Goal: Communication & Community: Answer question/provide support

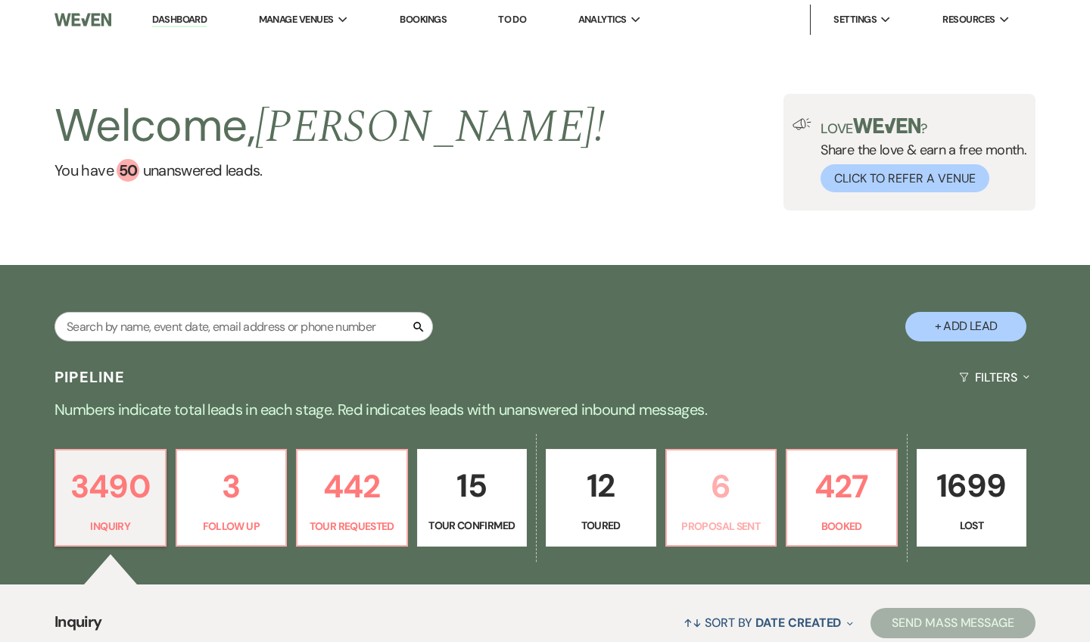
click at [729, 484] on p "6" at bounding box center [721, 486] width 91 height 51
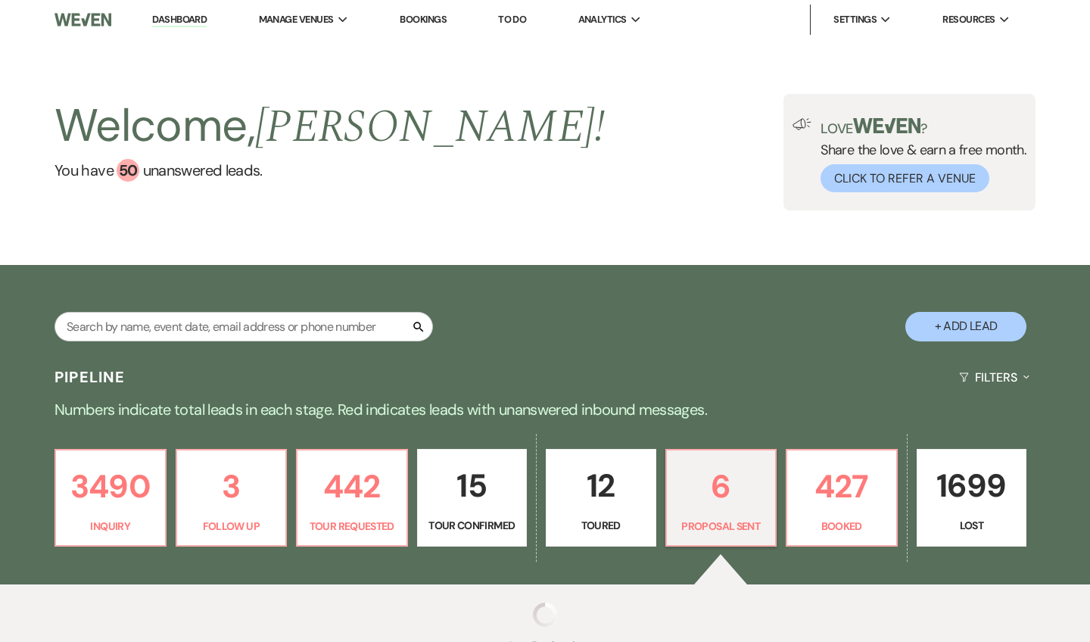
select select "6"
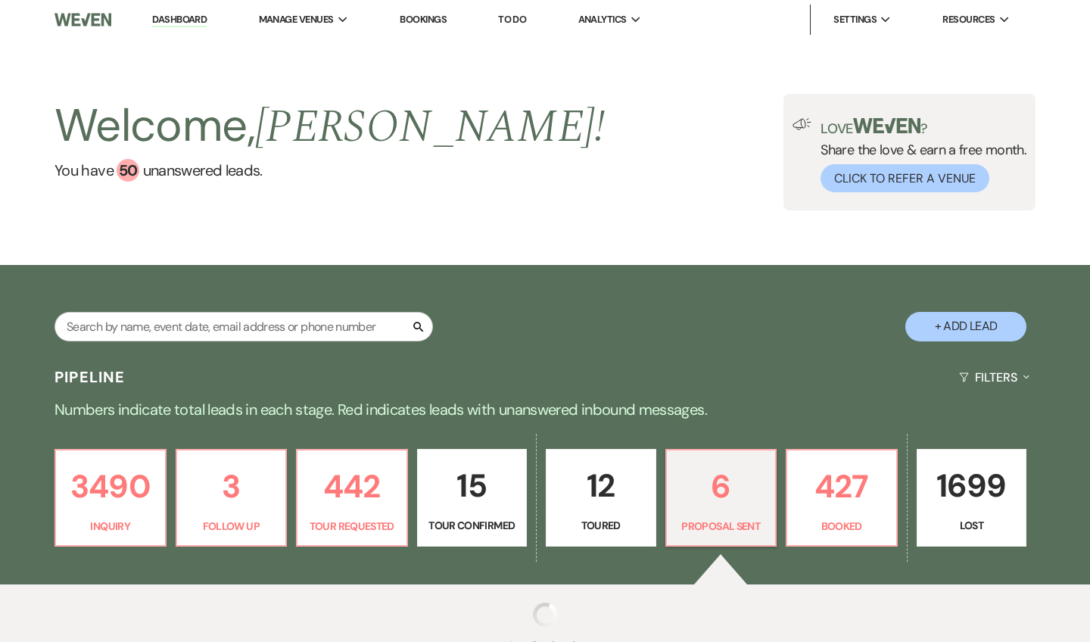
select select "6"
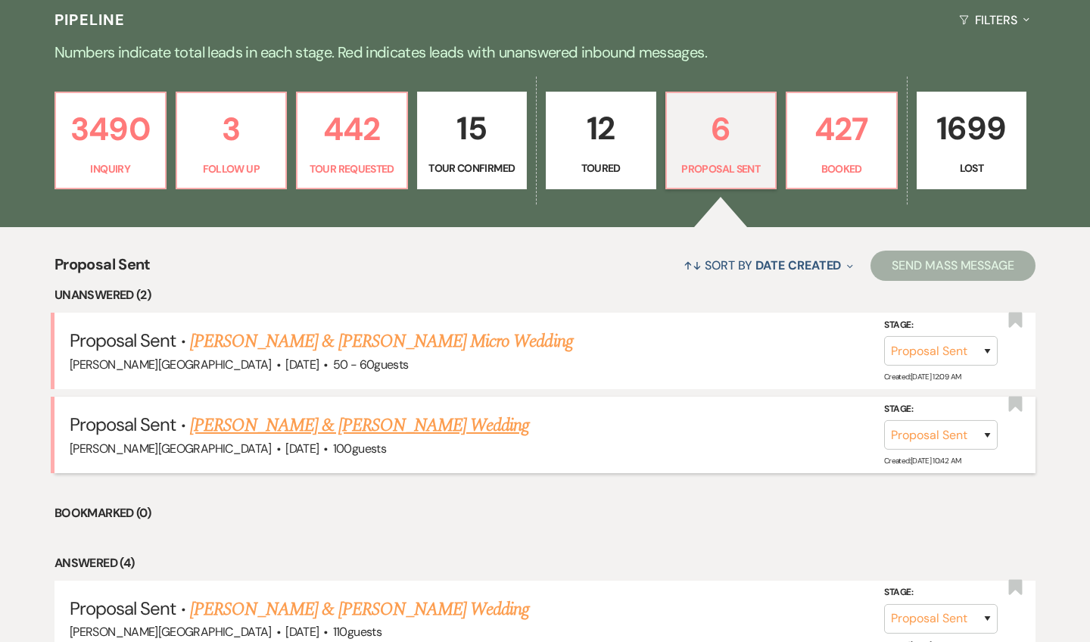
scroll to position [413, 0]
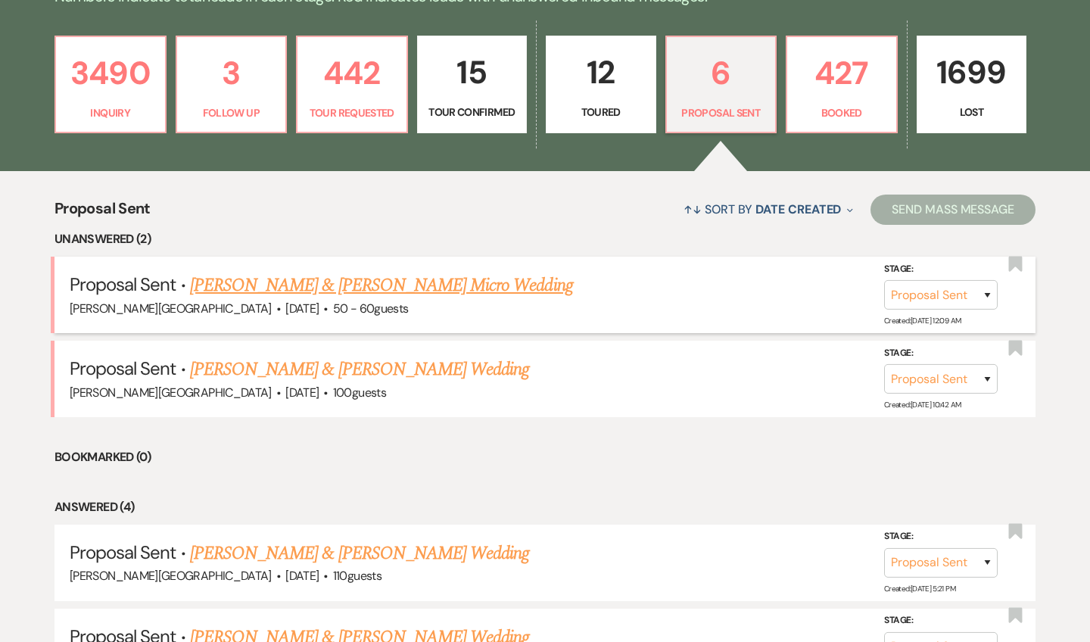
click at [395, 281] on link "[PERSON_NAME] & [PERSON_NAME] Micro Wedding" at bounding box center [381, 285] width 383 height 27
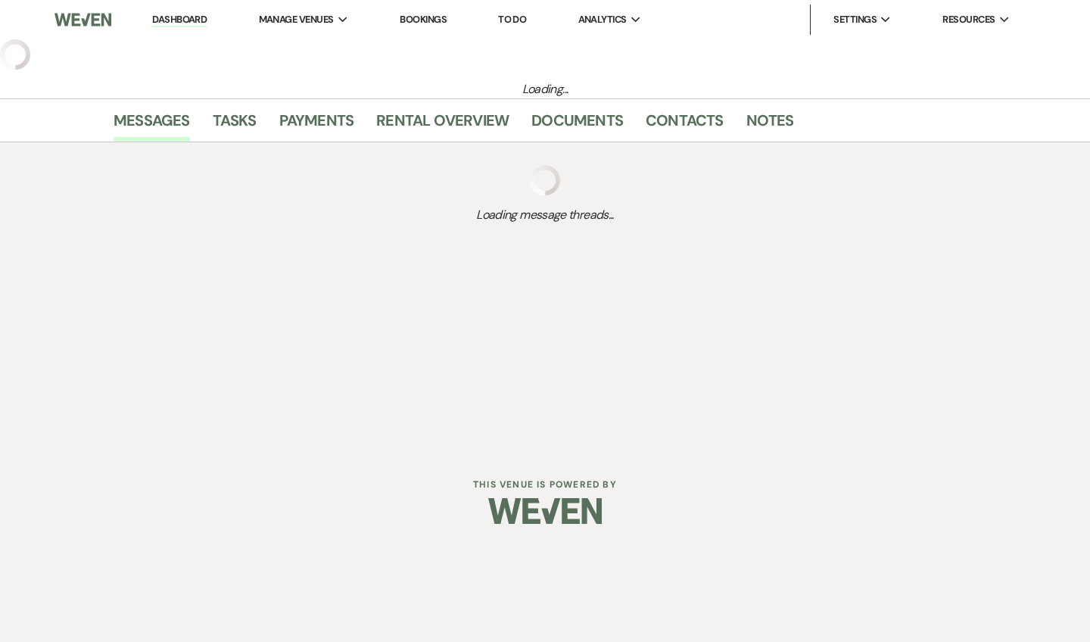
select select "6"
select select "5"
select select "16"
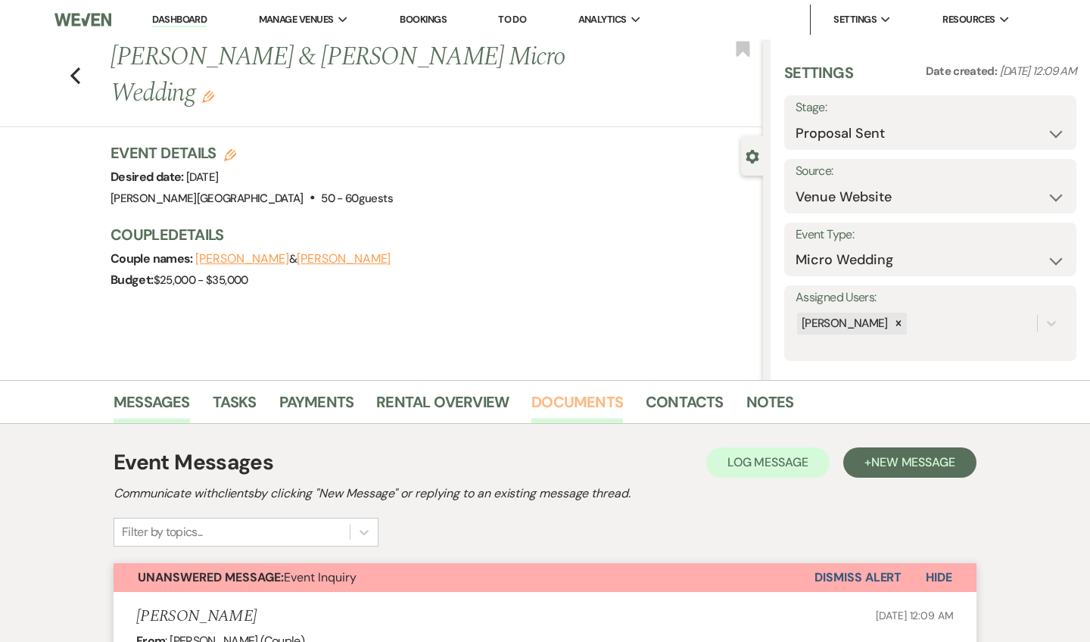
click at [566, 401] on link "Documents" at bounding box center [578, 406] width 92 height 33
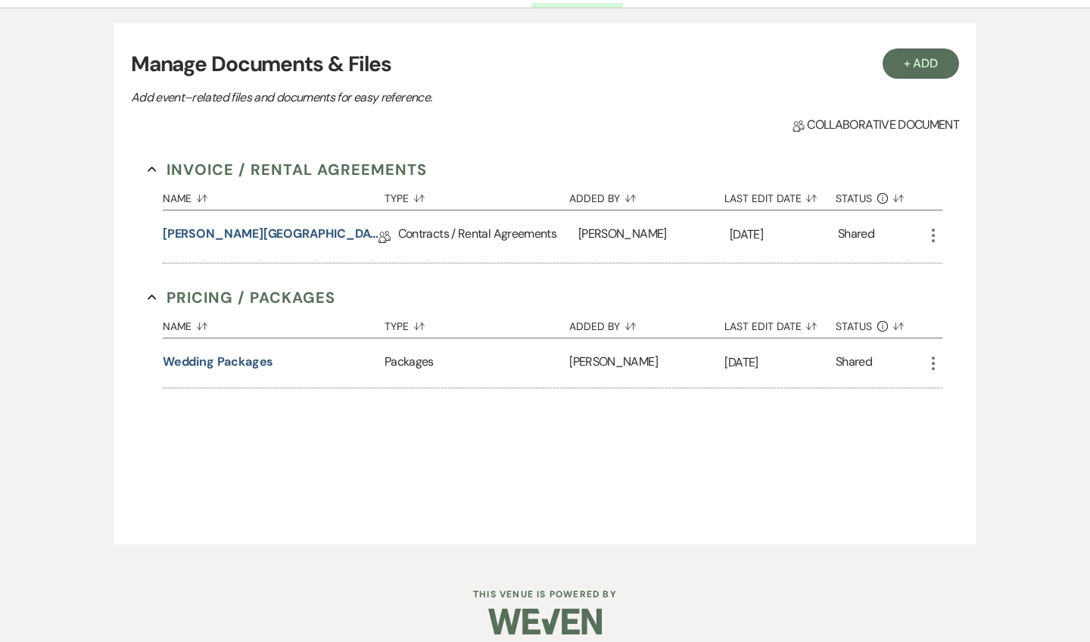
scroll to position [429, 0]
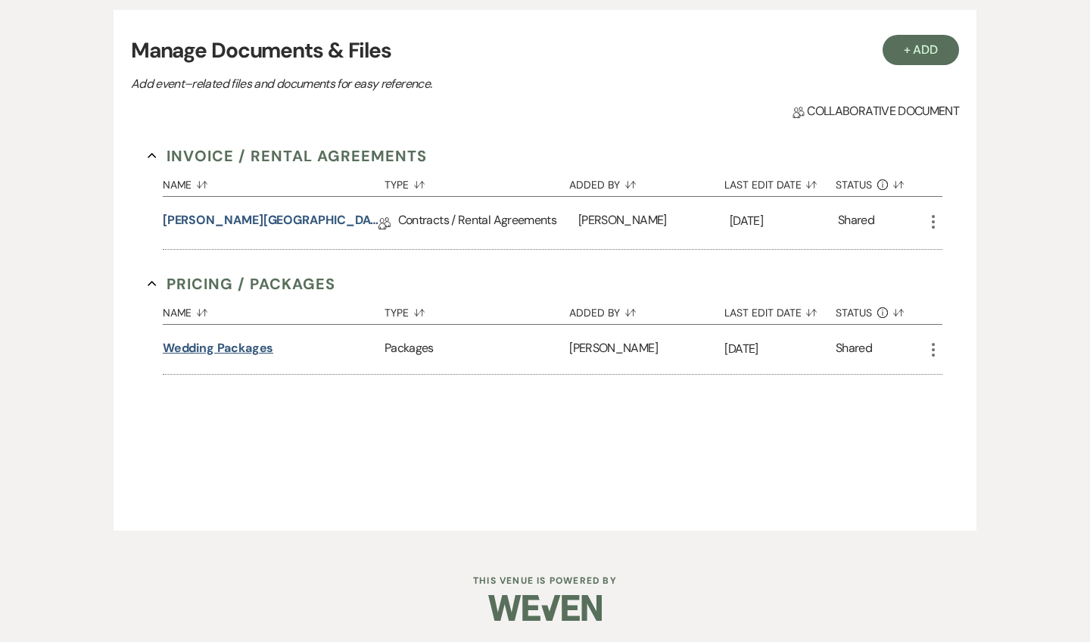
click at [245, 349] on button "Wedding Packages" at bounding box center [218, 348] width 111 height 18
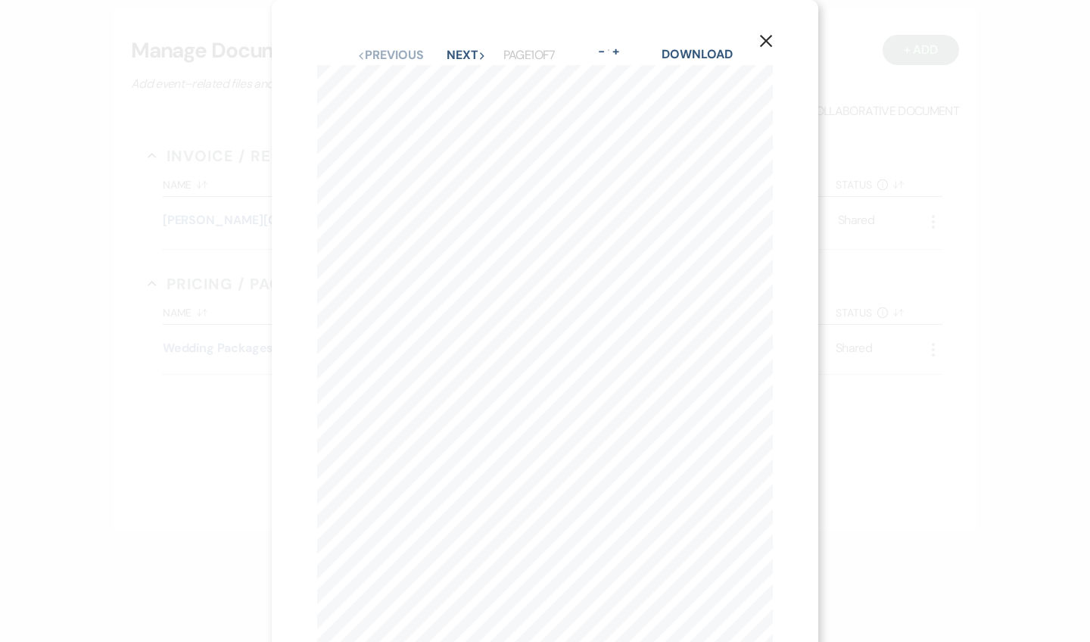
click at [450, 44] on div "X Previous Previous Next Next Page 1 of 7 - Zoom + Download 1 Wedding Packages …" at bounding box center [545, 360] width 547 height 720
click at [449, 53] on button "Next Next" at bounding box center [466, 55] width 39 height 12
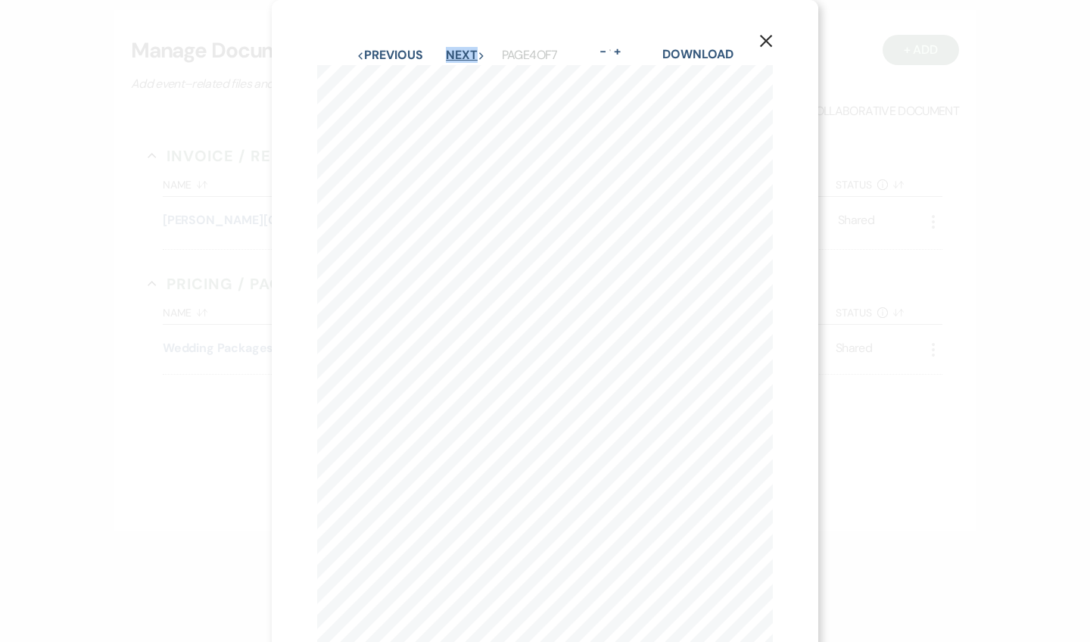
click at [449, 53] on button "Next Next" at bounding box center [465, 55] width 39 height 12
click at [446, 49] on button "Next Next" at bounding box center [465, 55] width 39 height 12
click at [392, 61] on button "Previous Previous" at bounding box center [390, 55] width 66 height 12
click at [455, 54] on button "Next Next" at bounding box center [465, 55] width 39 height 12
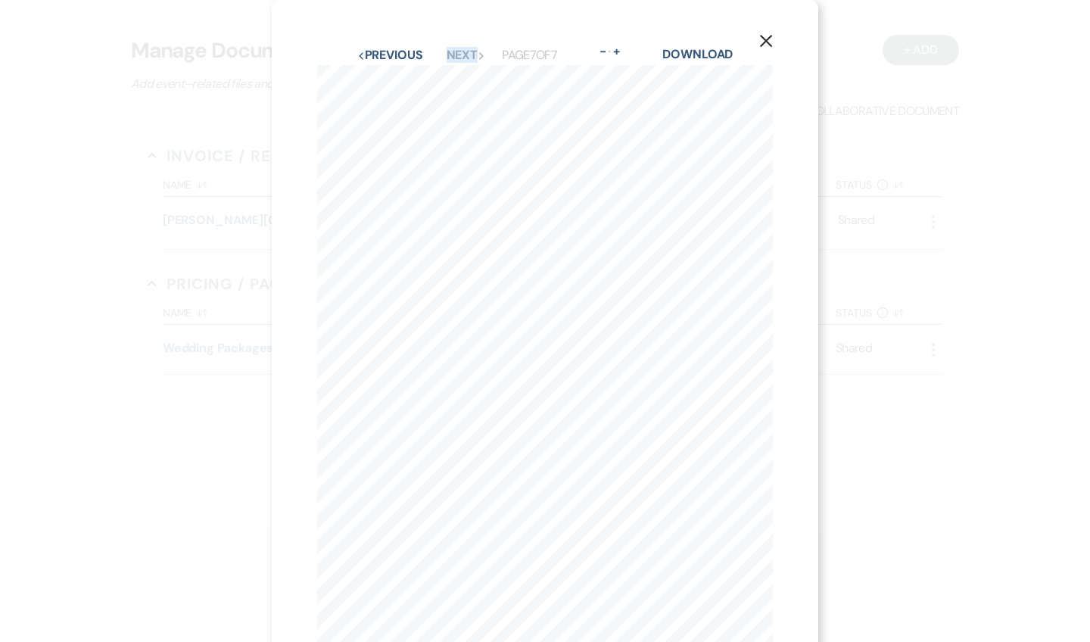
scroll to position [0, 0]
click at [764, 48] on button "X" at bounding box center [766, 40] width 23 height 26
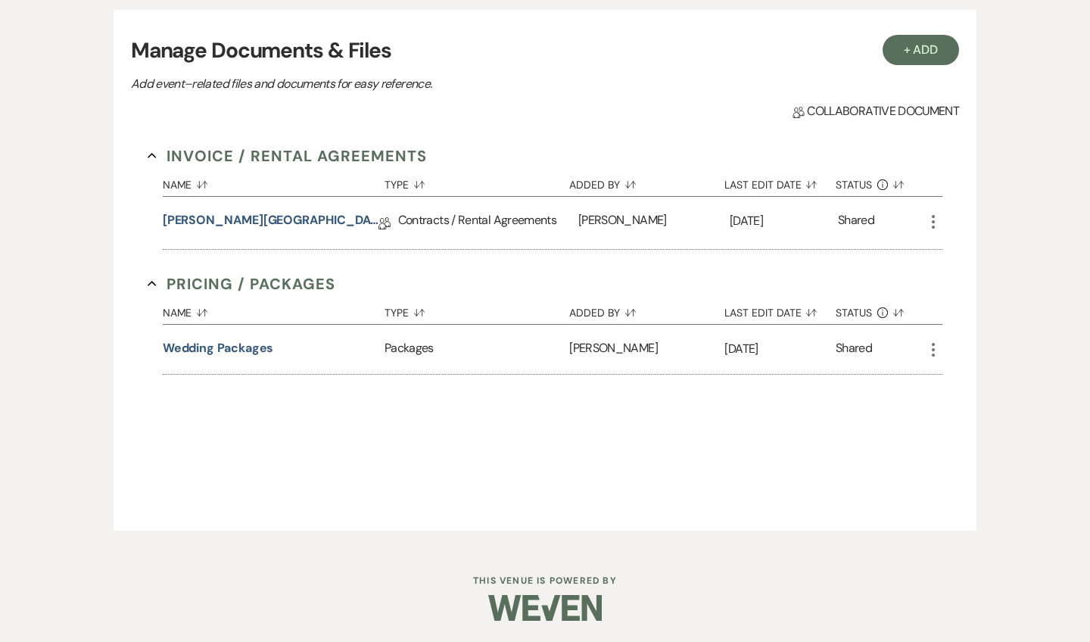
click at [934, 224] on icon "More" at bounding box center [933, 222] width 18 height 18
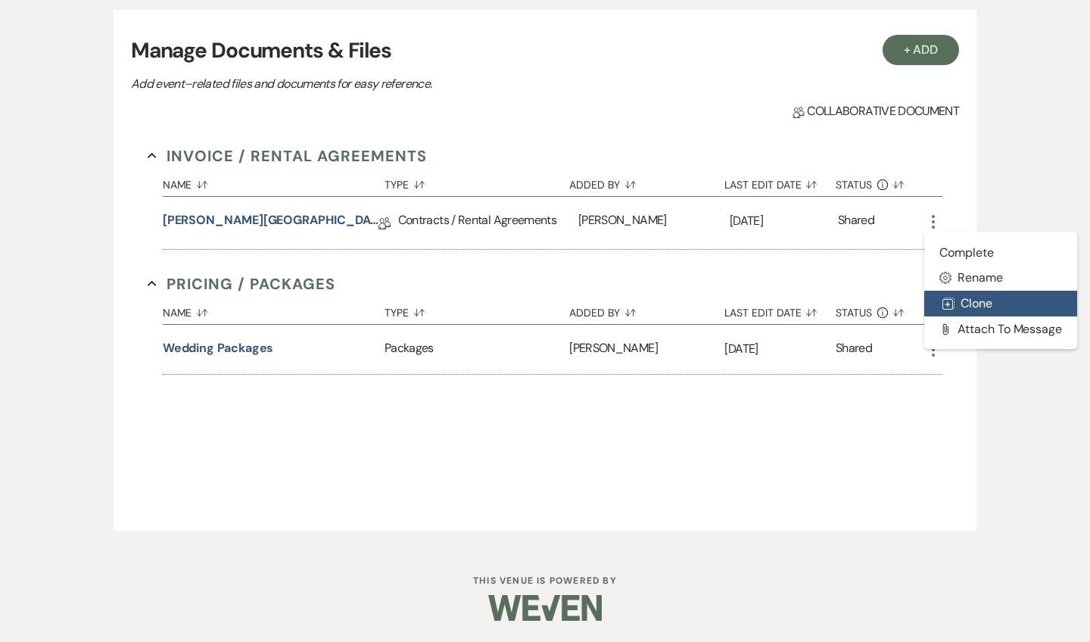
click at [957, 301] on button "Duplicate Clone" at bounding box center [1000, 304] width 153 height 26
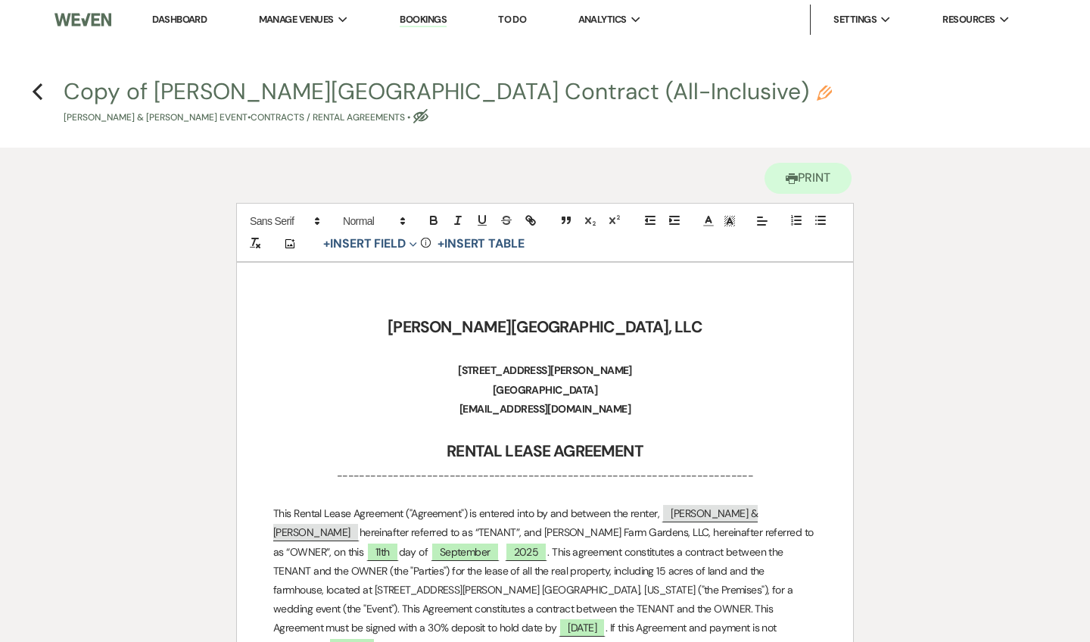
click at [817, 98] on use "button" at bounding box center [824, 93] width 15 height 15
select select "10"
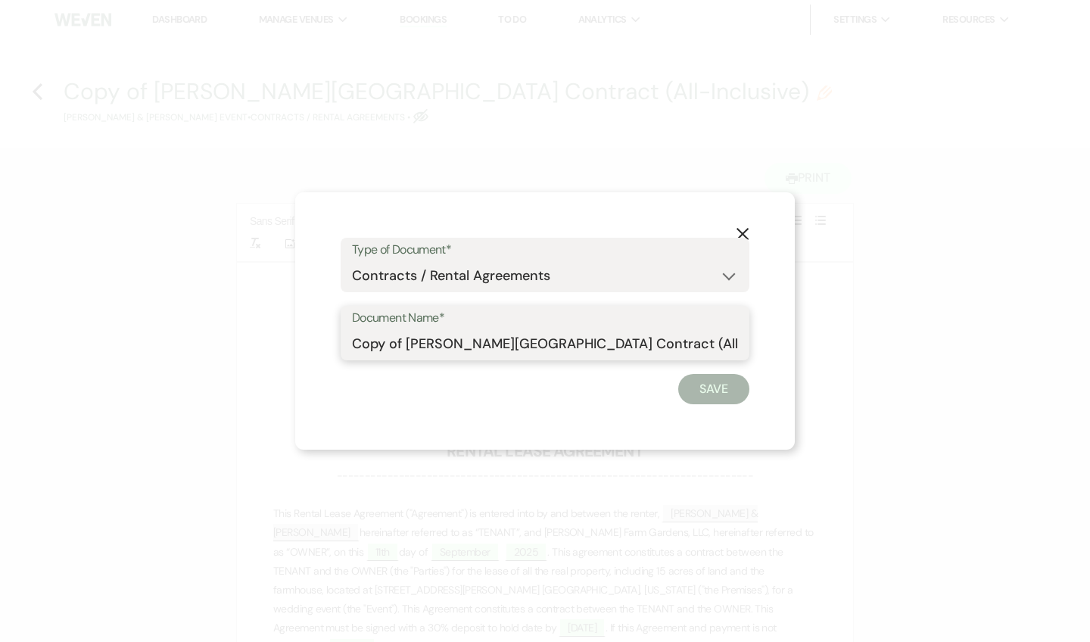
drag, startPoint x: 404, startPoint y: 340, endPoint x: 347, endPoint y: 340, distance: 57.5
click at [347, 340] on div "Document Name* Copy of [PERSON_NAME][GEOGRAPHIC_DATA] Contract (All-Inclusive)" at bounding box center [545, 333] width 409 height 55
click at [653, 346] on input "[PERSON_NAME][GEOGRAPHIC_DATA] Contract (All-Inclusive)" at bounding box center [545, 344] width 386 height 30
drag, startPoint x: 653, startPoint y: 346, endPoint x: 715, endPoint y: 348, distance: 62.9
click at [715, 348] on input "[PERSON_NAME][GEOGRAPHIC_DATA] Contract (All-Inclusive) w/ own" at bounding box center [545, 344] width 386 height 30
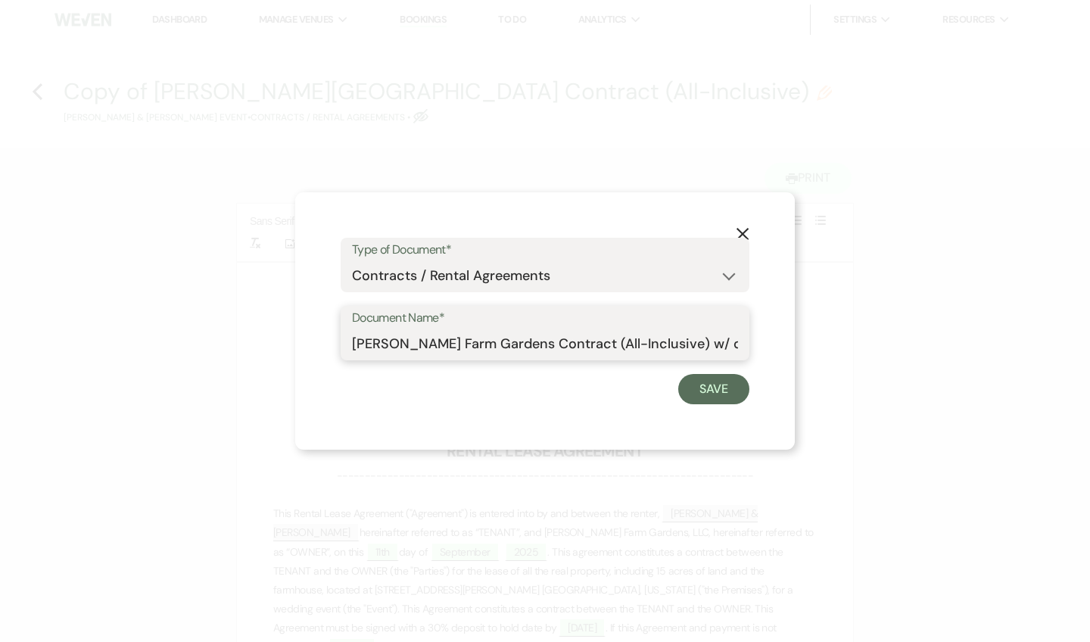
type input "[PERSON_NAME] Farm Gardens Contract (All-Inclusive) w/ ovn"
click at [719, 388] on button "Save" at bounding box center [713, 389] width 71 height 30
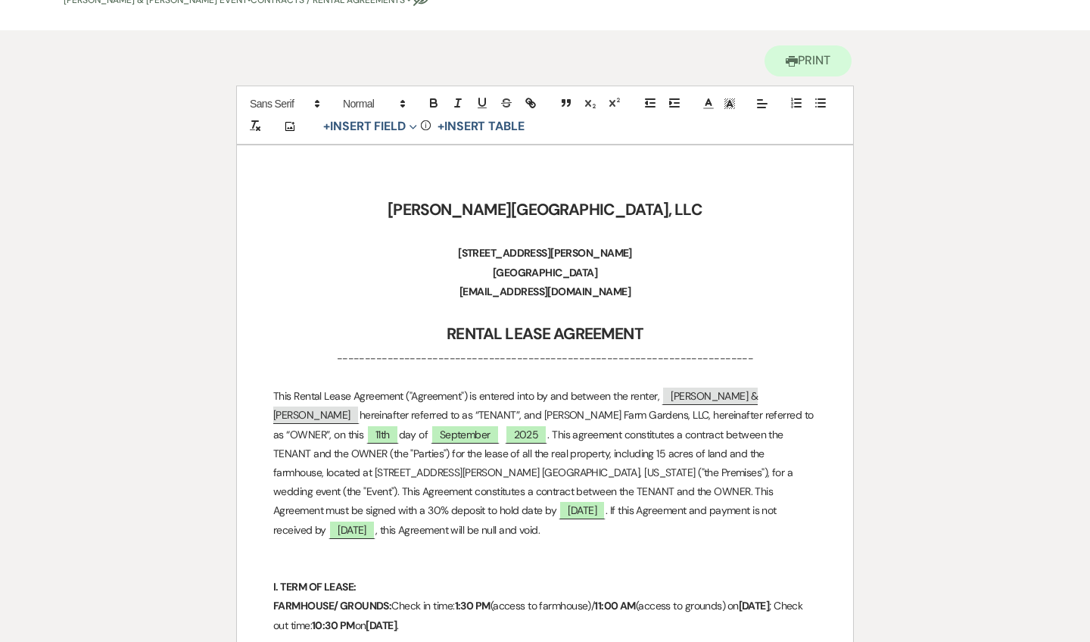
scroll to position [360, 0]
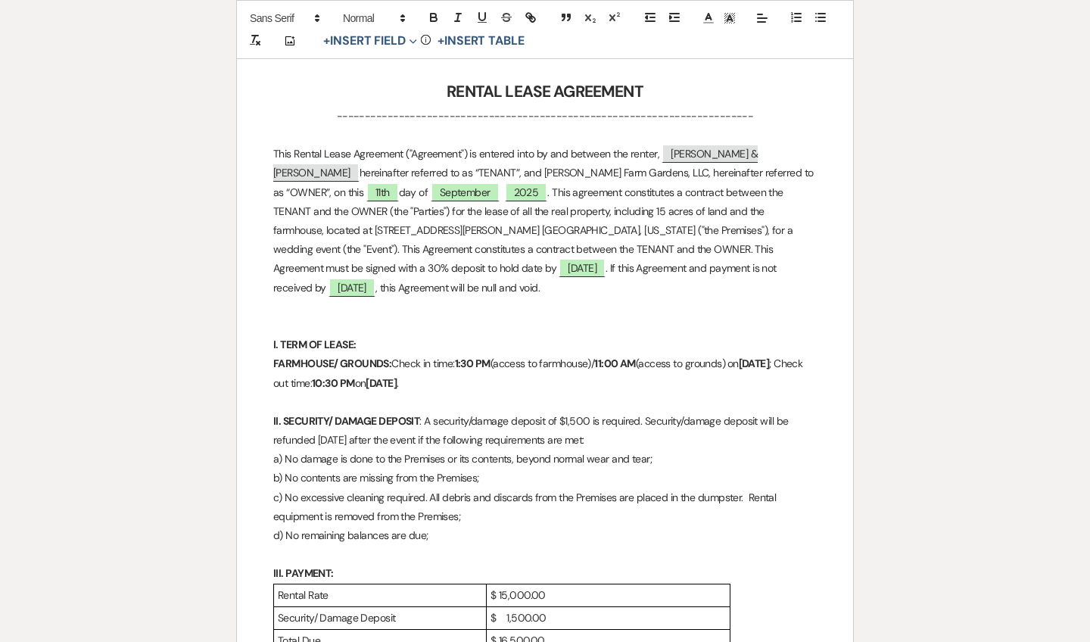
click at [644, 200] on p "This Rental Lease Agreement ("Agreement") is entered into by and between the re…" at bounding box center [545, 221] width 544 height 153
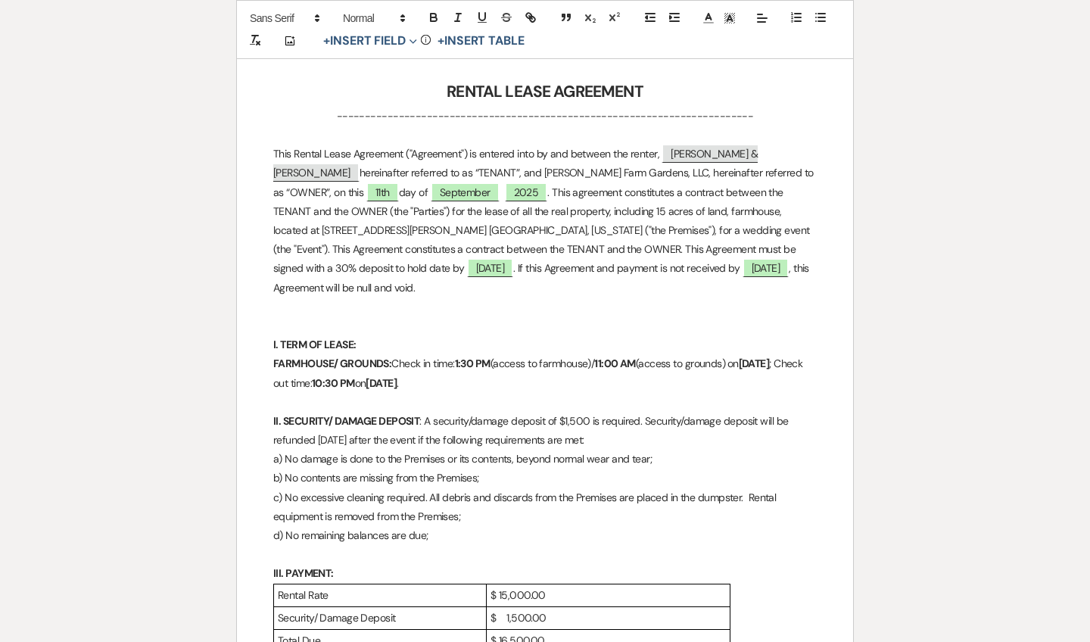
click at [660, 200] on p "This Rental Lease Agreement ("Agreement") is entered into by and between the re…" at bounding box center [545, 221] width 544 height 153
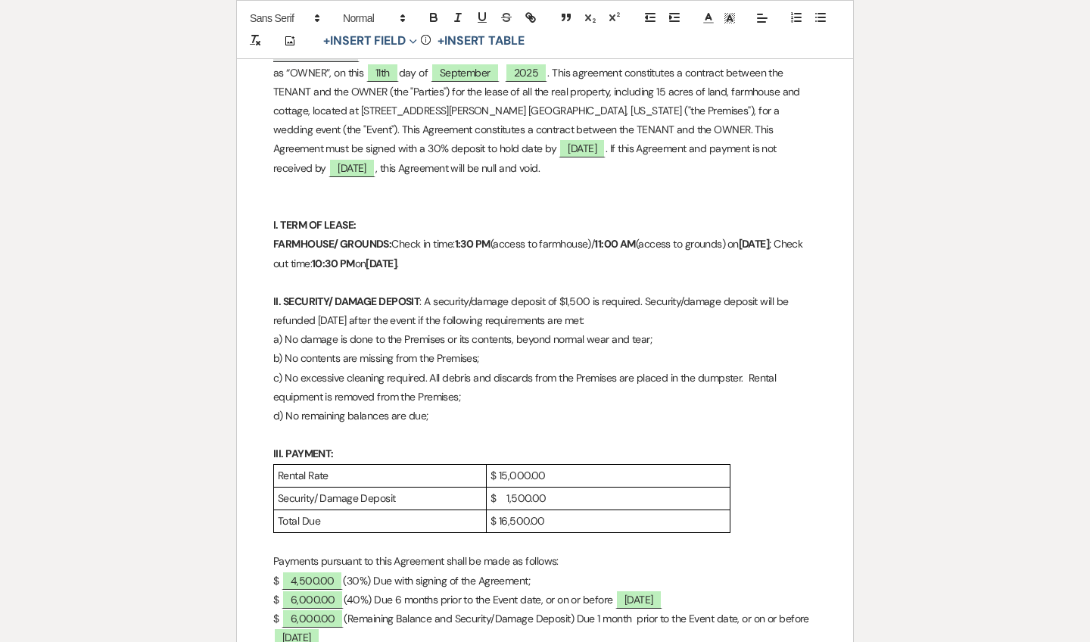
scroll to position [481, 0]
click at [387, 235] on strong "FARMHOUSE/ GROUNDS:" at bounding box center [332, 242] width 118 height 14
click at [341, 233] on p "FARMHOUSE/ GROUNDS: Check in time: 1:30 PM (access to farmhouse)/ 11:00 AM (acc…" at bounding box center [545, 252] width 544 height 38
click at [646, 233] on p "FARMHOUSE/ COTTAGE/GROUNDS: Check in time: 1:30 PM (access to farmhouse)/ 11:00…" at bounding box center [545, 252] width 544 height 38
click at [358, 260] on strong "[DATE]" at bounding box center [342, 262] width 31 height 14
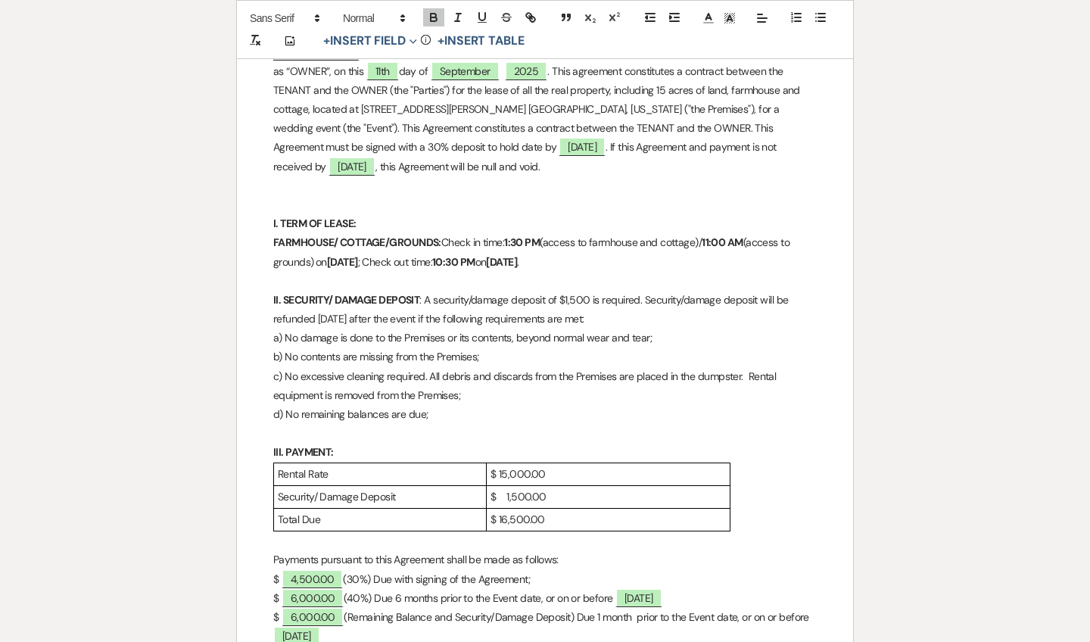
click at [517, 255] on strong "[DATE]" at bounding box center [501, 262] width 31 height 14
click at [475, 255] on strong "10:30 PM" at bounding box center [453, 262] width 43 height 14
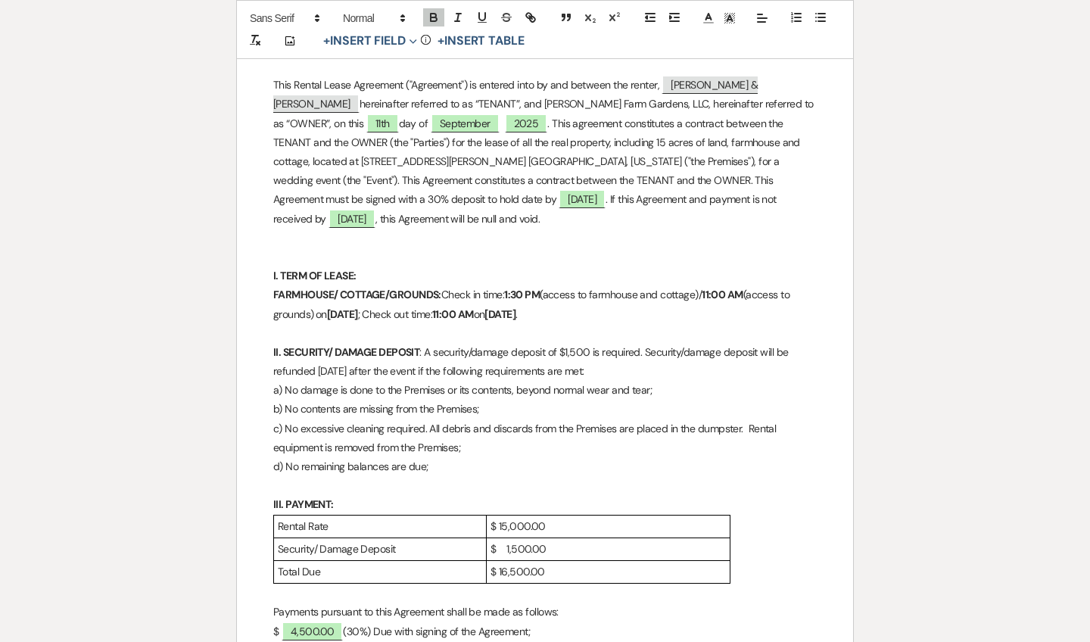
scroll to position [426, 0]
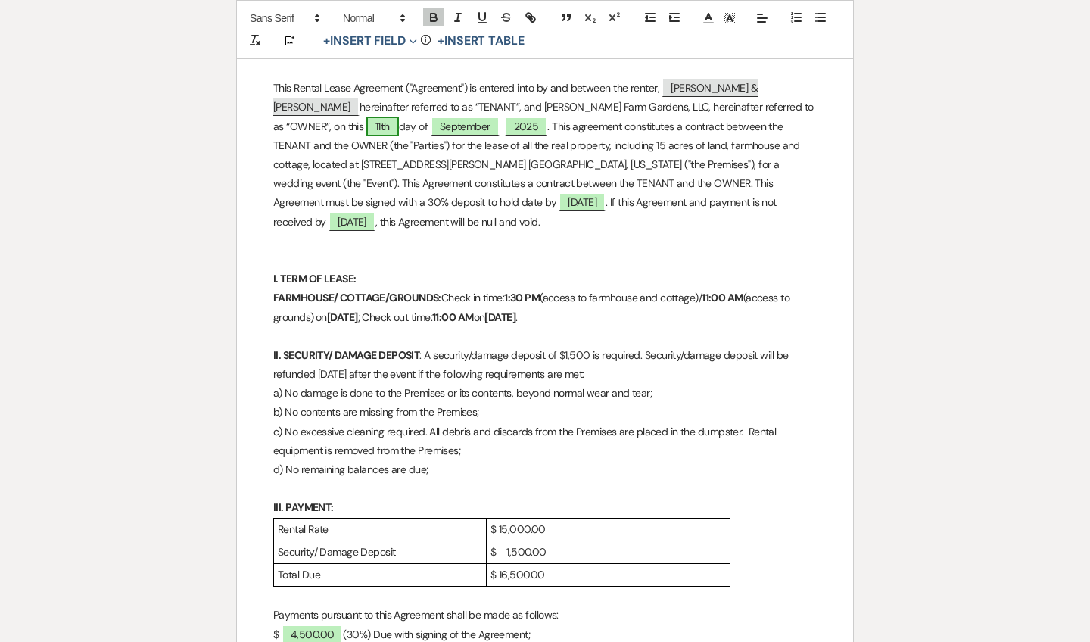
click at [366, 129] on span "11th" at bounding box center [382, 127] width 33 height 20
select select "owner"
select select "Number"
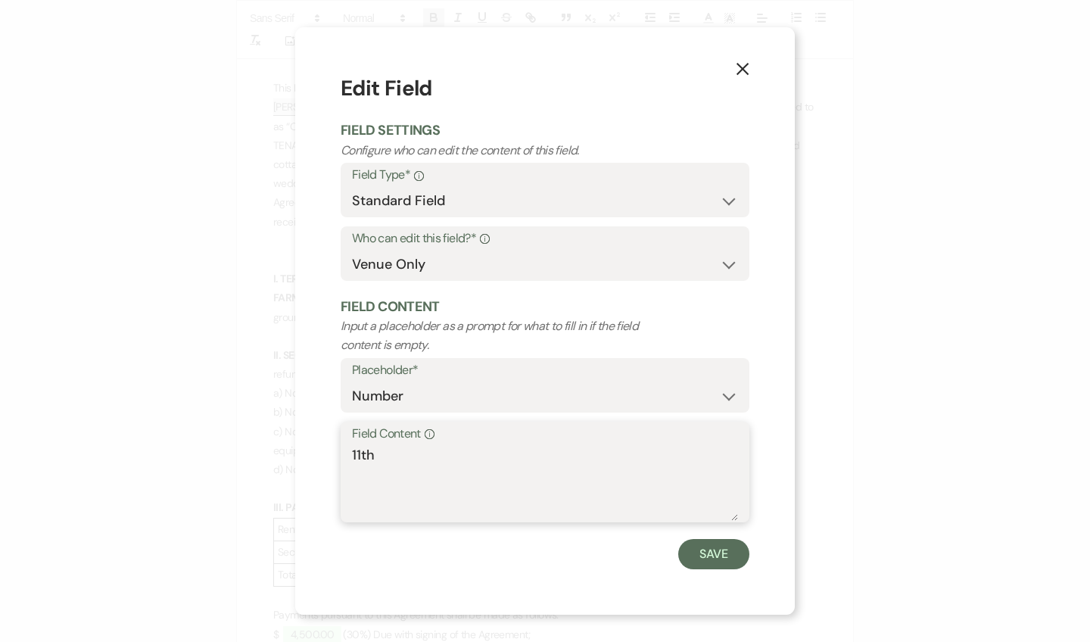
click at [363, 445] on textarea "11th" at bounding box center [545, 483] width 386 height 76
type textarea "12th"
click at [719, 552] on button "Save" at bounding box center [713, 554] width 71 height 30
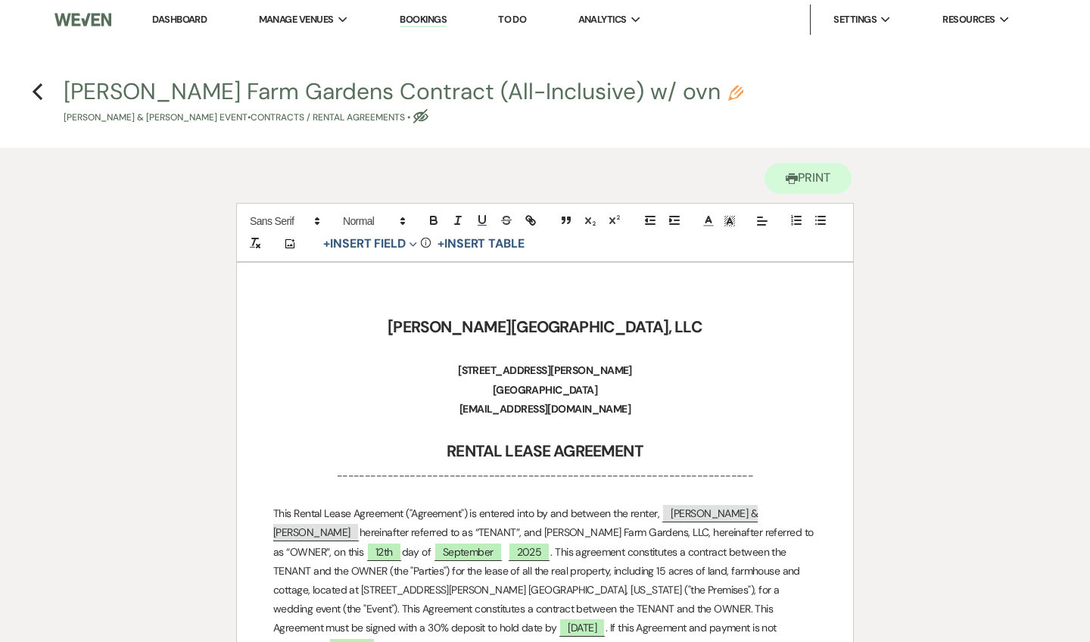
scroll to position [0, 0]
click at [38, 95] on use "button" at bounding box center [38, 91] width 10 height 17
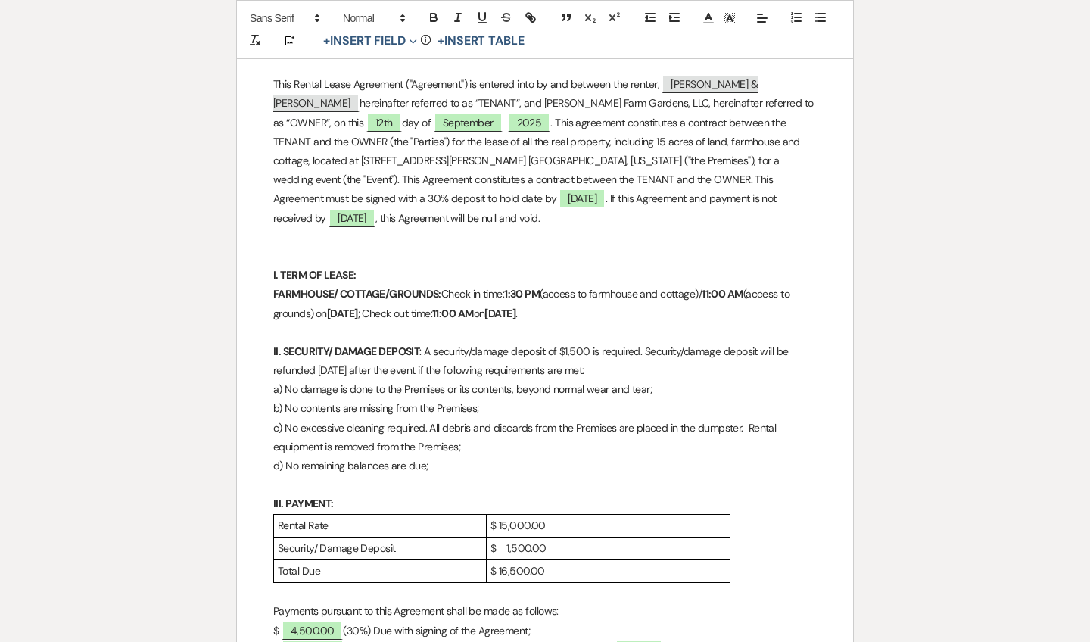
select select "6"
select select "5"
select select "16"
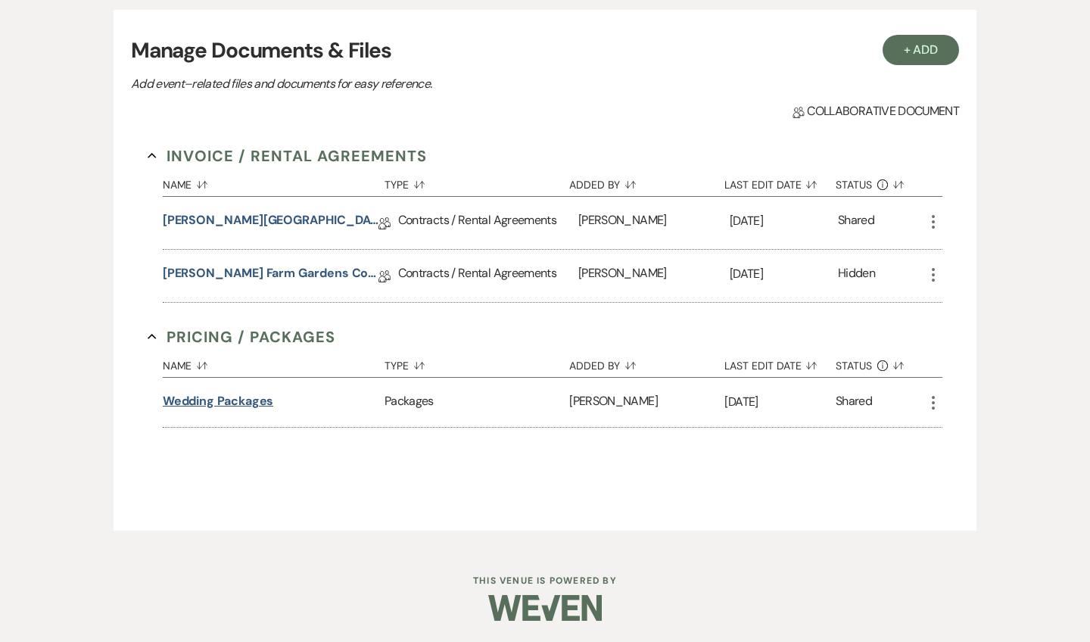
click at [232, 401] on button "Wedding Packages" at bounding box center [218, 401] width 111 height 18
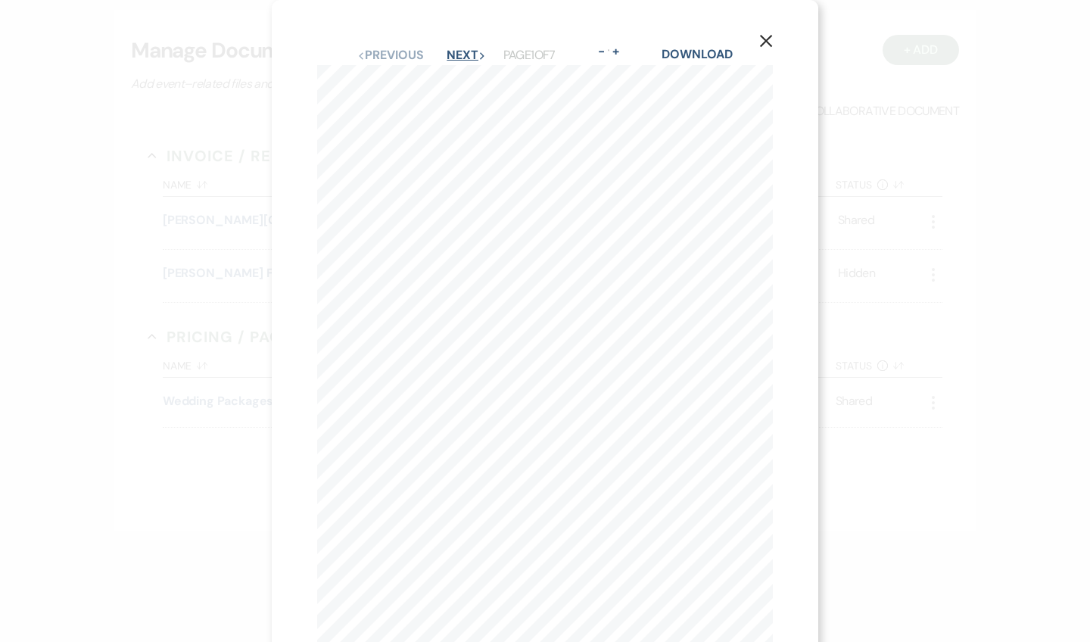
click at [454, 49] on button "Next Next" at bounding box center [466, 55] width 39 height 12
click at [454, 49] on button "Next Next" at bounding box center [465, 55] width 39 height 12
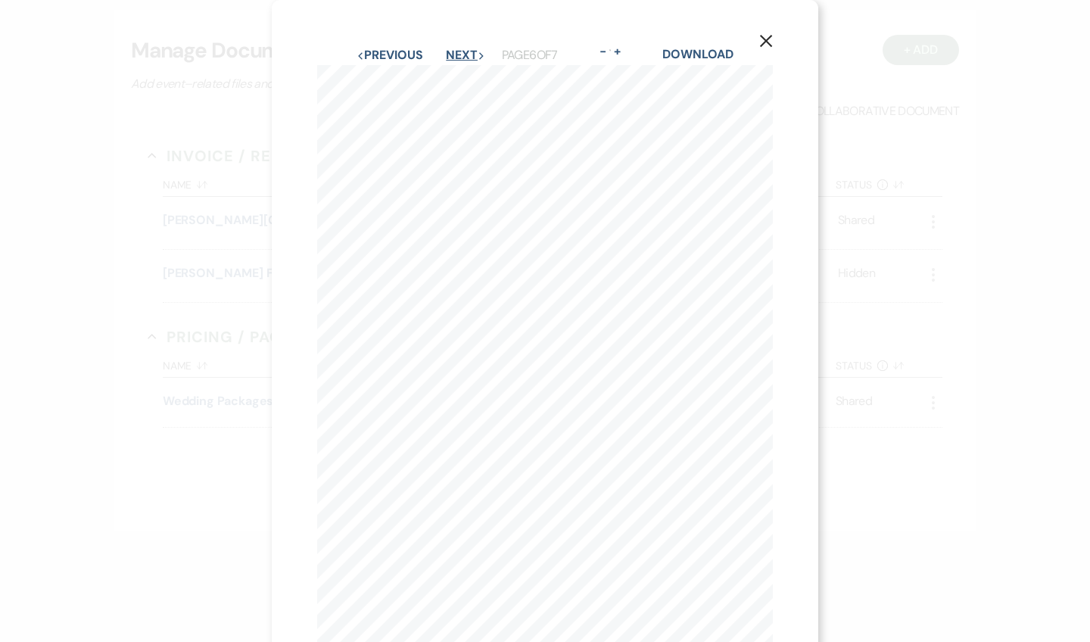
click at [454, 49] on button "Next Next" at bounding box center [465, 55] width 39 height 12
click at [766, 38] on icon "X" at bounding box center [766, 41] width 14 height 14
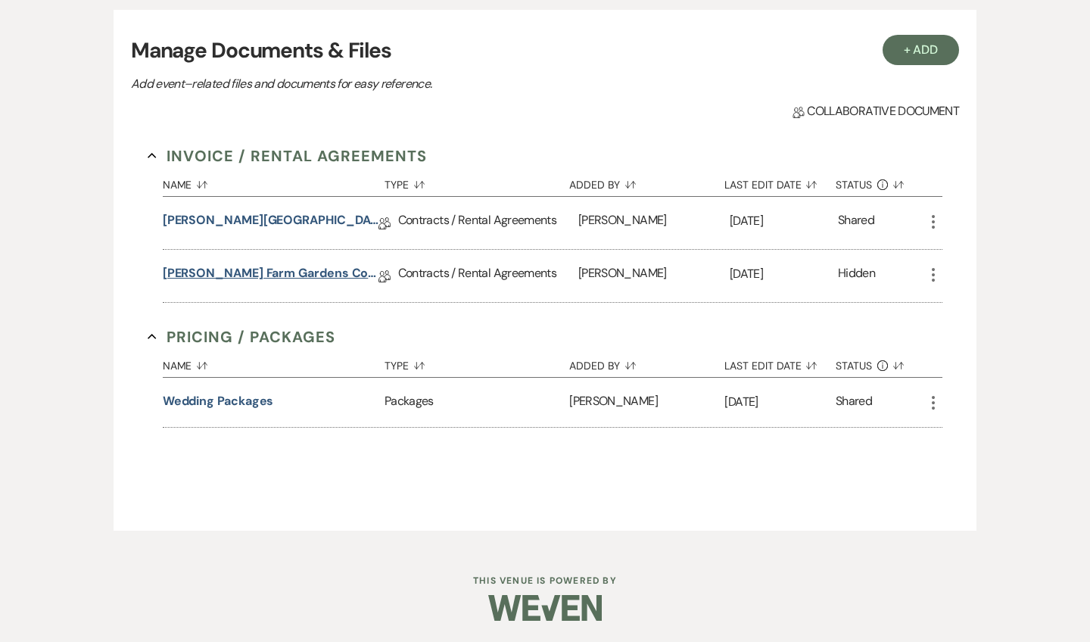
click at [314, 270] on link "[PERSON_NAME] Farm Gardens Contract (All-Inclusive) w/ ovn" at bounding box center [271, 275] width 216 height 23
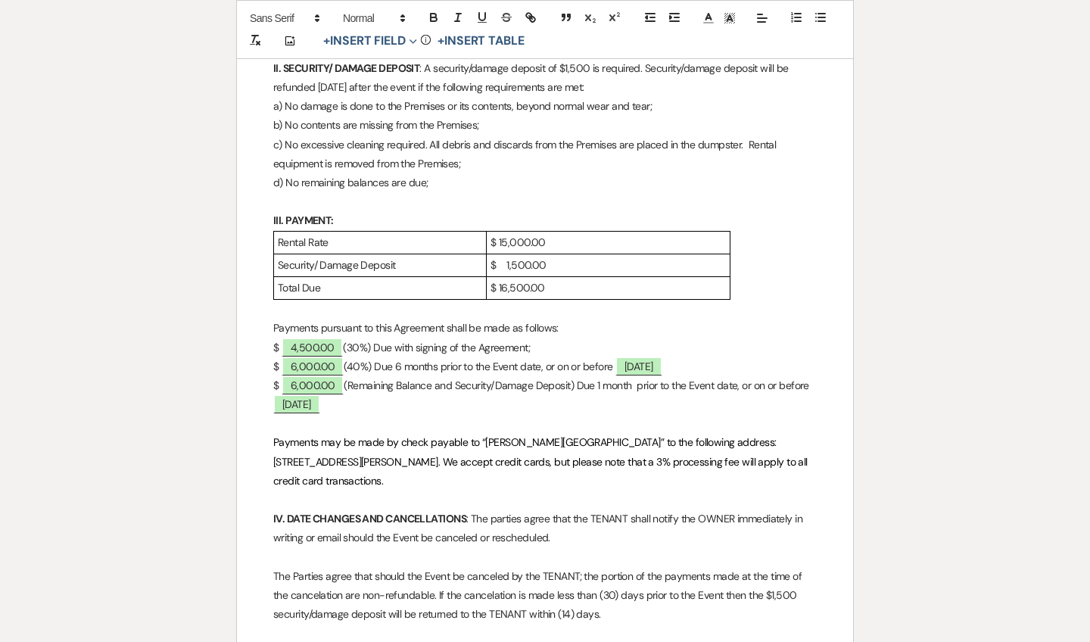
scroll to position [765, 0]
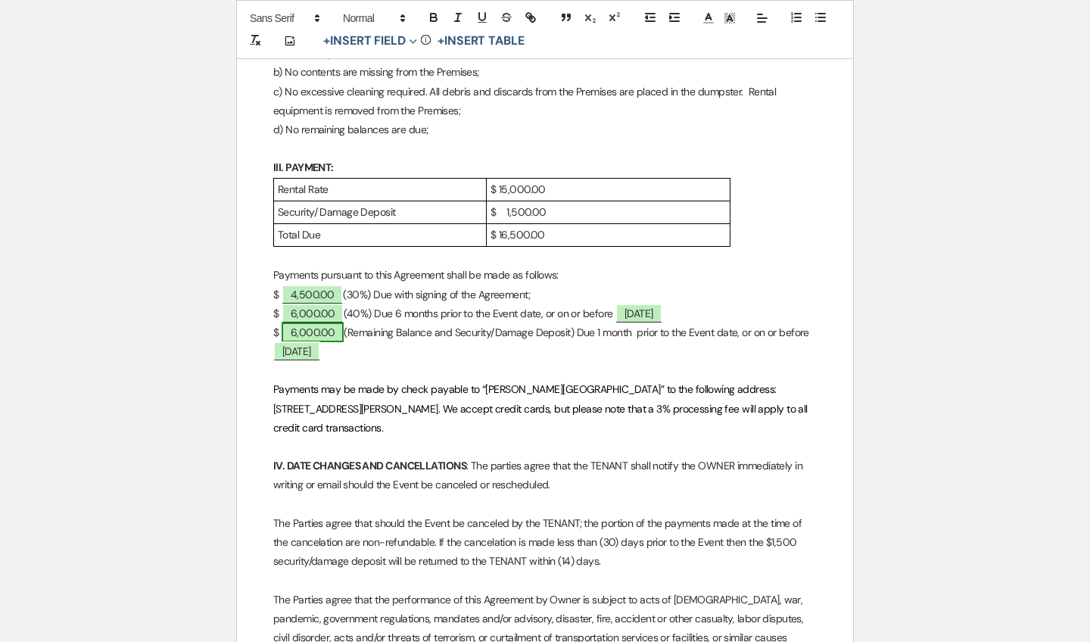
click at [329, 326] on span "6,000.00" at bounding box center [313, 333] width 63 height 20
select select "owner"
select select "Amount"
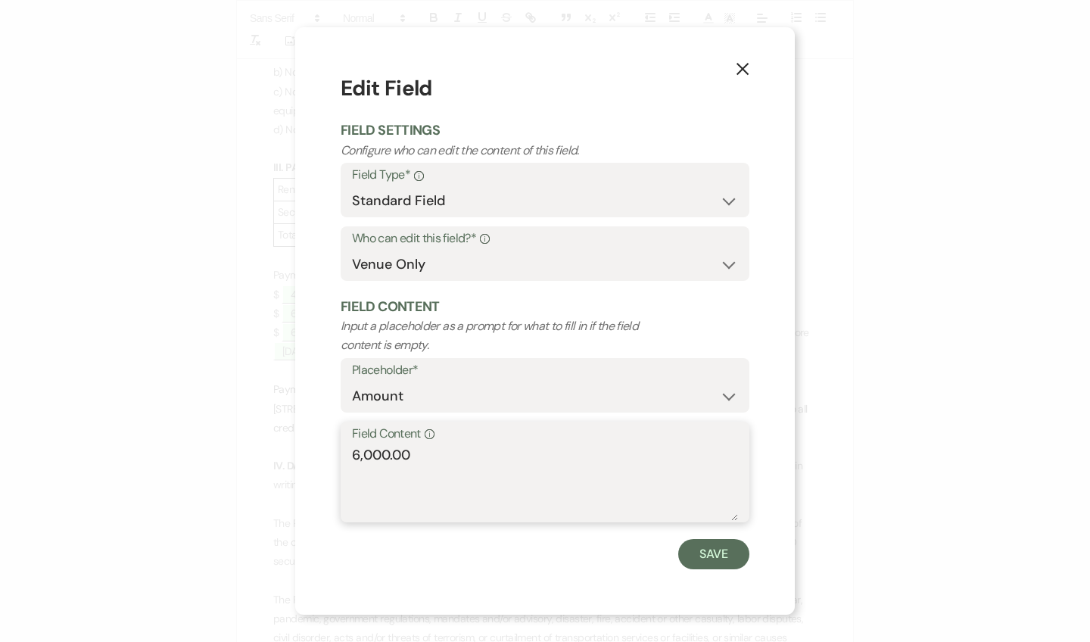
click at [356, 452] on textarea "6,000.00" at bounding box center [545, 483] width 386 height 76
click at [373, 455] on textarea "8,000.00" at bounding box center [545, 483] width 386 height 76
type textarea "8,100.00"
click at [715, 549] on button "Save" at bounding box center [713, 554] width 71 height 30
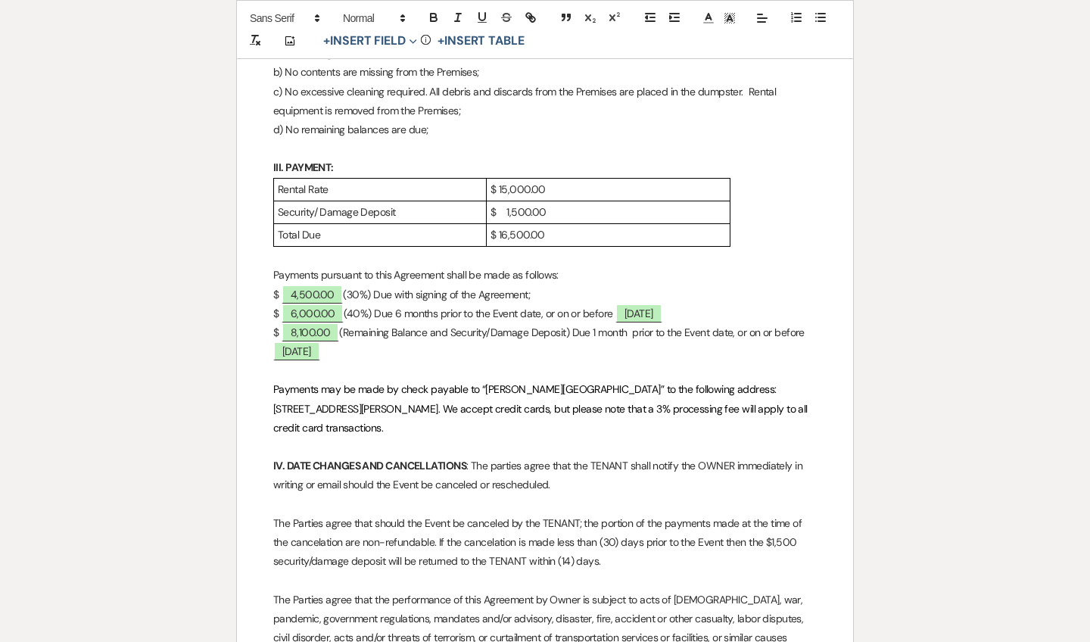
click at [430, 324] on p "$ 8,100.00 (Remaining Balance and Security/Damage Deposit) Due 1 month prior to…" at bounding box center [545, 342] width 544 height 38
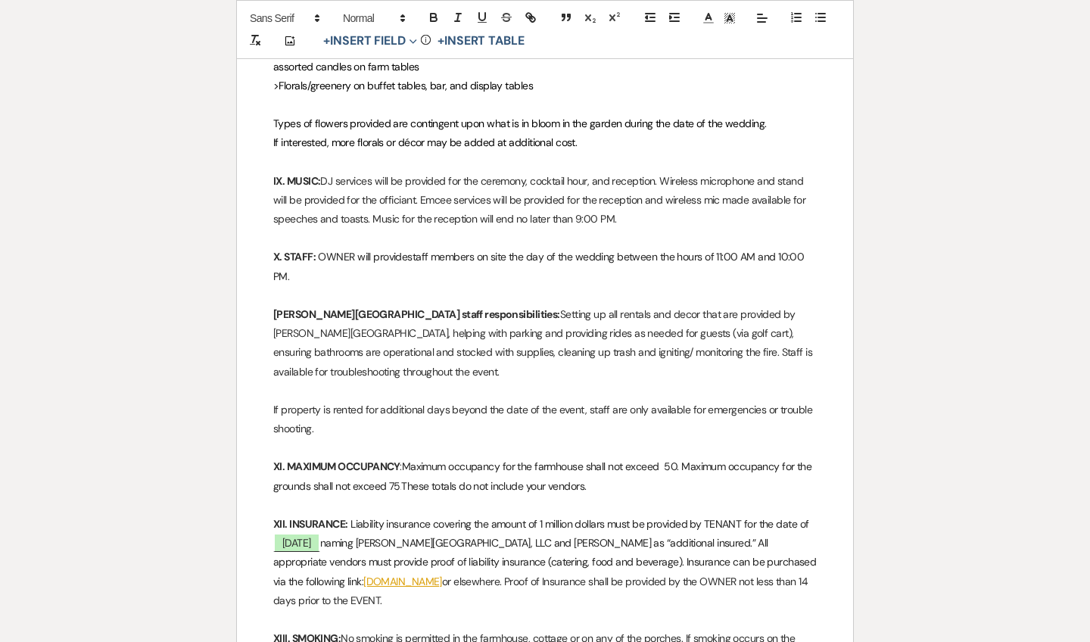
scroll to position [2229, 0]
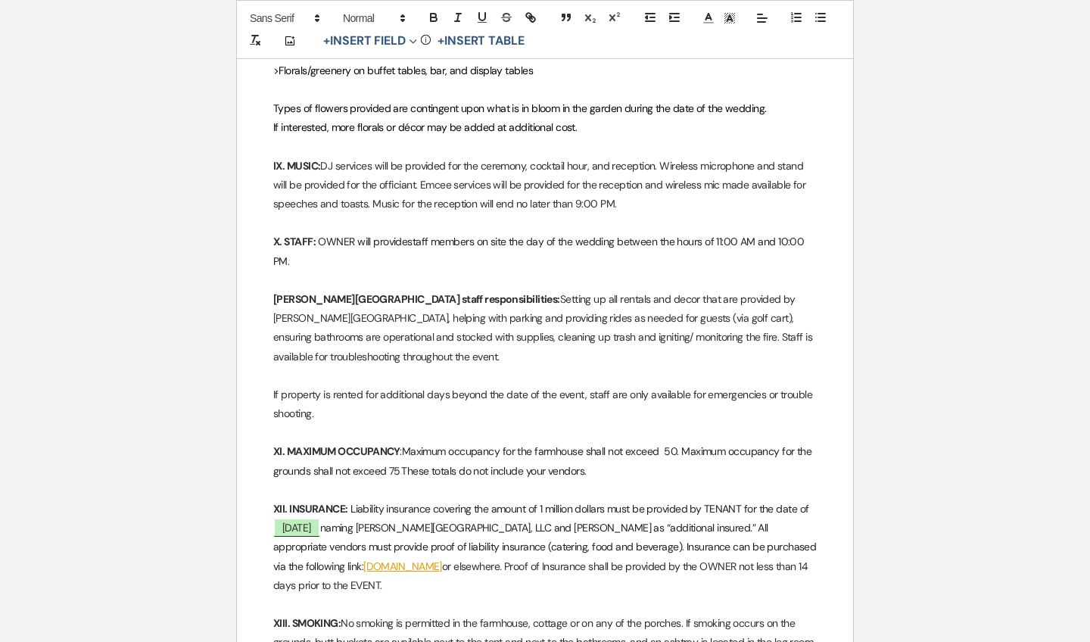
click at [682, 444] on span "Maximum occupancy for the farmhouse shall not exceed 50. Maximum occupancy for …" at bounding box center [543, 460] width 541 height 33
click at [730, 444] on span "Maximum occupancy for the farmhouse shall not exceed 50. Cottage Occupancy shal…" at bounding box center [545, 460] width 544 height 33
click at [680, 481] on p at bounding box center [545, 490] width 544 height 19
click at [779, 444] on span "Maximum occupancy for the farmhouse shall not exceed 50. Maximum occupancy shal…" at bounding box center [539, 460] width 532 height 33
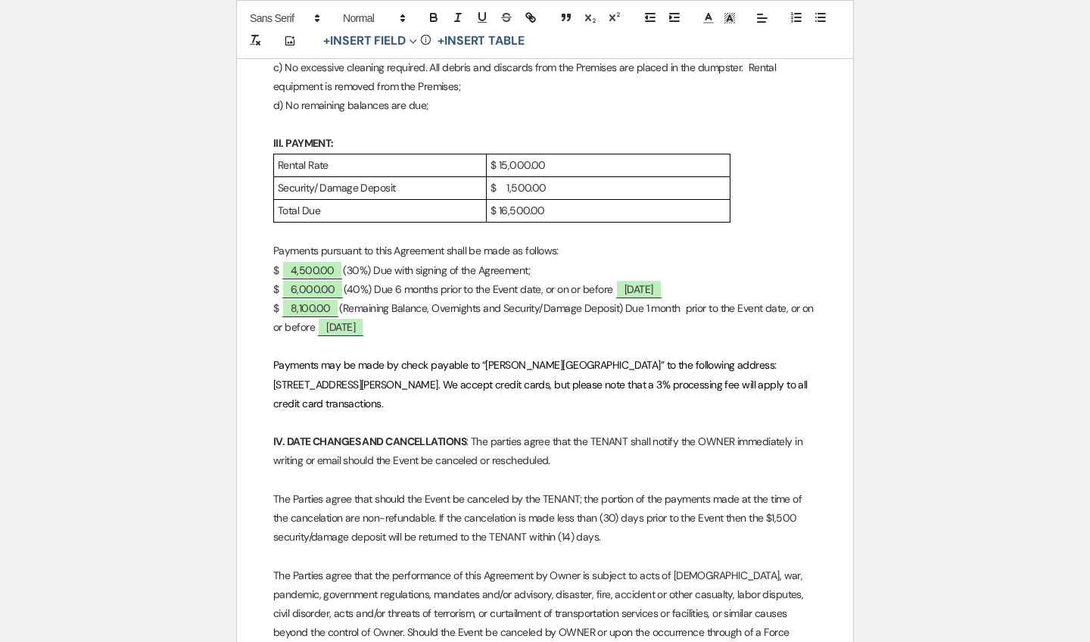
scroll to position [689, 0]
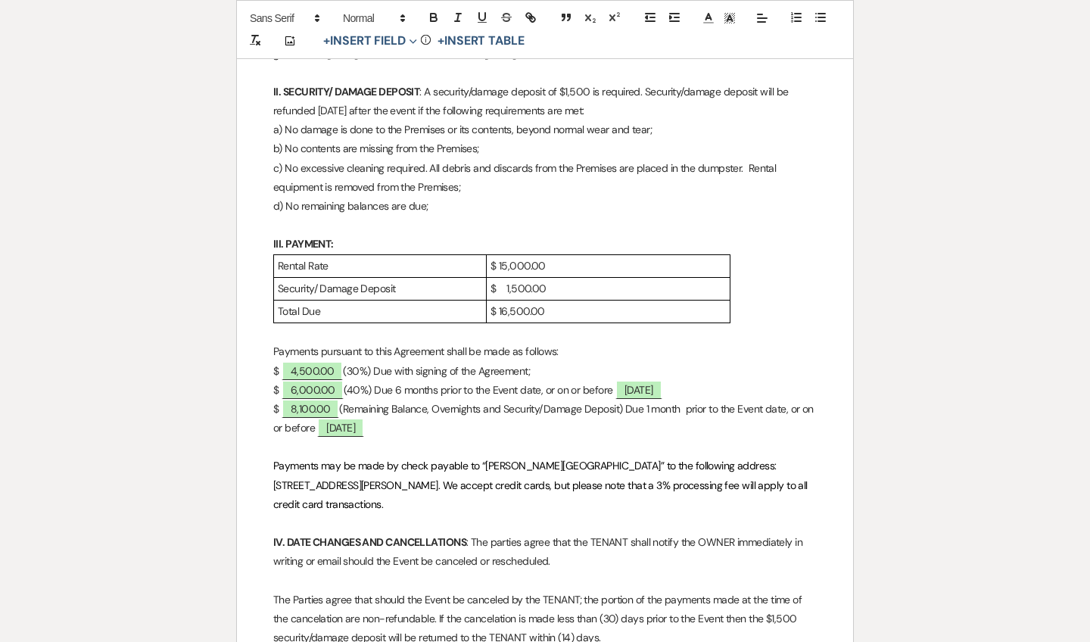
click at [631, 257] on p "$ 15,000.00" at bounding box center [608, 266] width 235 height 19
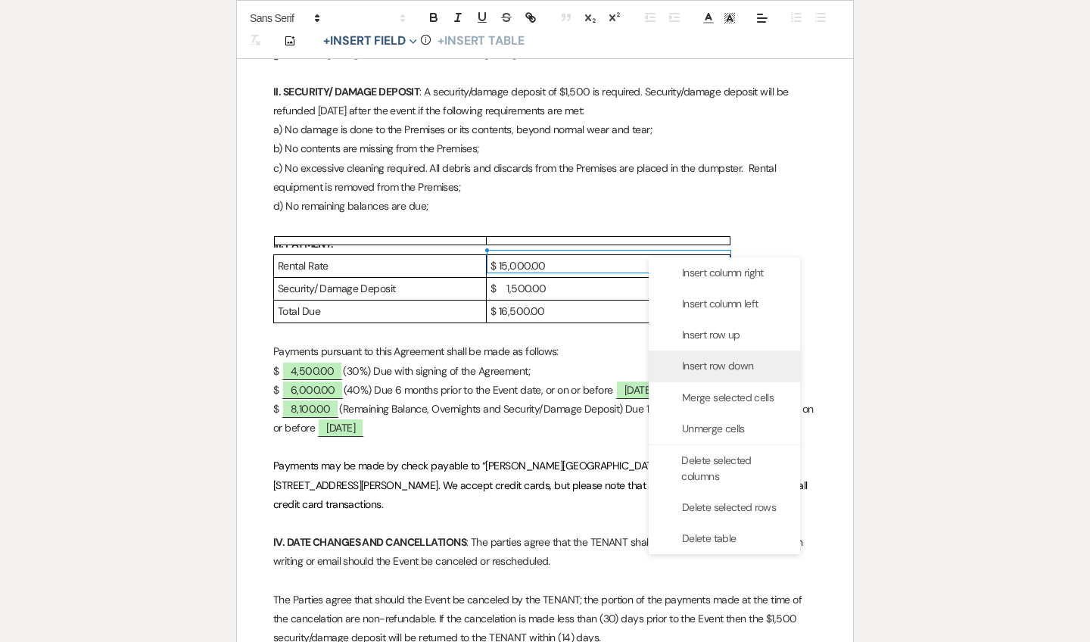
click at [697, 358] on span "Insert row down" at bounding box center [717, 366] width 71 height 16
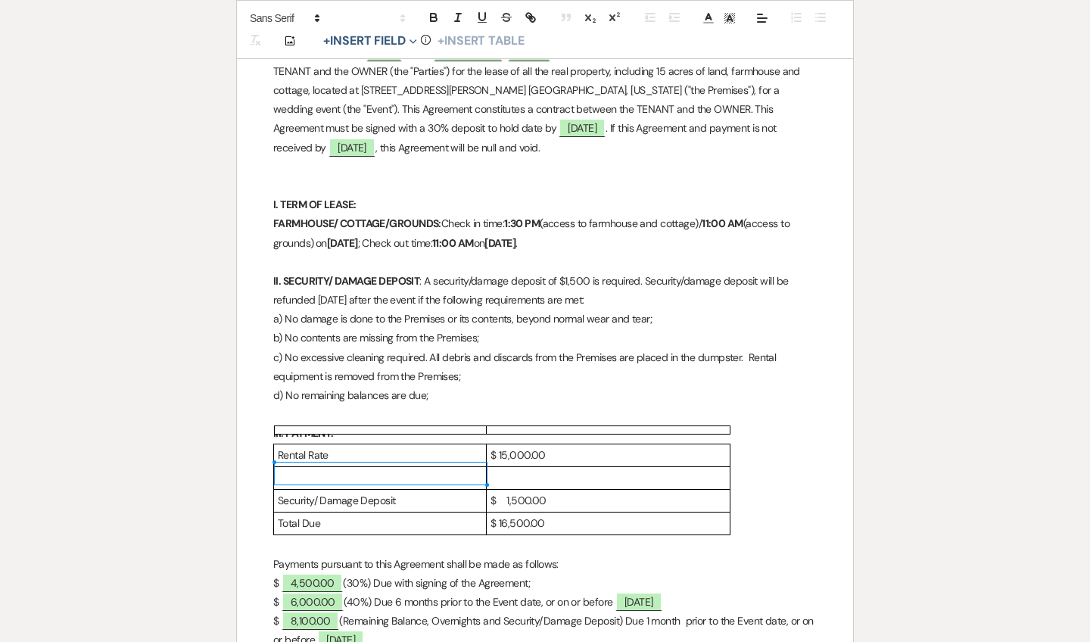
scroll to position [630, 0]
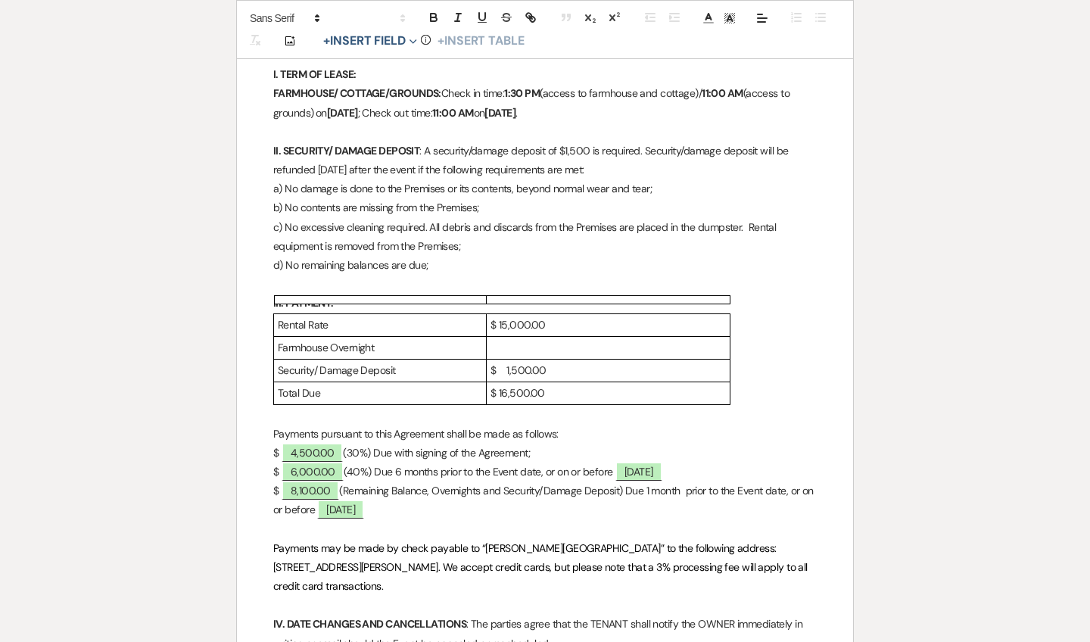
click at [504, 341] on p at bounding box center [608, 347] width 235 height 19
click at [575, 338] on p "$ 1,600.00" at bounding box center [608, 347] width 235 height 19
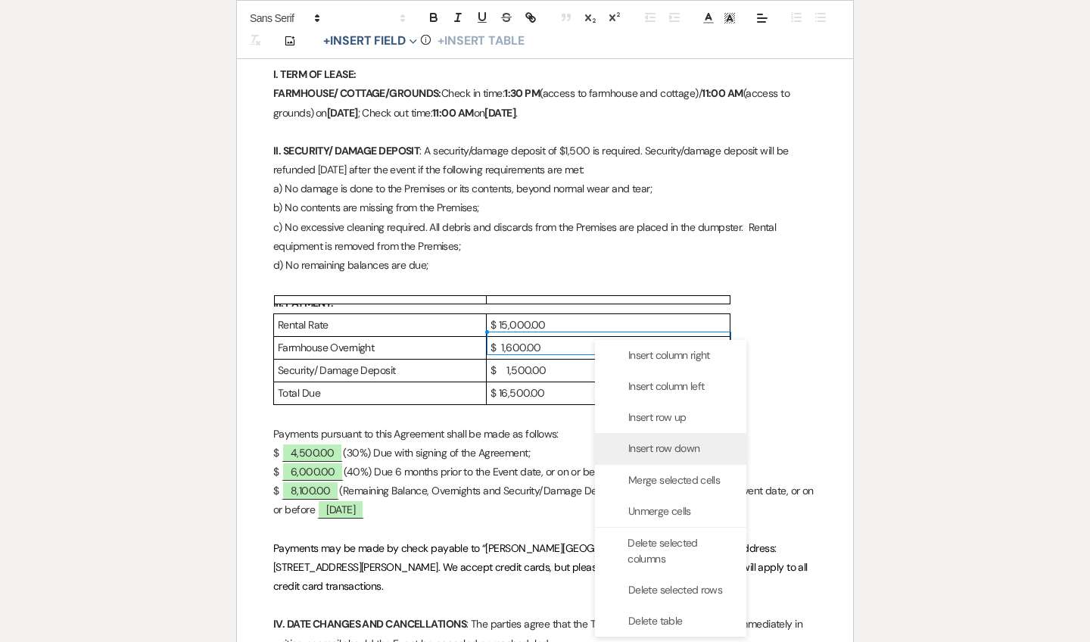
click at [652, 440] on div "Insert row down" at bounding box center [670, 448] width 151 height 31
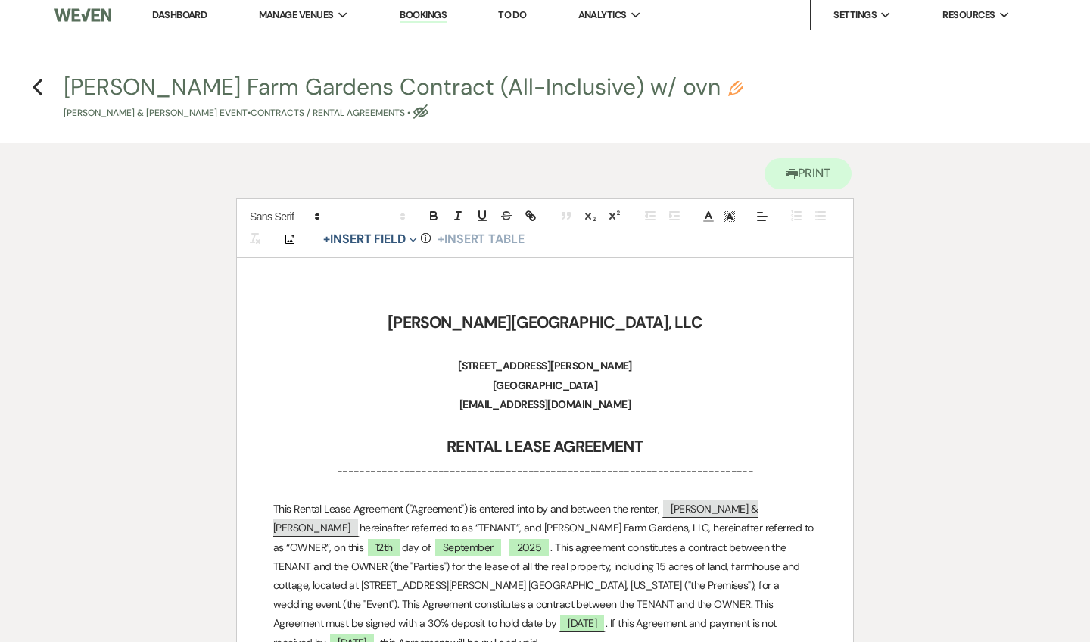
scroll to position [574, 0]
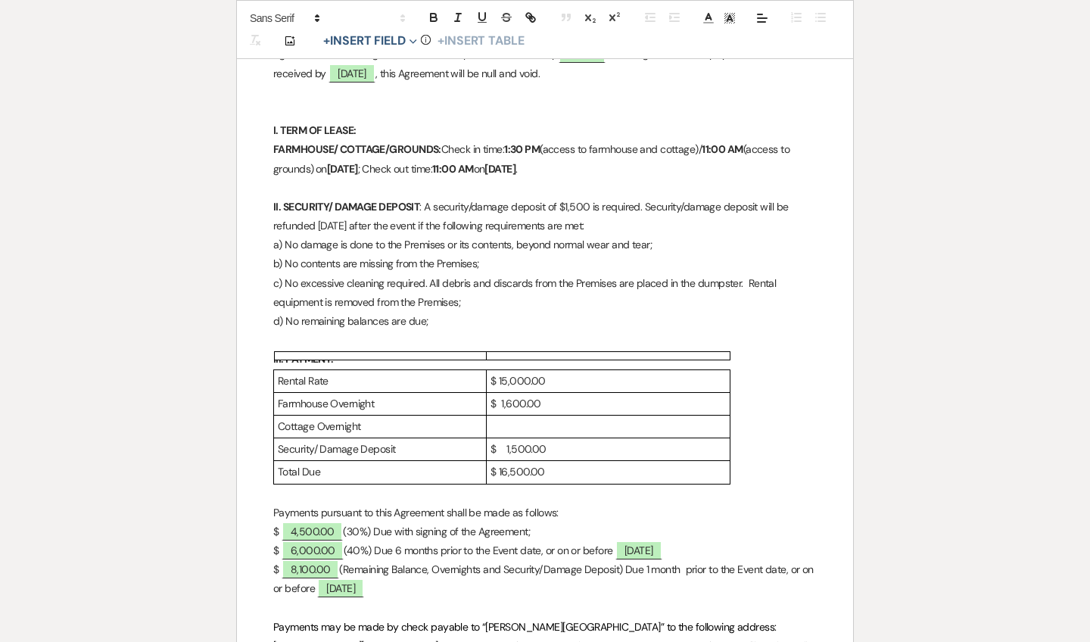
click at [503, 419] on p at bounding box center [608, 426] width 235 height 19
click at [756, 420] on div "Rental Rate $ 15,000.00 Farmhouse Overnight $ 1,600.00 Cottage Overnight $. 500…" at bounding box center [545, 426] width 544 height 115
click at [515, 463] on p "$ 16,500.00" at bounding box center [608, 472] width 235 height 19
click at [615, 318] on p "d) No remaining balances are due;" at bounding box center [545, 321] width 544 height 19
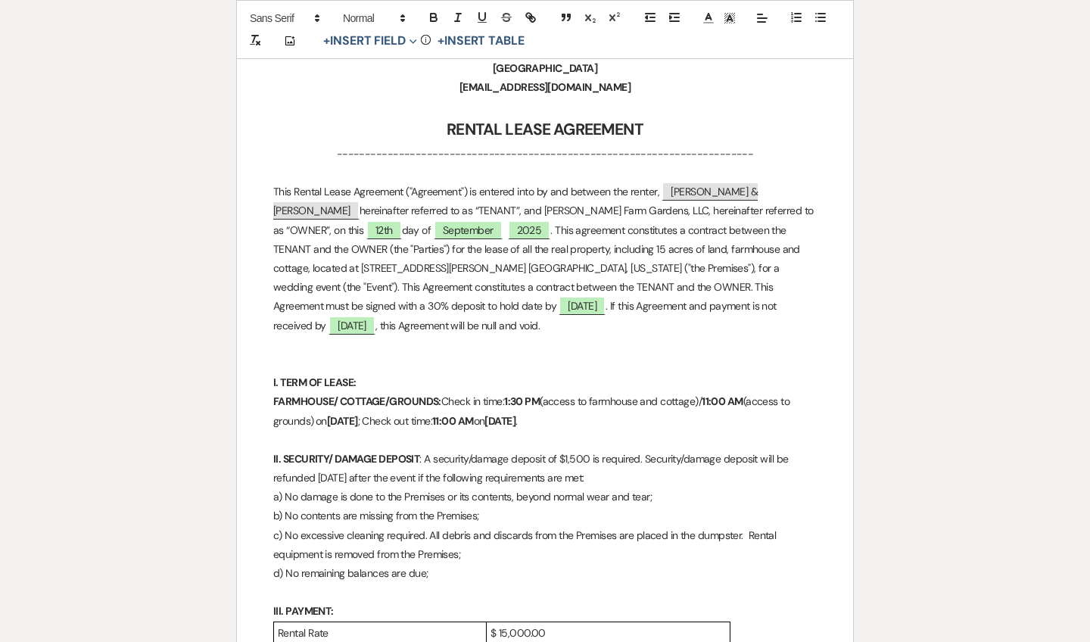
scroll to position [322, 0]
click at [516, 416] on strong "[DATE]" at bounding box center [500, 421] width 31 height 14
click at [516, 414] on strong "[DATE]" at bounding box center [500, 421] width 31 height 14
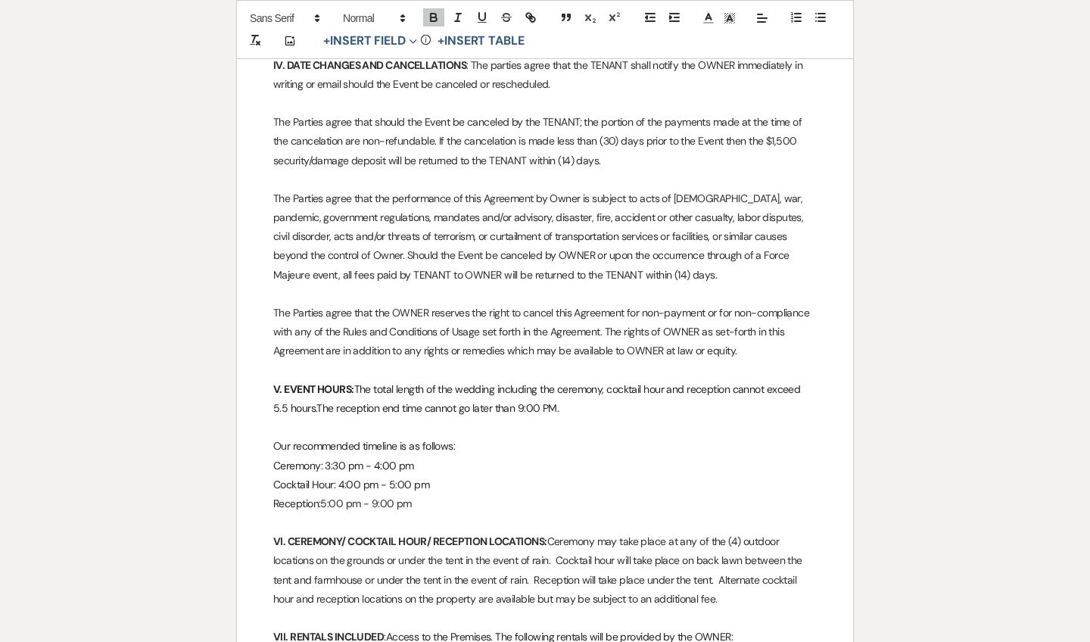
scroll to position [378, 0]
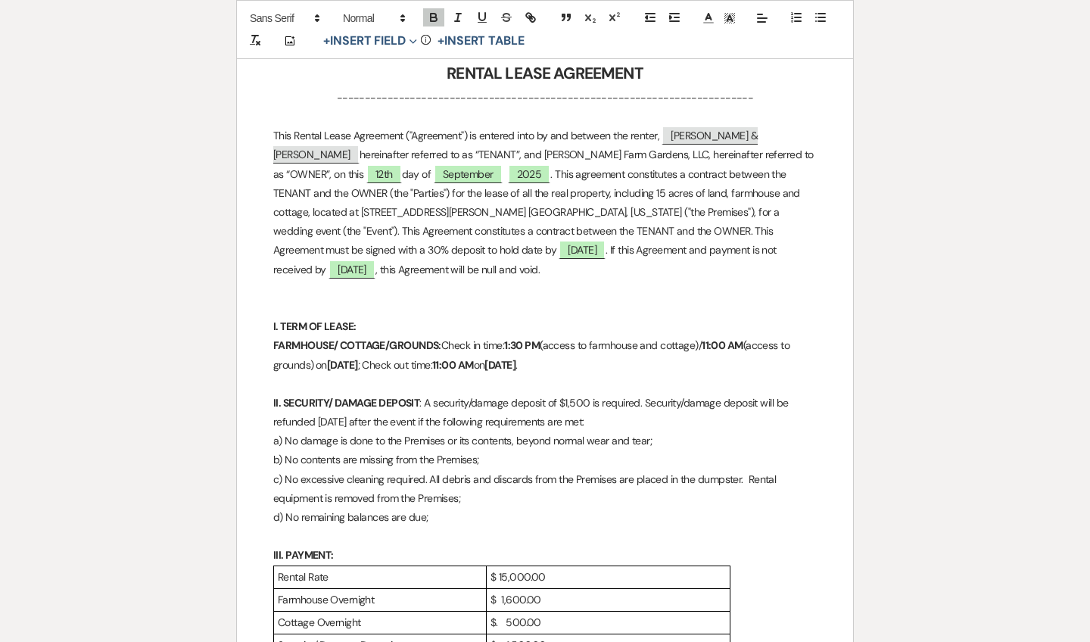
click at [358, 358] on strong "[DATE]" at bounding box center [342, 365] width 31 height 14
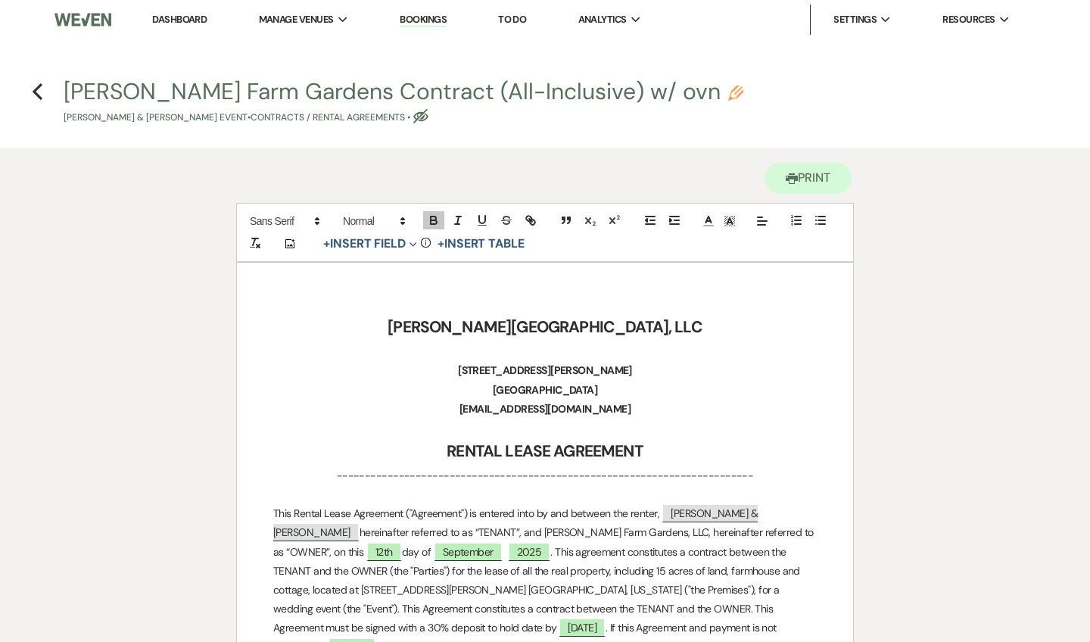
scroll to position [0, 0]
click at [37, 95] on use "button" at bounding box center [38, 91] width 10 height 17
select select "6"
select select "5"
select select "16"
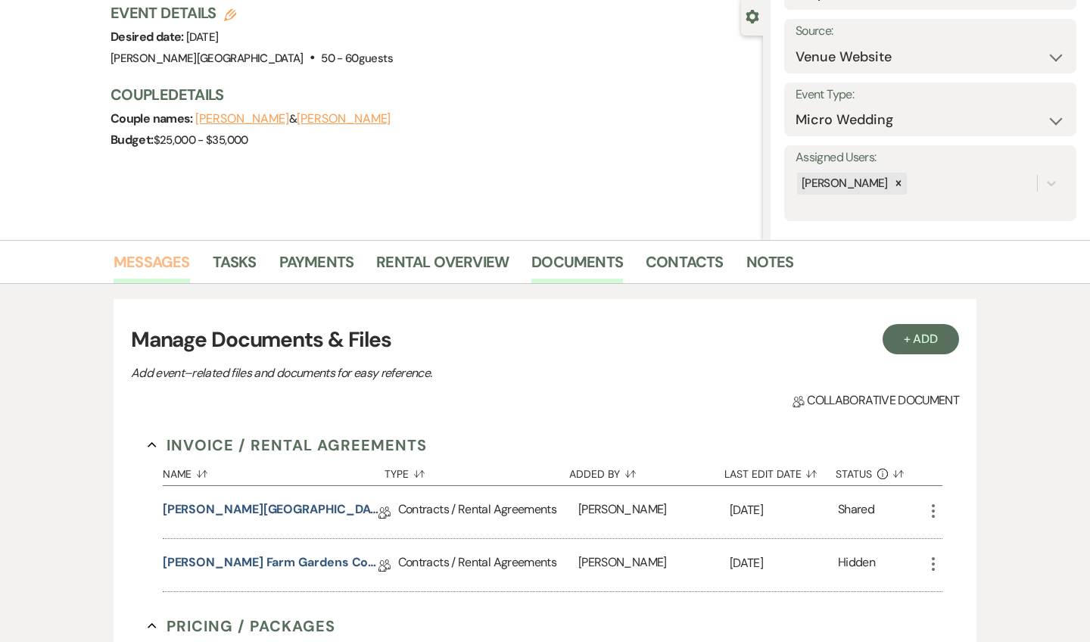
click at [154, 251] on link "Messages" at bounding box center [152, 266] width 76 height 33
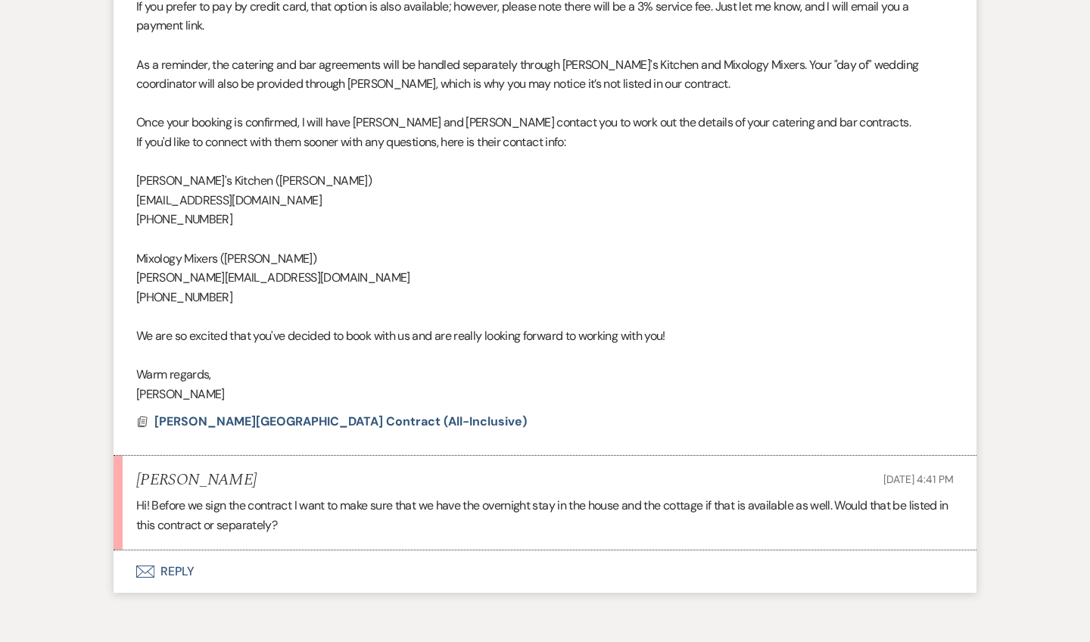
scroll to position [2798, 0]
click at [190, 551] on button "Envelope Reply" at bounding box center [545, 572] width 863 height 42
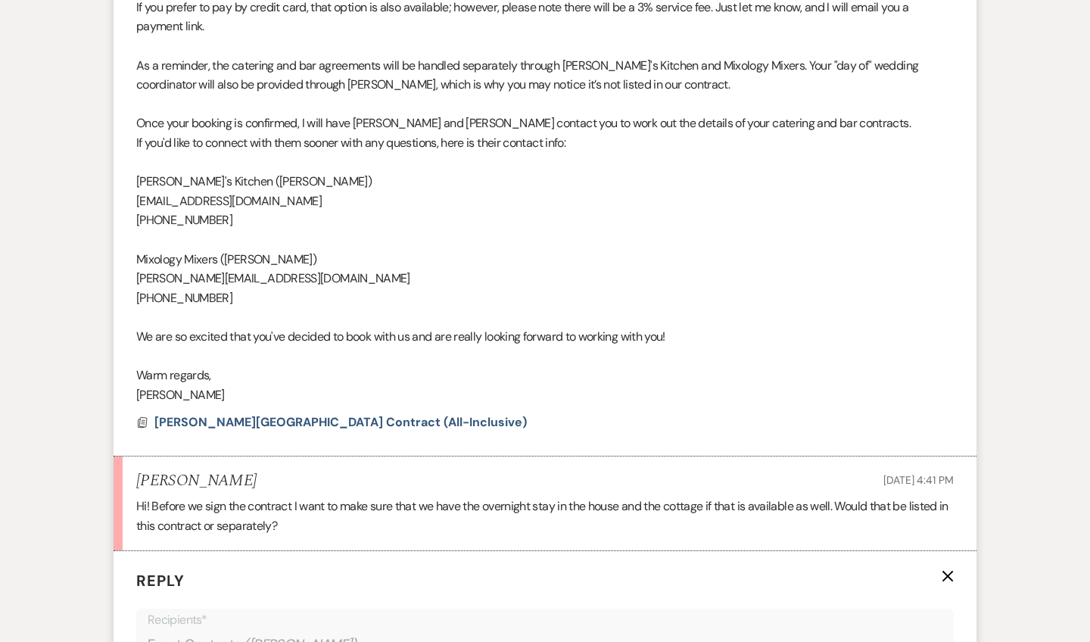
scroll to position [3141, 0]
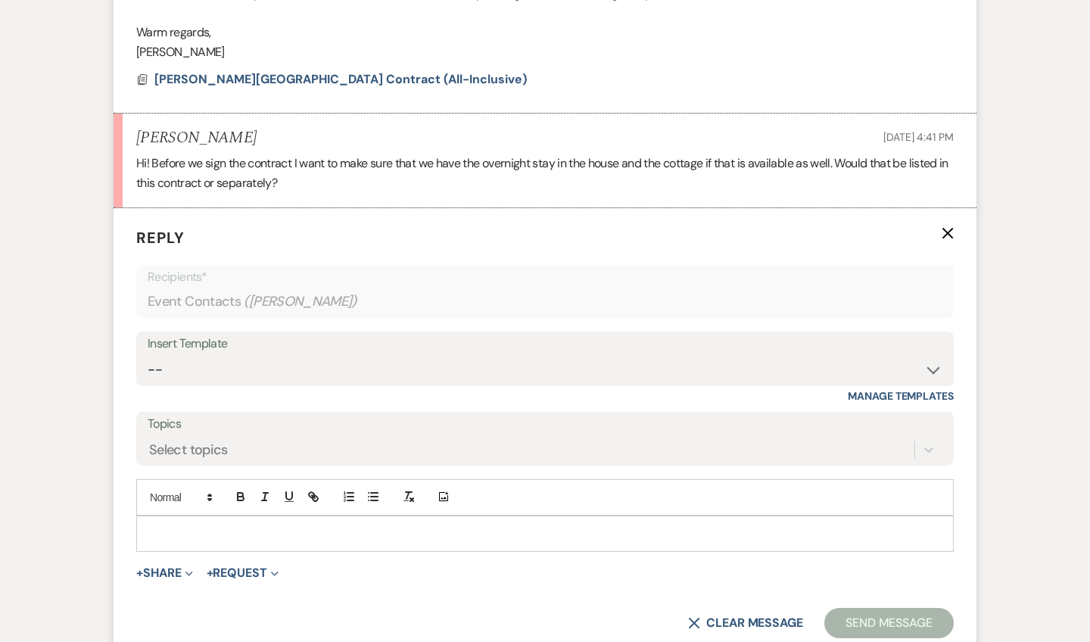
click at [194, 525] on p at bounding box center [544, 533] width 793 height 17
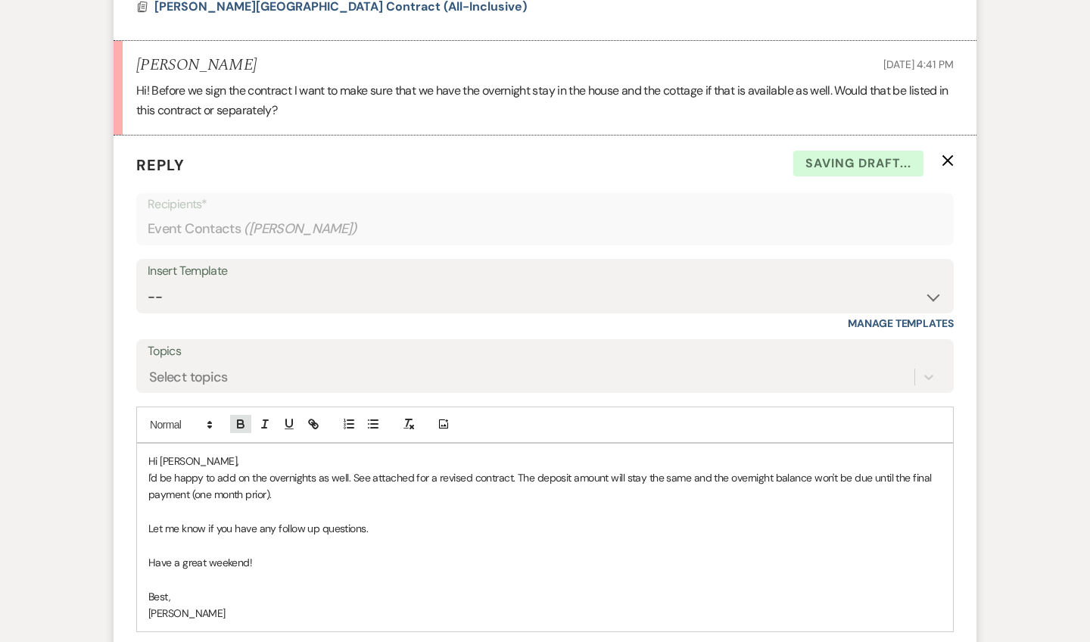
scroll to position [3329, 0]
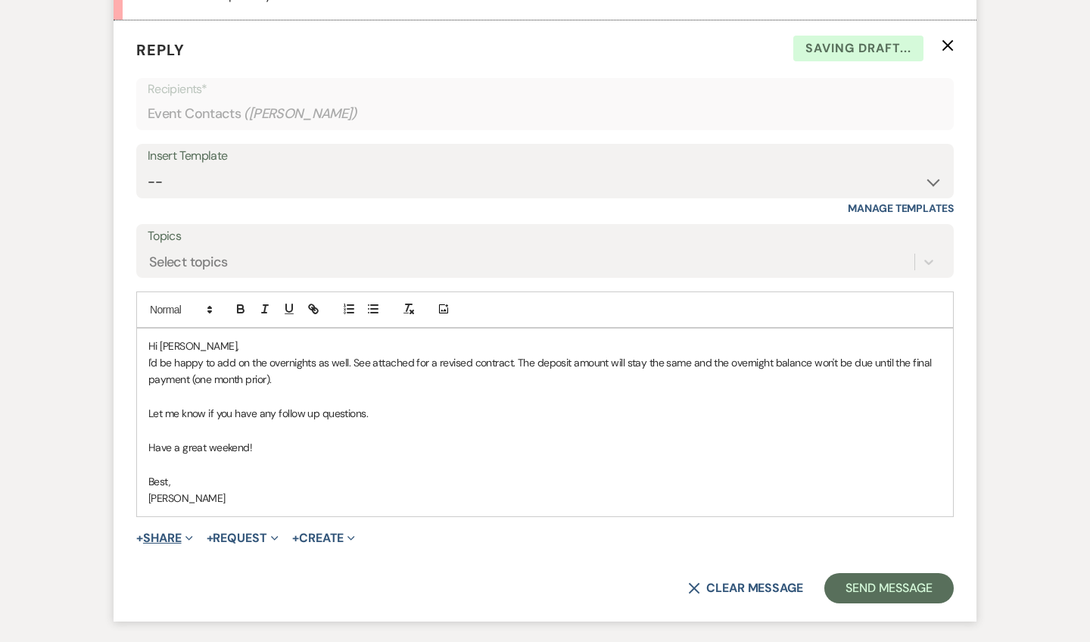
click at [173, 532] on button "+ Share Expand" at bounding box center [164, 538] width 57 height 12
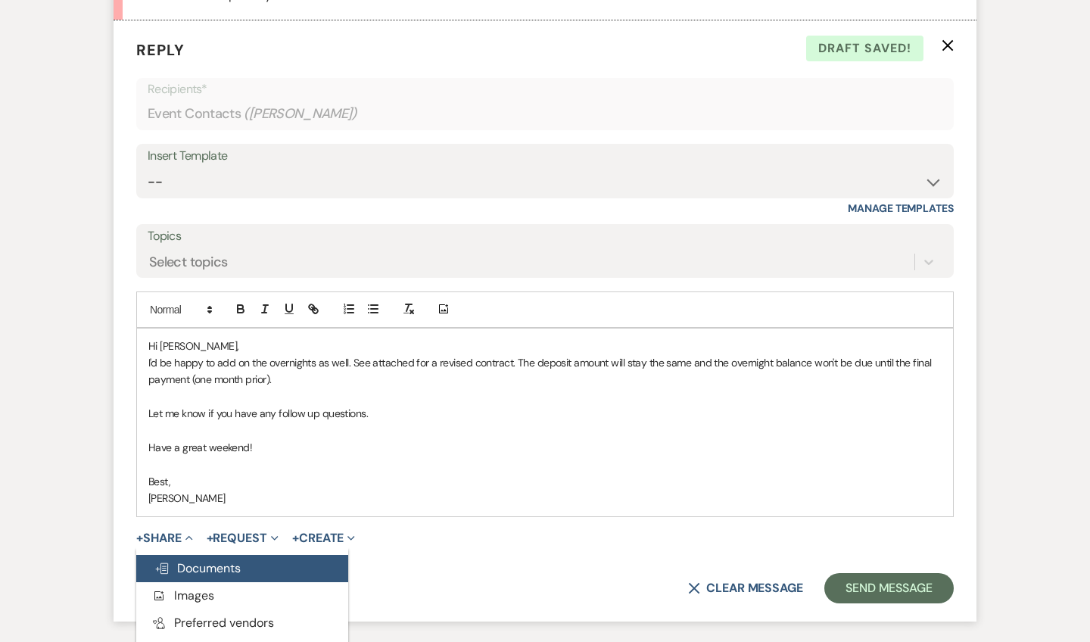
click at [181, 560] on span "Doc Upload Documents" at bounding box center [197, 568] width 86 height 16
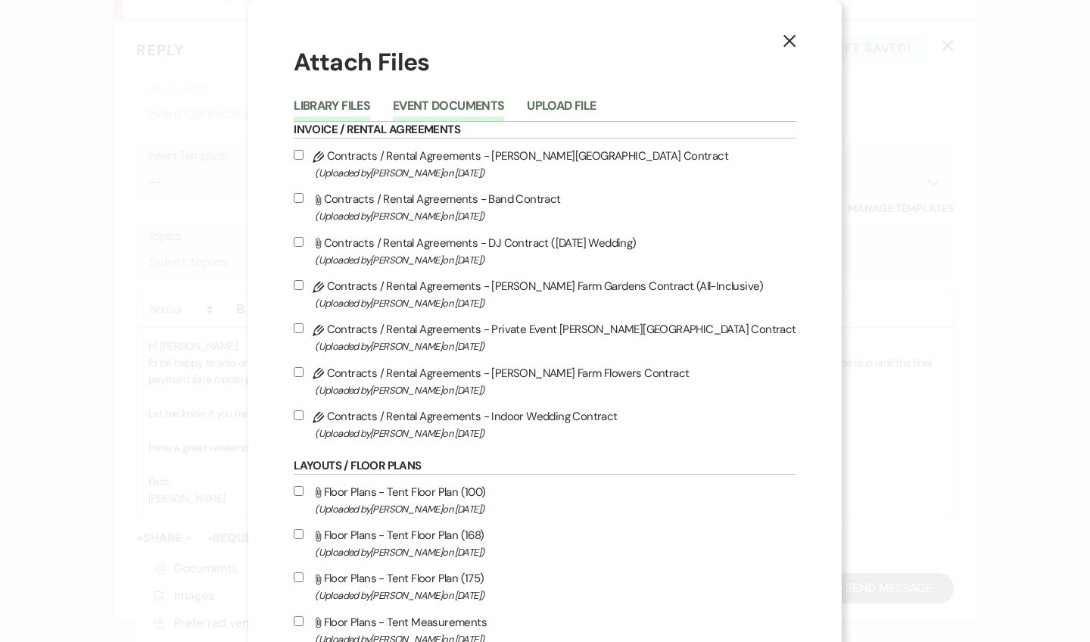
click at [501, 104] on button "Event Documents" at bounding box center [448, 110] width 111 height 21
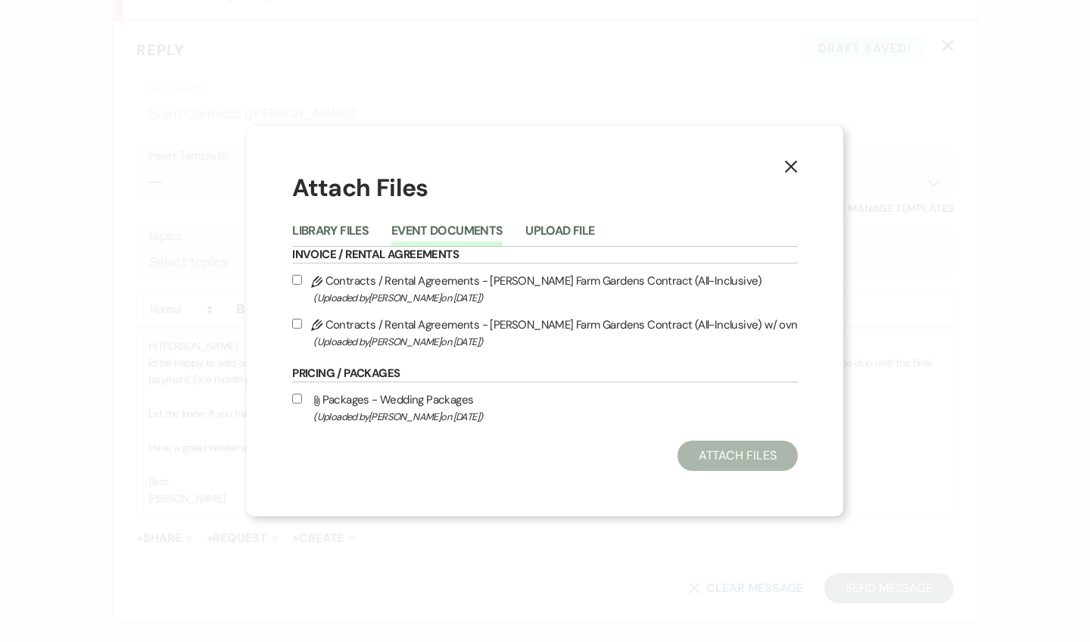
click at [513, 289] on span "(Uploaded by [PERSON_NAME] on [DATE] )" at bounding box center [555, 297] width 484 height 17
click at [302, 285] on input "Pencil Contracts / Rental Agreements - [PERSON_NAME] Farm Gardens Contract (All…" at bounding box center [297, 280] width 10 height 10
click at [495, 275] on label "Pencil Contracts / Rental Agreements - [PERSON_NAME] Farm Gardens Contract (All…" at bounding box center [544, 289] width 505 height 36
click at [302, 275] on input "Pencil Contracts / Rental Agreements - [PERSON_NAME] Farm Gardens Contract (All…" at bounding box center [297, 280] width 10 height 10
checkbox input "false"
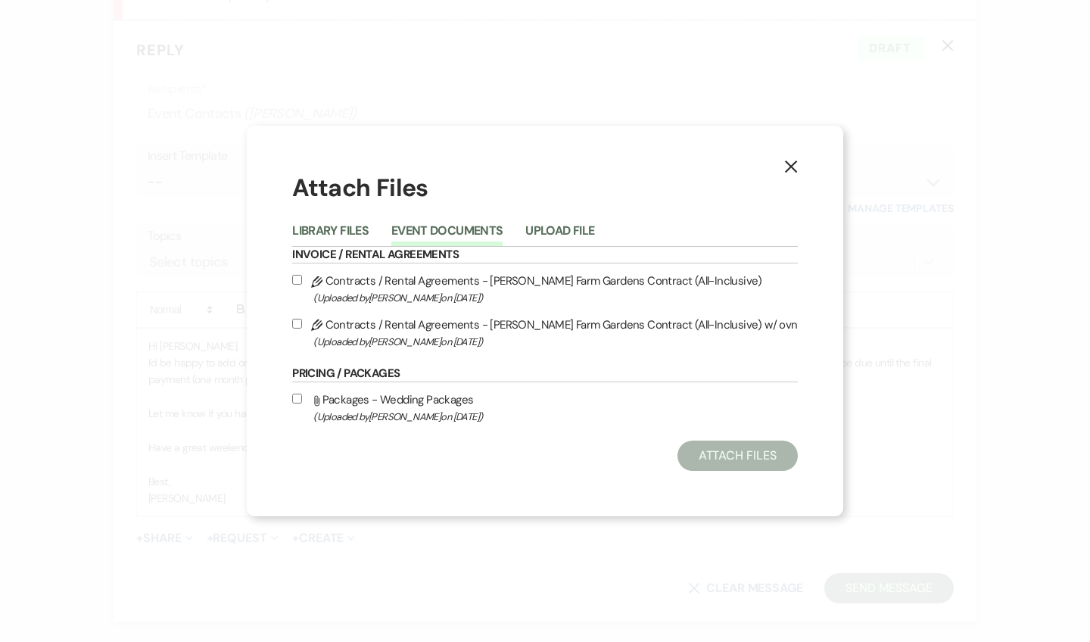
click at [335, 329] on label "Pencil Contracts / Rental Agreements - [PERSON_NAME] Farm Gardens Contract (All…" at bounding box center [544, 333] width 505 height 36
click at [302, 329] on input "Pencil Contracts / Rental Agreements - [PERSON_NAME] Farm Gardens Contract (All…" at bounding box center [297, 324] width 10 height 10
checkbox input "true"
click at [684, 454] on button "Attach Files" at bounding box center [738, 456] width 120 height 30
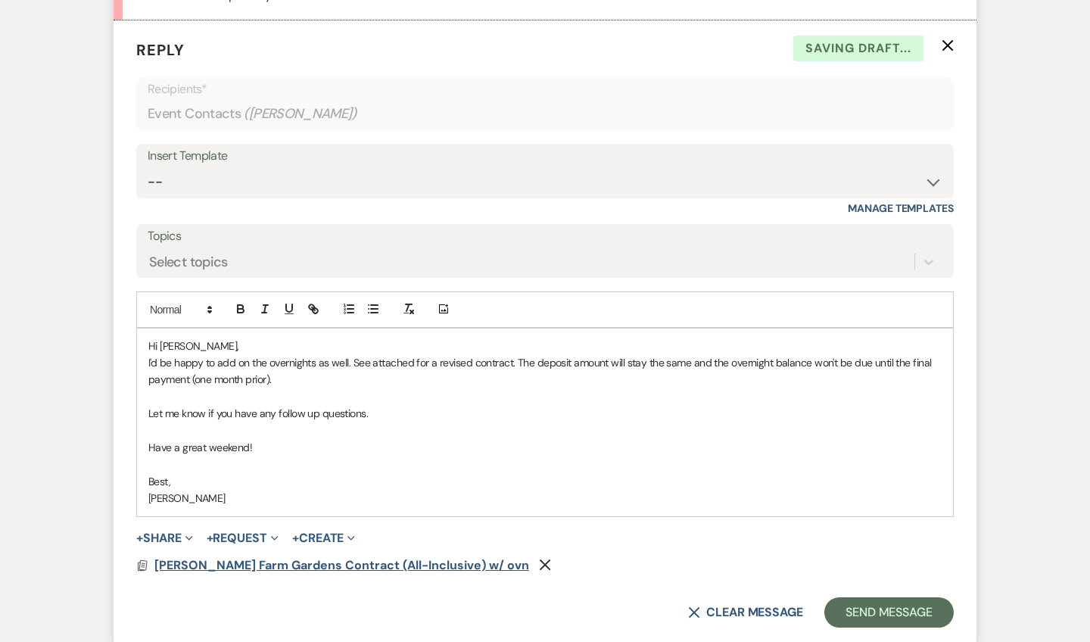
click at [291, 557] on span "[PERSON_NAME] Farm Gardens Contract (All-Inclusive) w/ ovn" at bounding box center [341, 565] width 375 height 16
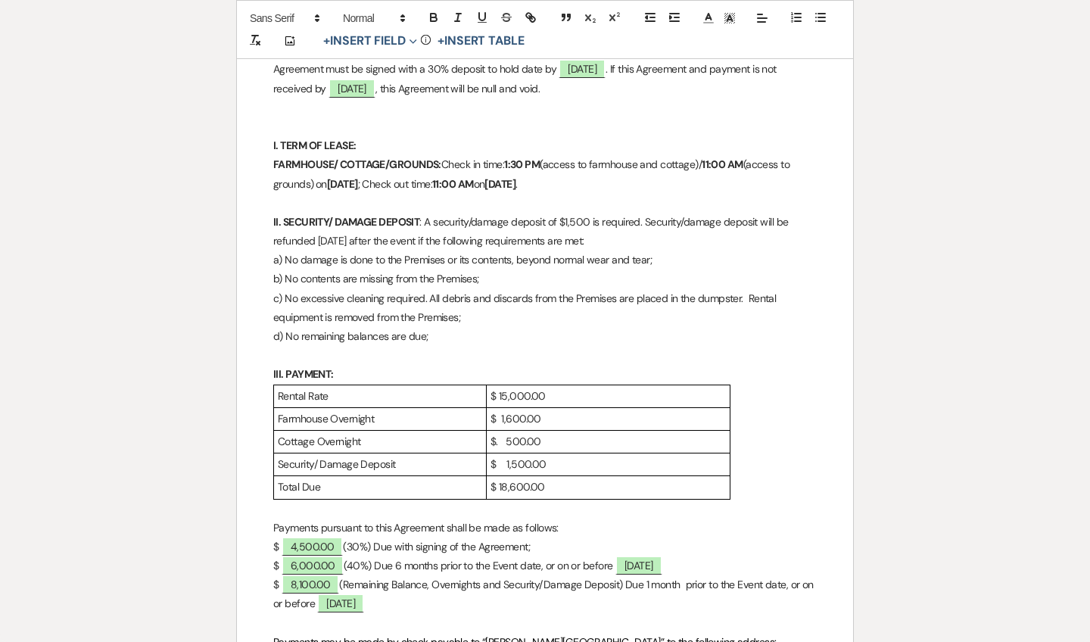
scroll to position [527, 0]
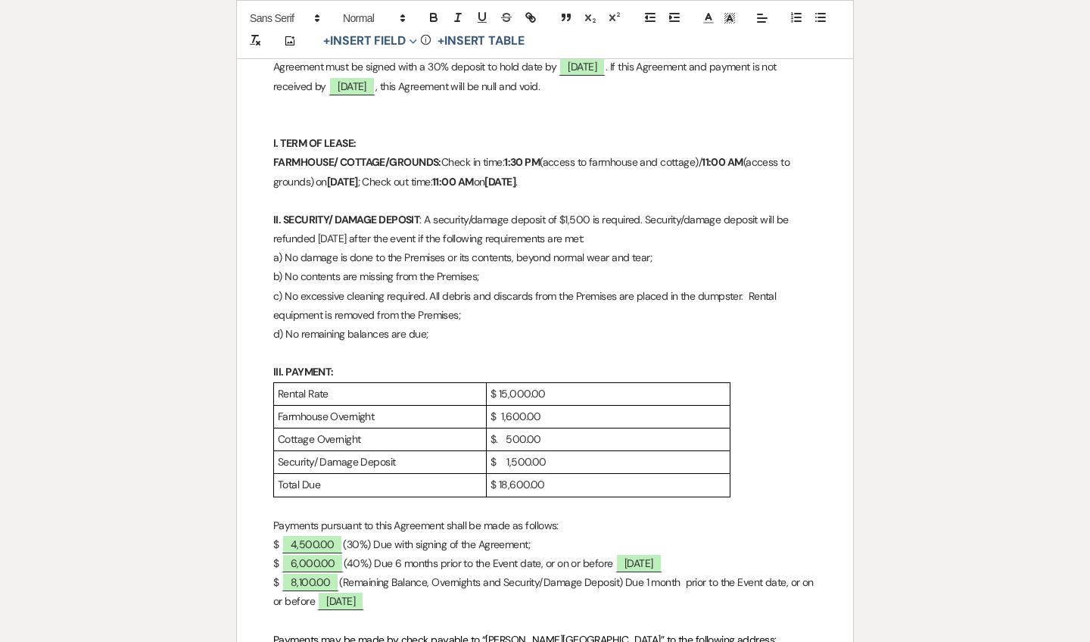
click at [505, 456] on p "$ 1,500.00" at bounding box center [608, 462] width 235 height 19
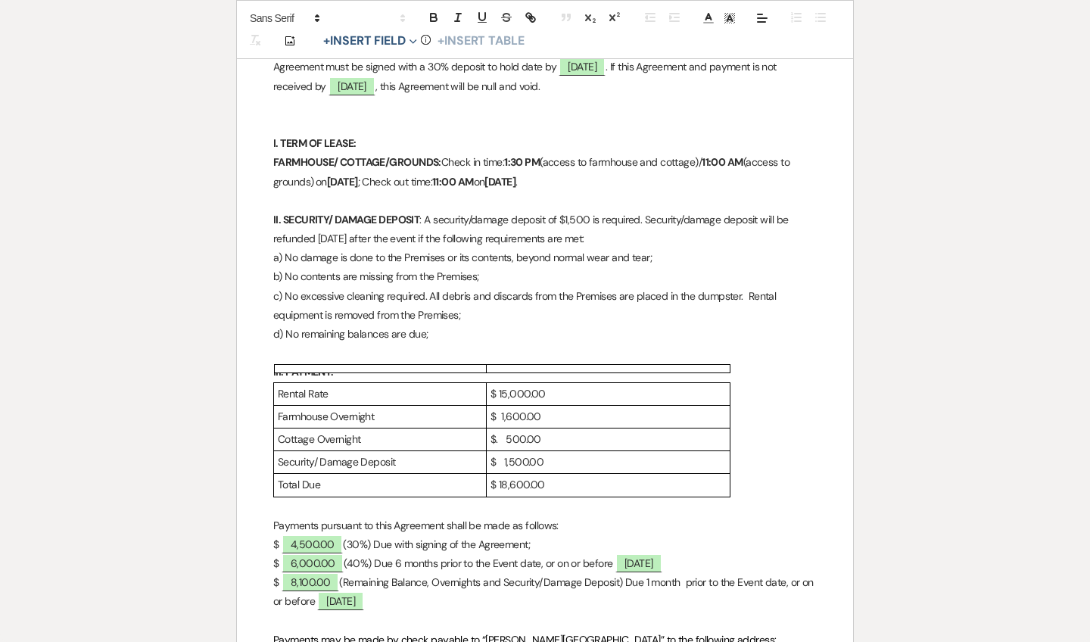
click at [498, 409] on p "$ 1,600.00" at bounding box center [608, 416] width 235 height 19
click at [503, 430] on p "$. 500.00" at bounding box center [608, 439] width 235 height 19
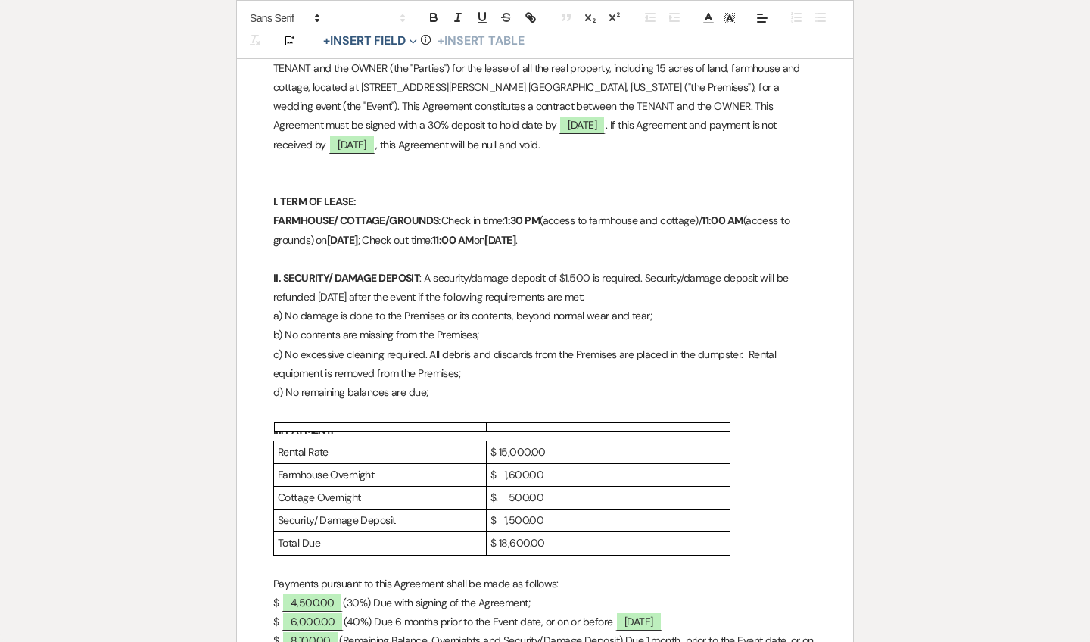
scroll to position [509, 0]
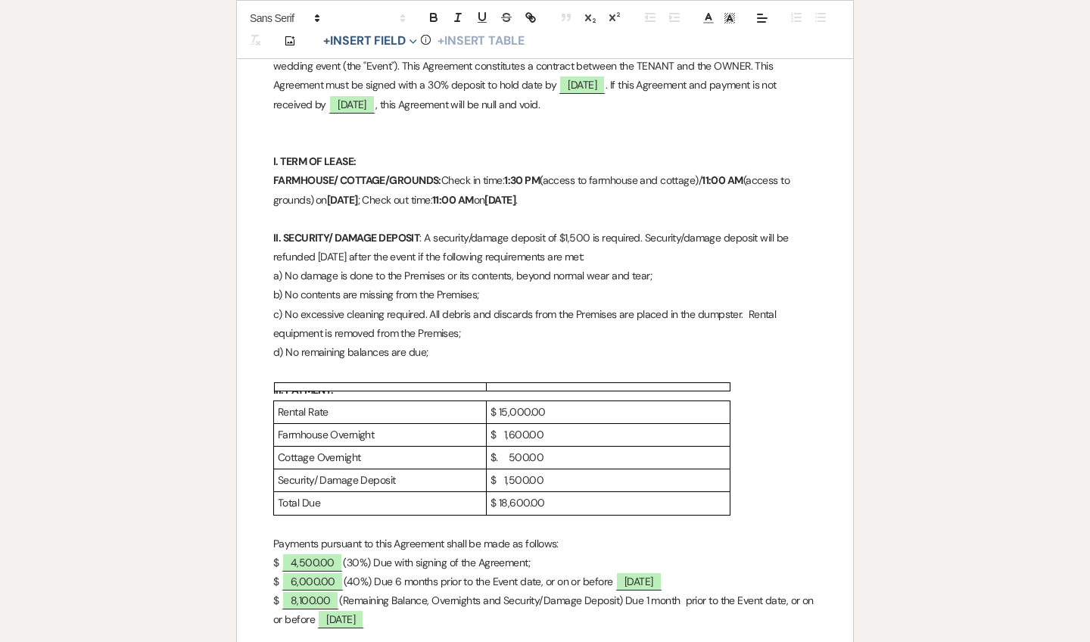
click at [741, 433] on div "Rental Rate $ 15,000.00 Farmhouse Overnight $ 1,600.00 Cottage Overnight $. 500…" at bounding box center [545, 458] width 544 height 115
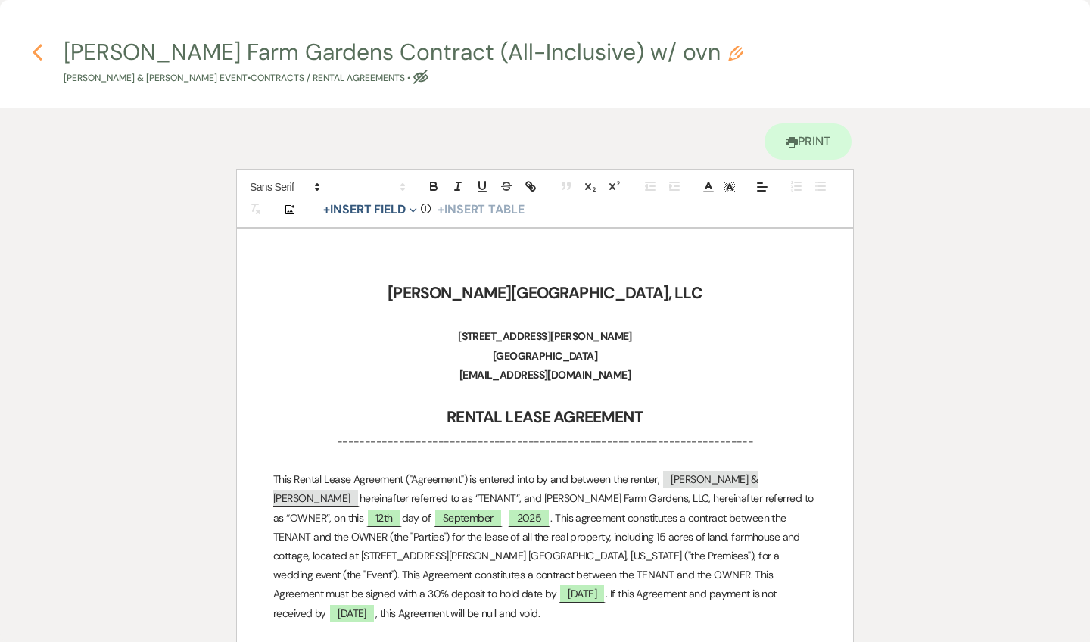
scroll to position [0, 0]
click at [39, 52] on icon "Previous" at bounding box center [37, 52] width 11 height 18
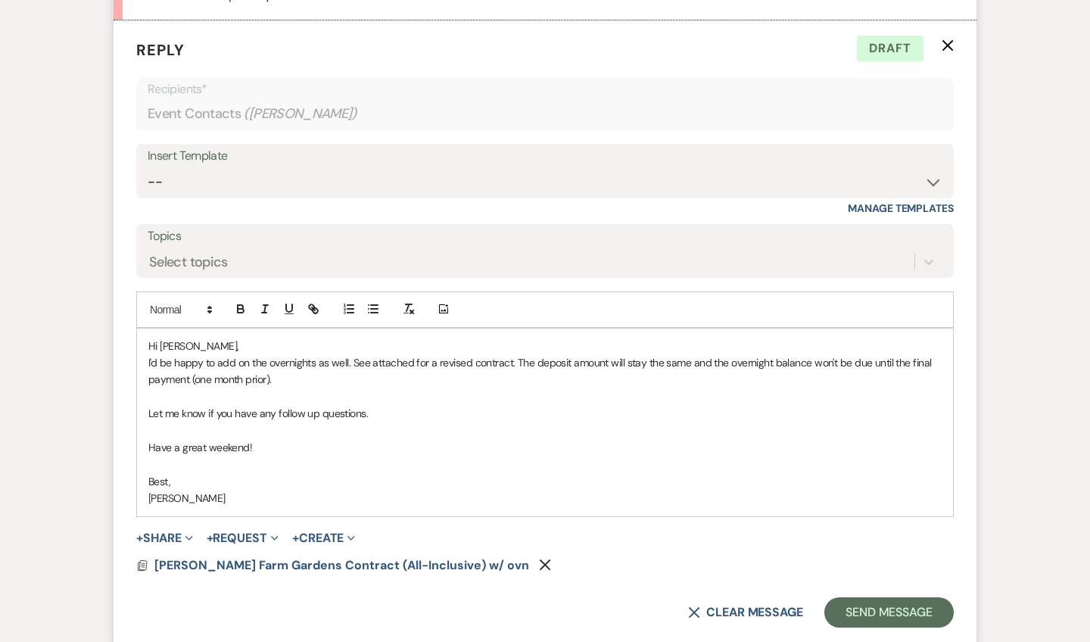
click at [351, 354] on p "I'd be happy to add on the overnights as well. See attached for a revised contr…" at bounding box center [544, 371] width 793 height 34
click at [145, 329] on div "Hi [PERSON_NAME], I'd be happy to add on the overnights as well! See attached f…" at bounding box center [545, 423] width 816 height 188
click at [855, 354] on p "Thank you for the heads up and I'd be happy to add on the overnights as well! S…" at bounding box center [544, 371] width 793 height 34
drag, startPoint x: 940, startPoint y: 288, endPoint x: 850, endPoint y: 288, distance: 90.1
click at [850, 354] on p "Thank you for the heads up and I'd be happy to add on the overnights as well! S…" at bounding box center [544, 371] width 793 height 34
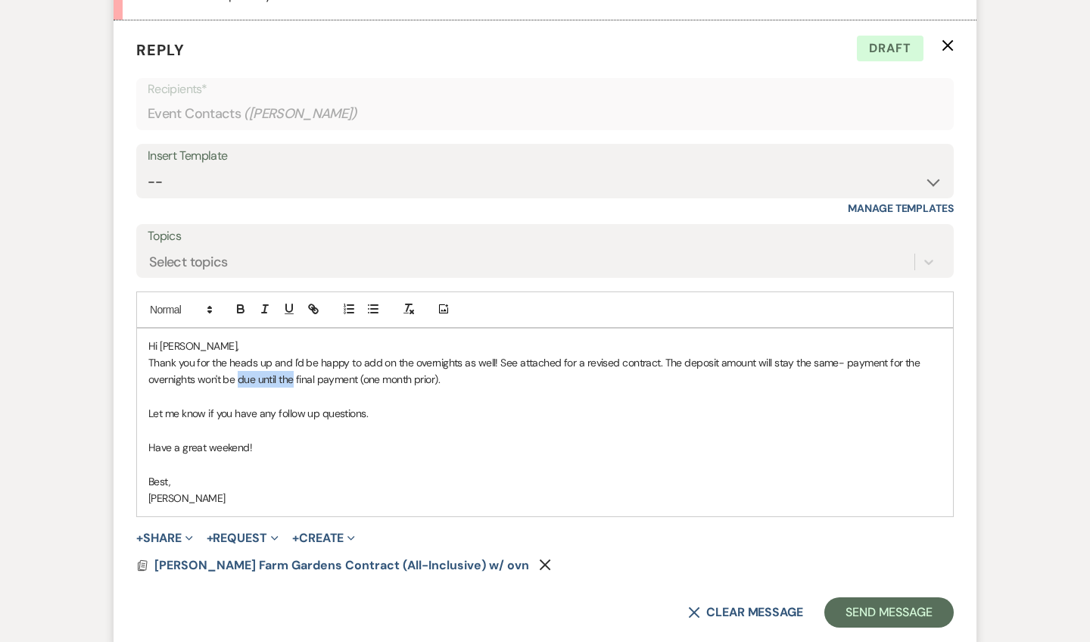
drag, startPoint x: 294, startPoint y: 310, endPoint x: 238, endPoint y: 310, distance: 56.0
click at [238, 354] on p "Thank you for the heads up and I'd be happy to add on the overnights as well! S…" at bounding box center [544, 371] width 793 height 34
drag, startPoint x: 348, startPoint y: 303, endPoint x: 257, endPoint y: 302, distance: 90.9
click at [257, 354] on p "Thank you for the heads up and I'd be happy to add on the overnights as well! S…" at bounding box center [544, 371] width 793 height 34
click at [904, 597] on button "Send Message" at bounding box center [889, 612] width 129 height 30
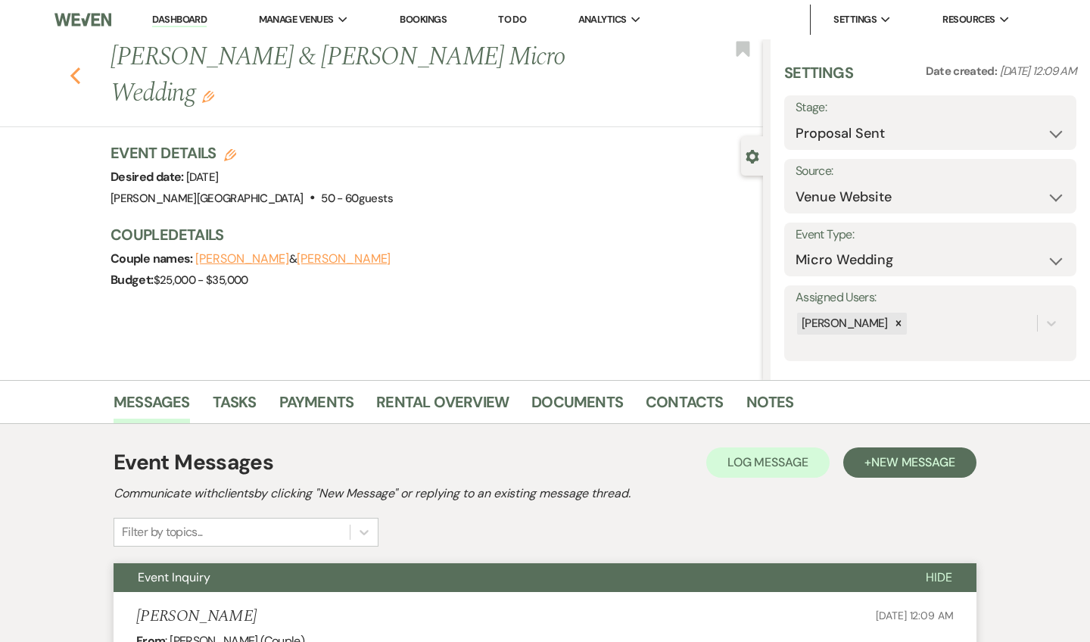
click at [76, 67] on icon "Previous" at bounding box center [75, 76] width 11 height 18
select select "6"
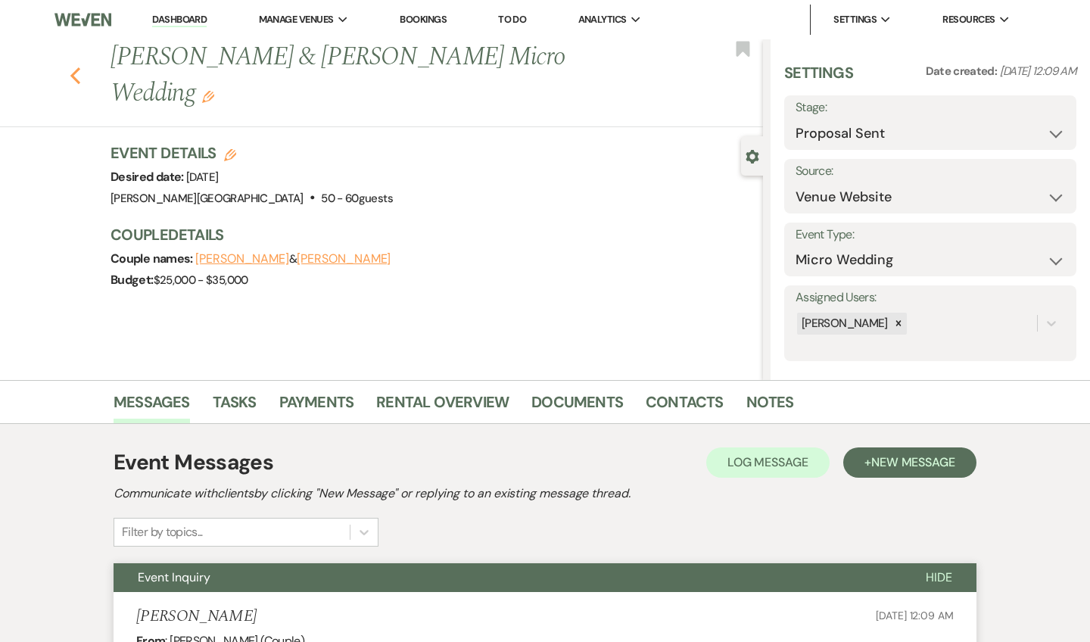
select select "6"
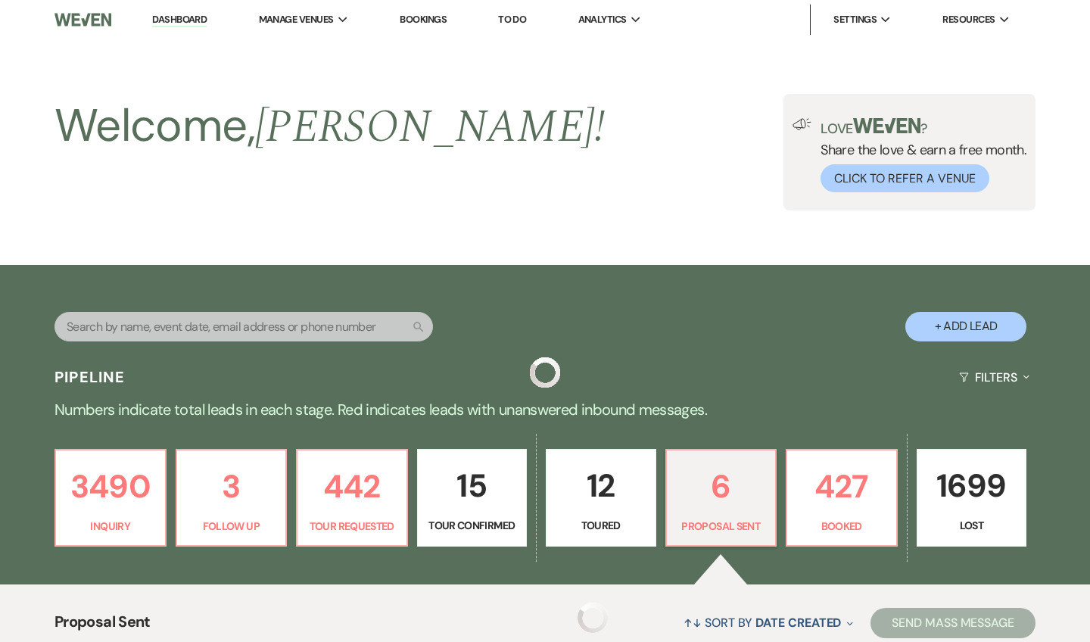
scroll to position [413, 0]
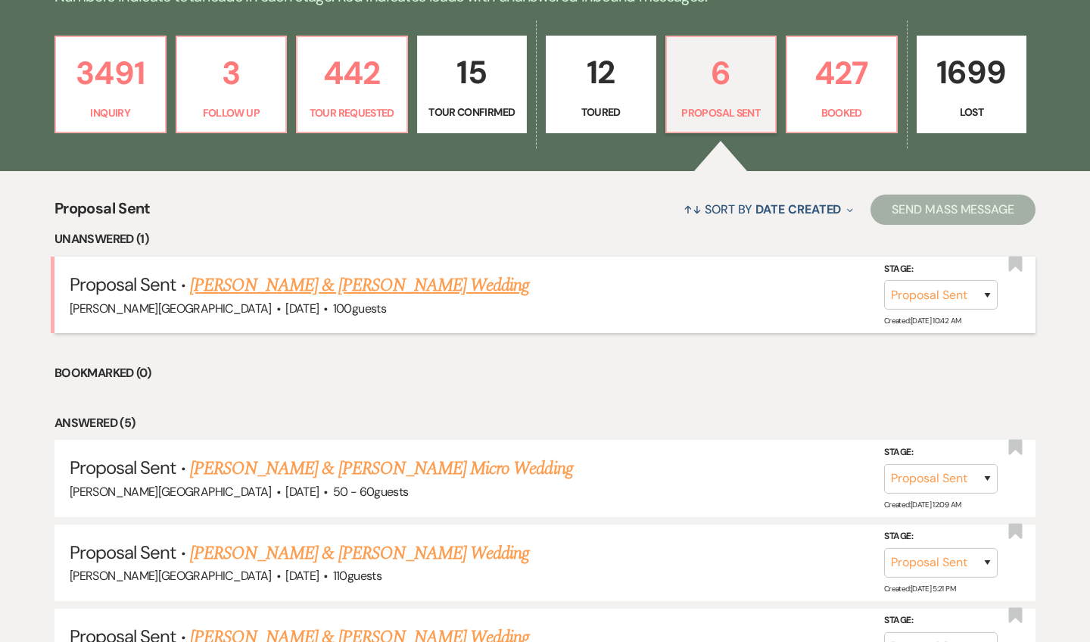
click at [401, 285] on link "[PERSON_NAME] & [PERSON_NAME] Wedding" at bounding box center [359, 285] width 339 height 27
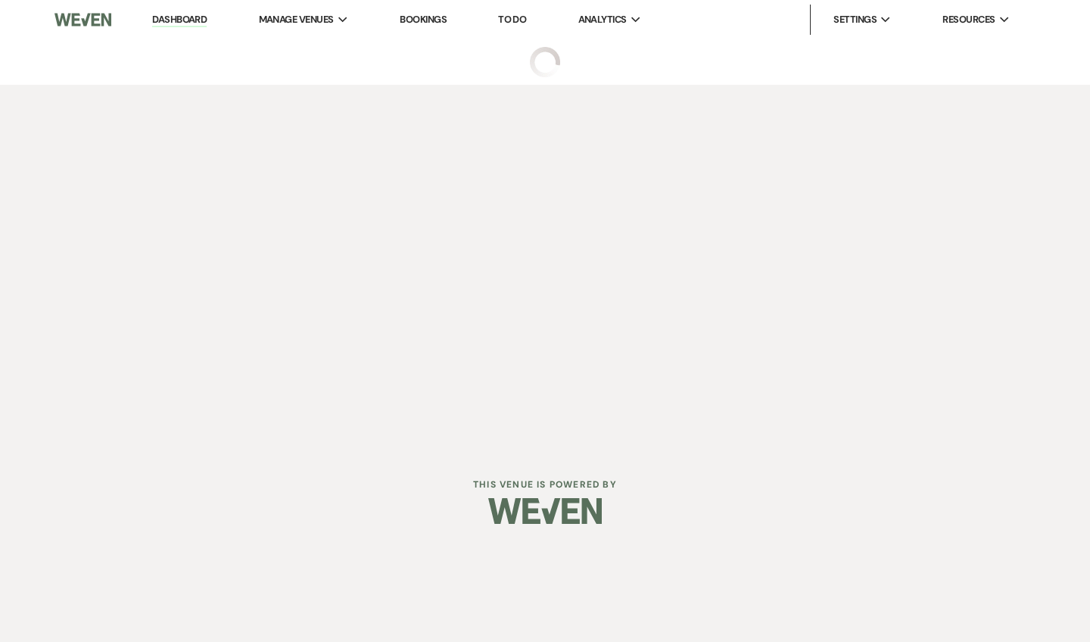
select select "6"
select select "5"
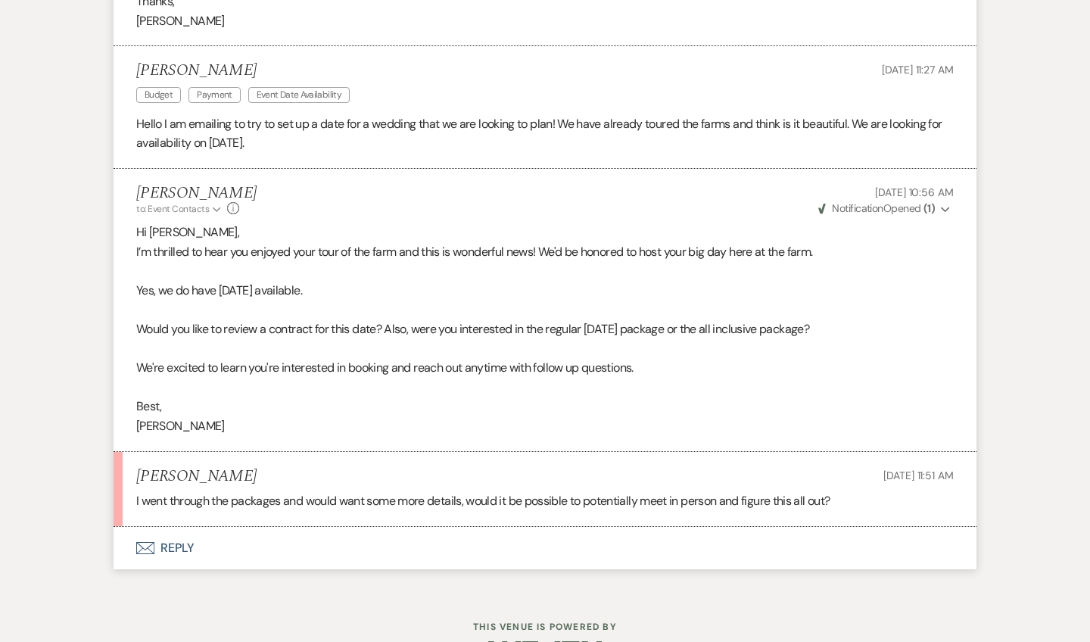
scroll to position [1766, 0]
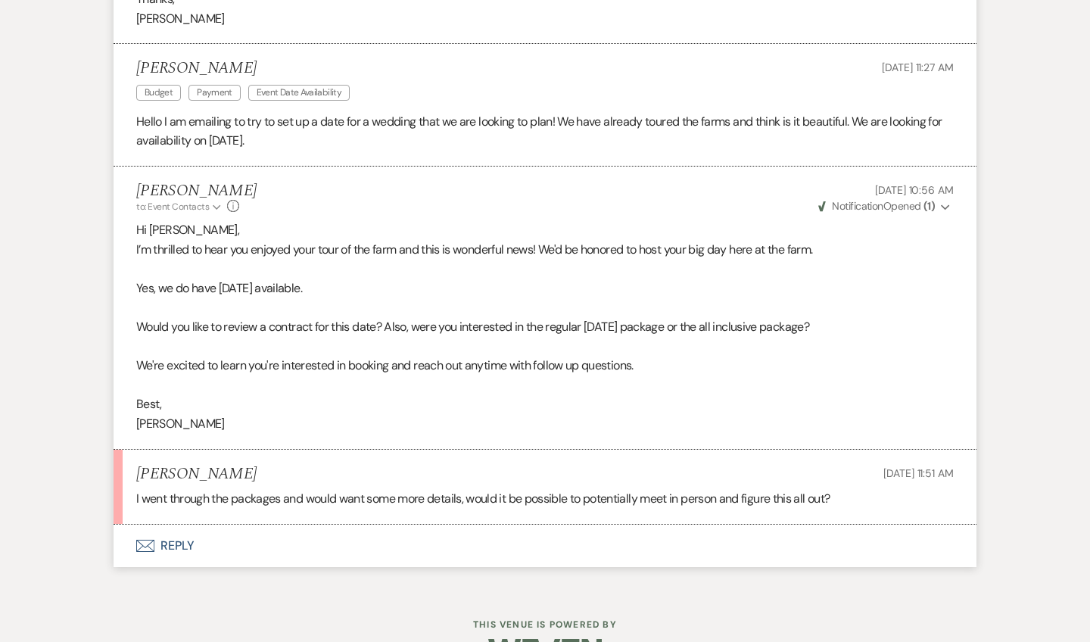
click at [189, 525] on button "Envelope Reply" at bounding box center [545, 546] width 863 height 42
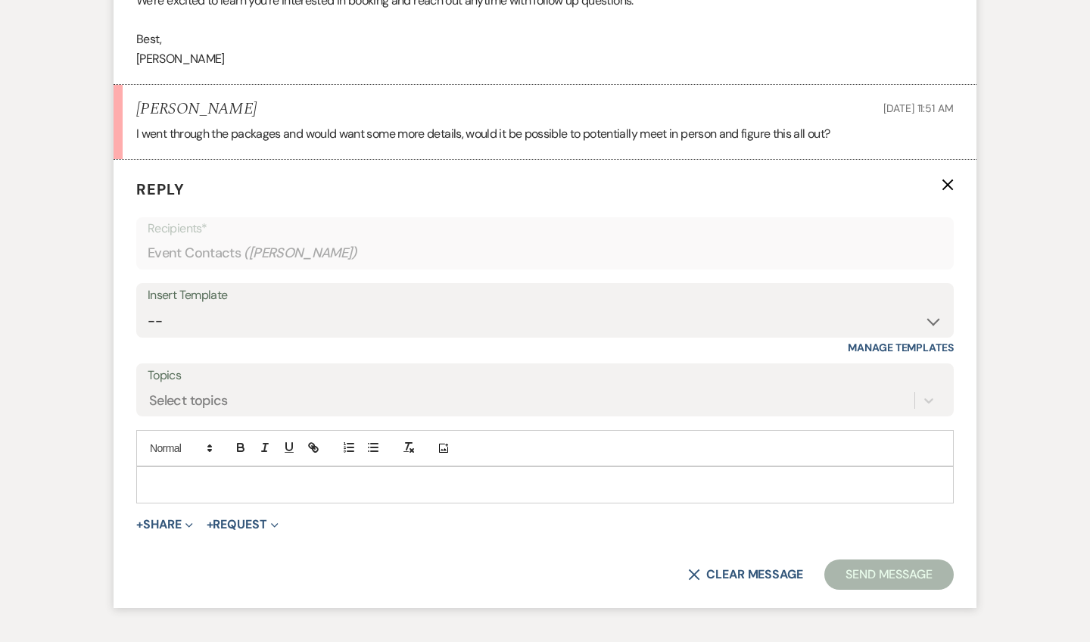
scroll to position [2162, 0]
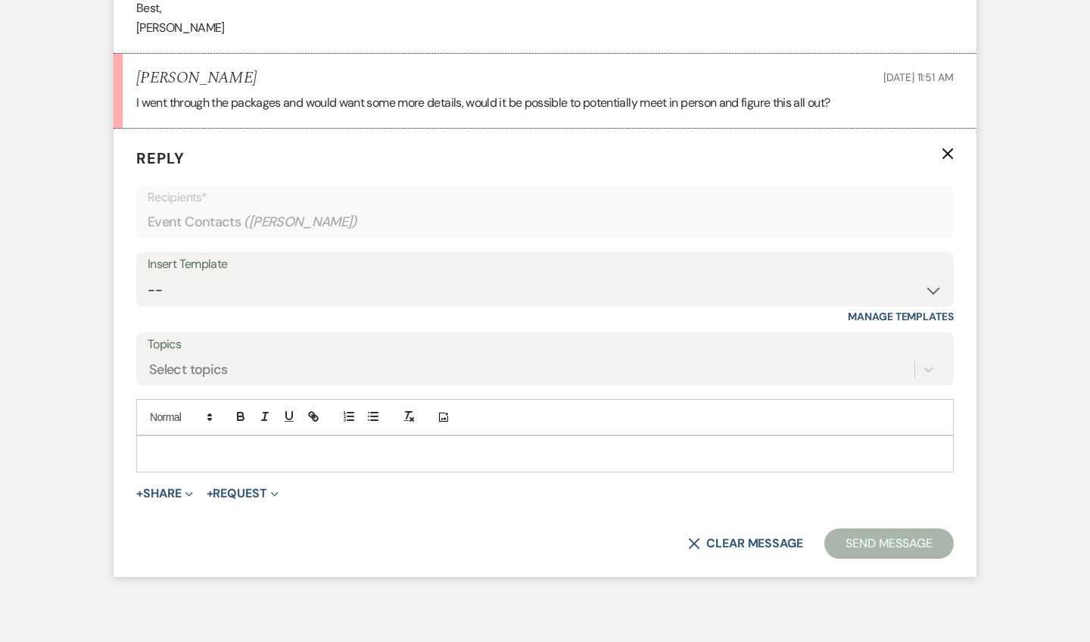
click at [220, 445] on p at bounding box center [544, 453] width 793 height 17
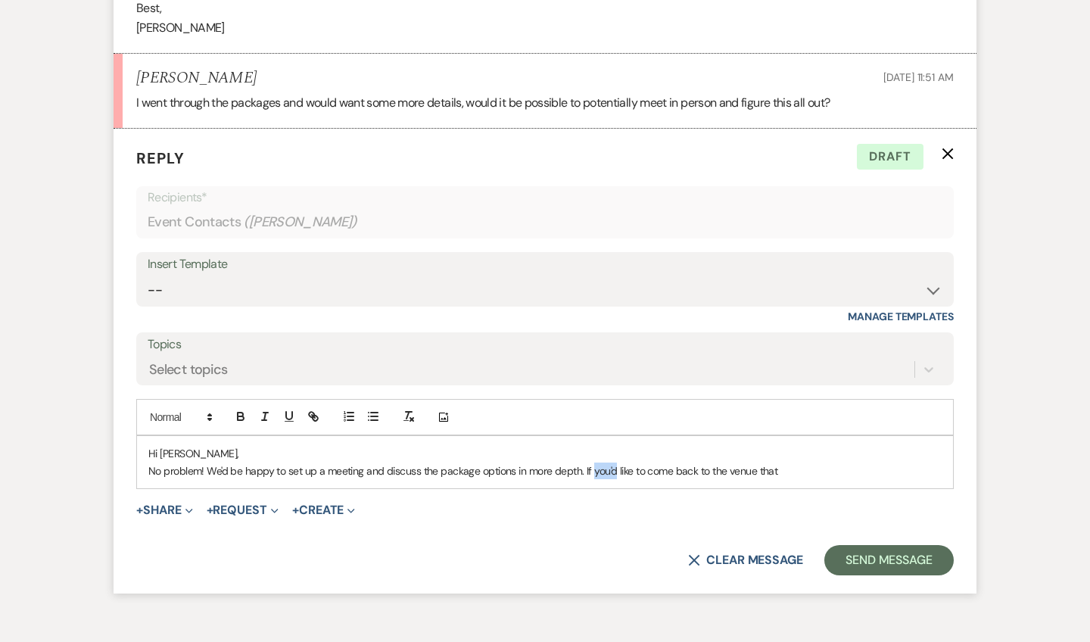
drag, startPoint x: 614, startPoint y: 436, endPoint x: 593, endPoint y: 435, distance: 21.2
click at [593, 463] on p "No problem! We'd be happy to set up a meeting and discuss the package options i…" at bounding box center [544, 471] width 793 height 17
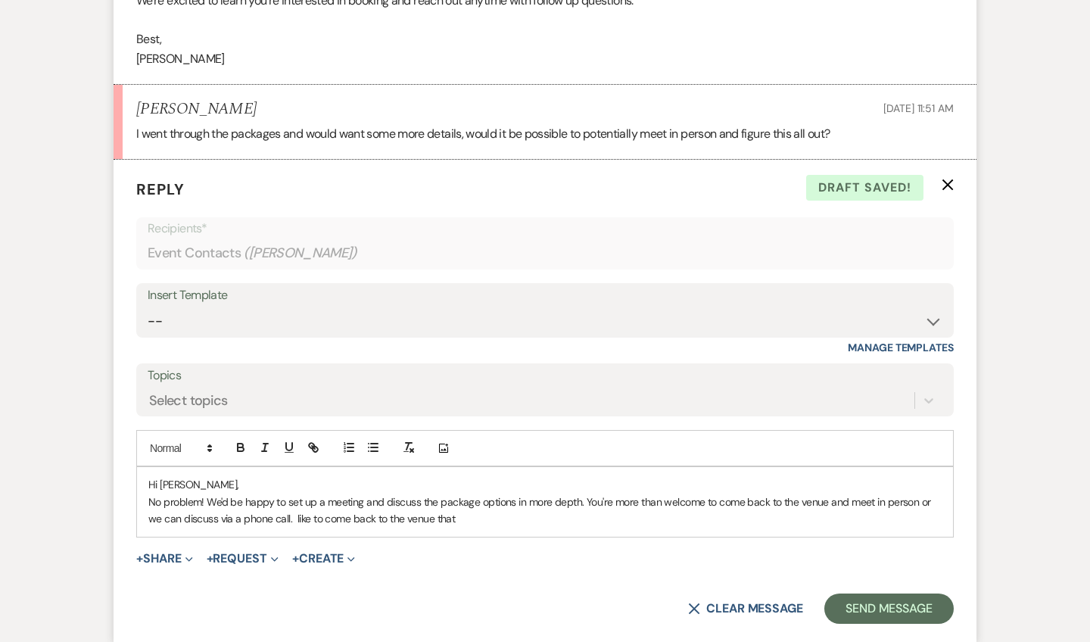
scroll to position [2183, 0]
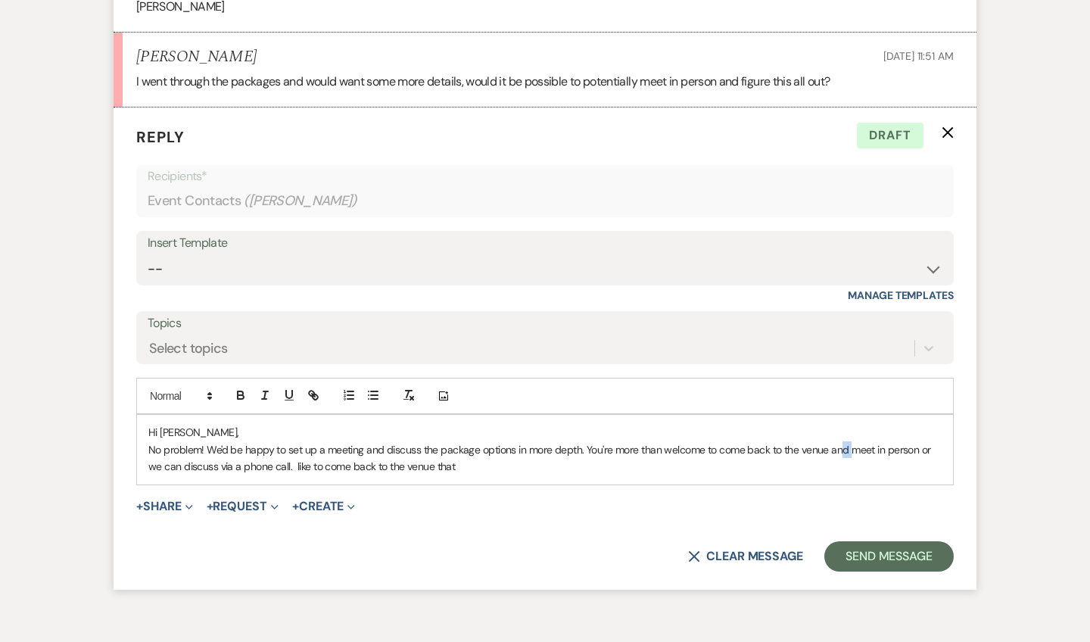
click at [841, 441] on p "No problem! We'd be happy to set up a meeting and discuss the package options i…" at bounding box center [544, 458] width 793 height 34
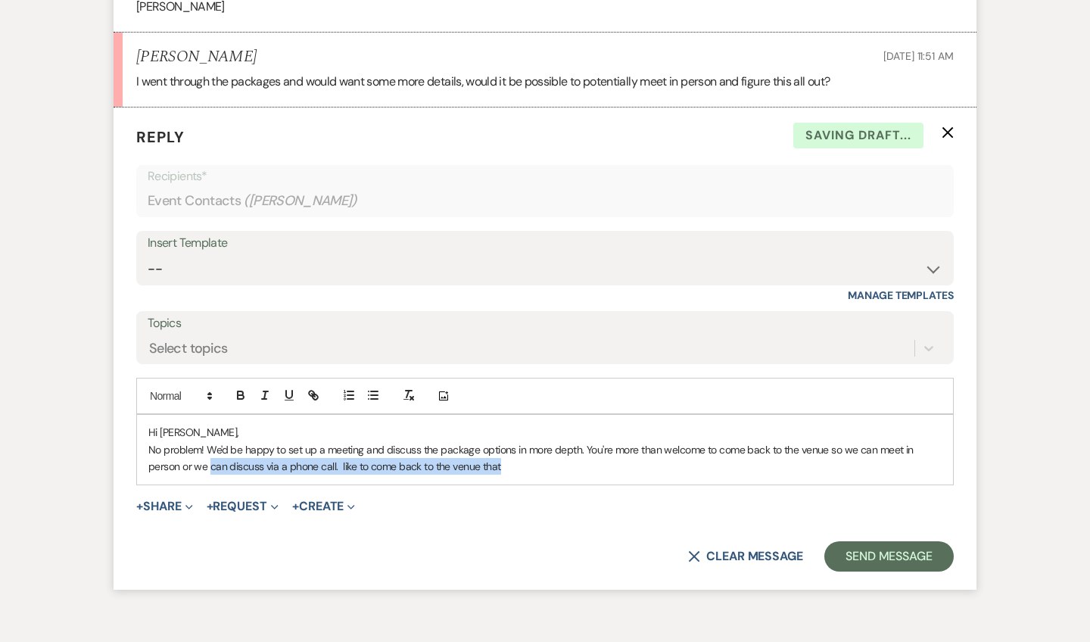
drag, startPoint x: 504, startPoint y: 428, endPoint x: 210, endPoint y: 428, distance: 294.5
click at [210, 441] on p "No problem! We'd be happy to set up a meeting and discuss the package options i…" at bounding box center [544, 458] width 793 height 34
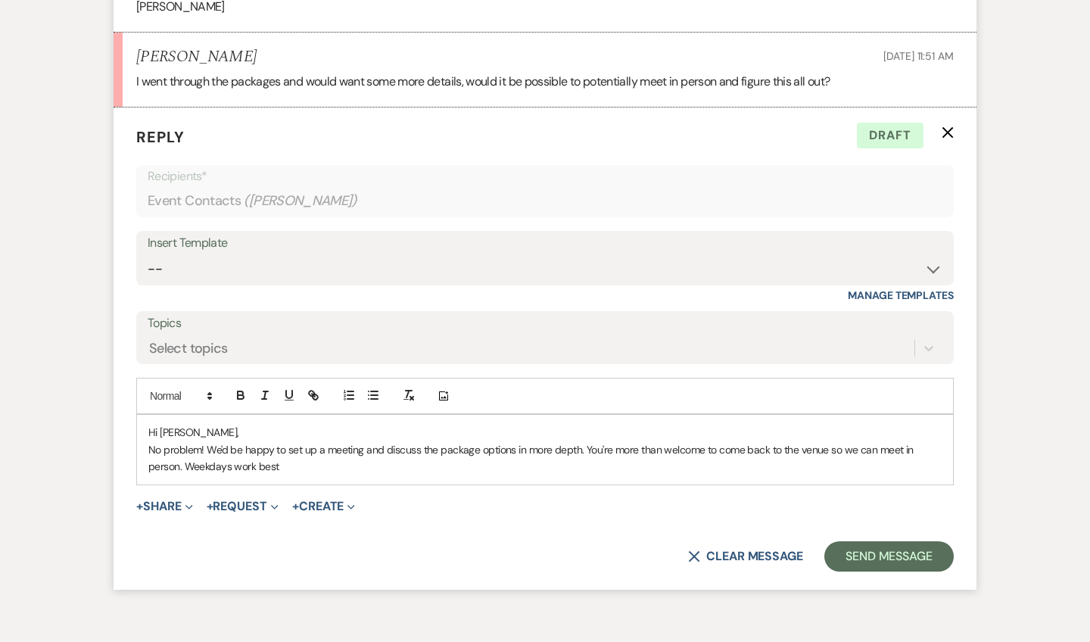
drag, startPoint x: 270, startPoint y: 430, endPoint x: 196, endPoint y: 430, distance: 74.2
click at [196, 441] on p "No problem! We'd be happy to set up a meeting and discuss the package options i…" at bounding box center [544, 458] width 793 height 34
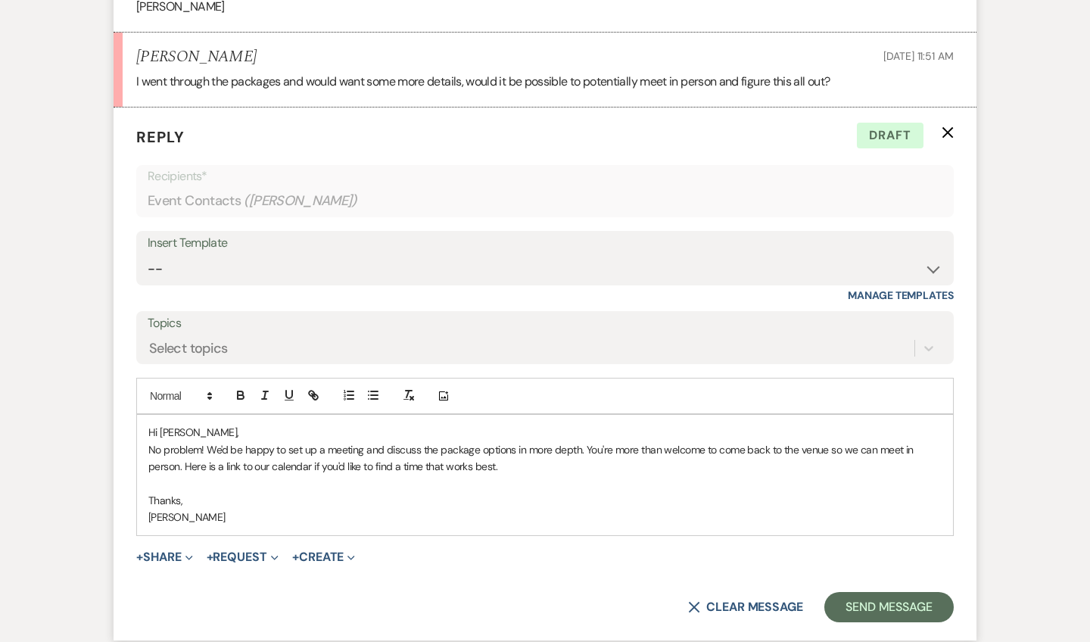
click at [516, 441] on p "No problem! We'd be happy to set up a meeting and discuss the package options i…" at bounding box center [544, 458] width 793 height 34
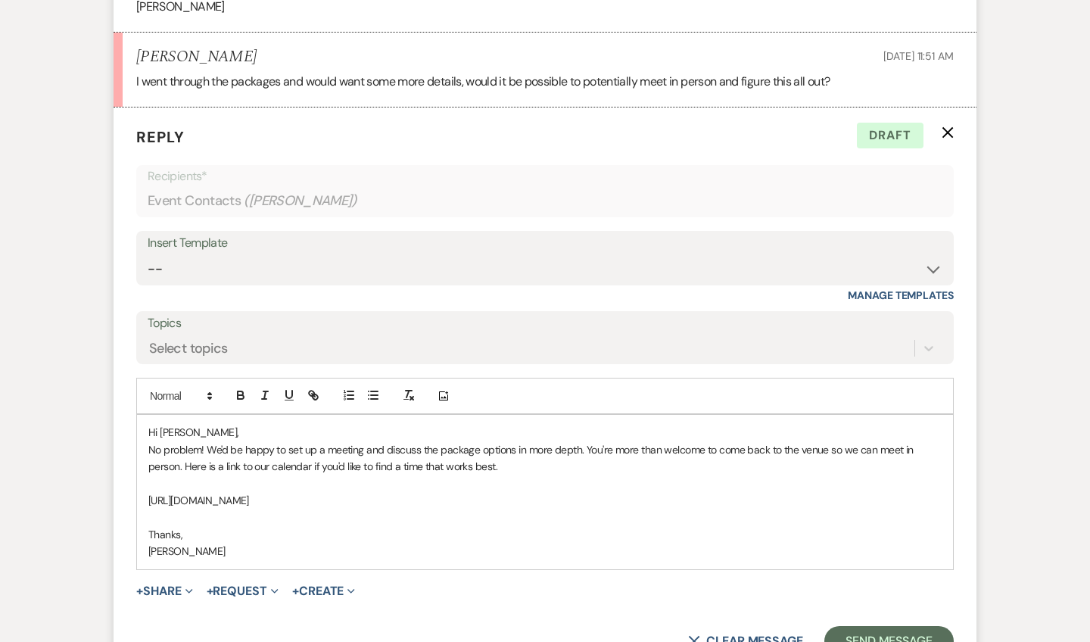
click at [407, 492] on p "[URL][DOMAIN_NAME]" at bounding box center [544, 500] width 793 height 17
click at [528, 441] on p "No problem! We'd be happy to set up a meeting and discuss the package options i…" at bounding box center [544, 458] width 793 height 34
drag, startPoint x: 665, startPoint y: 438, endPoint x: 516, endPoint y: 429, distance: 148.7
click at [516, 441] on p "No problem! We'd be happy to set up a meeting and discuss the package options i…" at bounding box center [544, 458] width 793 height 34
click at [182, 441] on p "No problem! We'd be happy to set up a meeting and discuss the package options i…" at bounding box center [544, 458] width 793 height 34
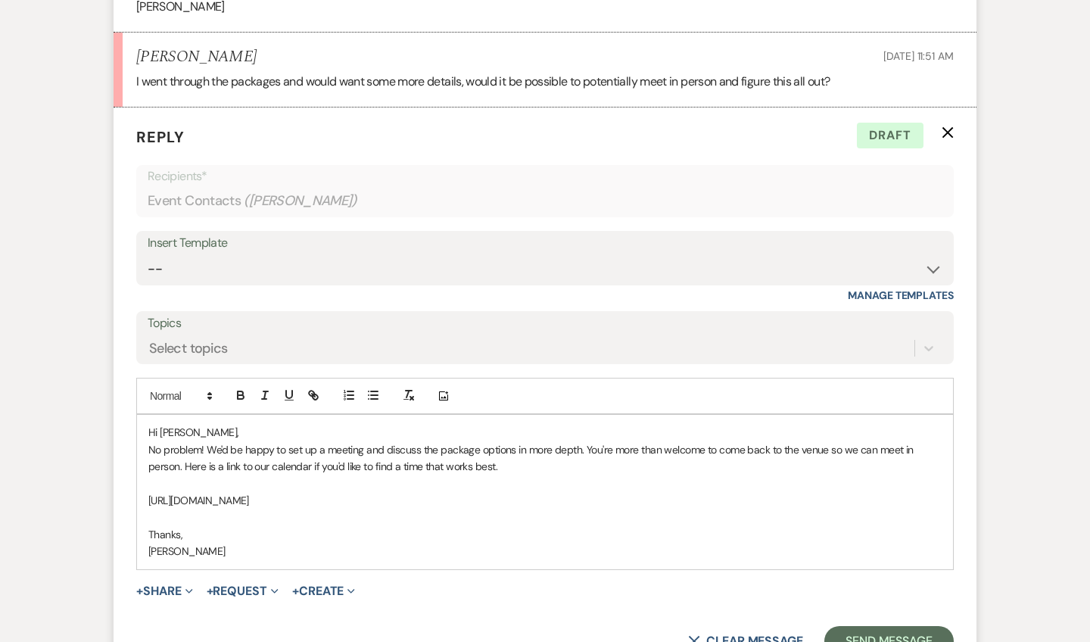
click at [526, 441] on p "No problem! We'd be happy to set up a meeting and discuss the package options i…" at bounding box center [544, 458] width 793 height 34
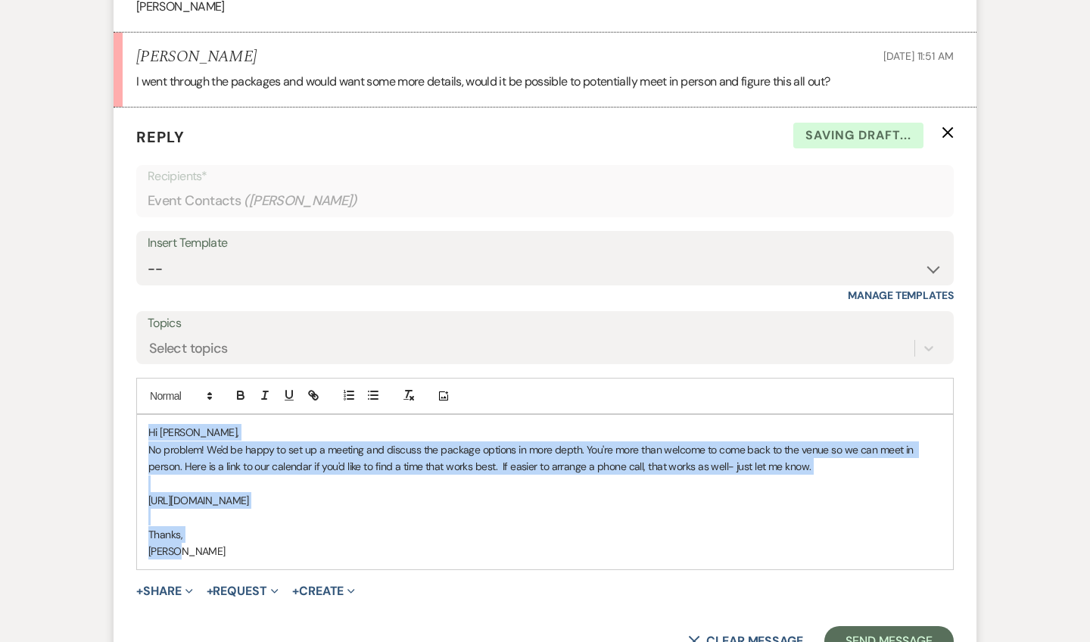
drag, startPoint x: 184, startPoint y: 513, endPoint x: 142, endPoint y: 402, distance: 118.4
click at [142, 415] on div "Hi [PERSON_NAME], No problem! We'd be happy to set up a meeting and discuss the…" at bounding box center [545, 492] width 816 height 154
copy div "Hi [PERSON_NAME], No problem! We'd be happy to set up a meeting and discuss the…"
click at [325, 441] on p "No problem! We'd be happy to set up a meeting and discuss the package options i…" at bounding box center [544, 458] width 793 height 34
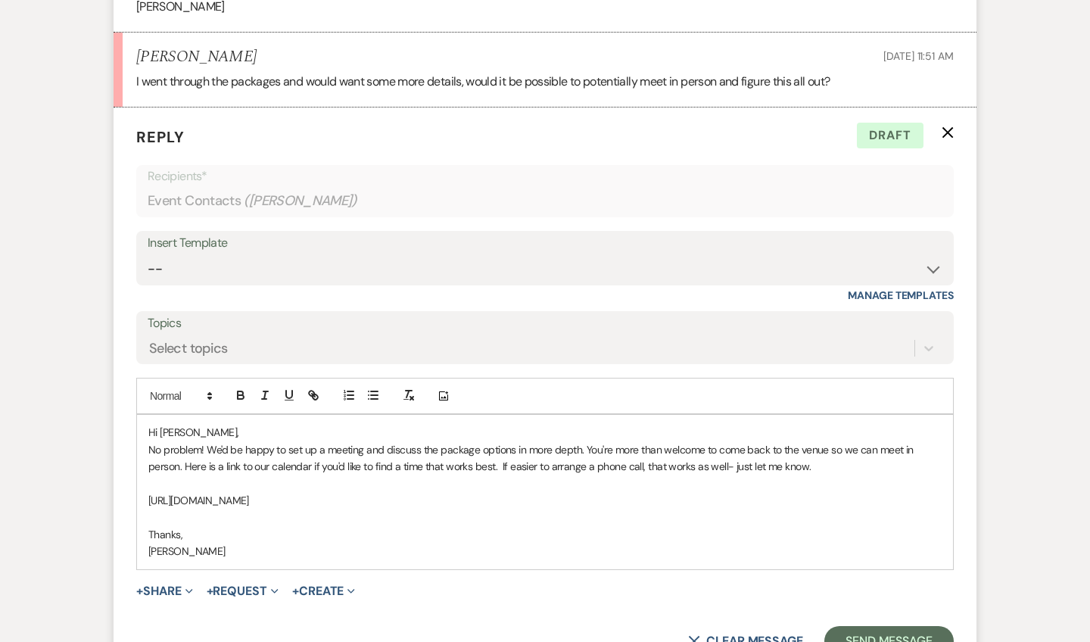
click at [814, 441] on p "No problem! We'd be happy to set up a meeting and discuss the package options i…" at bounding box center [544, 458] width 793 height 34
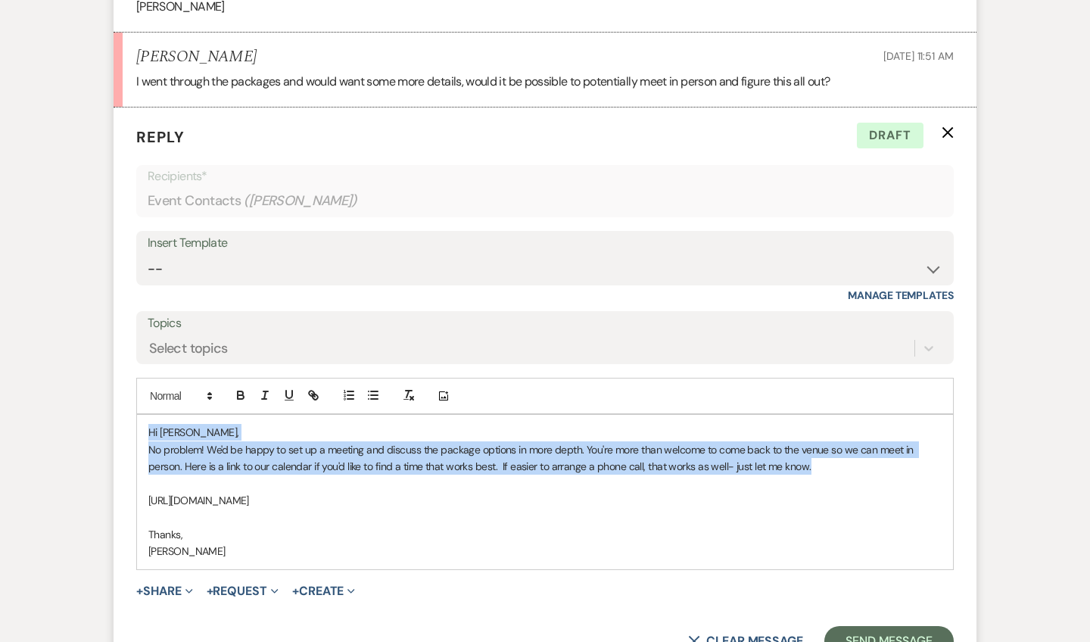
drag, startPoint x: 814, startPoint y: 431, endPoint x: 140, endPoint y: 400, distance: 674.6
click at [140, 415] on div "Hi [PERSON_NAME], No problem! We'd be happy to set up a meeting and discuss the…" at bounding box center [545, 492] width 816 height 154
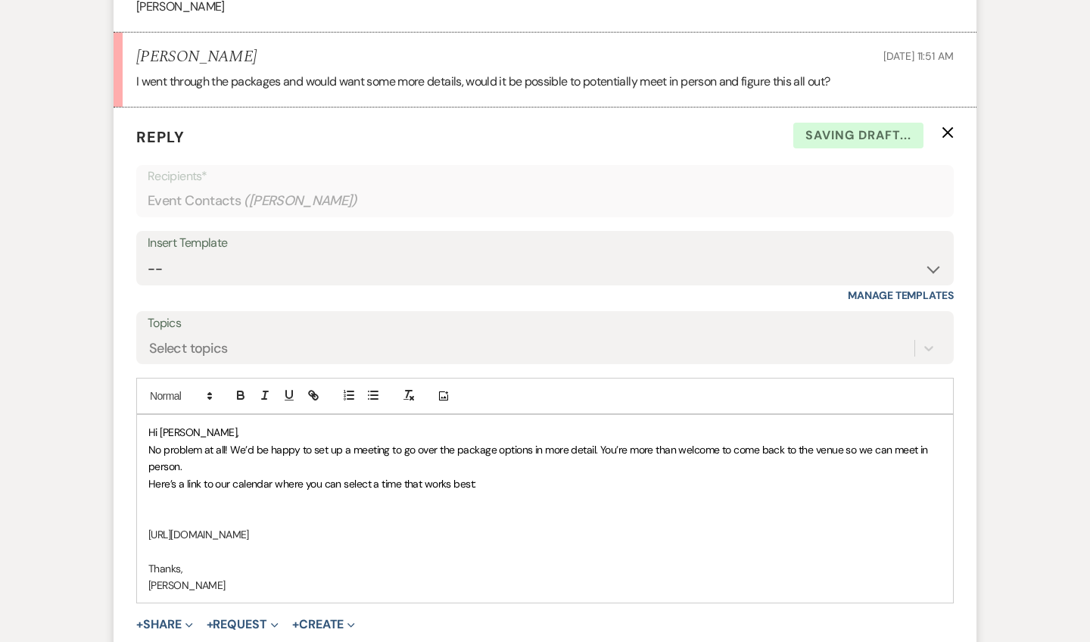
click at [148, 415] on div "Hi [PERSON_NAME], No problem at all! We’d be happy to set up a meeting to go ov…" at bounding box center [545, 509] width 816 height 188
click at [148, 477] on span "Here’s a link to our calendar where you can select a time that works best:" at bounding box center [312, 484] width 328 height 14
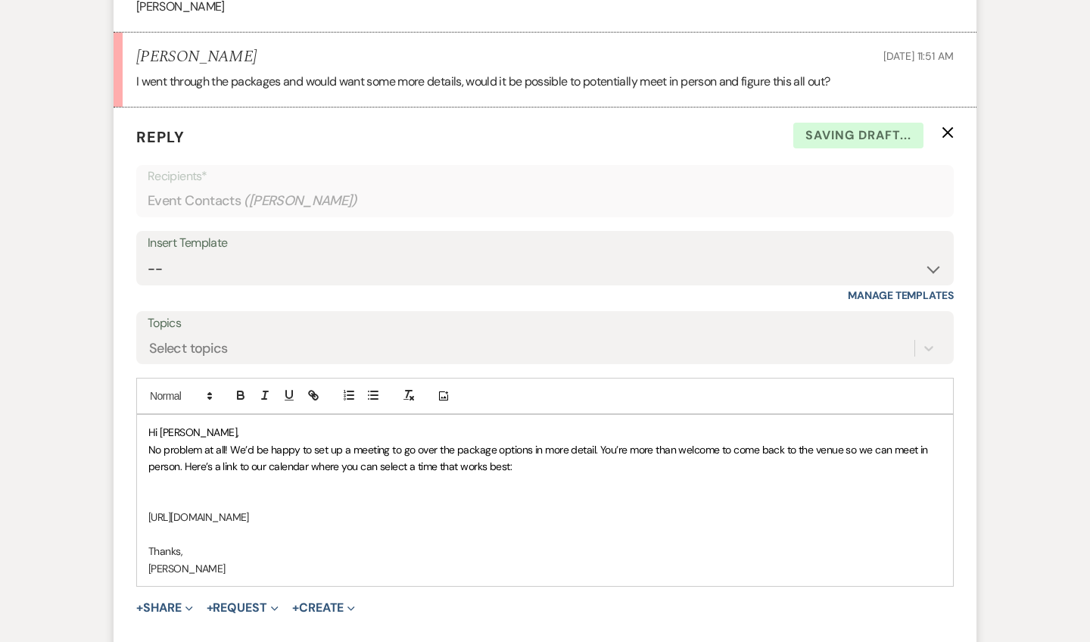
click at [149, 509] on p "[URL][DOMAIN_NAME]" at bounding box center [544, 517] width 793 height 17
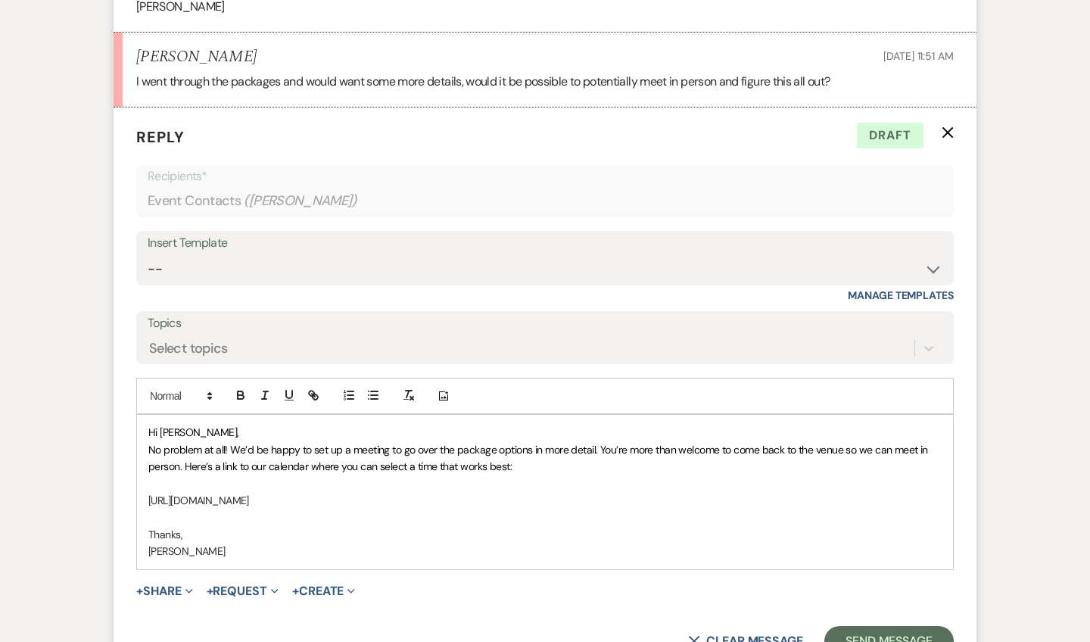
click at [148, 496] on div "Hi [PERSON_NAME], No problem at all! We’d be happy to set up a meeting to go ov…" at bounding box center [545, 492] width 816 height 154
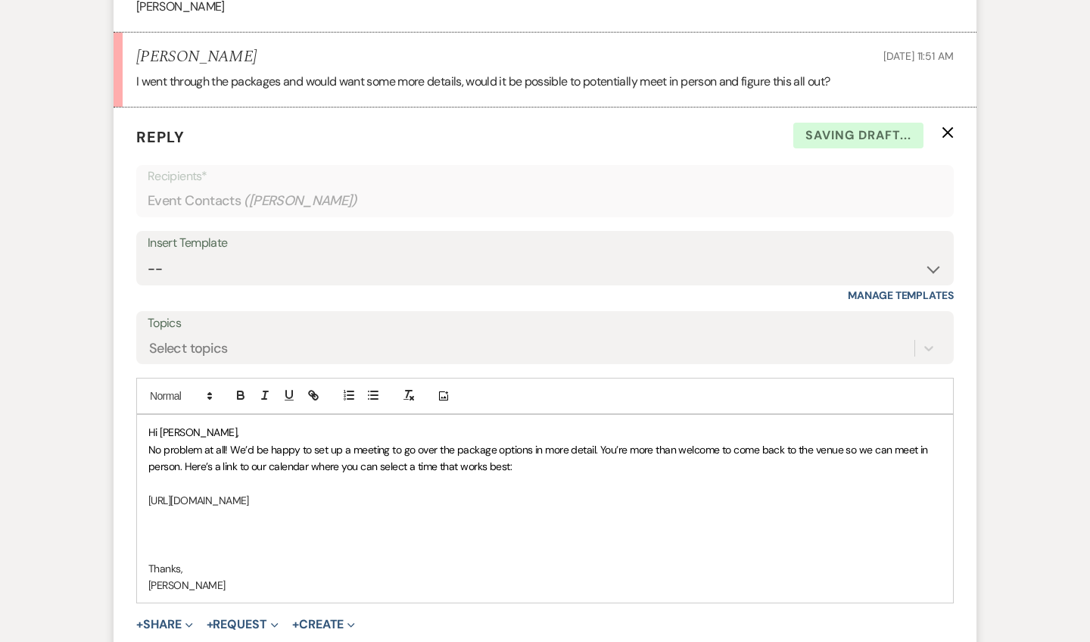
click at [153, 526] on p at bounding box center [544, 534] width 793 height 17
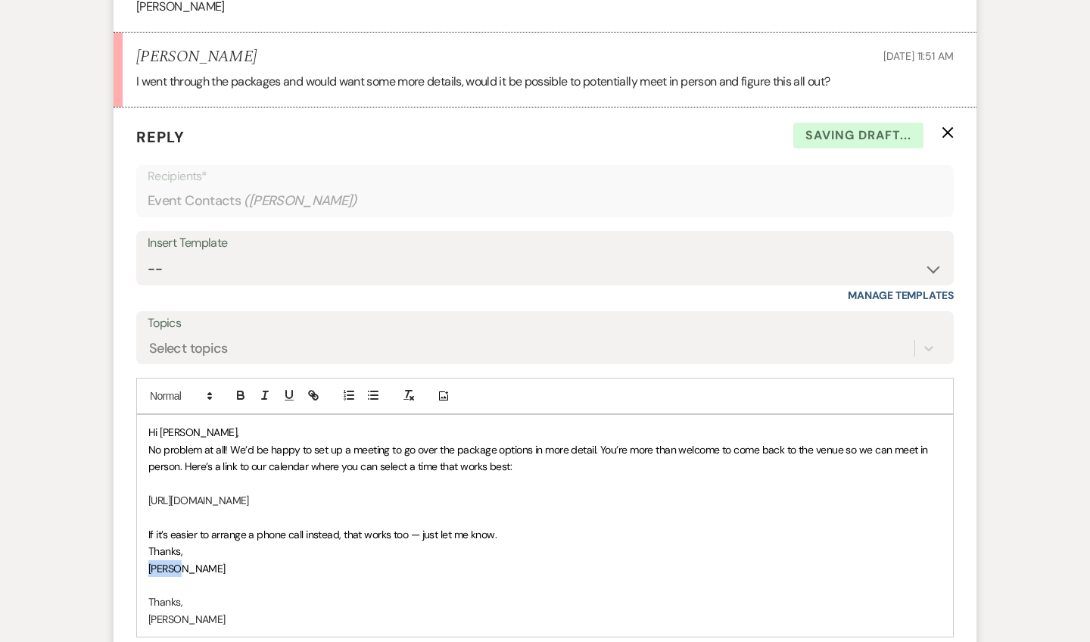
drag, startPoint x: 188, startPoint y: 536, endPoint x: 142, endPoint y: 521, distance: 47.9
click at [142, 522] on div "Hi [PERSON_NAME], No problem at all! We’d be happy to set up a meeting to go ov…" at bounding box center [545, 526] width 816 height 222
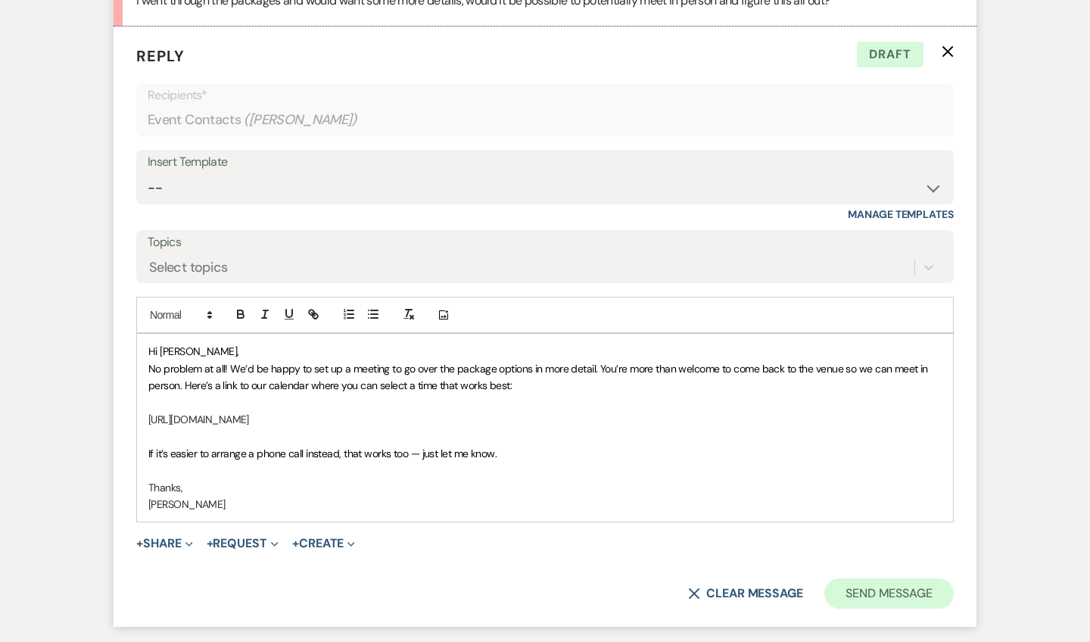
click at [867, 578] on button "Send Message" at bounding box center [889, 593] width 129 height 30
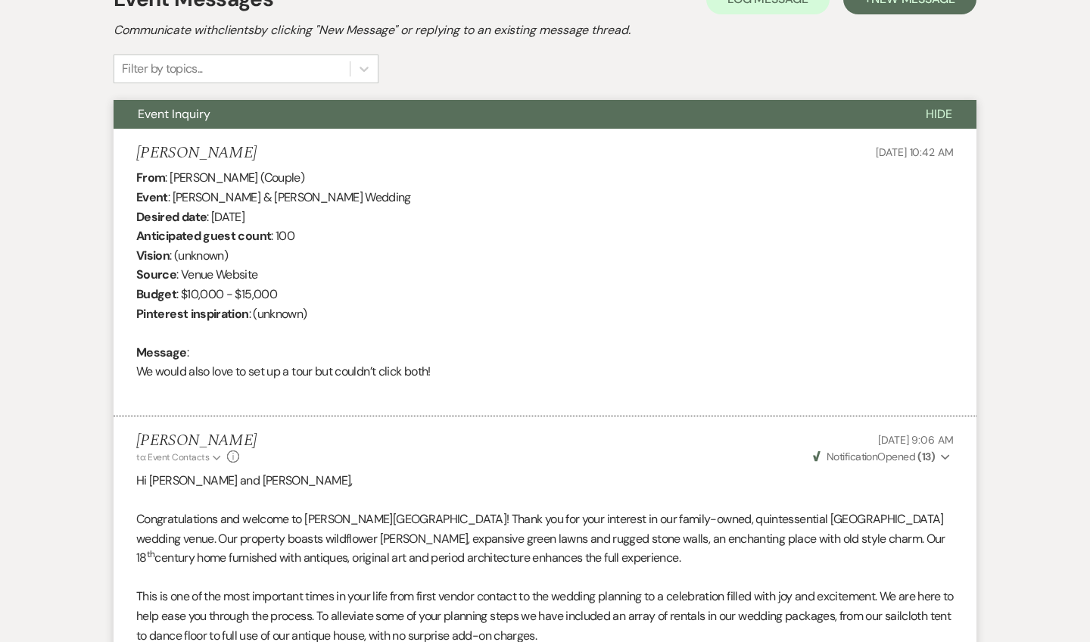
scroll to position [270, 0]
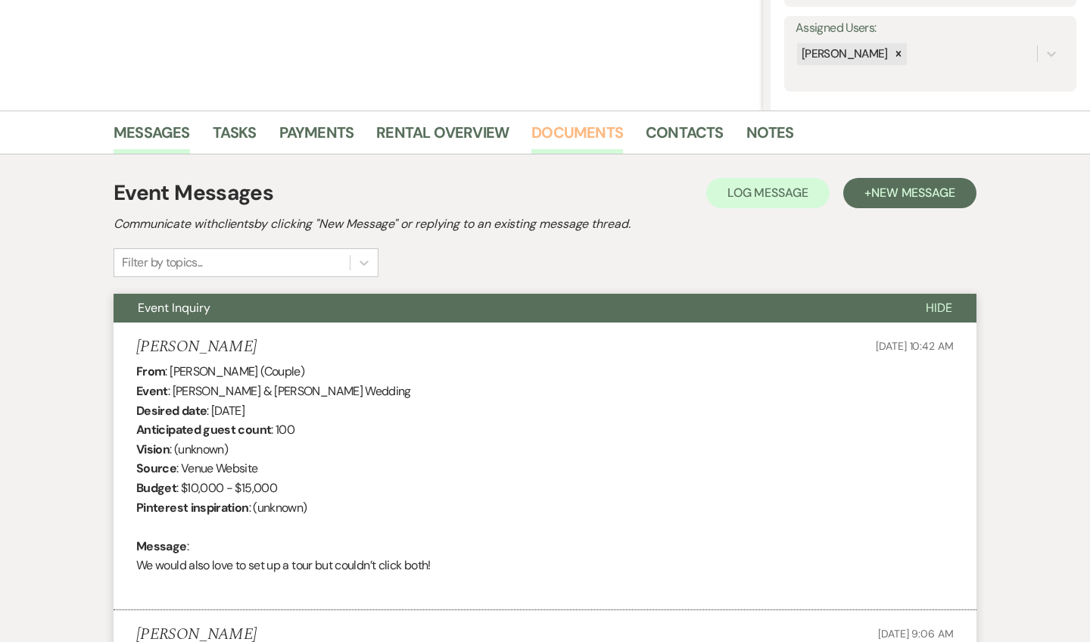
click at [547, 139] on link "Documents" at bounding box center [578, 136] width 92 height 33
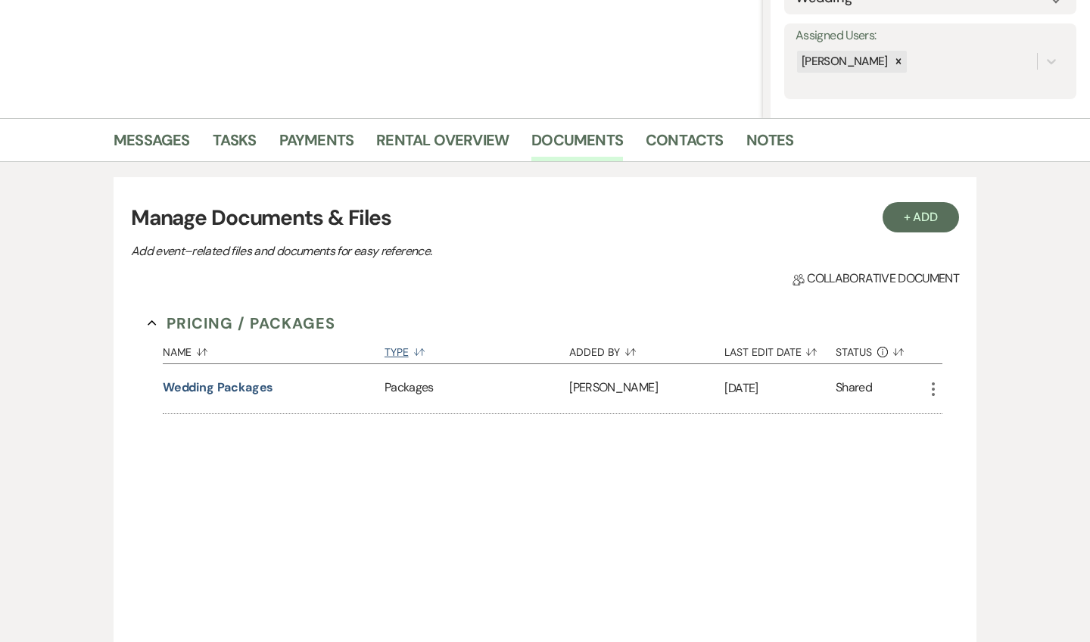
scroll to position [260, 0]
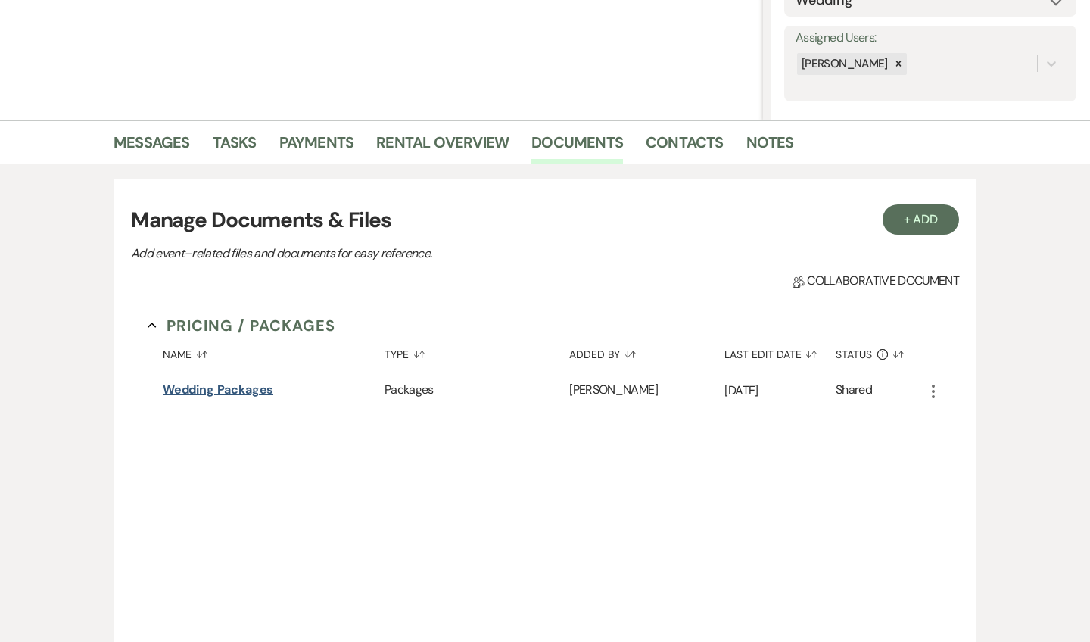
click at [259, 386] on button "Wedding Packages" at bounding box center [218, 390] width 111 height 18
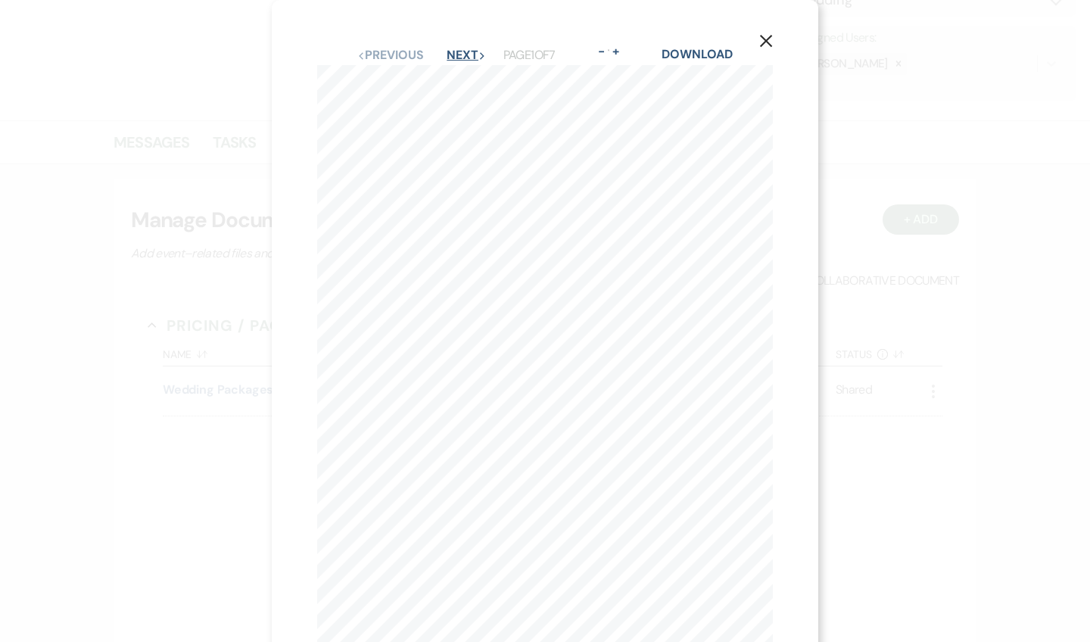
click at [449, 51] on button "Next Next" at bounding box center [466, 55] width 39 height 12
click at [449, 51] on button "Next Next" at bounding box center [465, 55] width 39 height 12
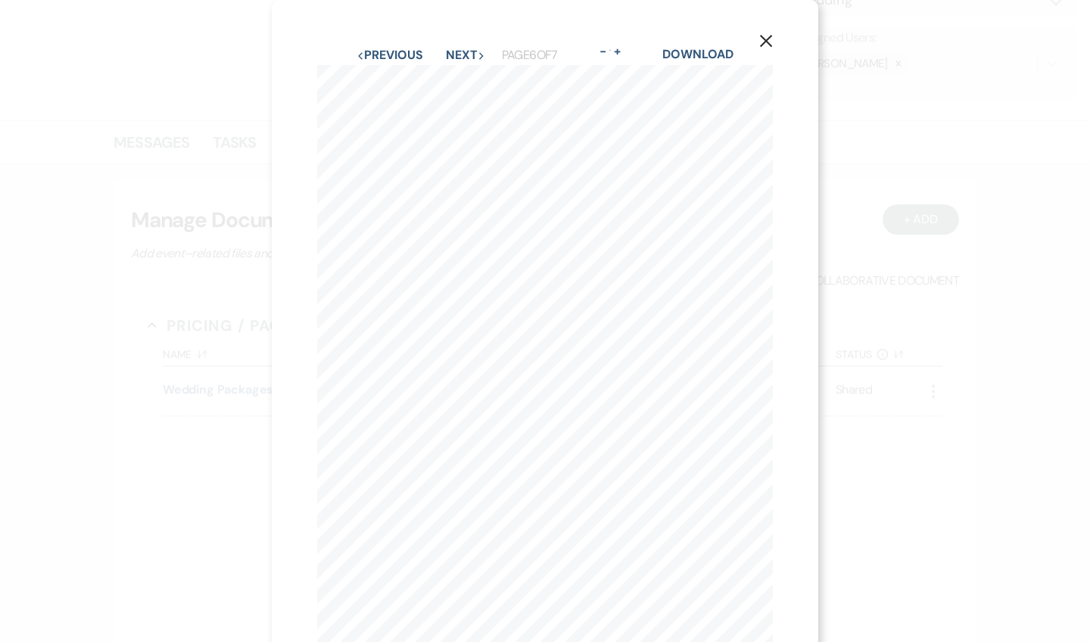
click at [772, 42] on icon "X" at bounding box center [766, 41] width 14 height 14
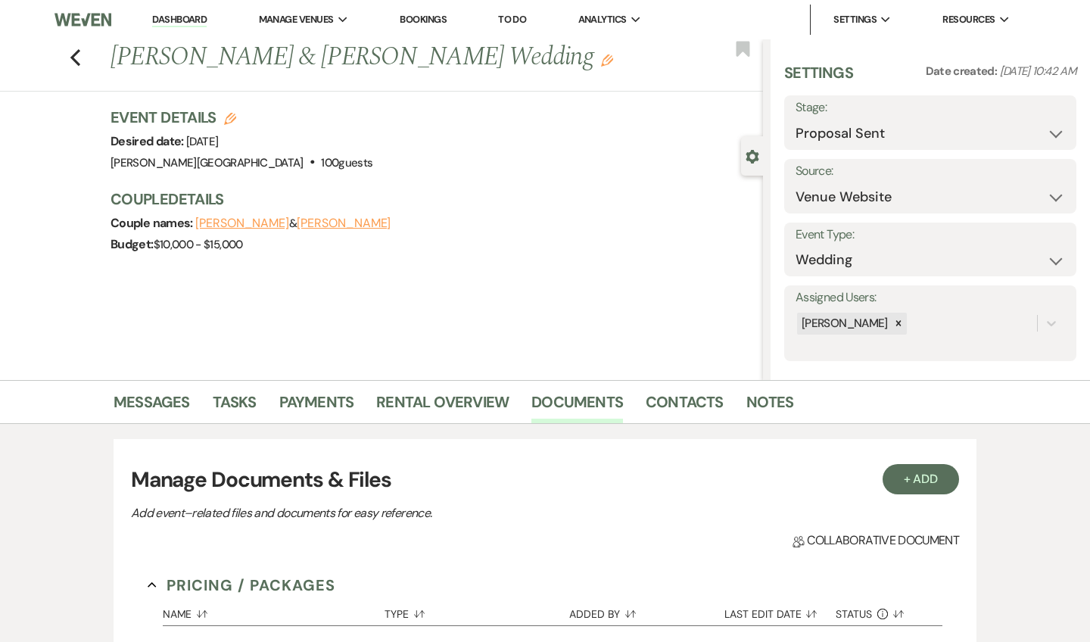
scroll to position [0, 0]
click at [74, 58] on use "button" at bounding box center [75, 57] width 10 height 17
select select "6"
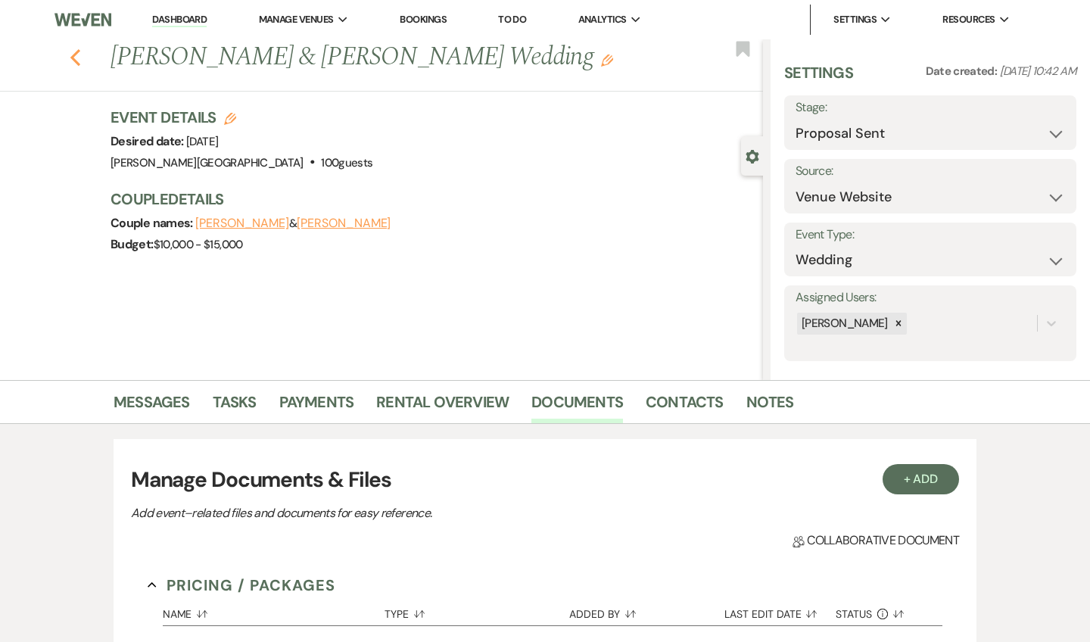
select select "6"
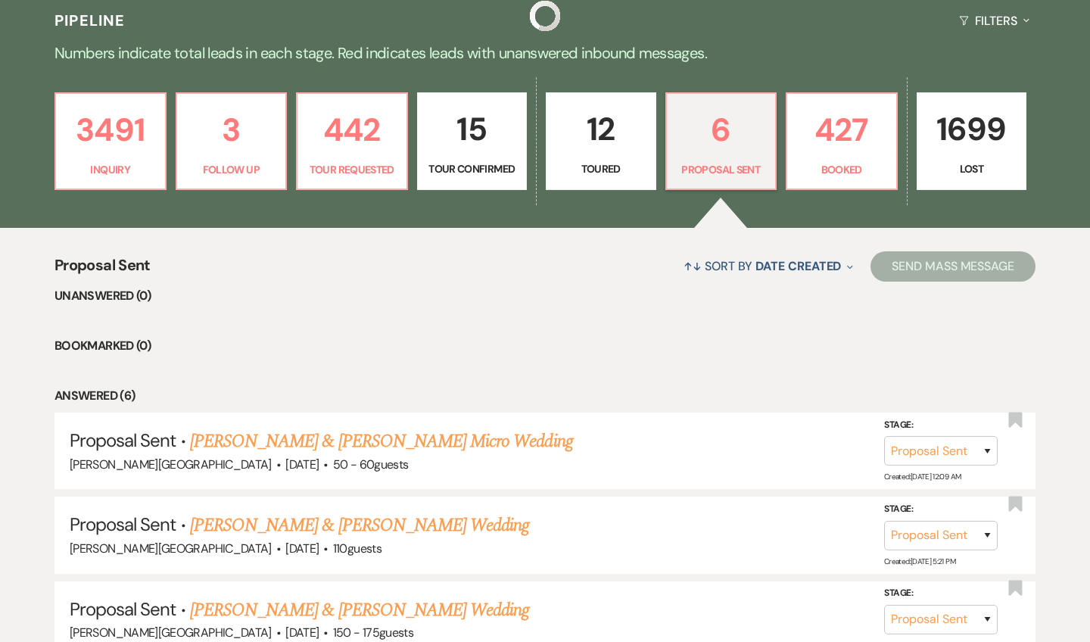
scroll to position [354, 0]
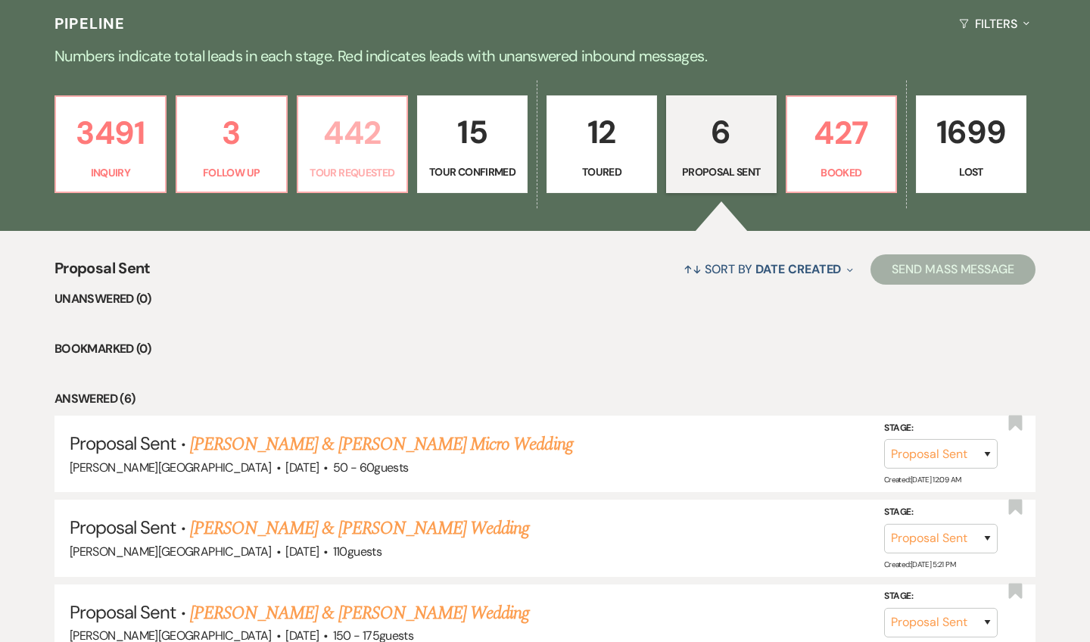
click at [366, 145] on p "442" at bounding box center [352, 133] width 91 height 51
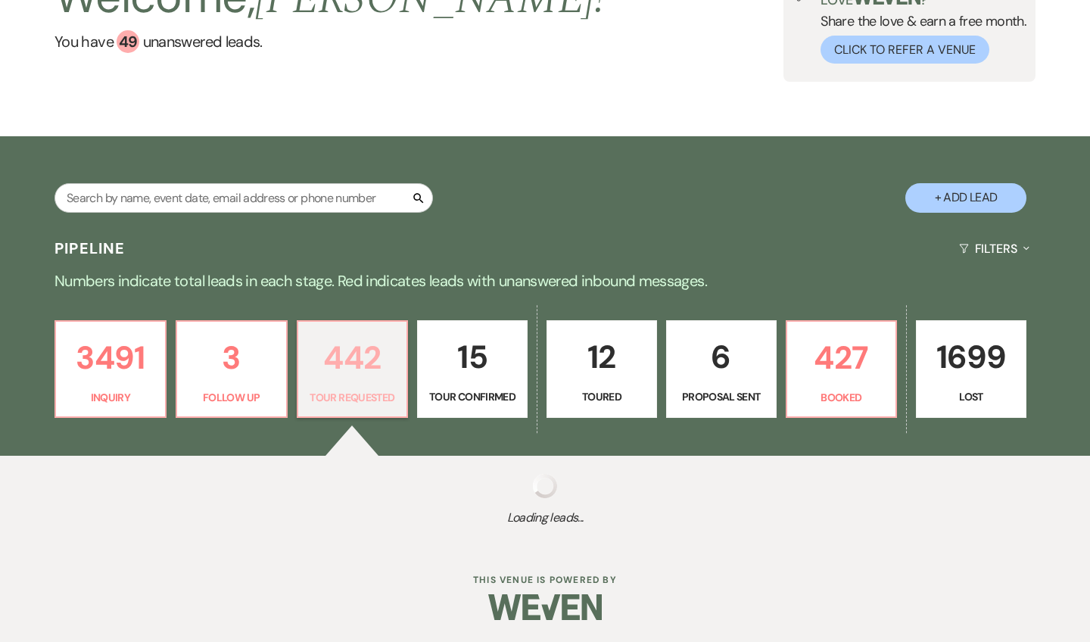
select select "2"
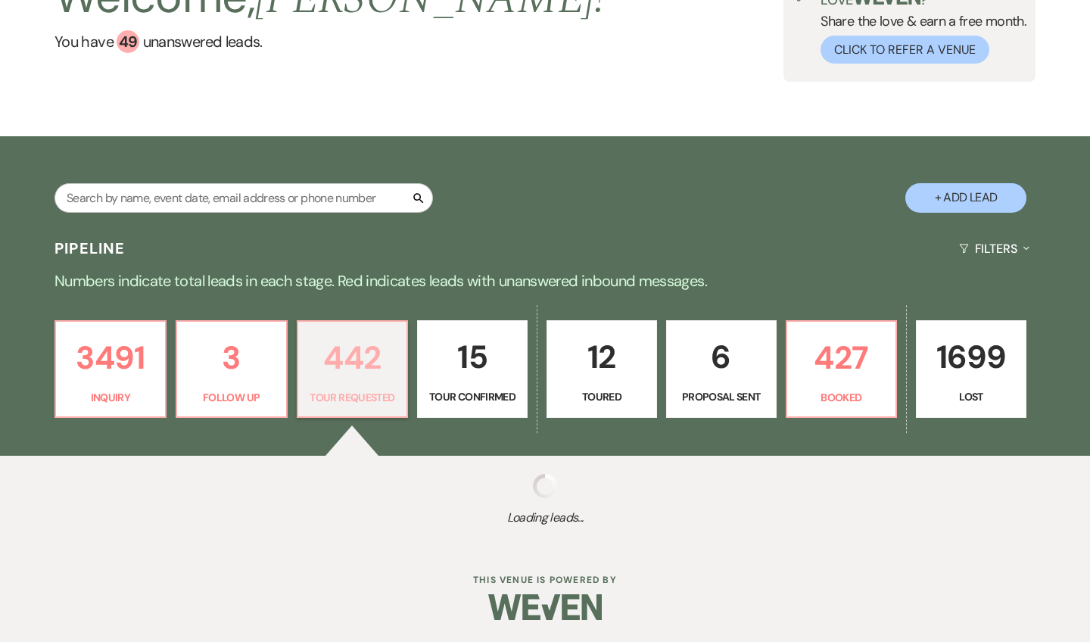
select select "2"
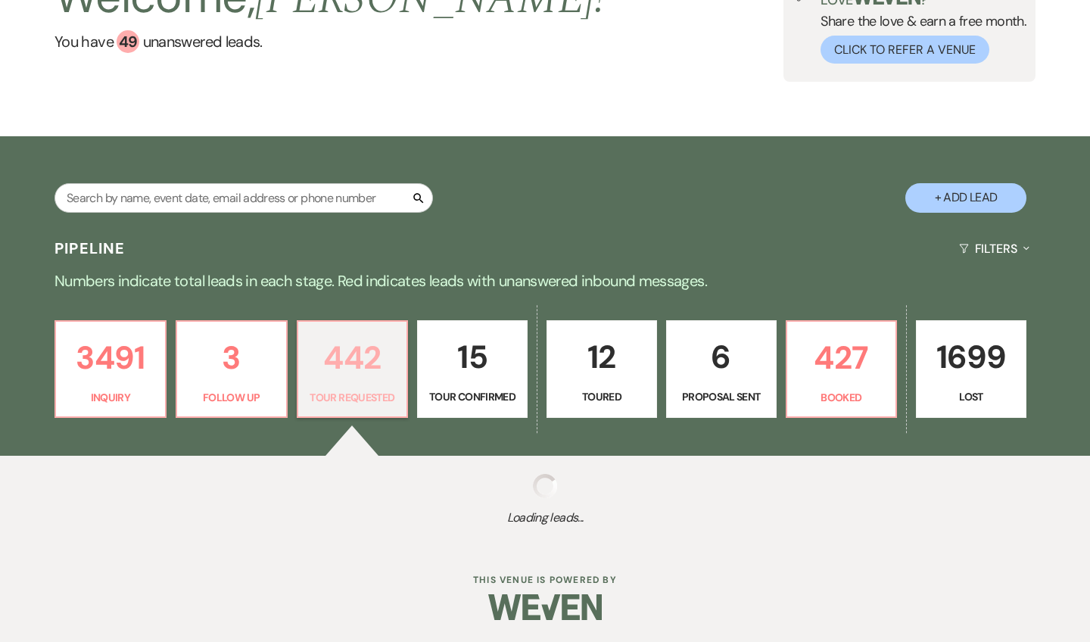
select select "2"
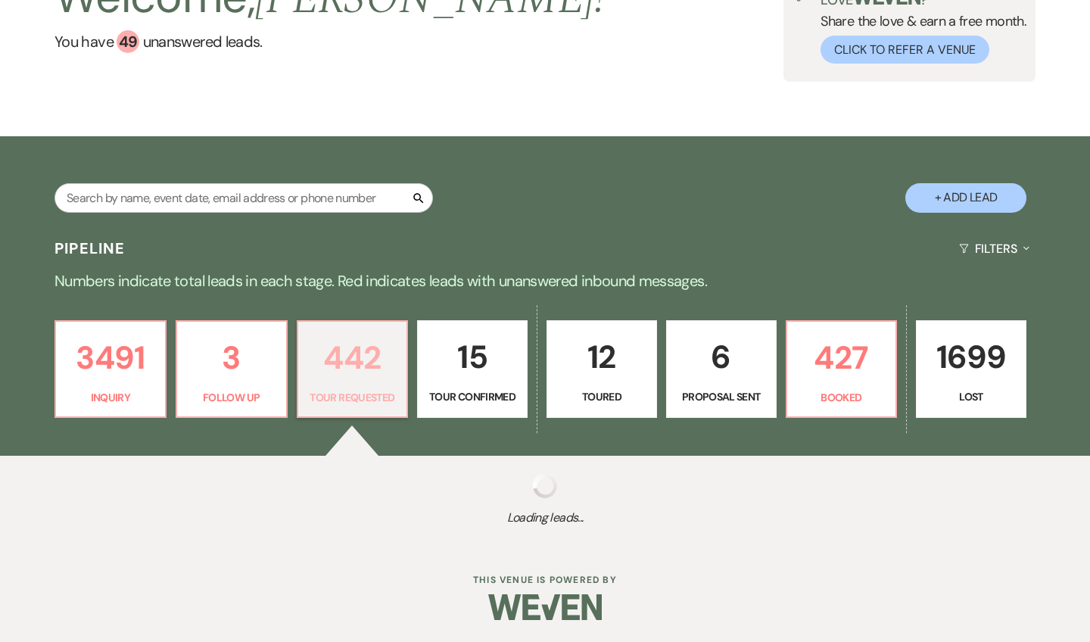
select select "2"
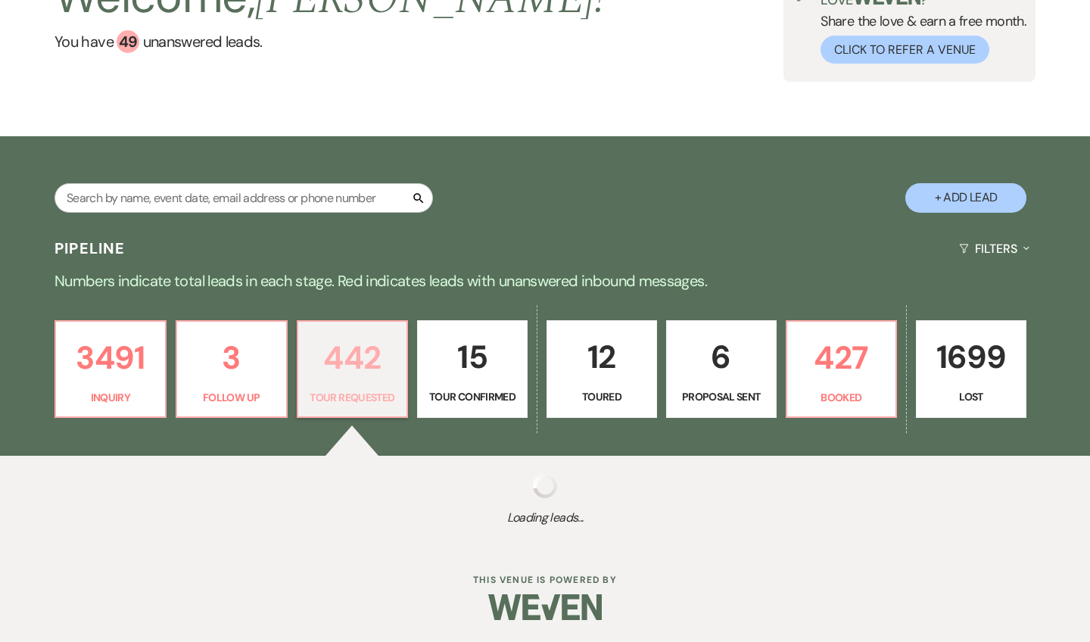
select select "2"
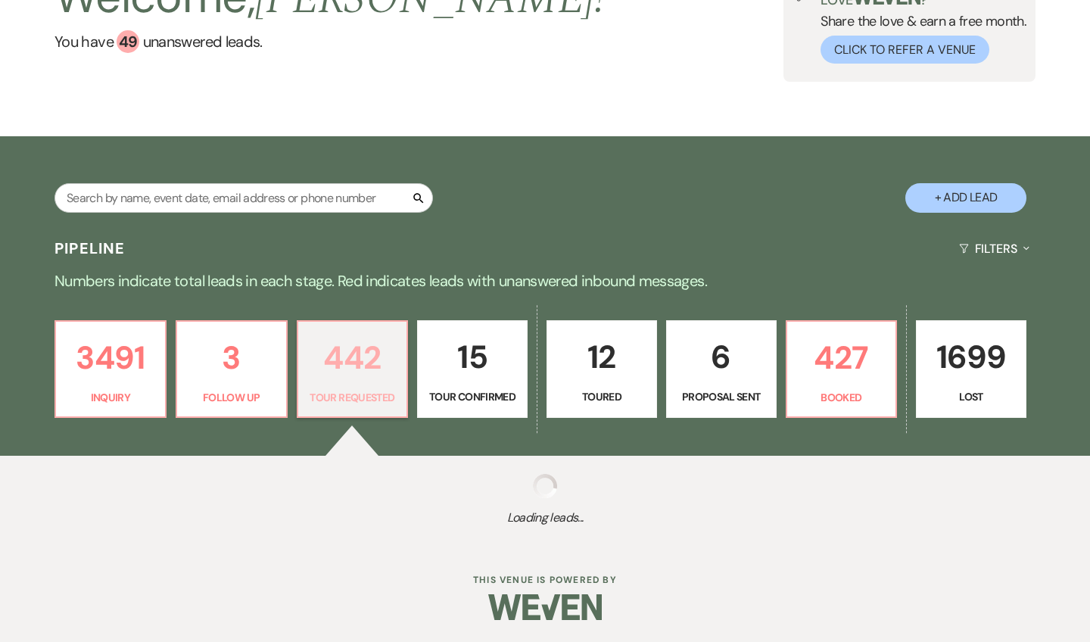
select select "2"
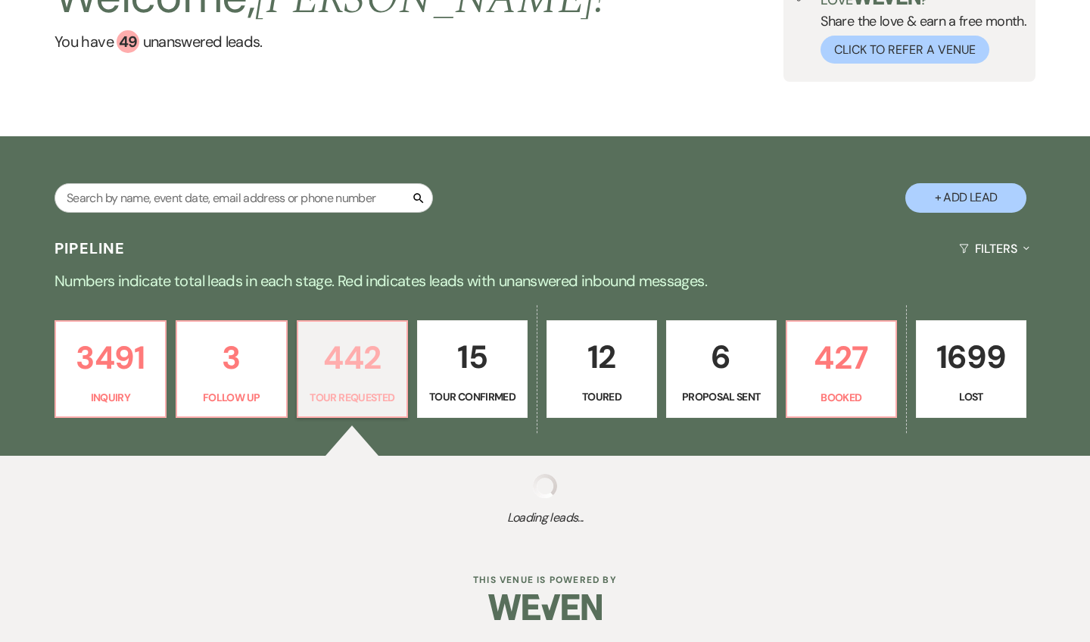
select select "2"
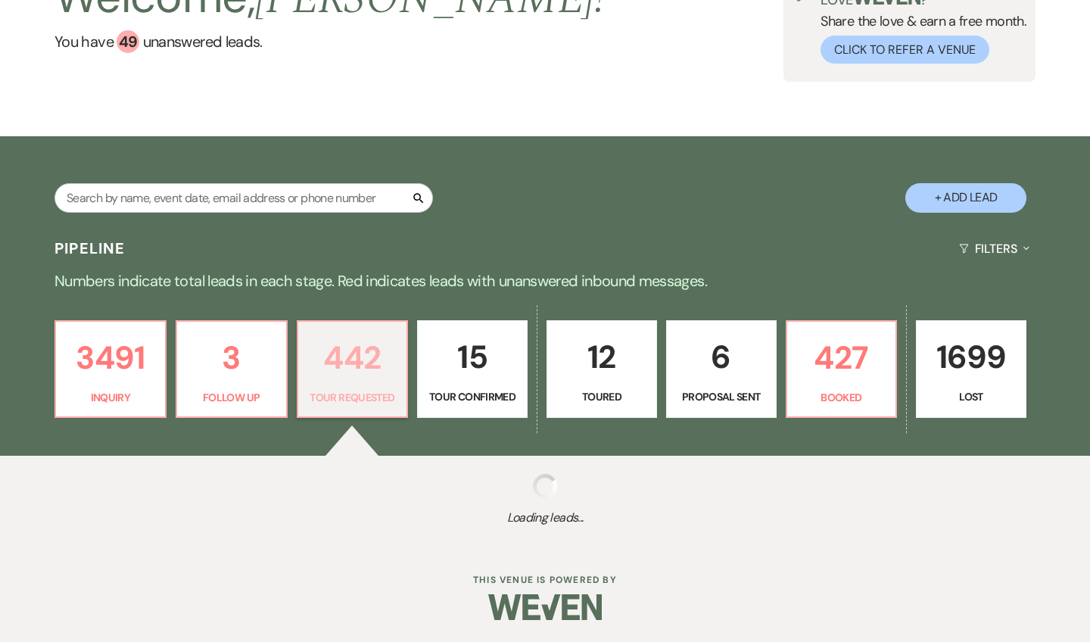
select select "2"
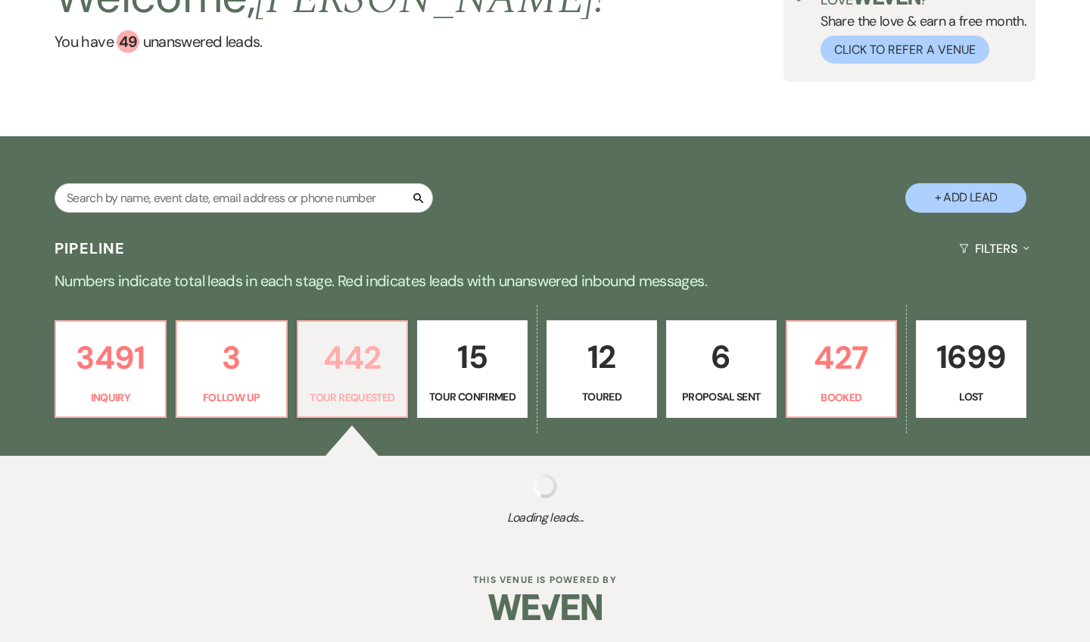
select select "2"
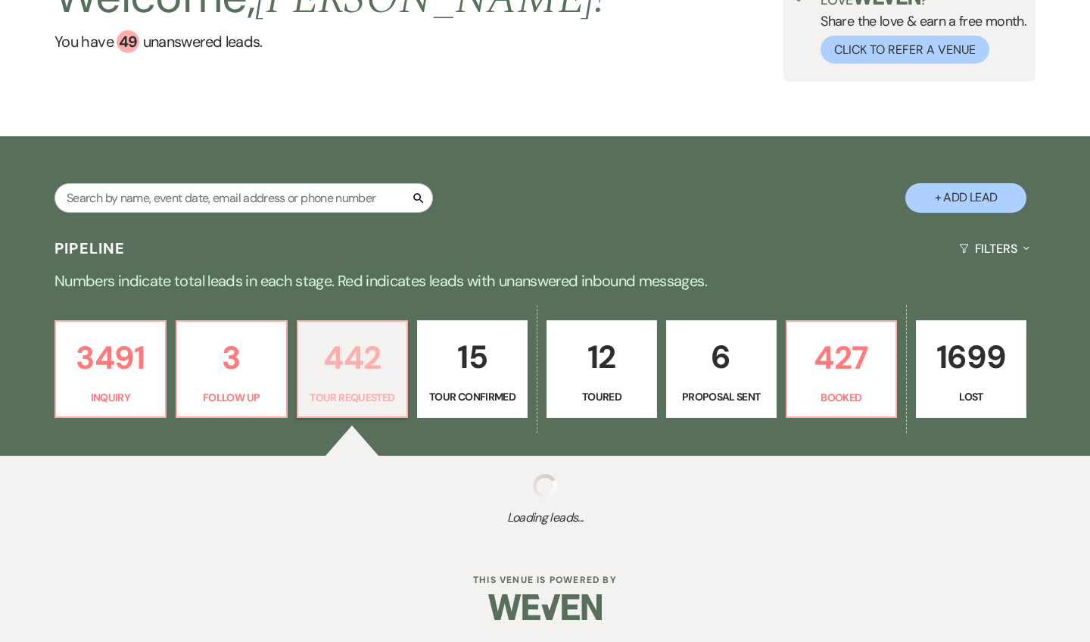
select select "2"
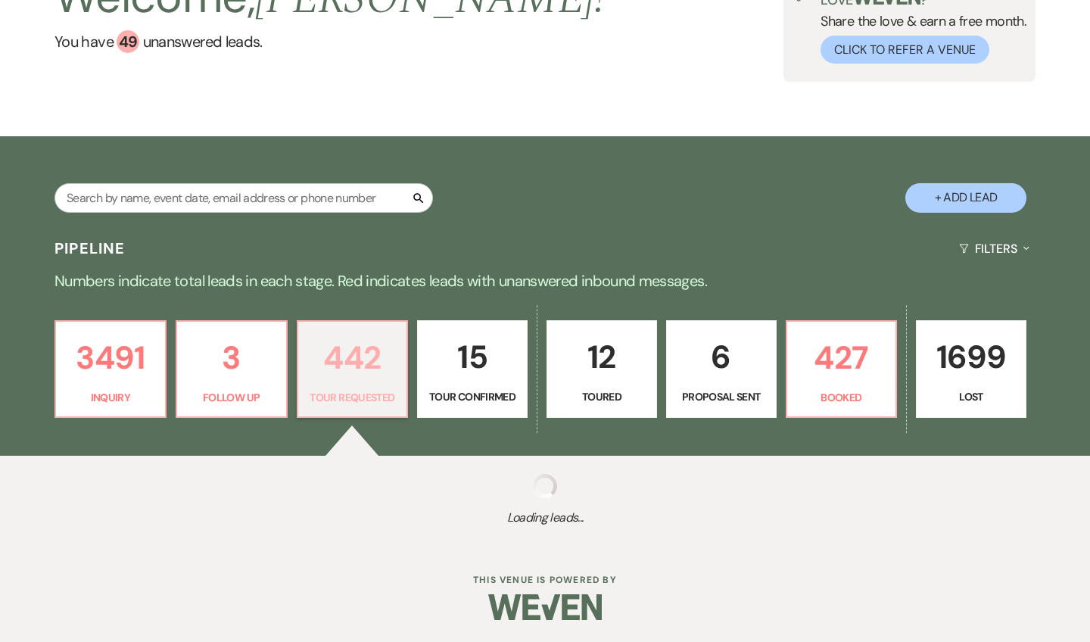
select select "2"
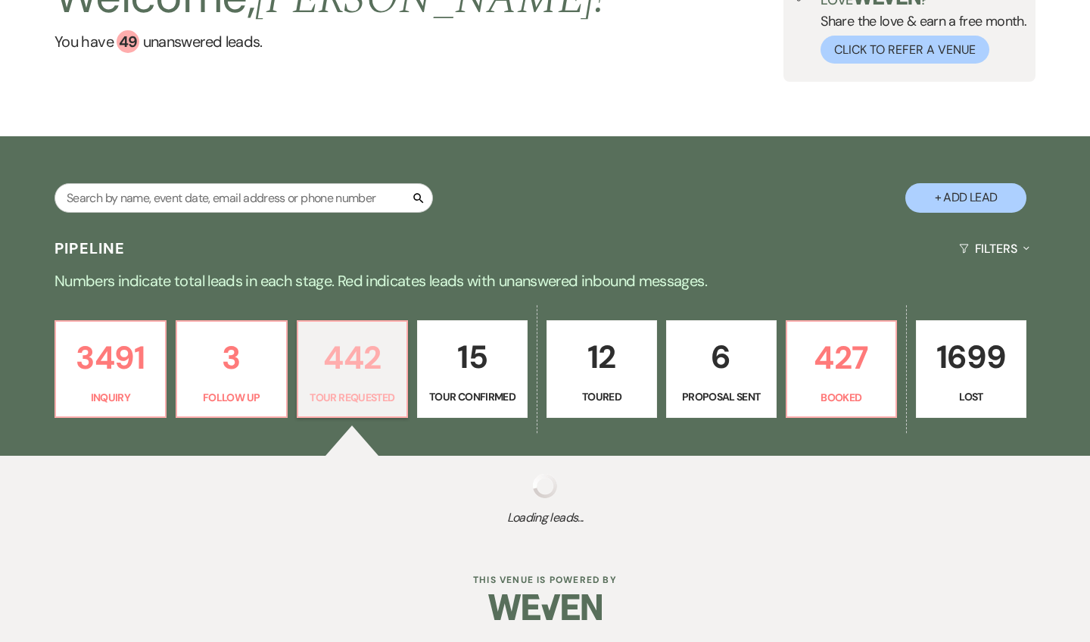
select select "2"
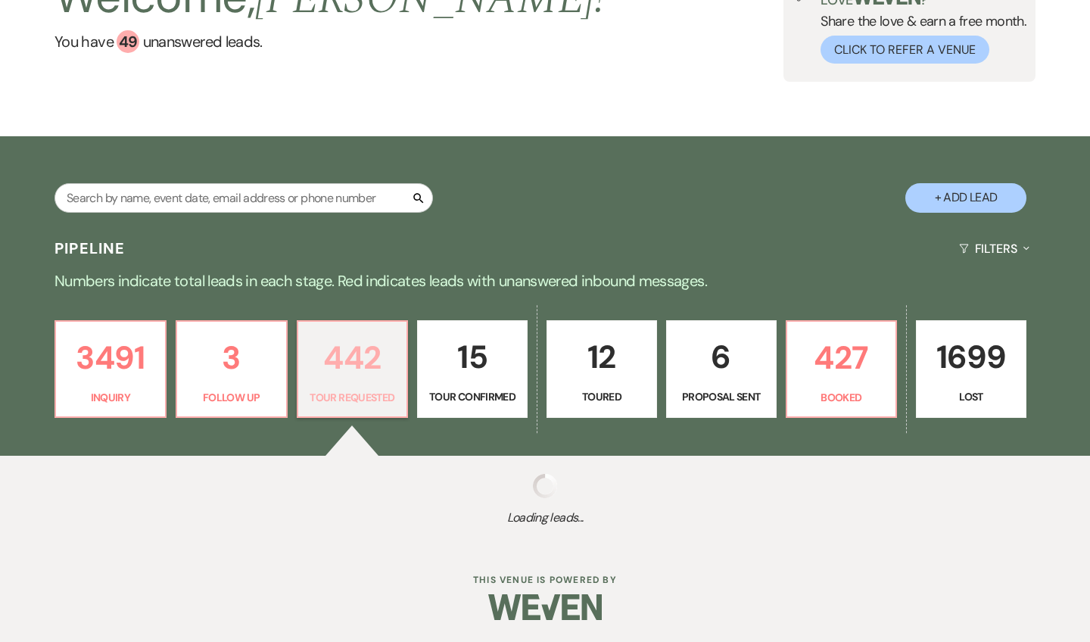
select select "2"
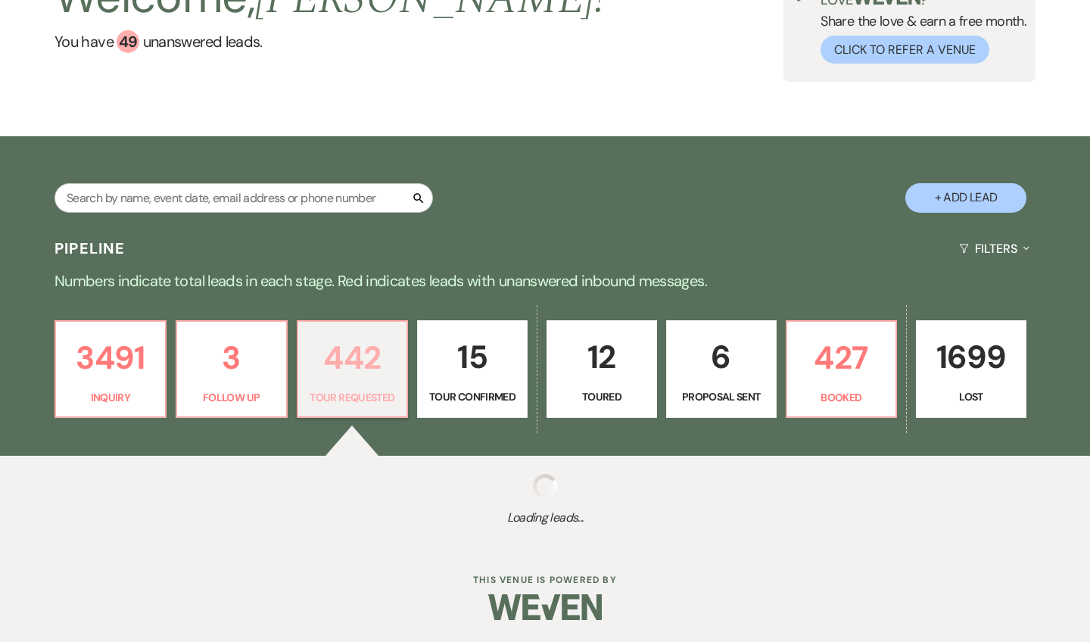
select select "2"
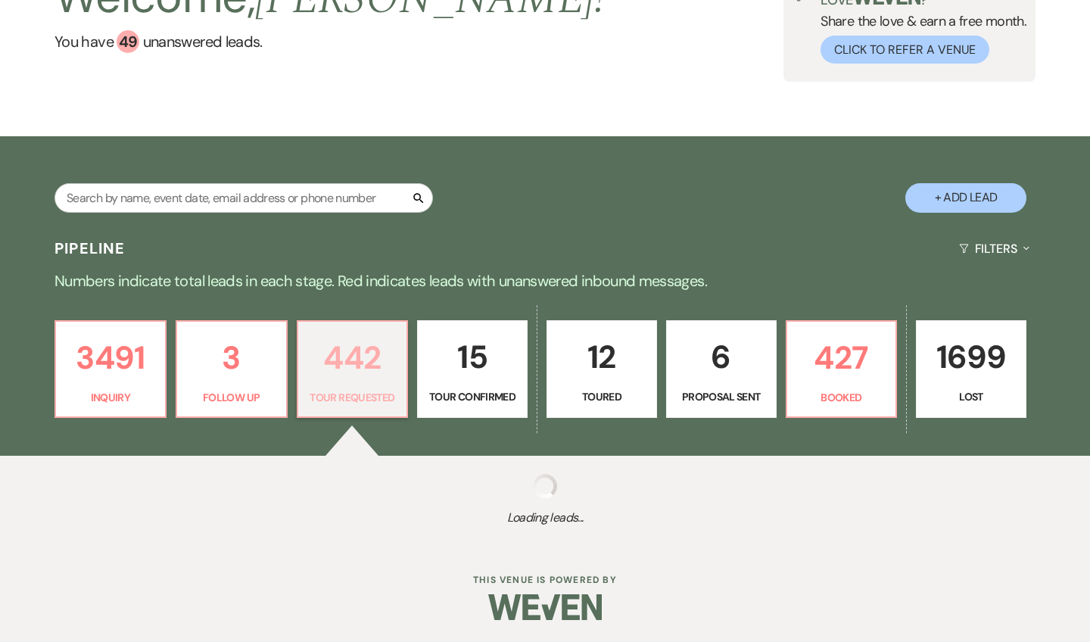
select select "2"
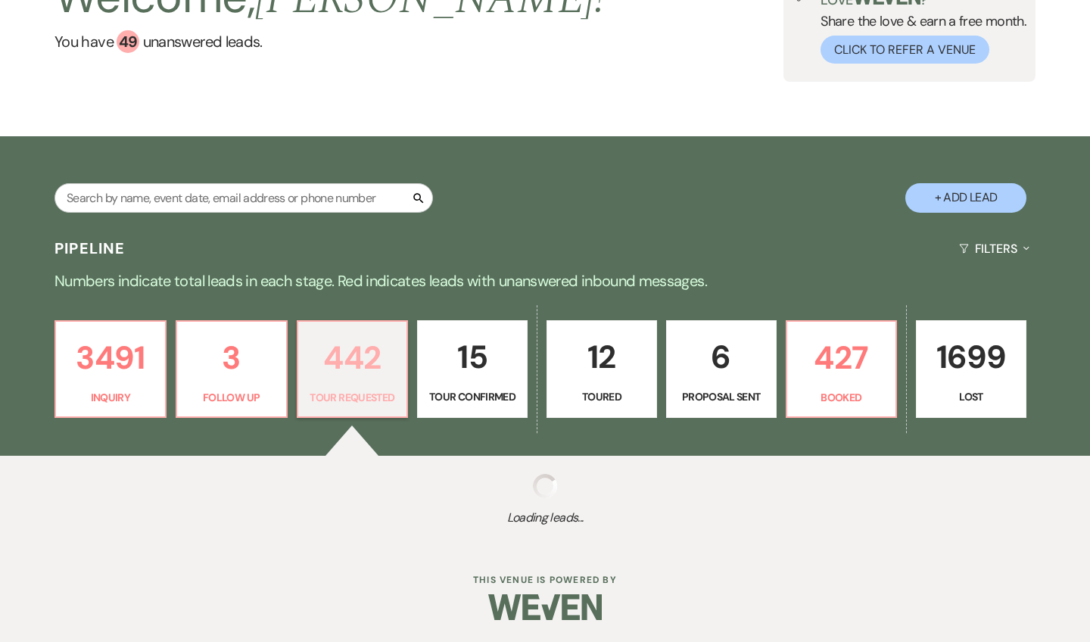
select select "2"
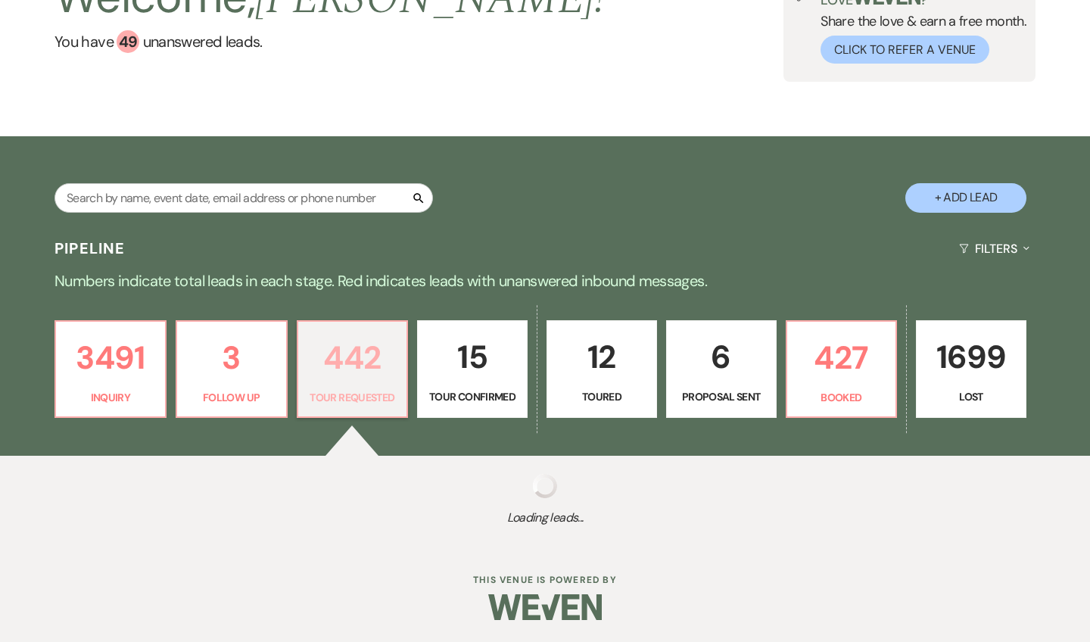
select select "2"
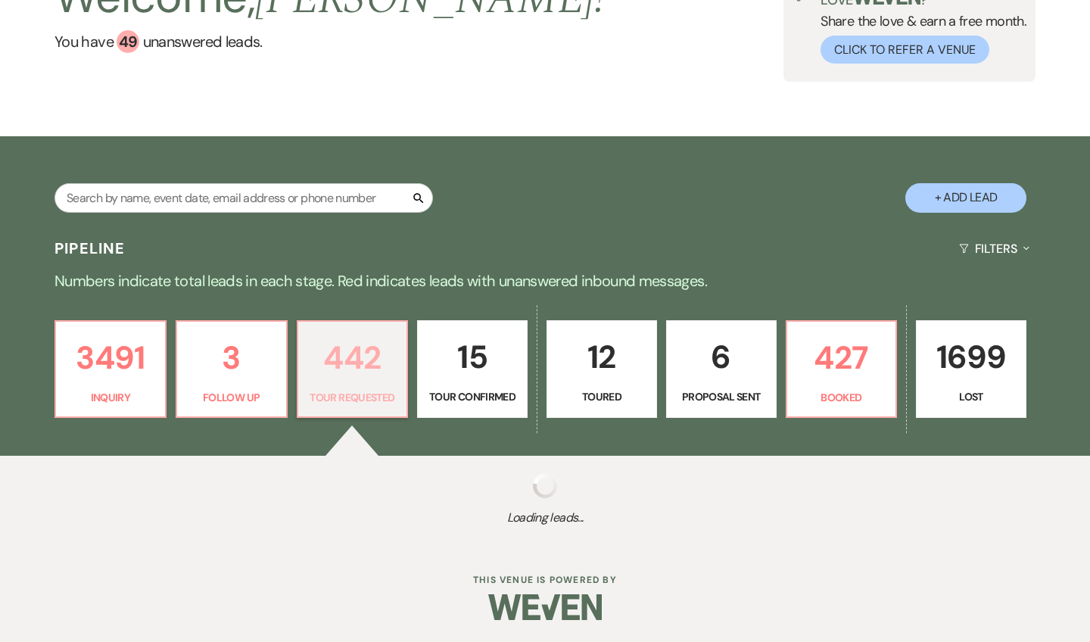
select select "2"
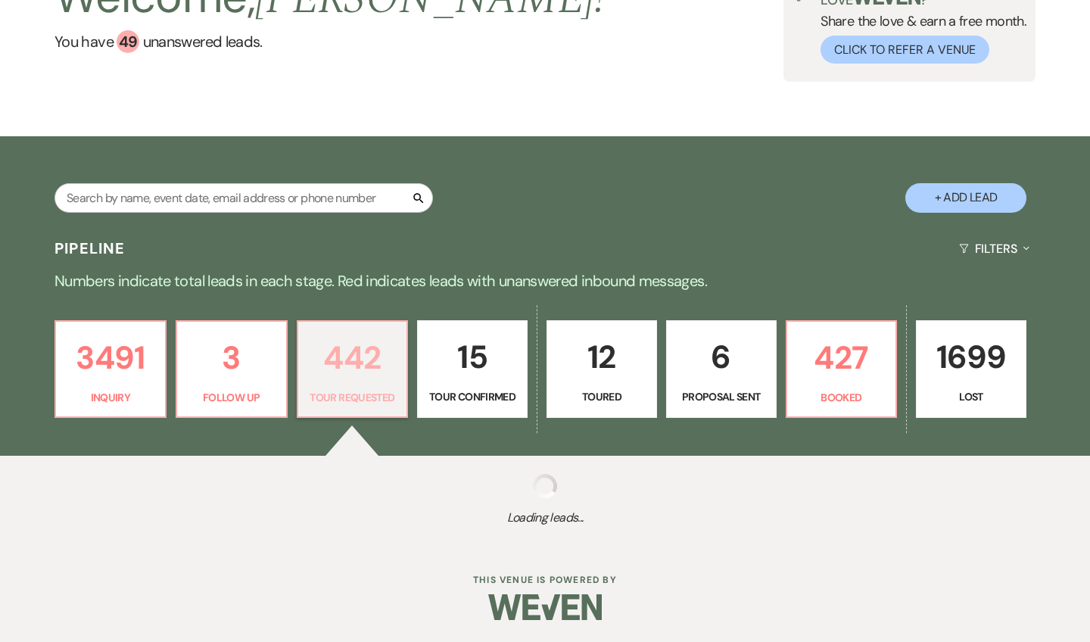
select select "2"
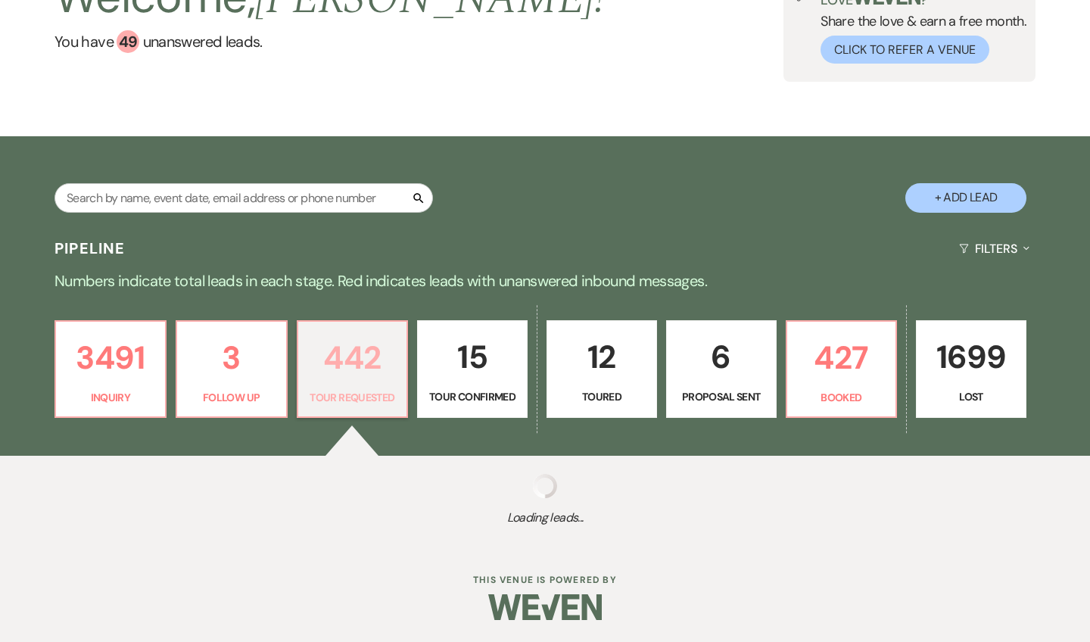
select select "2"
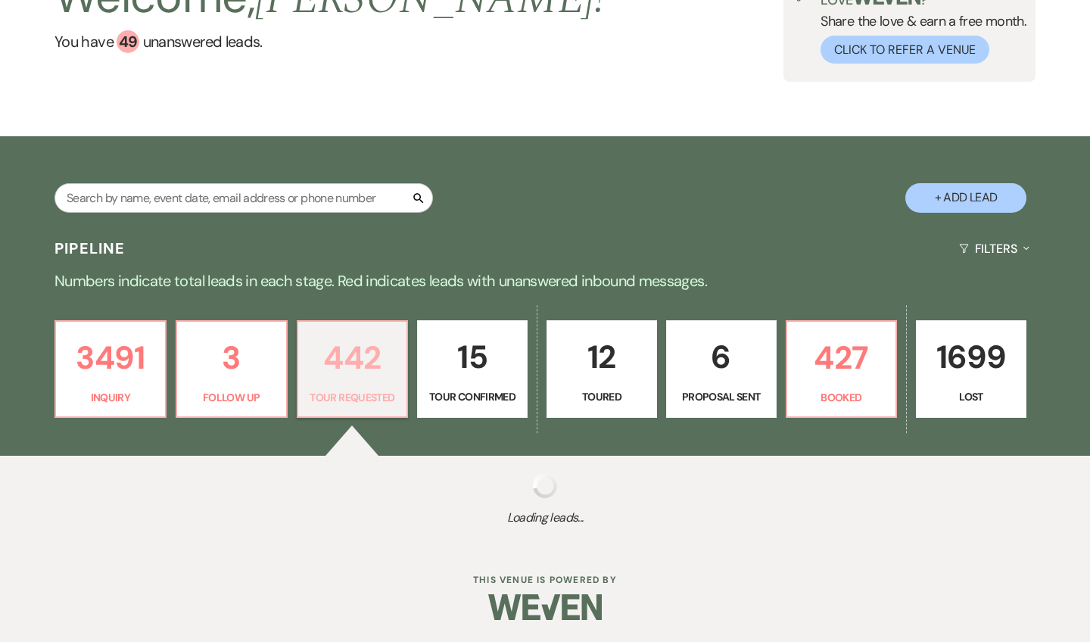
select select "2"
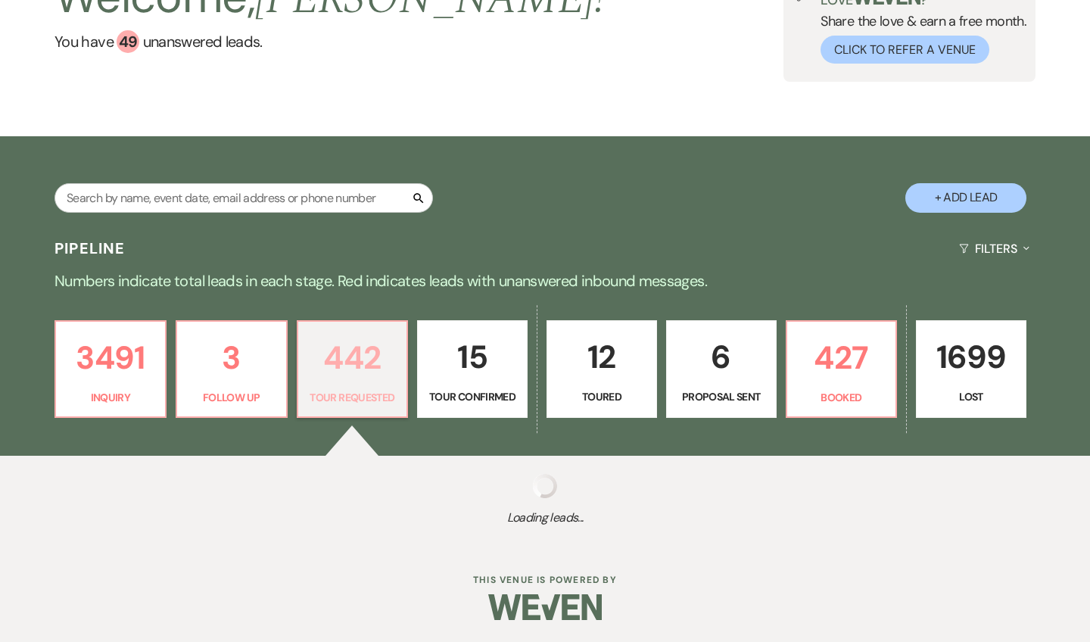
select select "2"
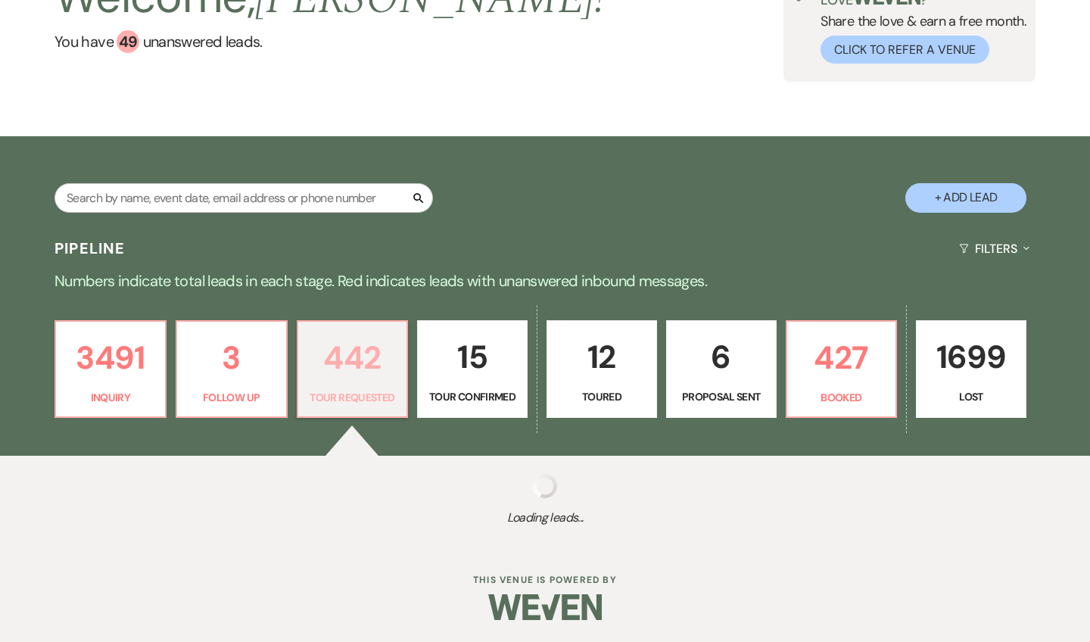
select select "2"
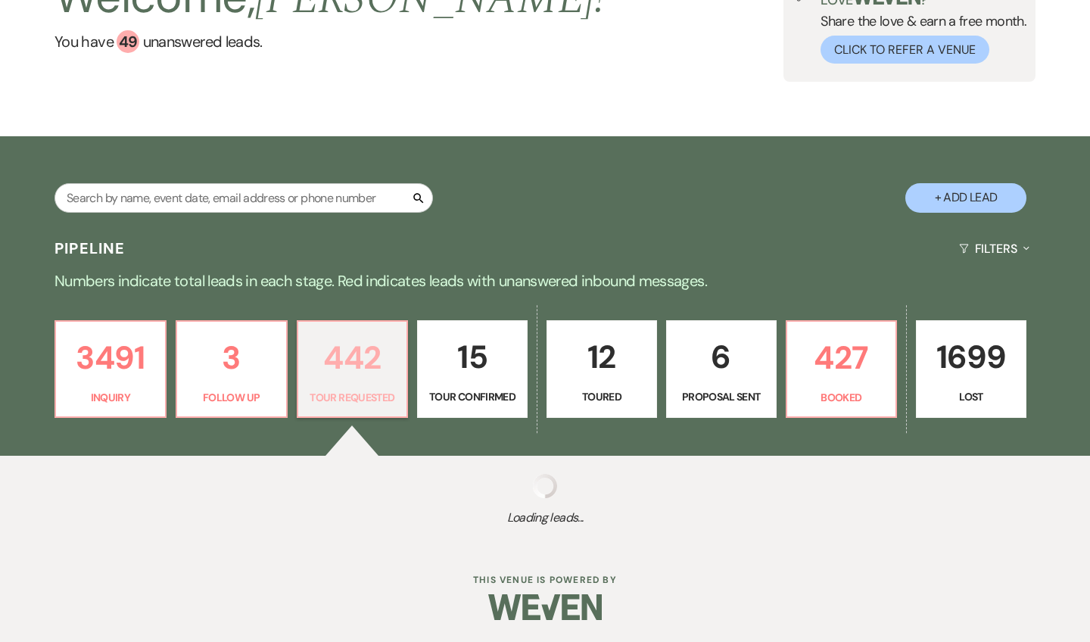
select select "2"
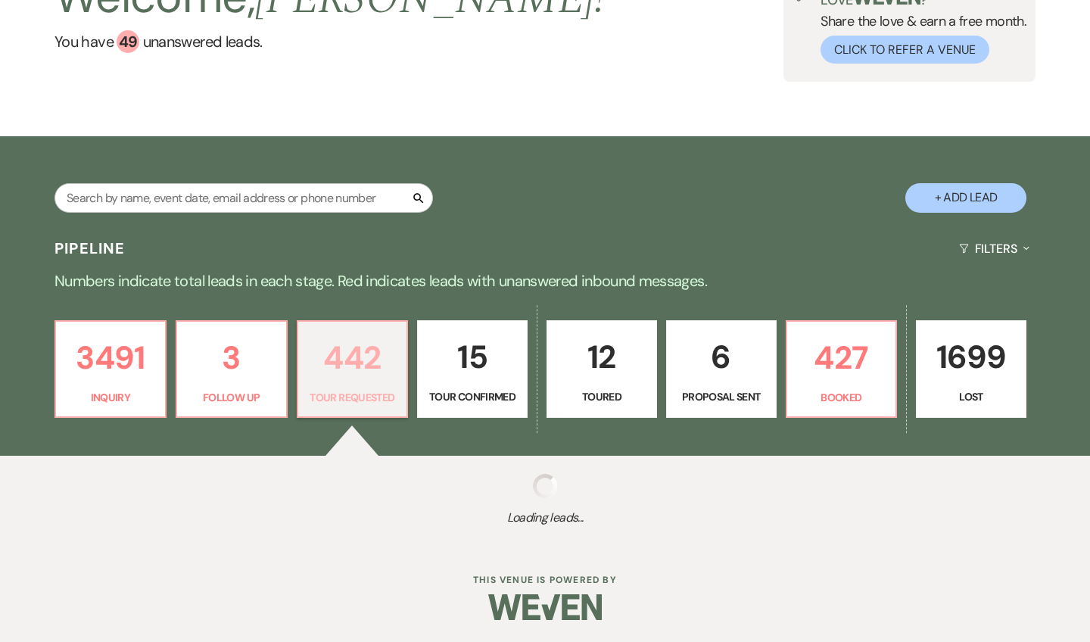
select select "2"
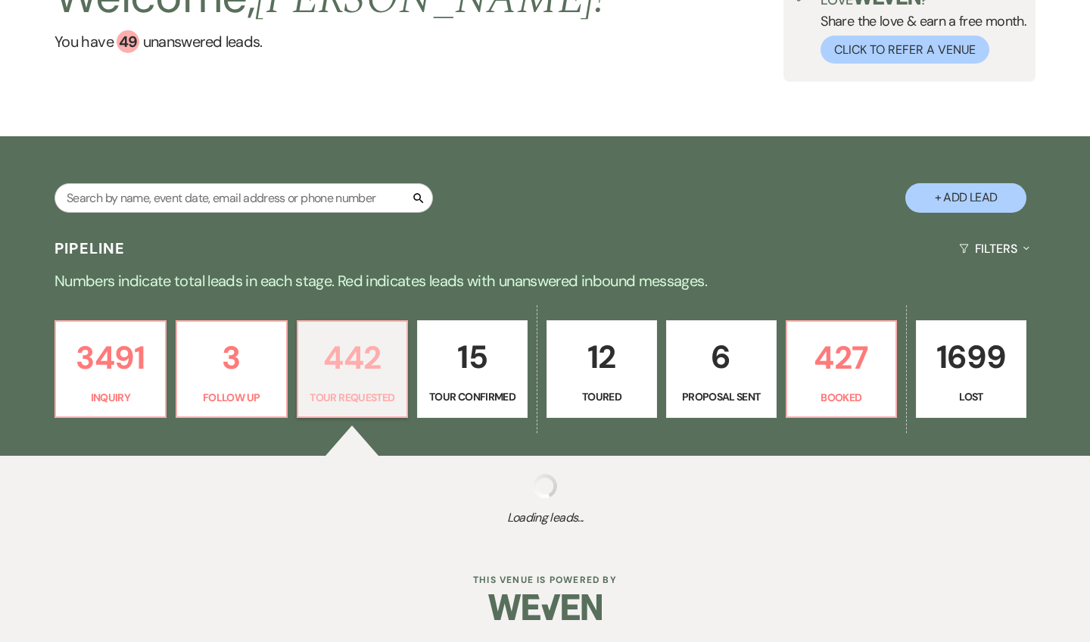
select select "2"
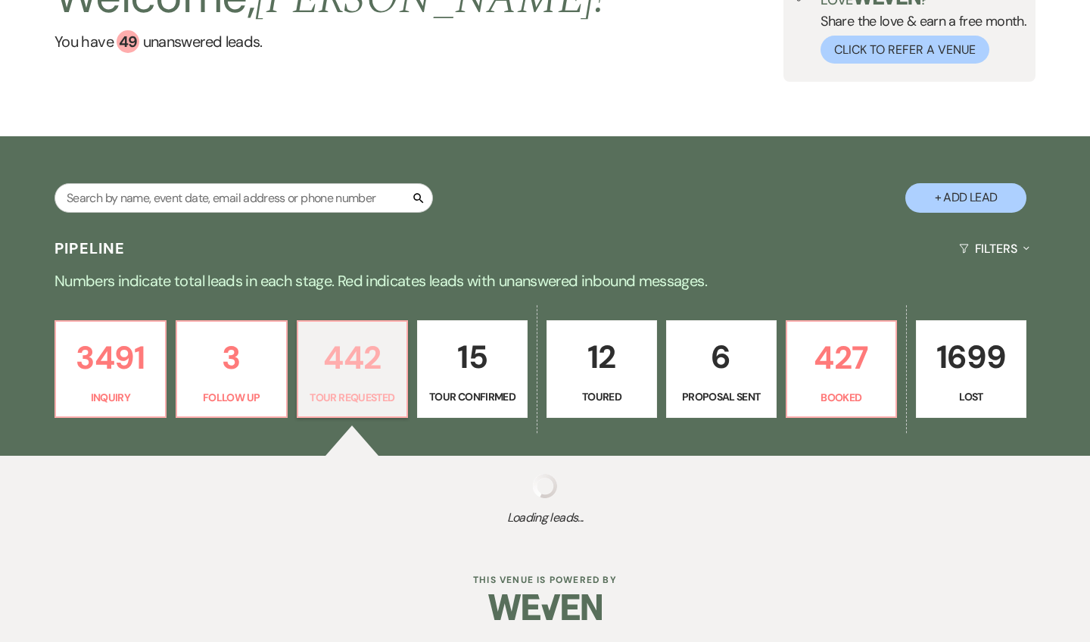
select select "2"
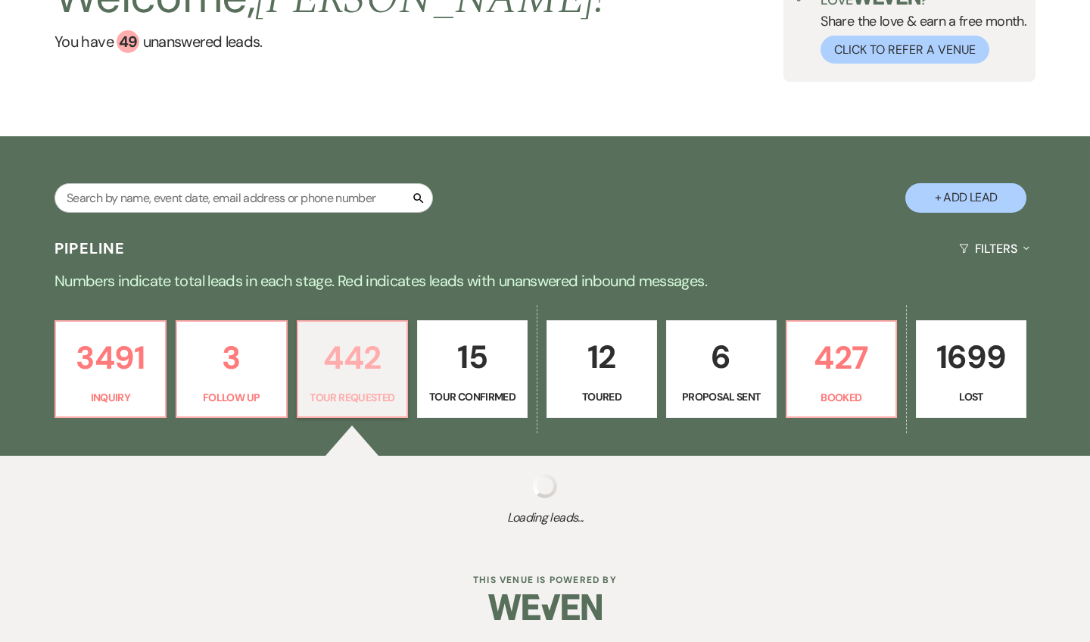
select select "2"
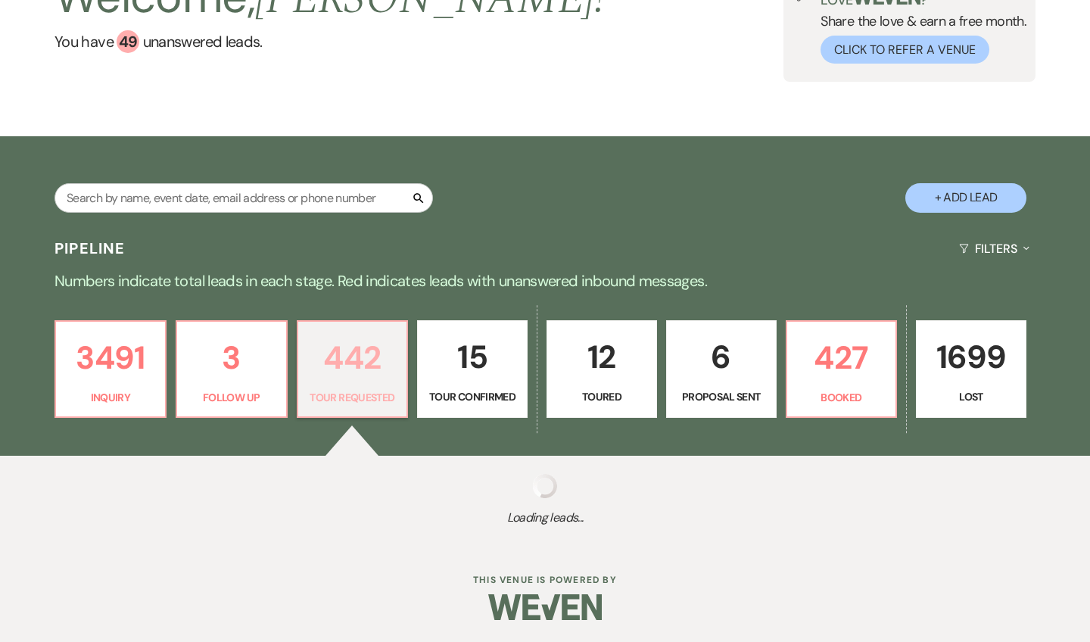
select select "2"
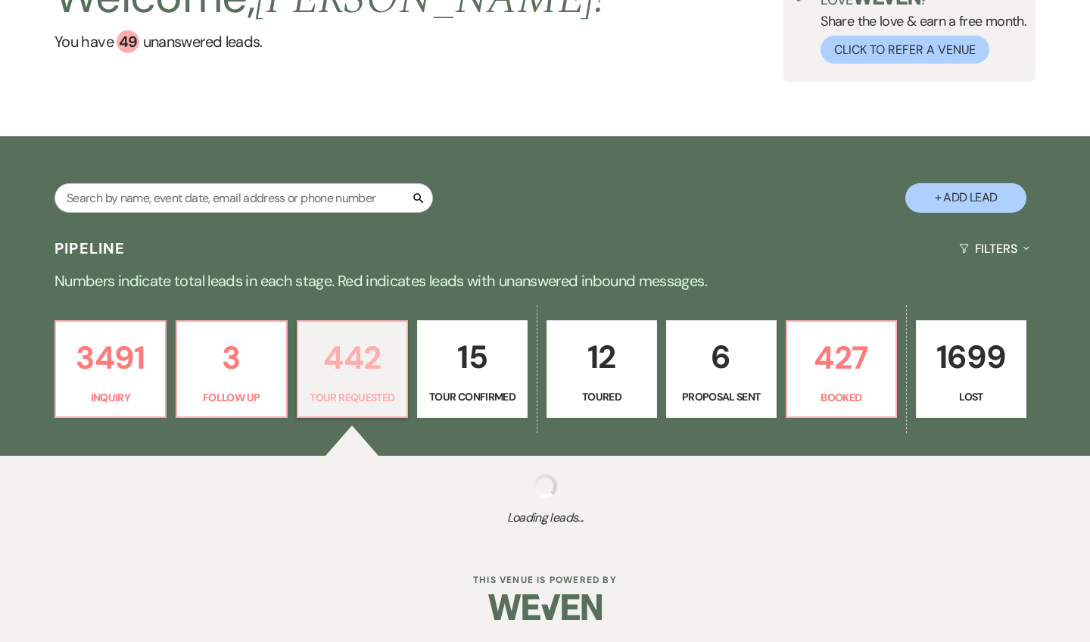
select select "2"
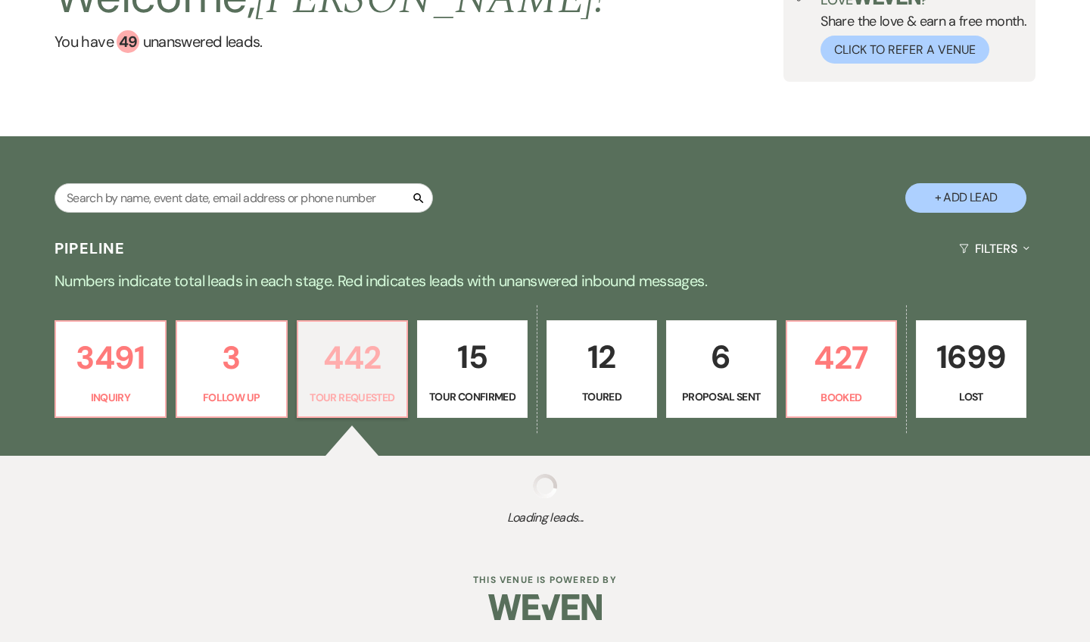
select select "2"
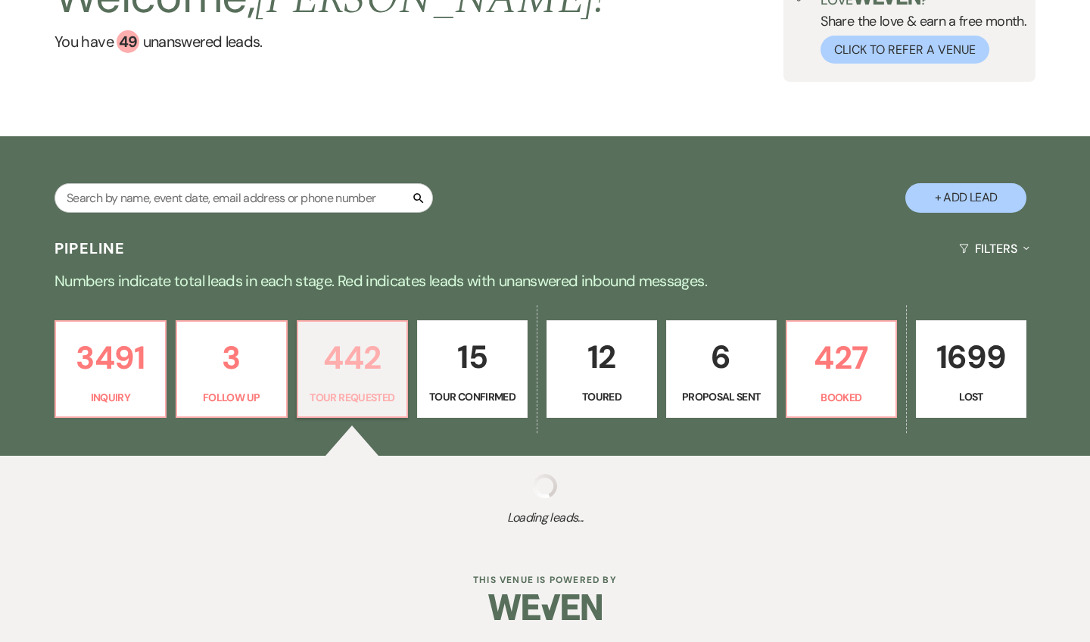
select select "2"
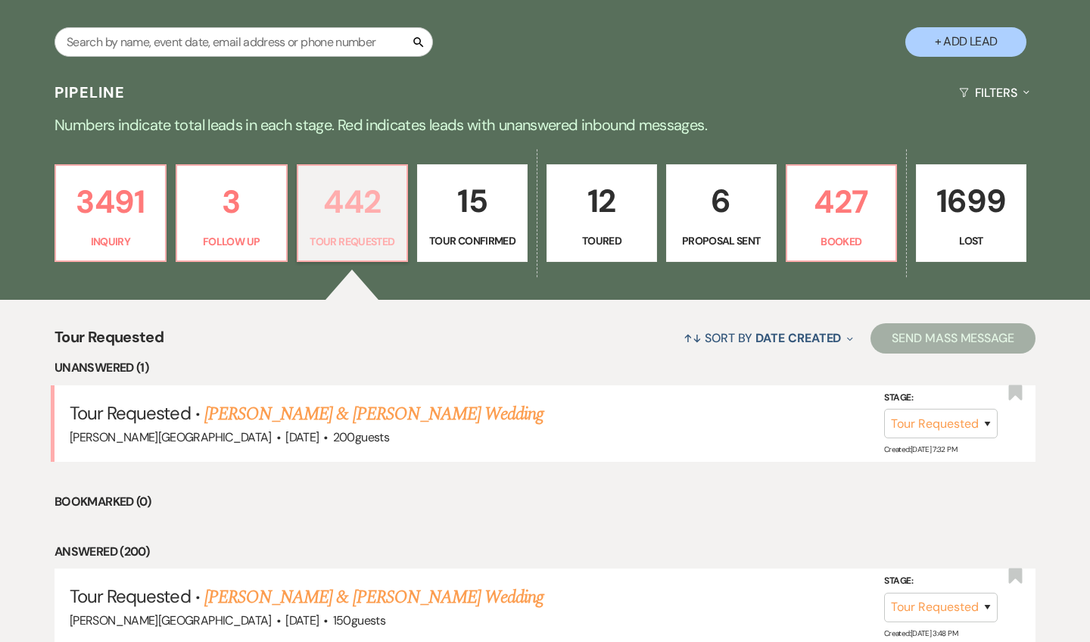
scroll to position [306, 0]
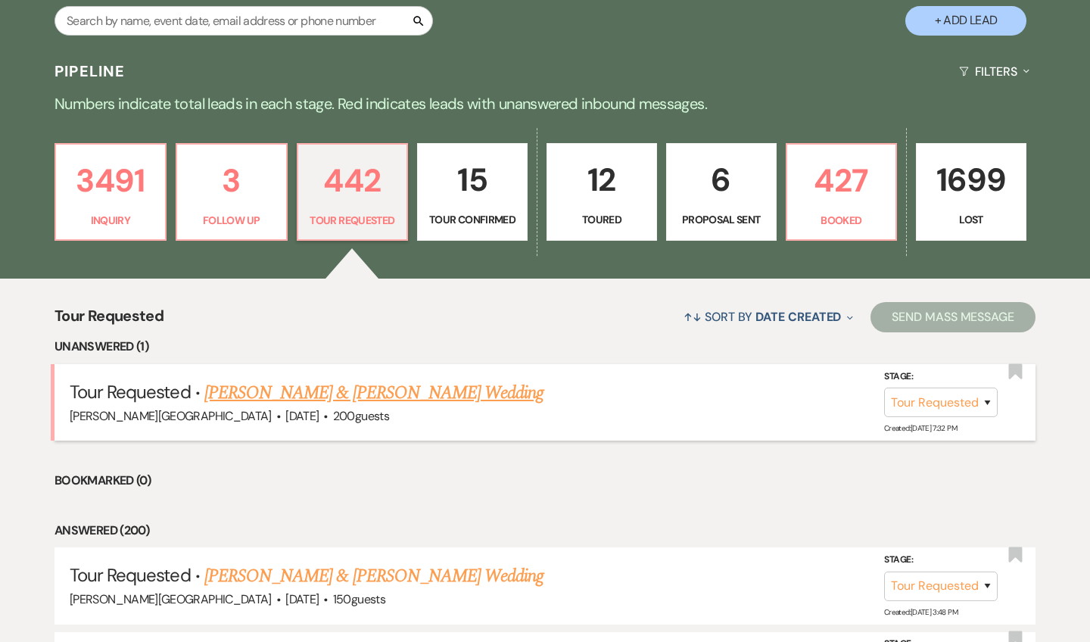
click at [328, 385] on link "[PERSON_NAME] & [PERSON_NAME] Wedding" at bounding box center [373, 392] width 339 height 27
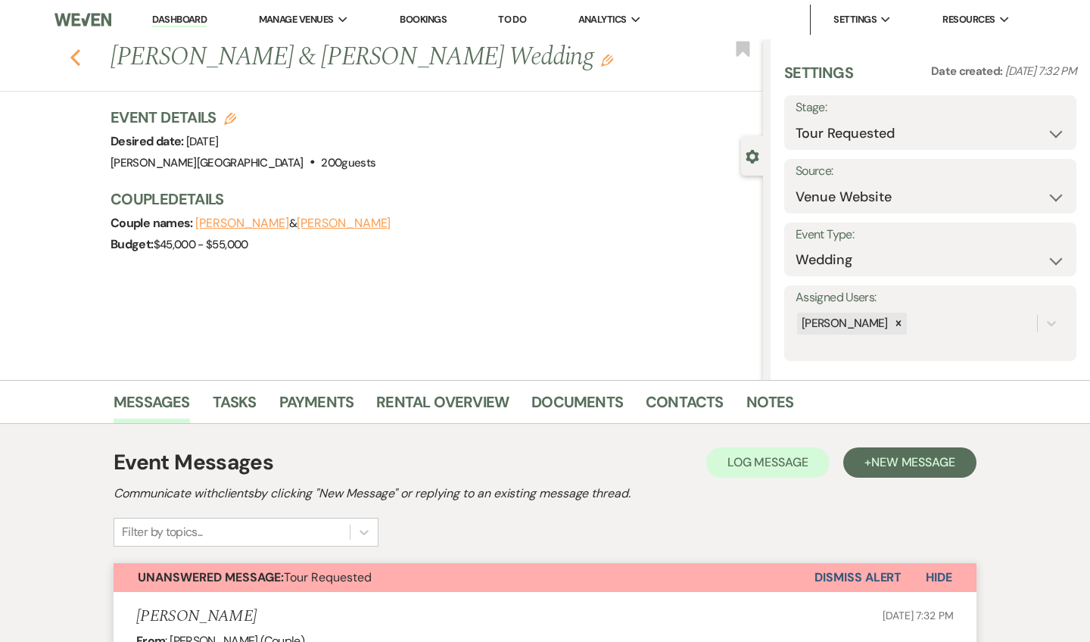
click at [75, 58] on use "button" at bounding box center [75, 57] width 10 height 17
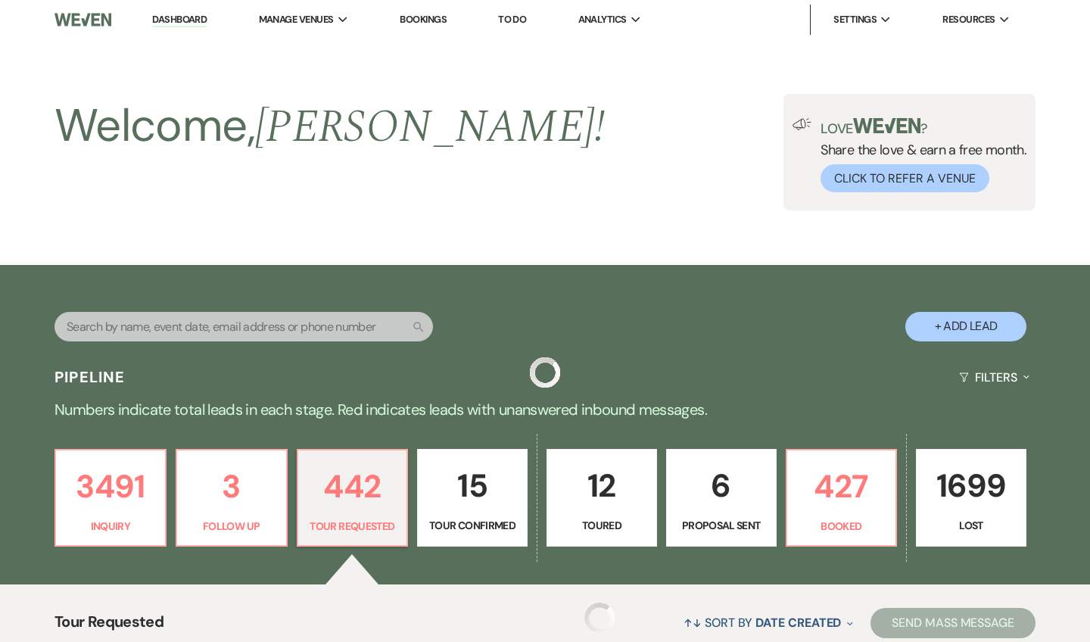
scroll to position [306, 0]
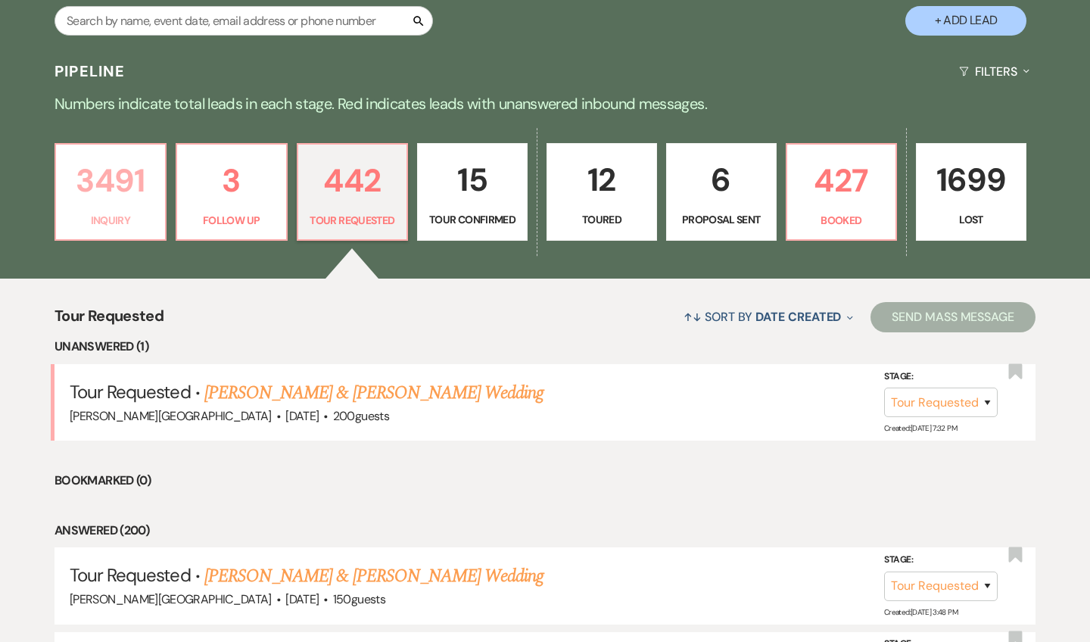
click at [105, 179] on p "3491" at bounding box center [110, 180] width 91 height 51
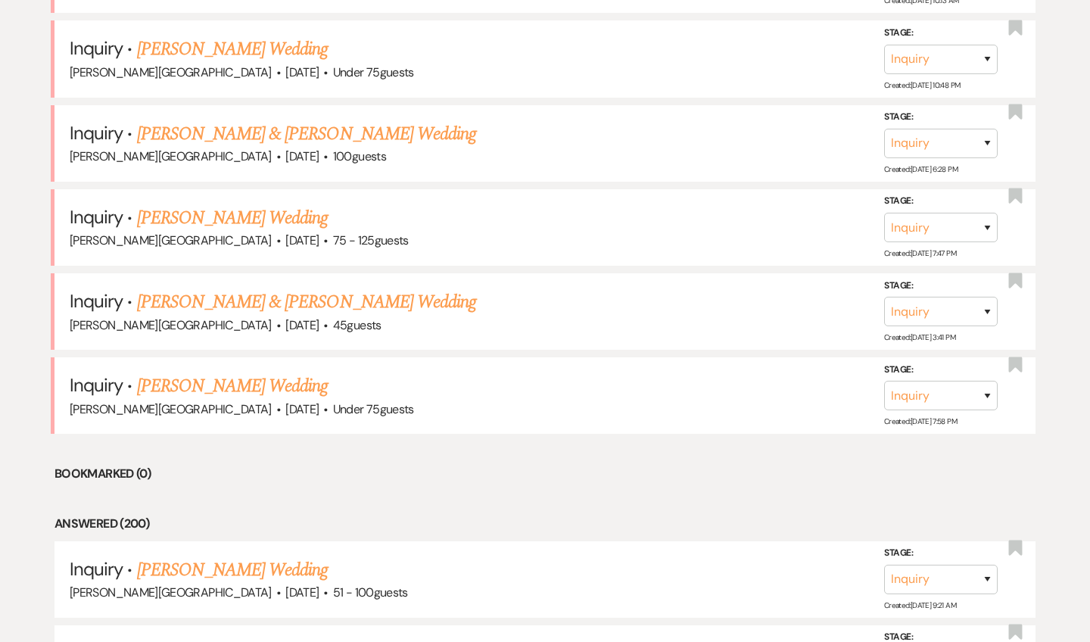
scroll to position [3230, 0]
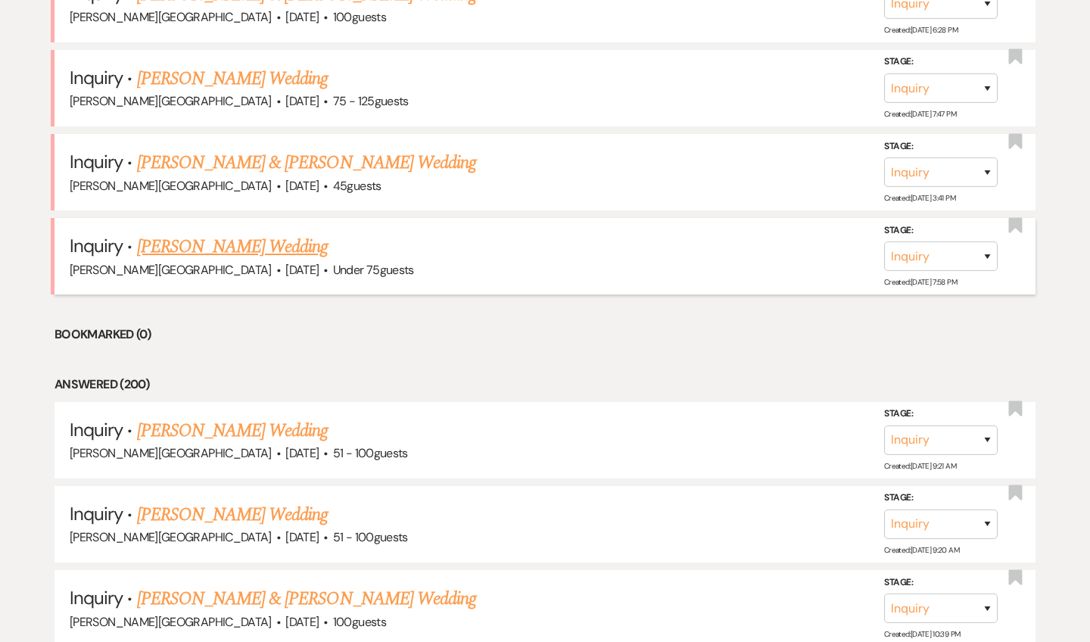
click at [193, 233] on link "[PERSON_NAME] Wedding" at bounding box center [233, 246] width 192 height 27
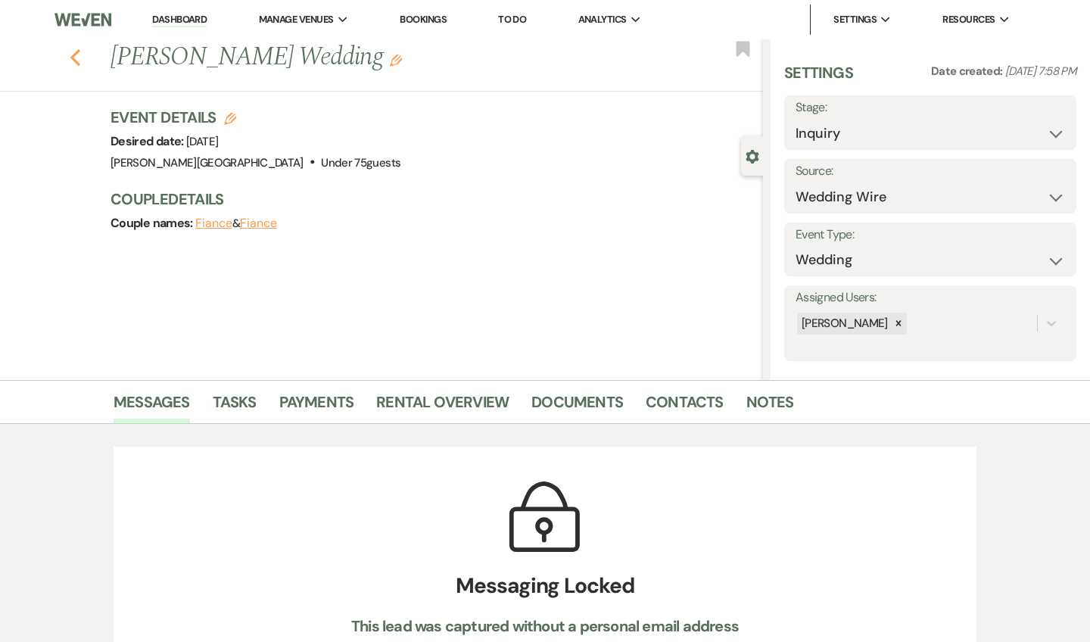
click at [77, 58] on icon "Previous" at bounding box center [75, 57] width 11 height 18
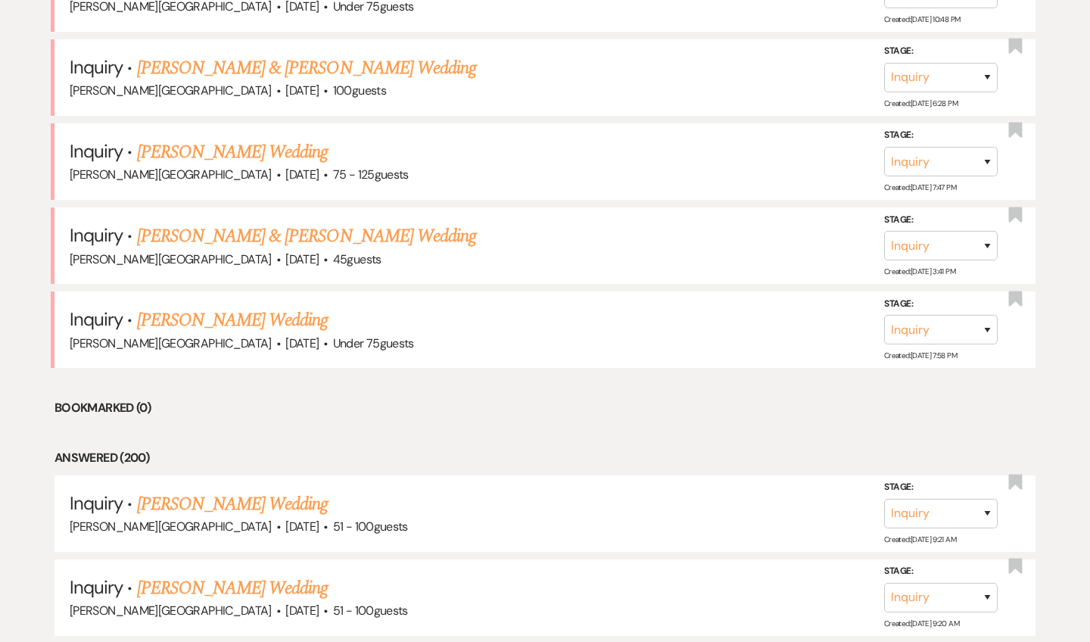
scroll to position [3130, 0]
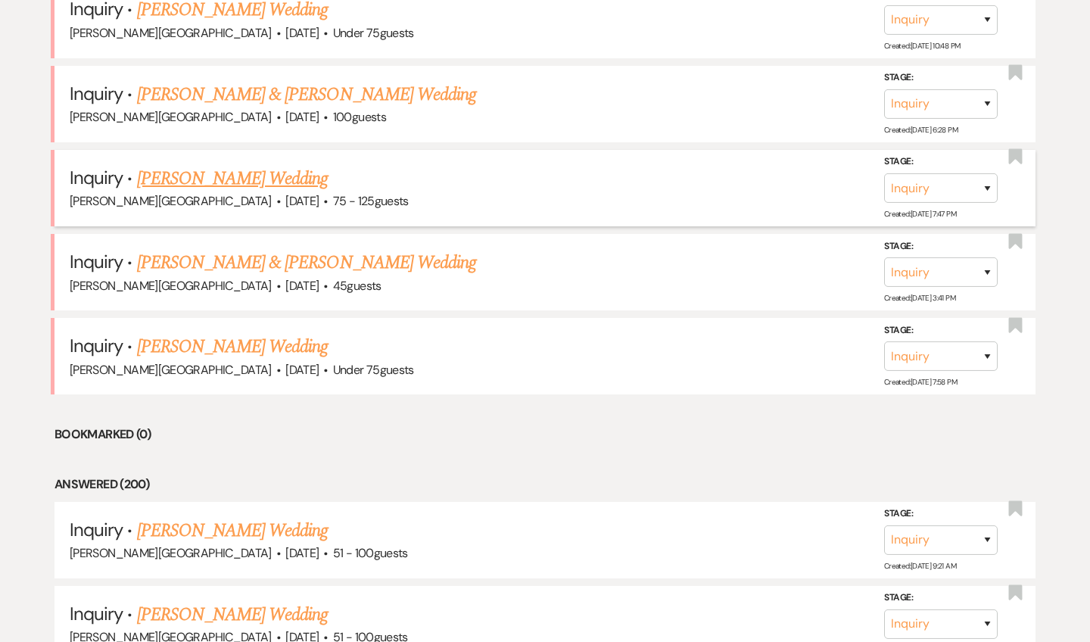
click at [214, 165] on link "[PERSON_NAME] Wedding" at bounding box center [233, 178] width 192 height 27
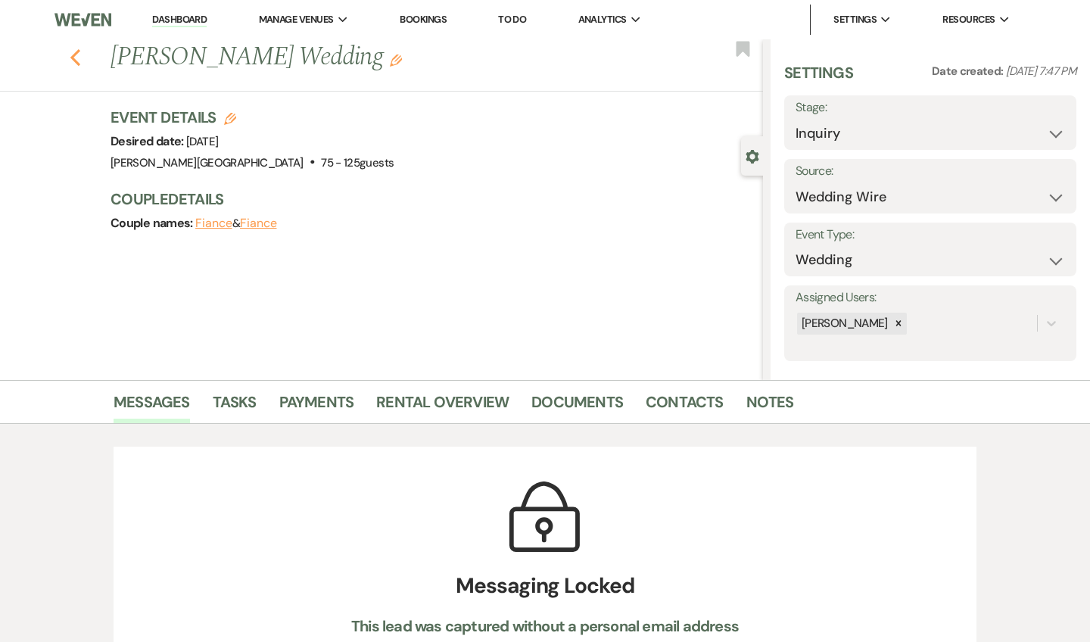
click at [73, 53] on icon "Previous" at bounding box center [75, 57] width 11 height 18
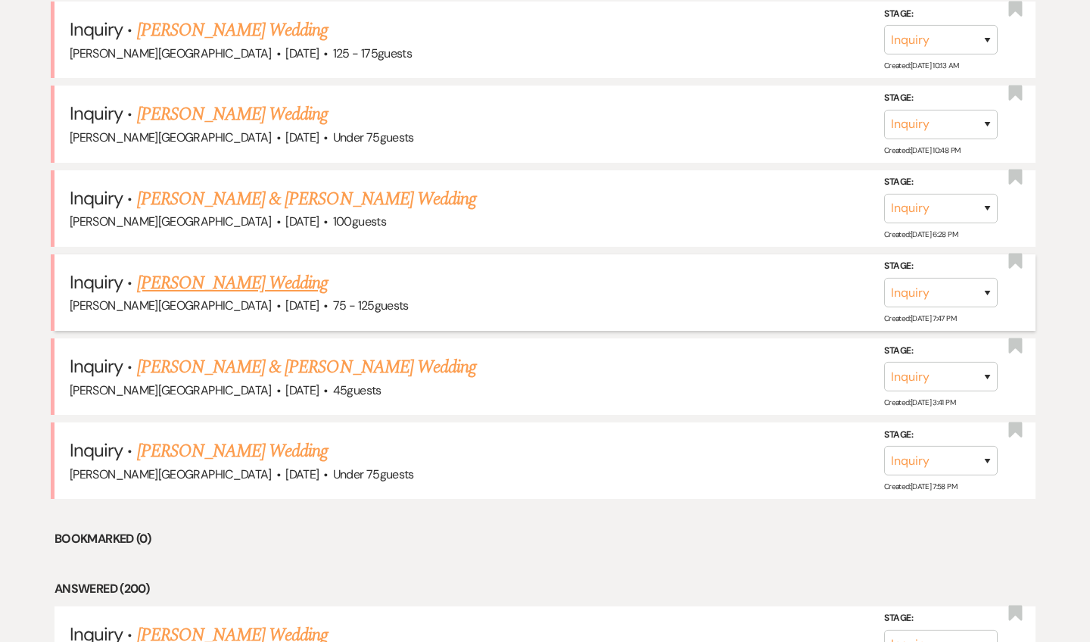
scroll to position [3003, 0]
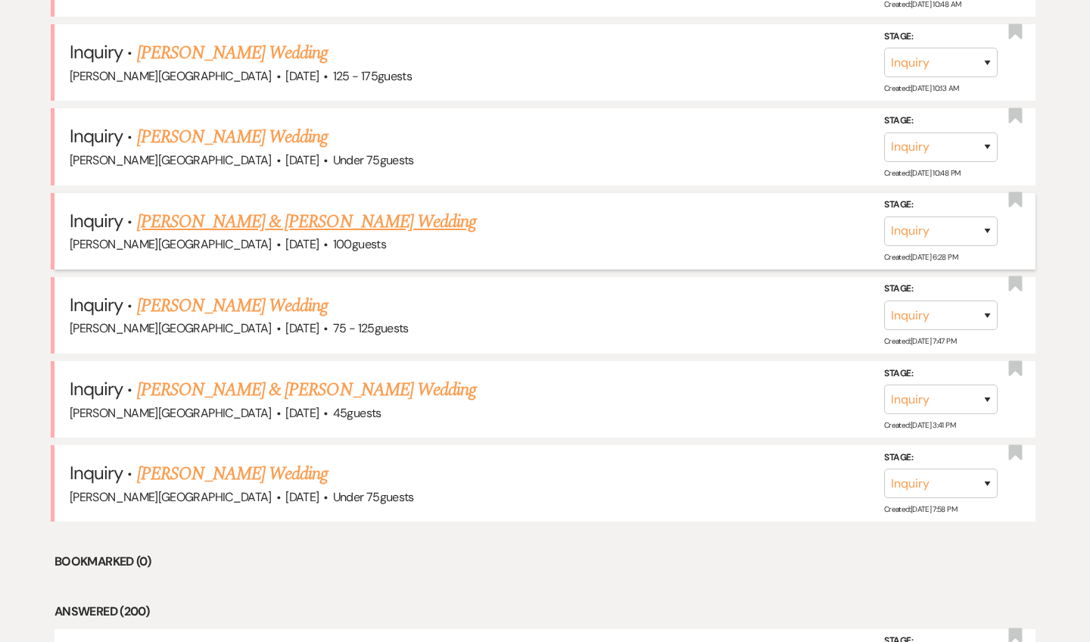
click at [220, 208] on link "[PERSON_NAME] & [PERSON_NAME] Wedding" at bounding box center [306, 221] width 339 height 27
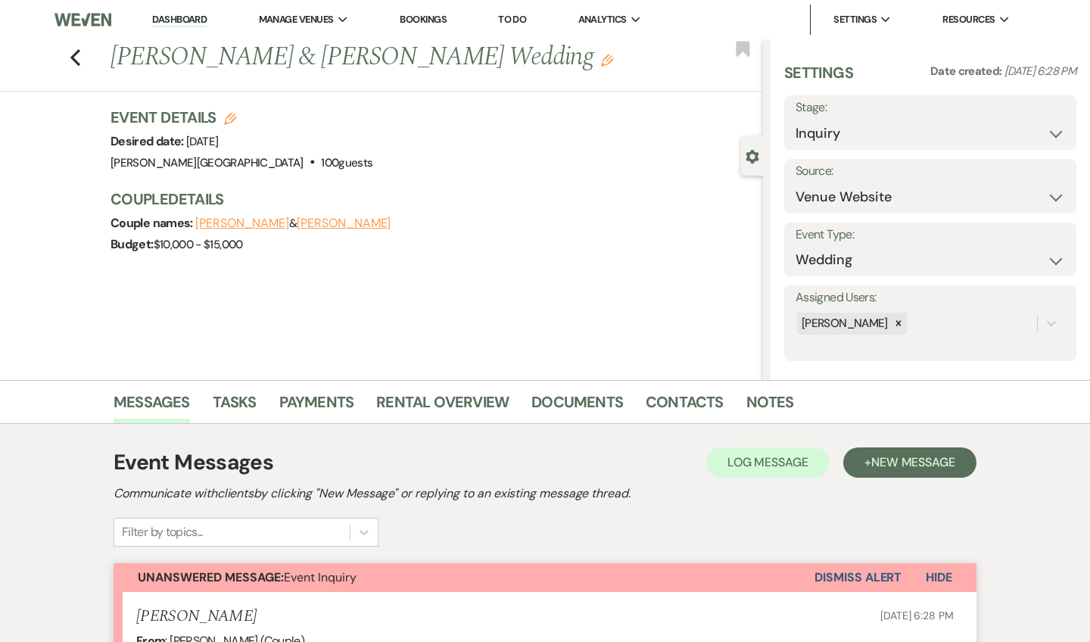
scroll to position [394, 0]
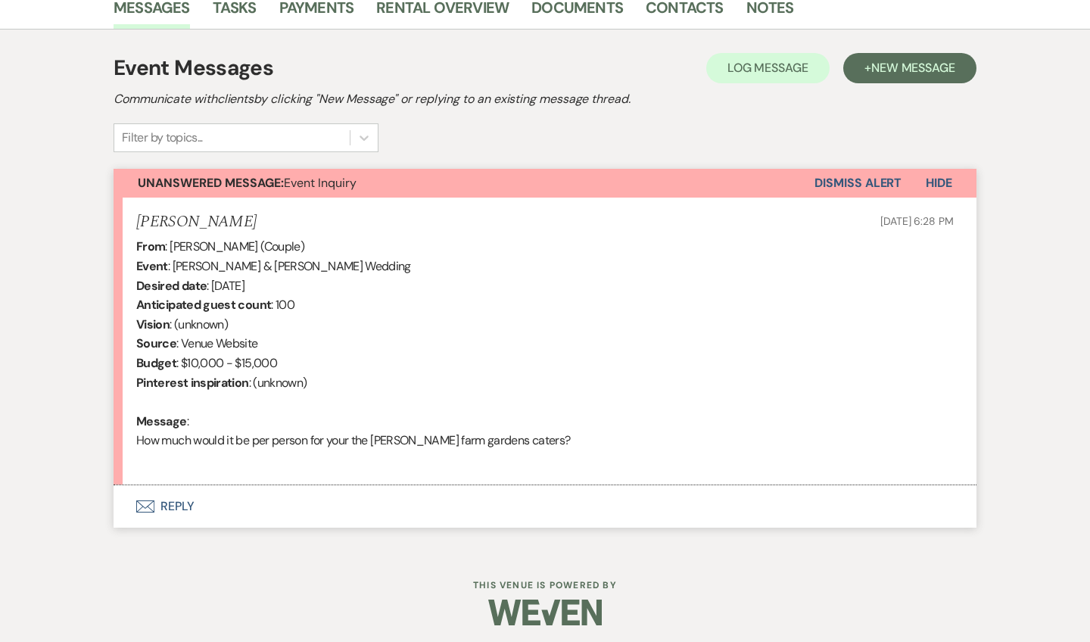
click at [180, 498] on button "Envelope Reply" at bounding box center [545, 506] width 863 height 42
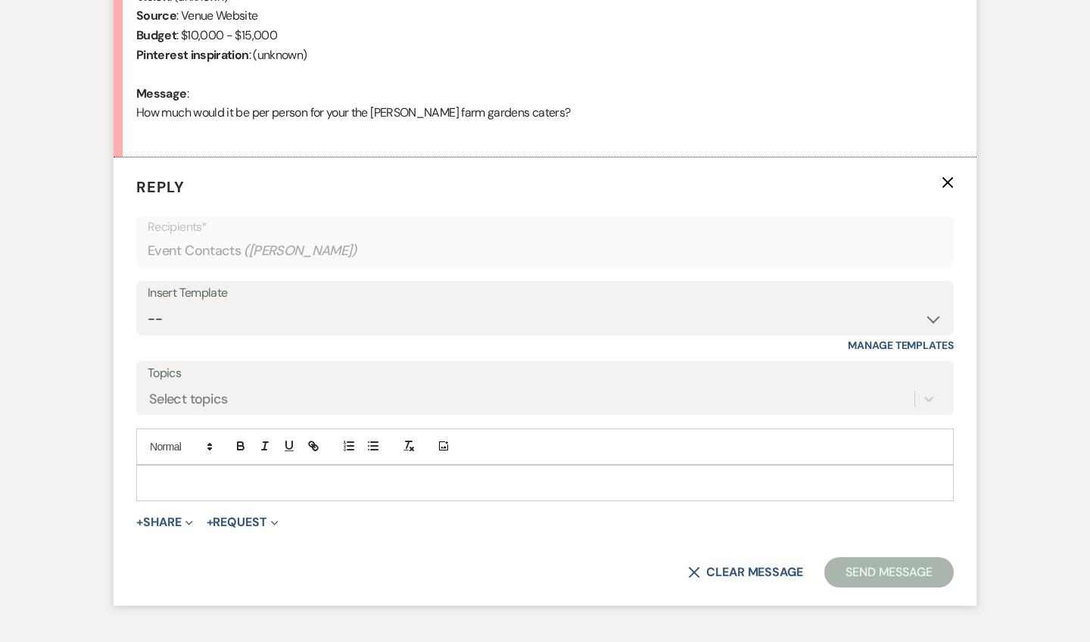
scroll to position [777, 0]
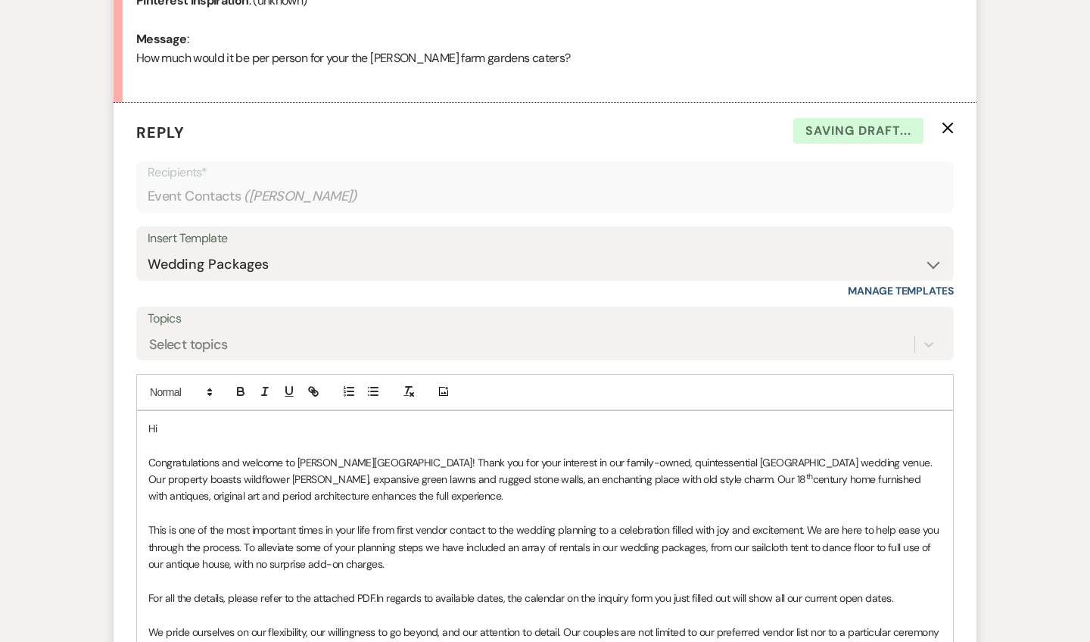
click at [205, 425] on p "Hi" at bounding box center [544, 428] width 793 height 17
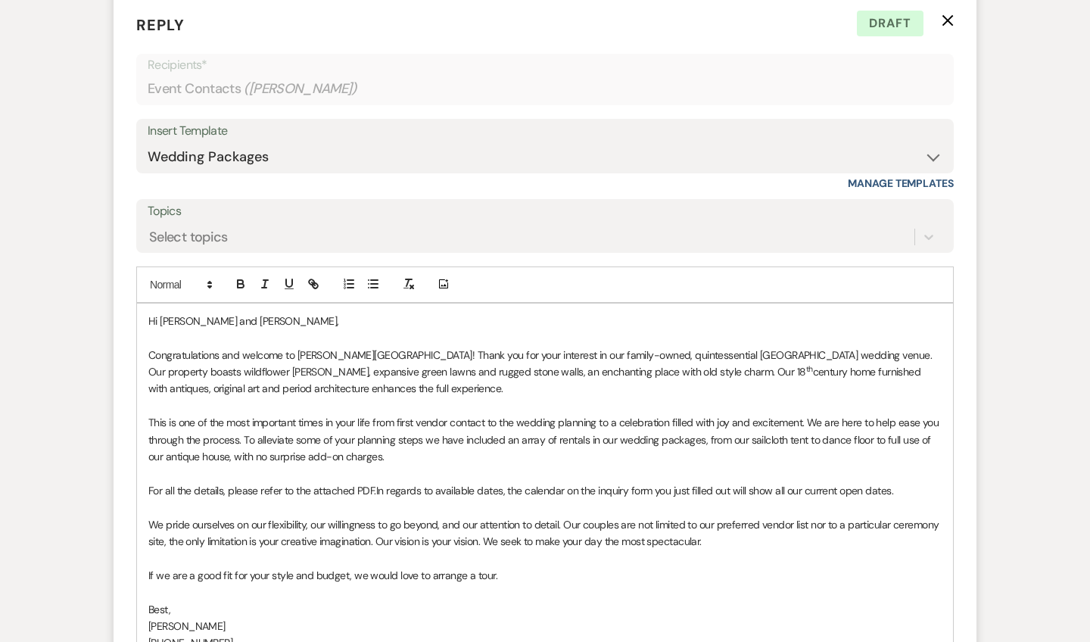
scroll to position [893, 0]
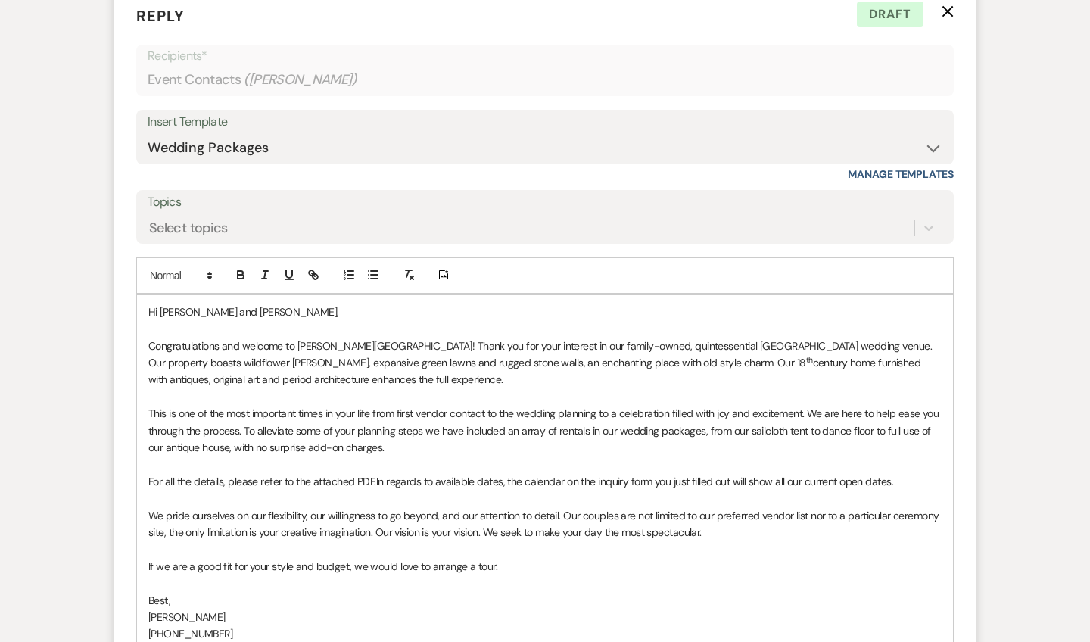
click at [436, 475] on span "In regards to available dates, the calendar on the inquiry form you just filled…" at bounding box center [634, 482] width 517 height 14
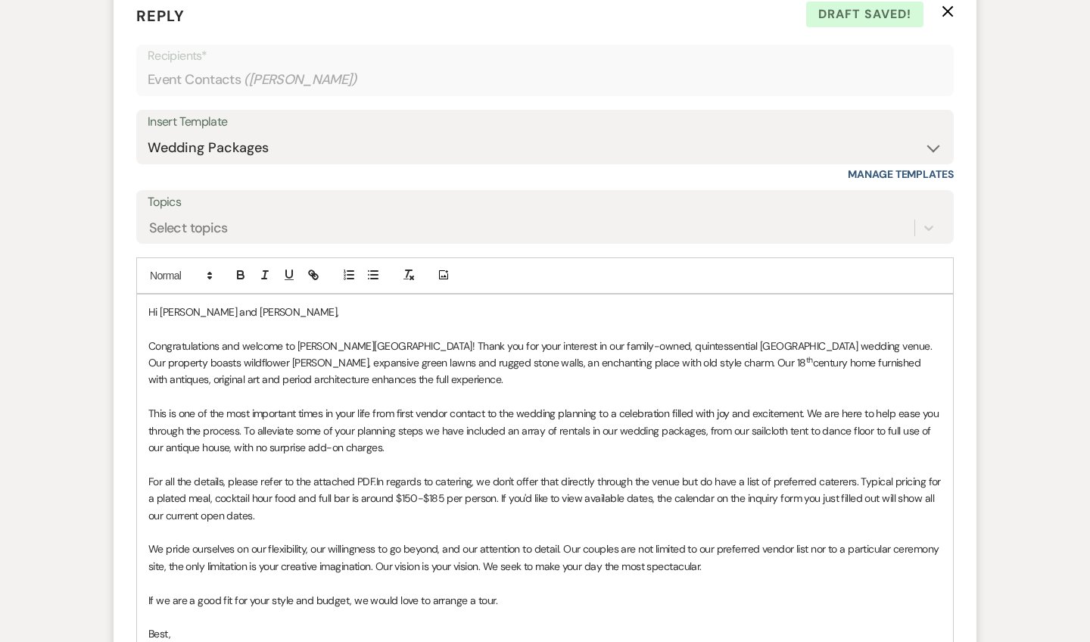
click at [834, 483] on span "In regards to catering, we don't offer that directly through the venue but do h…" at bounding box center [545, 499] width 795 height 48
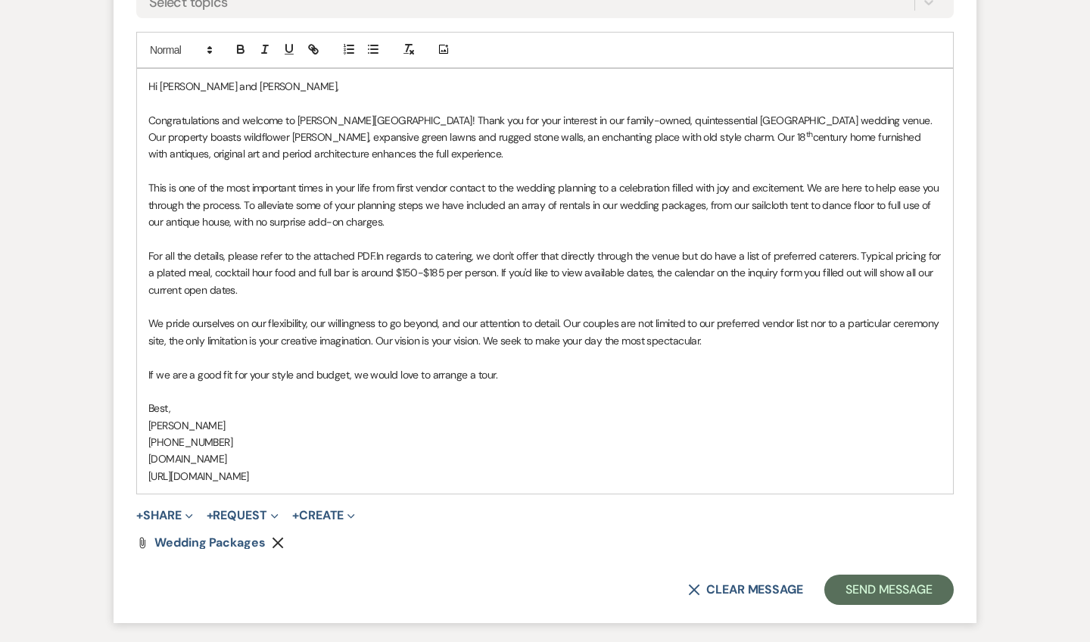
scroll to position [1124, 0]
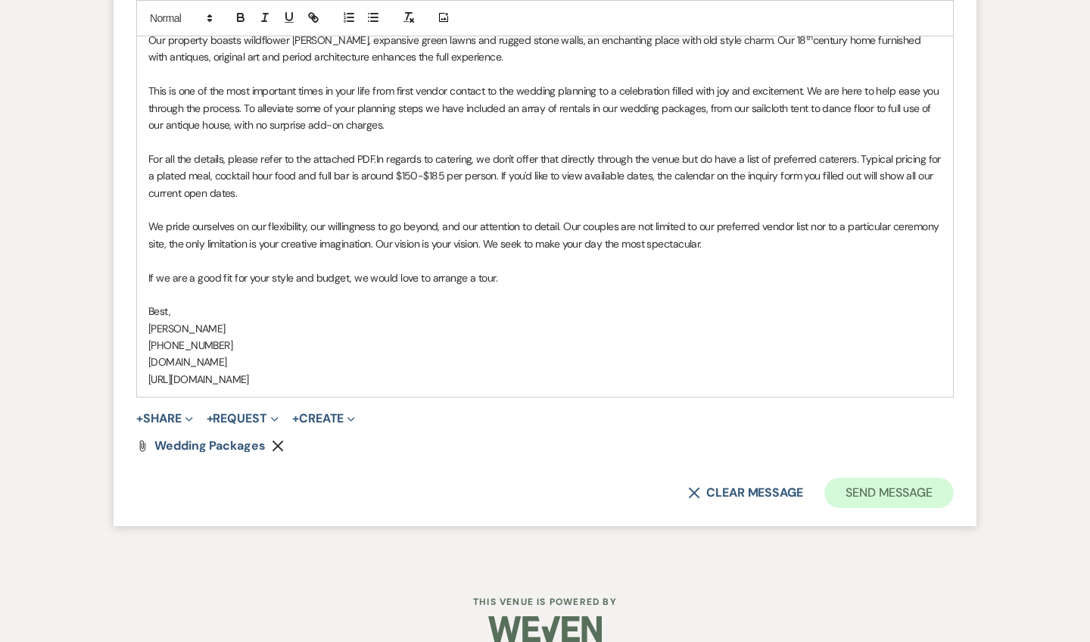
click at [862, 478] on button "Send Message" at bounding box center [889, 493] width 129 height 30
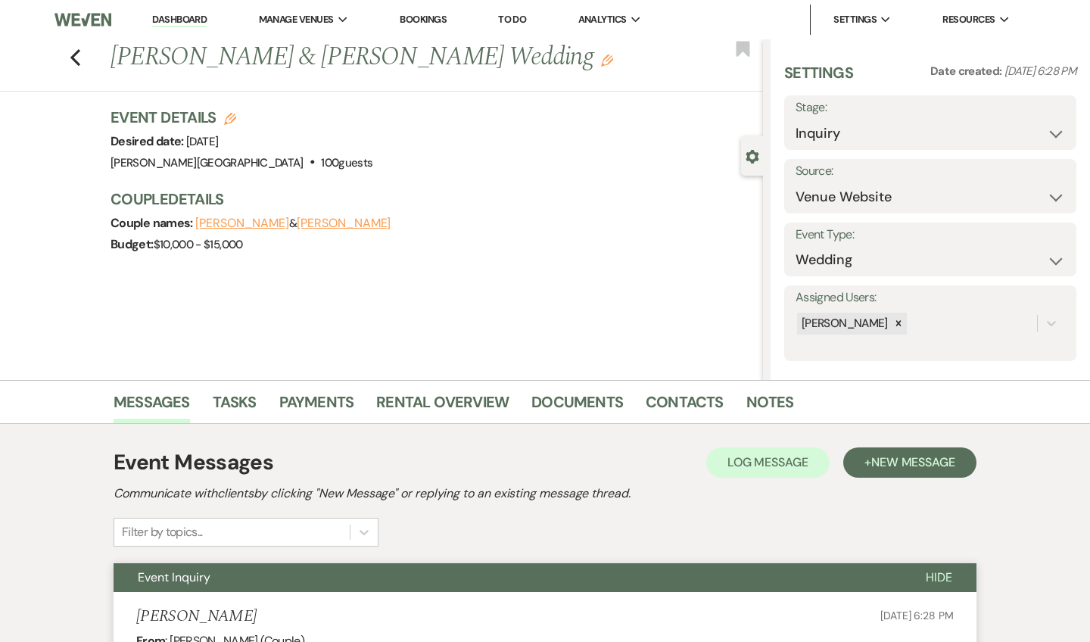
scroll to position [0, 0]
click at [73, 55] on use "button" at bounding box center [75, 57] width 10 height 17
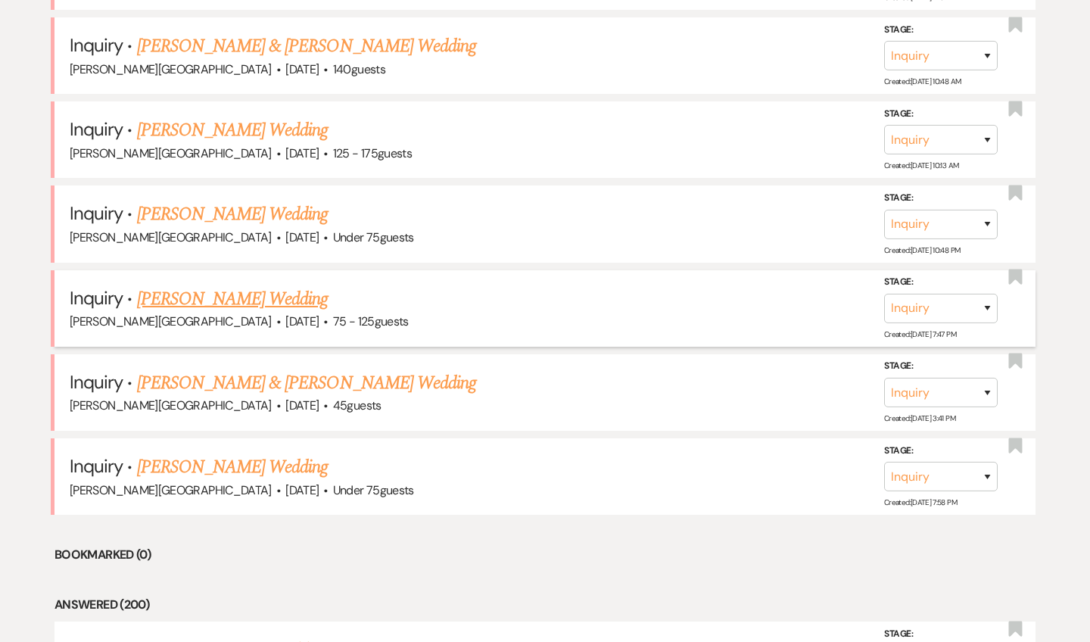
scroll to position [2904, 0]
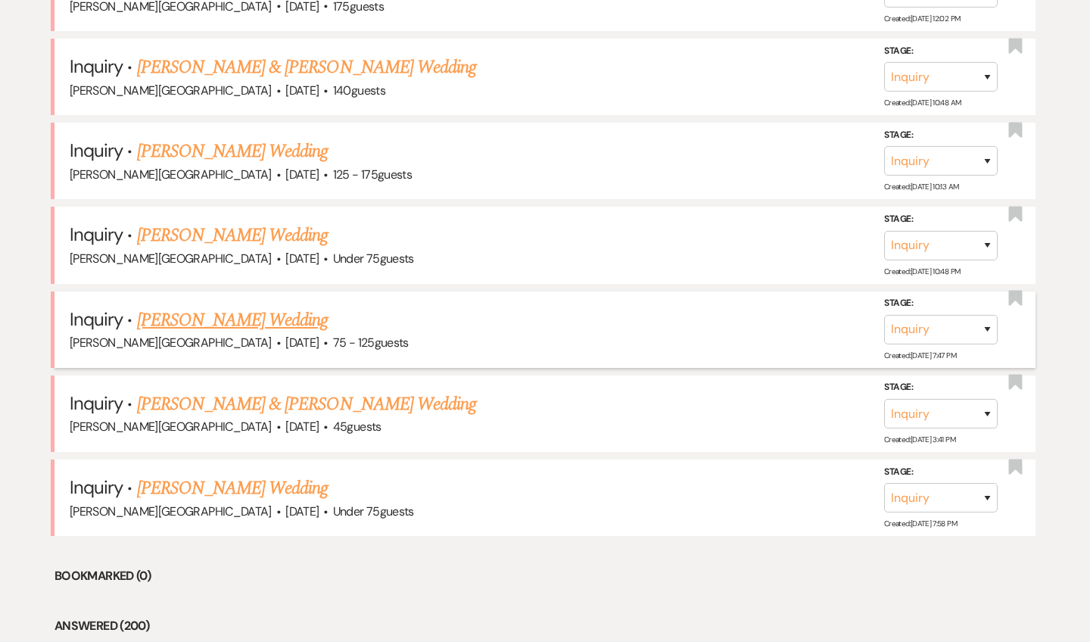
click at [238, 307] on link "[PERSON_NAME] Wedding" at bounding box center [233, 320] width 192 height 27
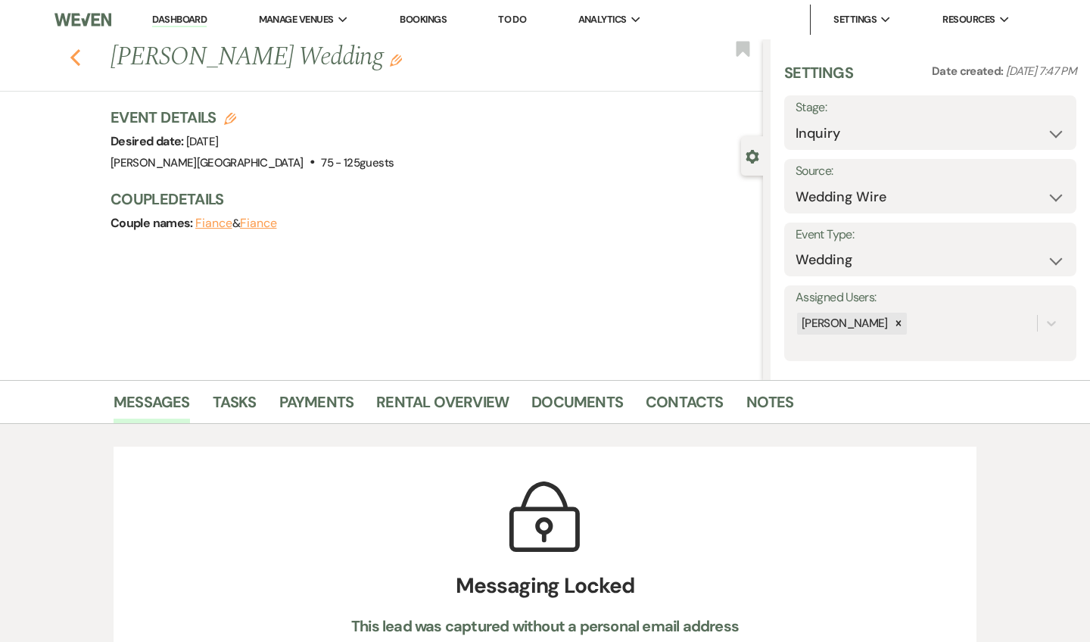
click at [76, 56] on icon "Previous" at bounding box center [75, 57] width 11 height 18
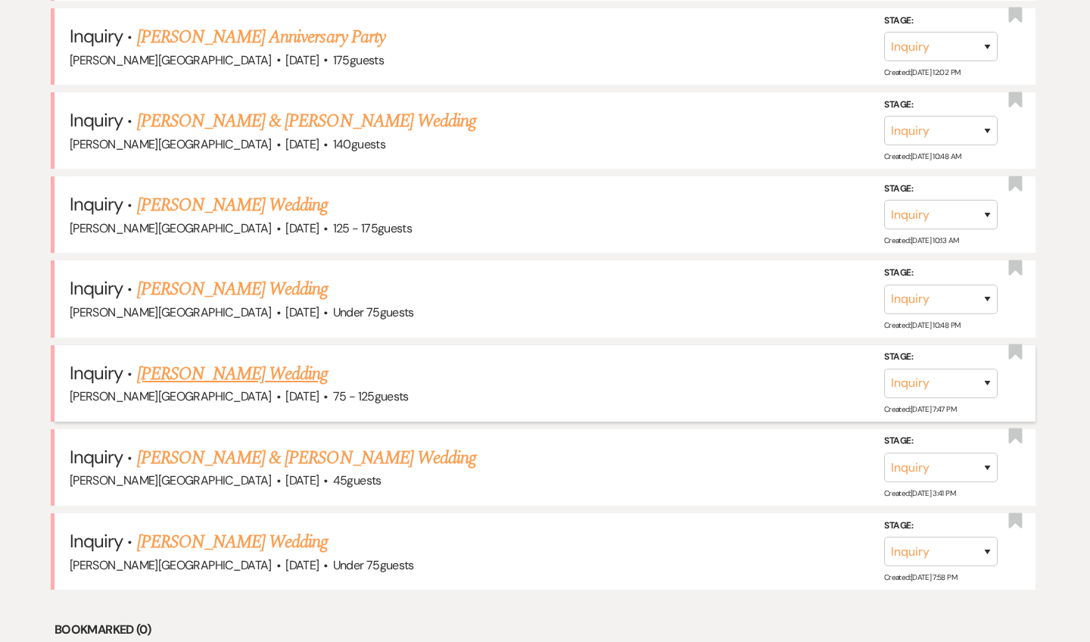
scroll to position [2844, 0]
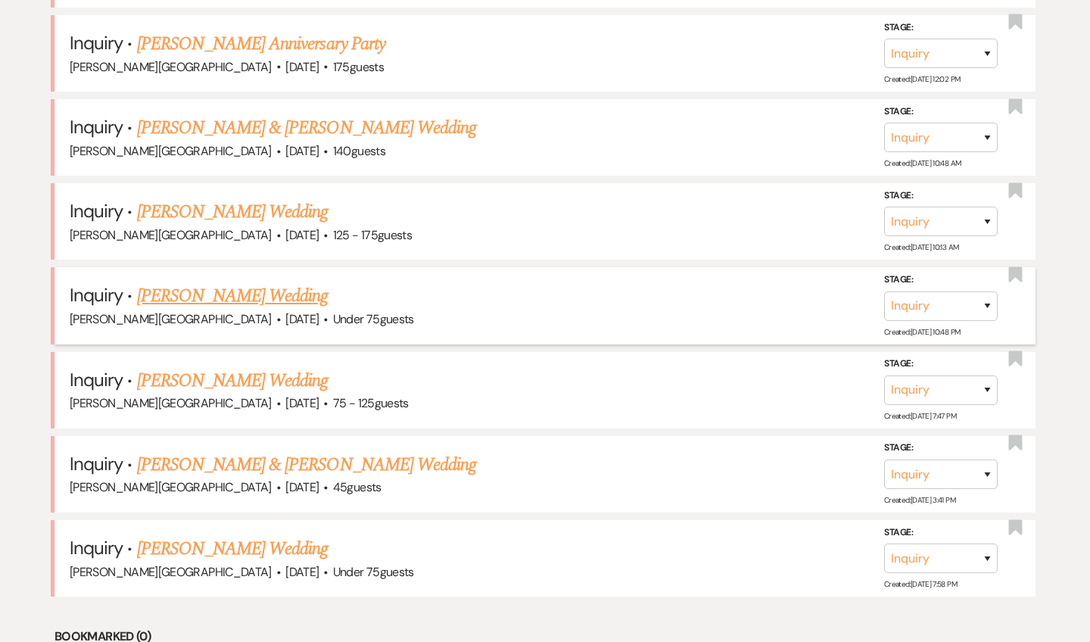
click at [283, 282] on link "[PERSON_NAME] Wedding" at bounding box center [233, 295] width 192 height 27
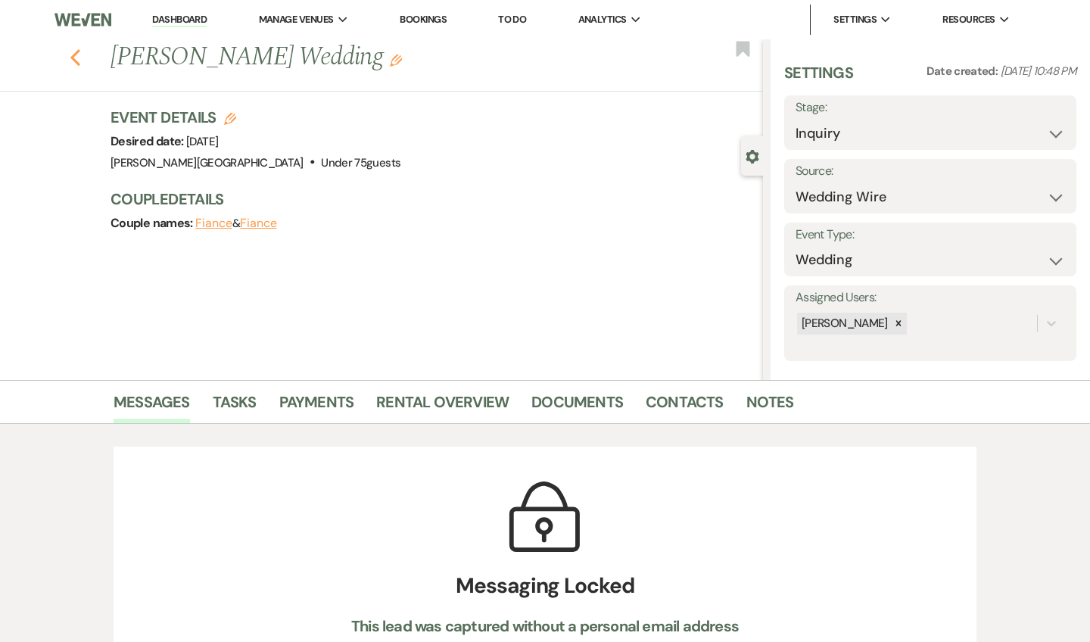
click at [76, 61] on use "button" at bounding box center [75, 57] width 10 height 17
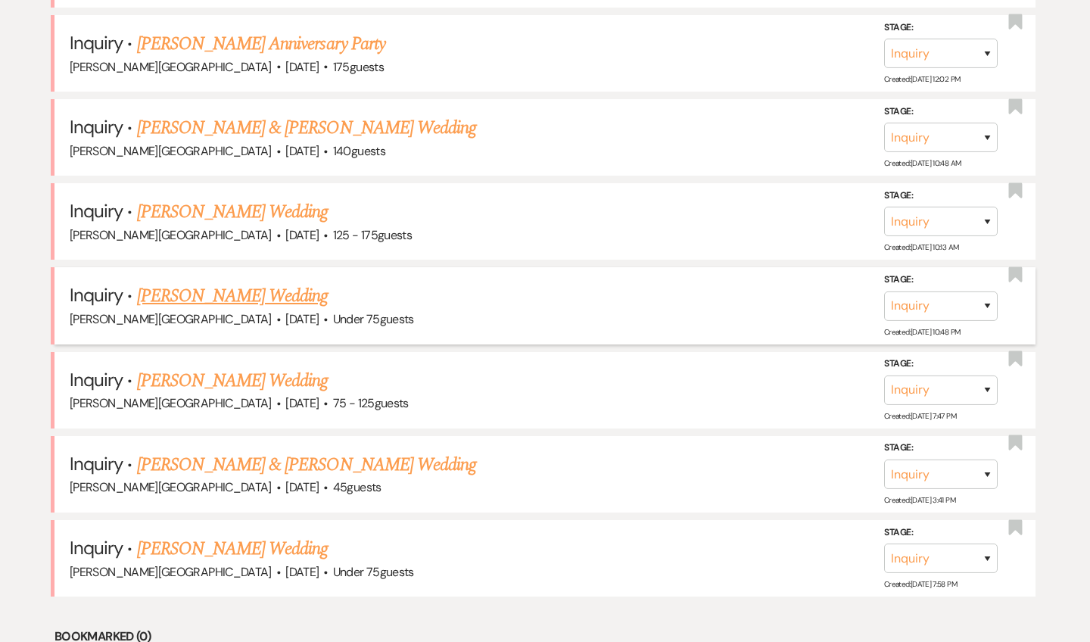
scroll to position [2777, 0]
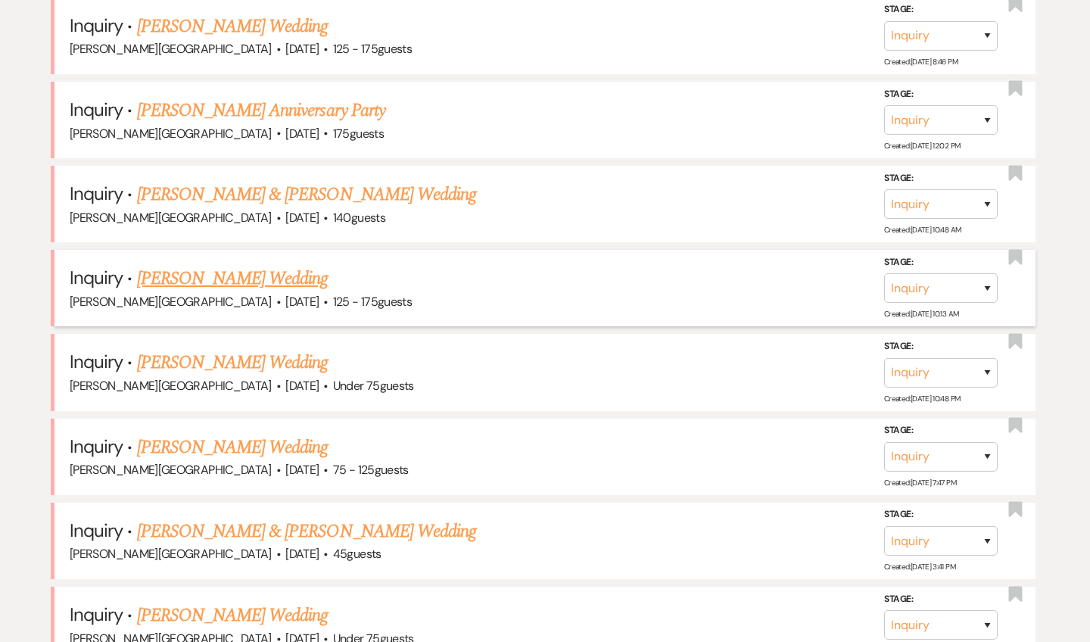
click at [235, 265] on link "[PERSON_NAME] Wedding" at bounding box center [233, 278] width 192 height 27
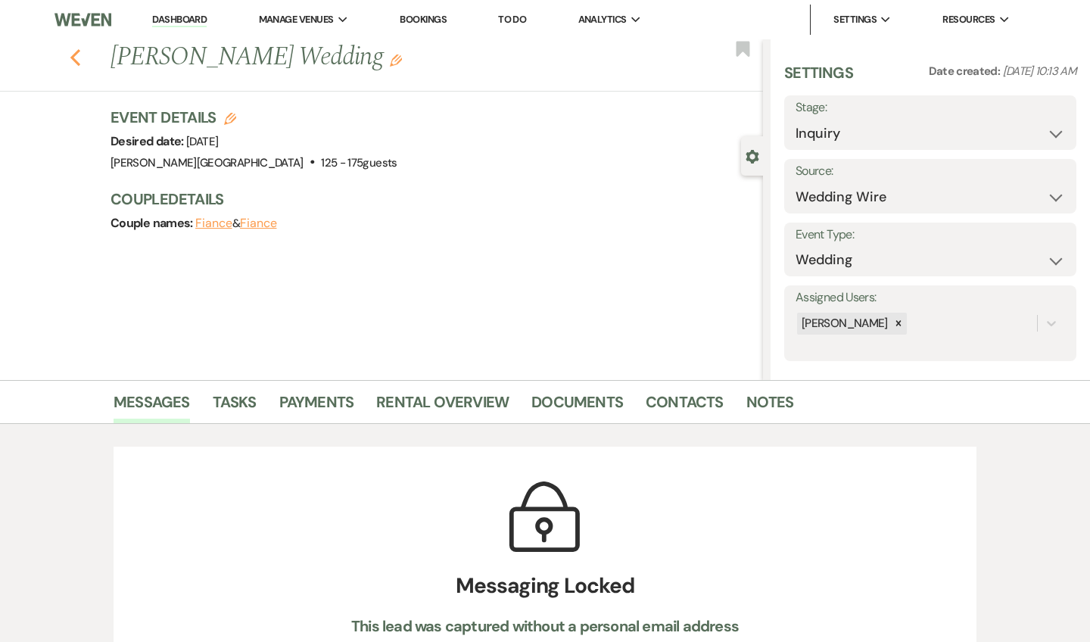
click at [73, 48] on icon "Previous" at bounding box center [75, 57] width 11 height 18
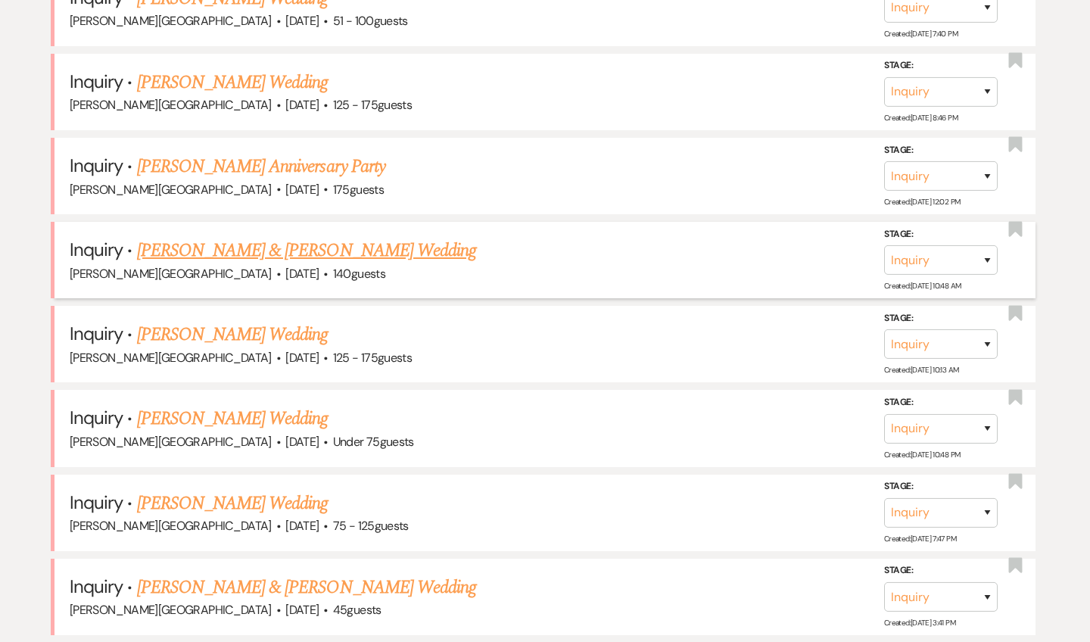
scroll to position [2689, 0]
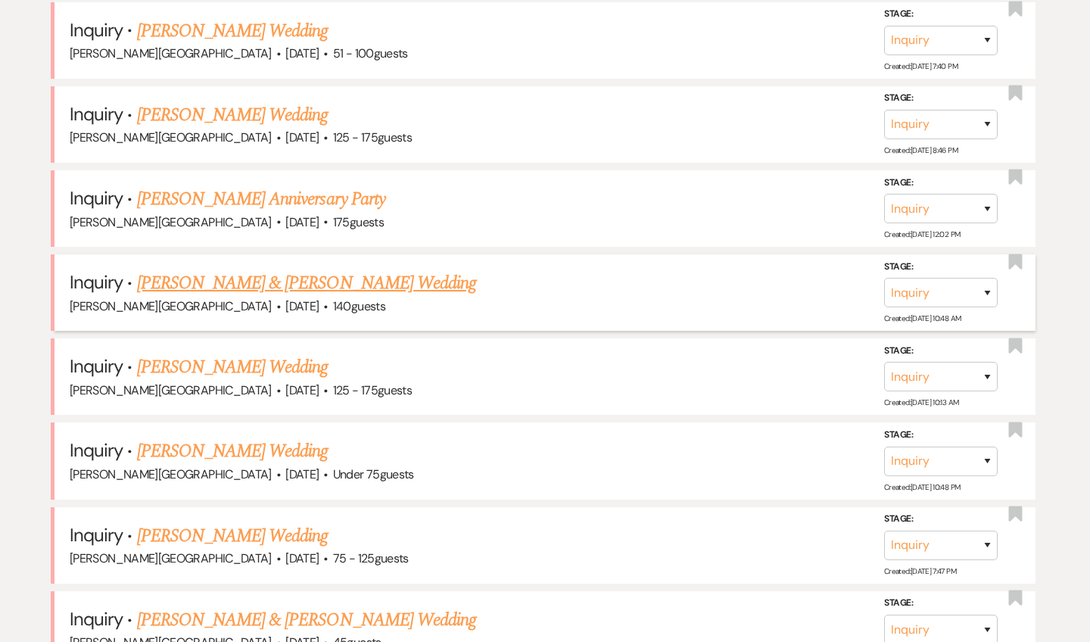
click at [273, 270] on link "[PERSON_NAME] & [PERSON_NAME] Wedding" at bounding box center [306, 283] width 339 height 27
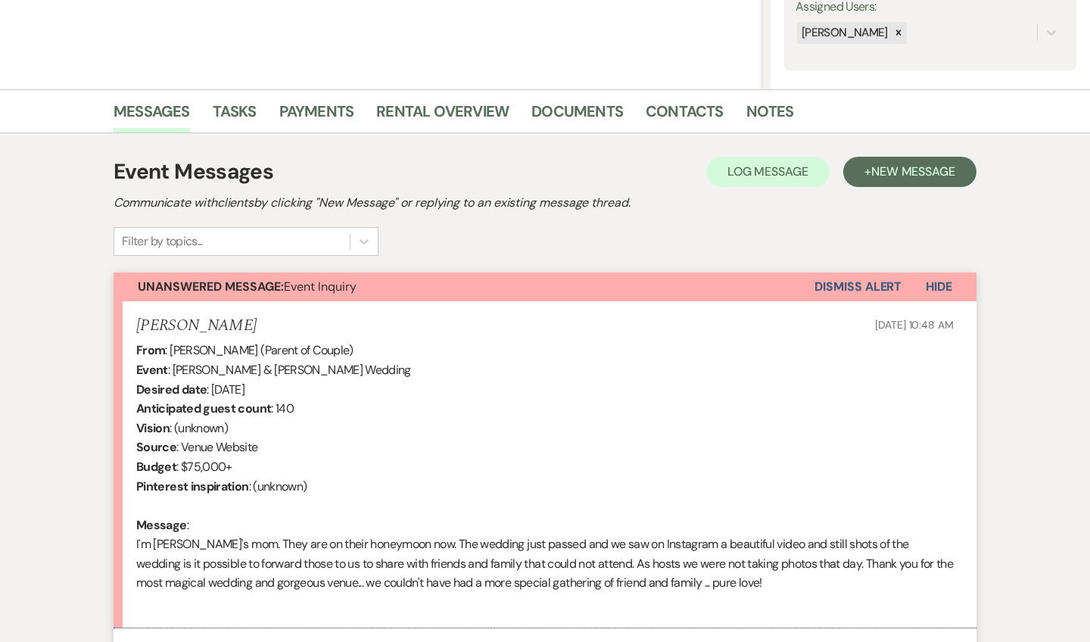
scroll to position [352, 0]
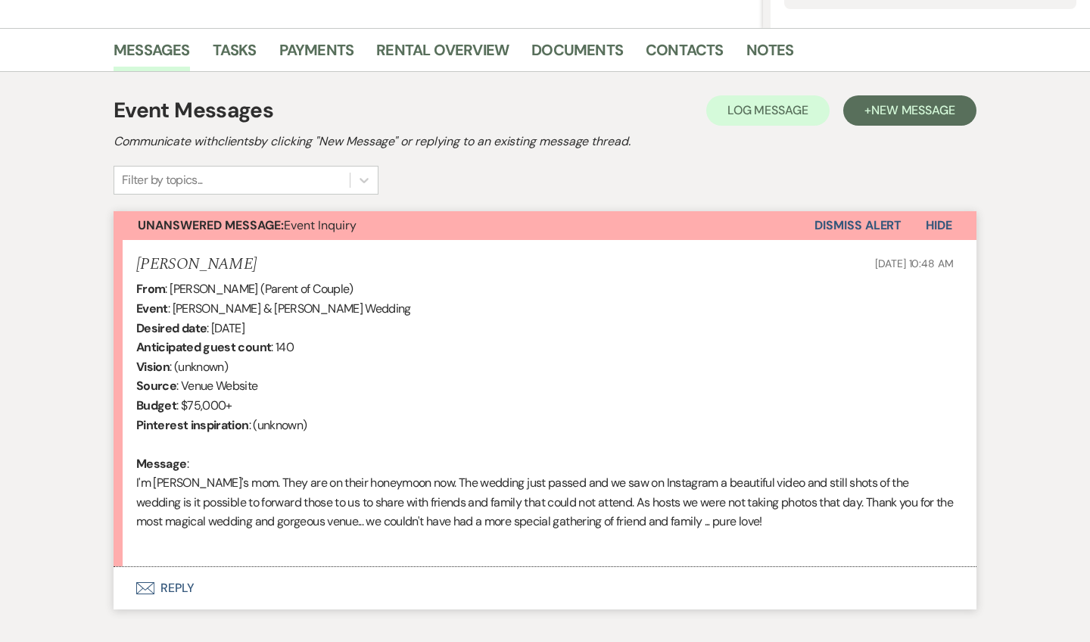
click at [182, 581] on button "Envelope Reply" at bounding box center [545, 588] width 863 height 42
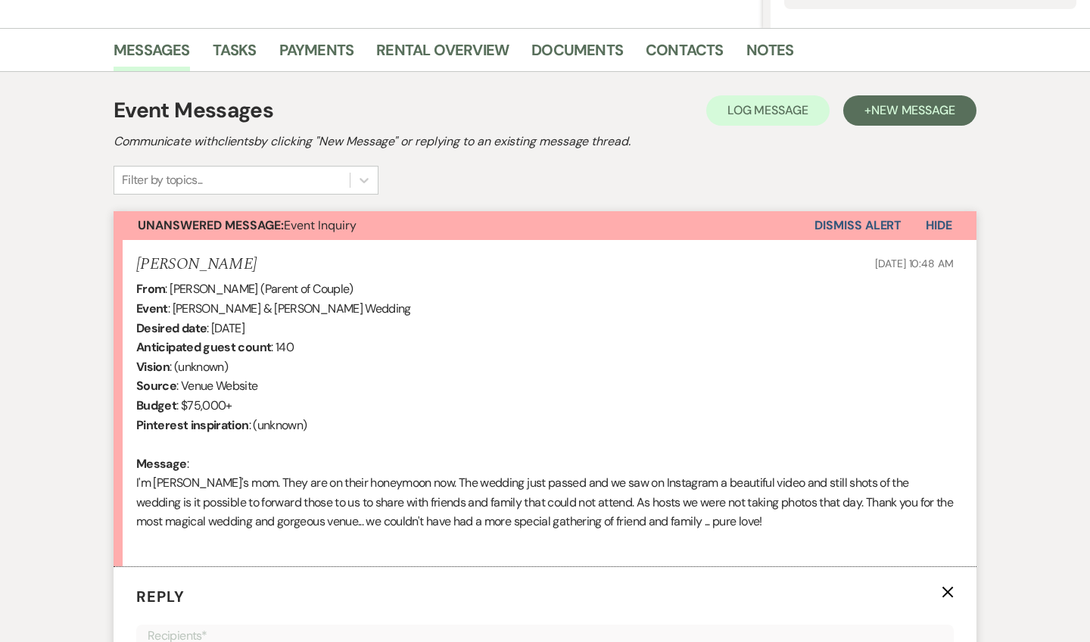
scroll to position [815, 0]
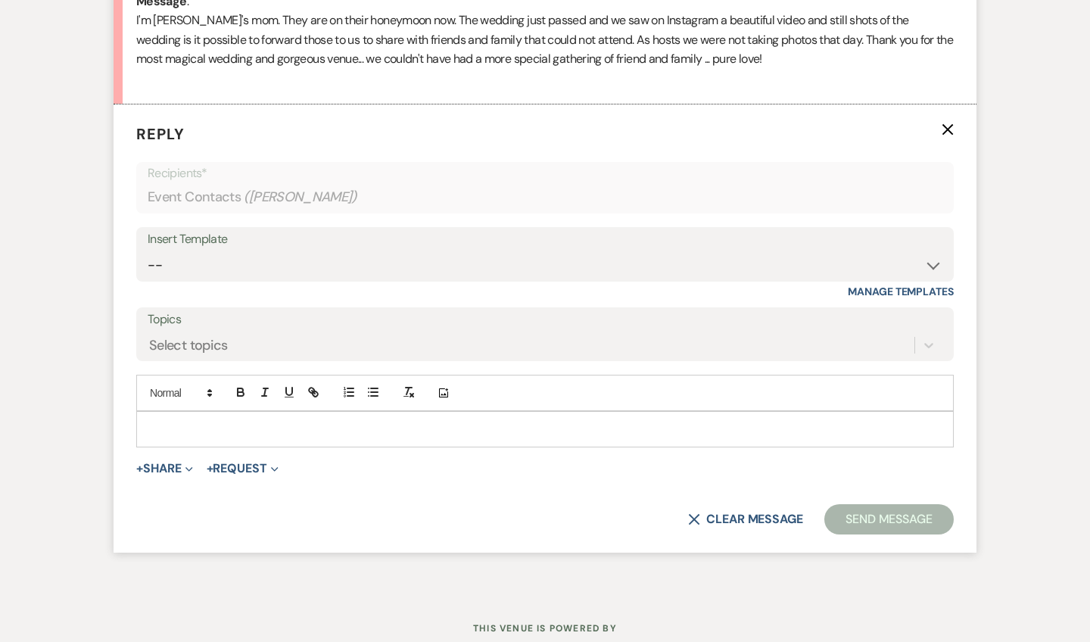
click at [201, 427] on p at bounding box center [544, 429] width 793 height 17
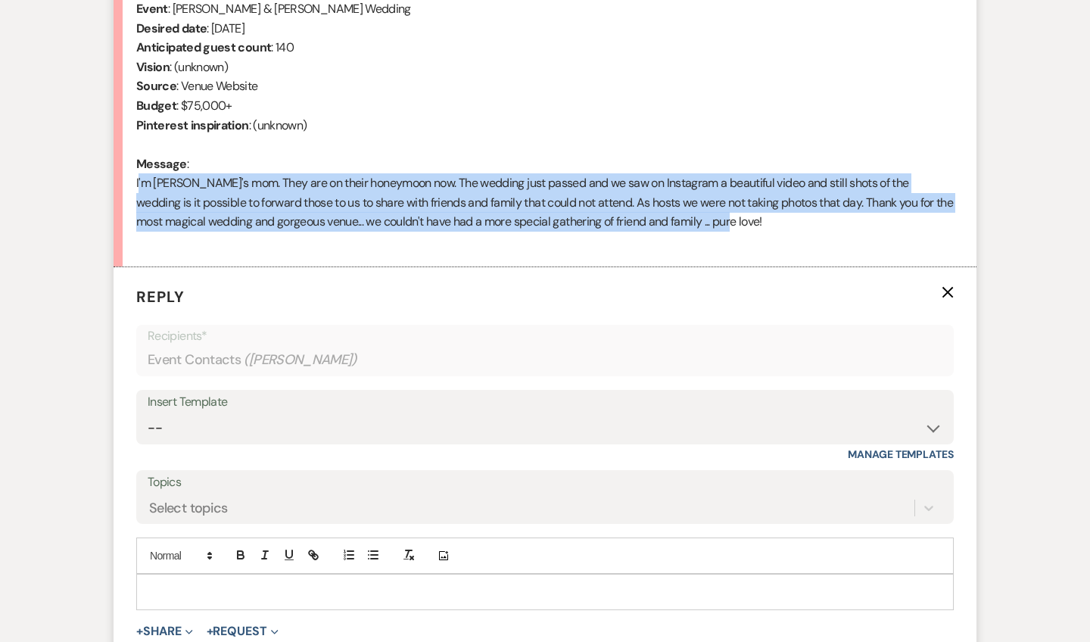
drag, startPoint x: 747, startPoint y: 217, endPoint x: 129, endPoint y: 173, distance: 620.1
click at [129, 173] on li "[PERSON_NAME] [DATE] 10:48 AM From : [PERSON_NAME] (Parent of Couple) Event : […" at bounding box center [545, 103] width 863 height 327
copy div "I'm [PERSON_NAME]'s mom. They are on their honeymoon now. The wedding just pass…"
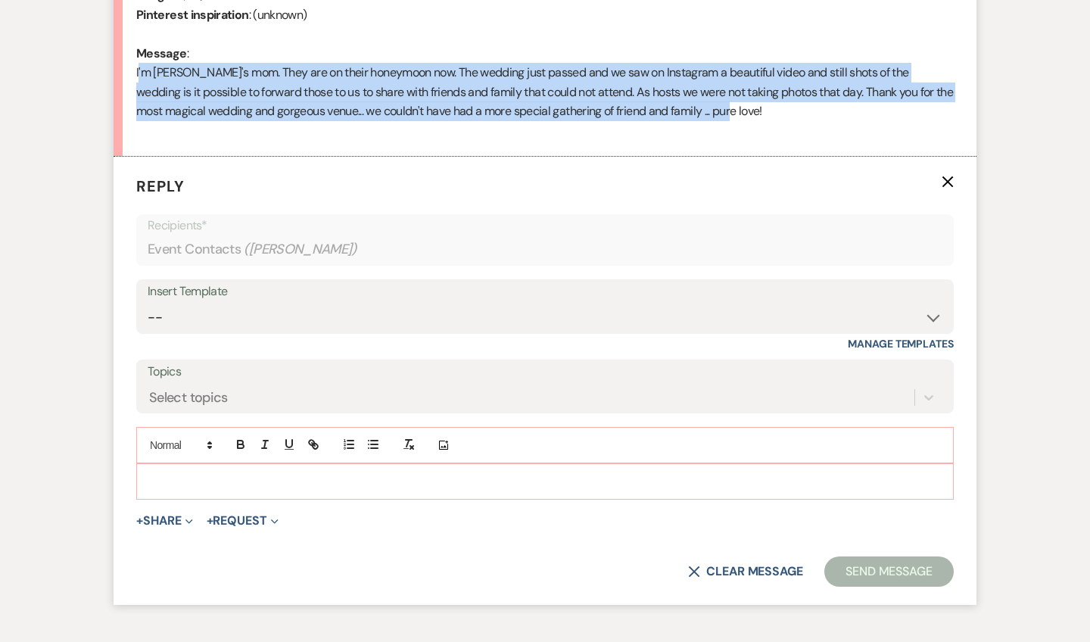
scroll to position [788, 0]
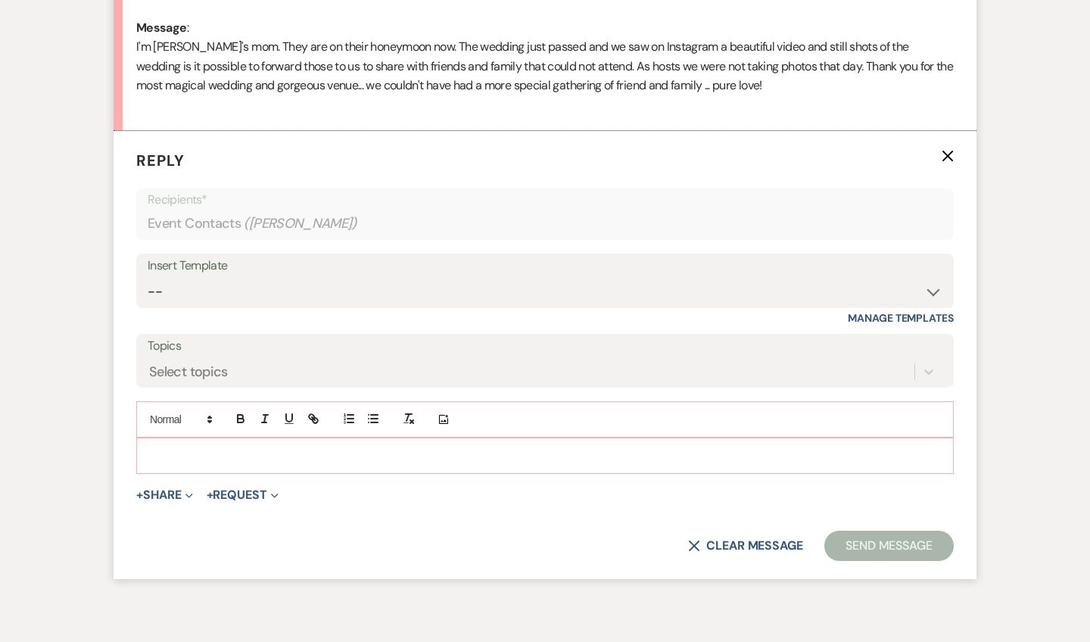
click at [204, 448] on p at bounding box center [544, 455] width 793 height 17
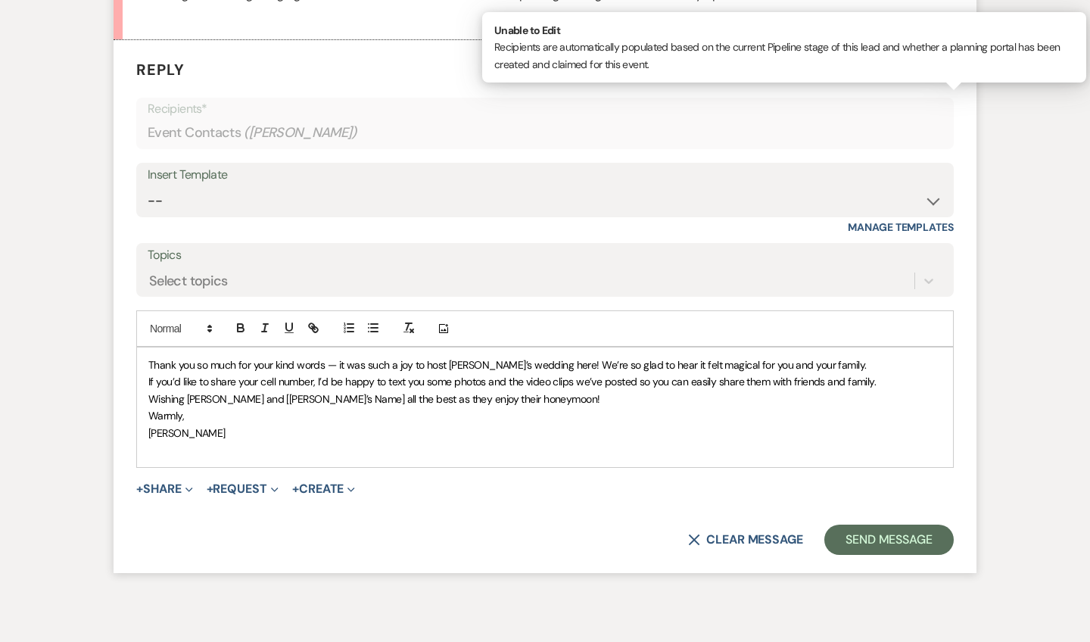
scroll to position [902, 0]
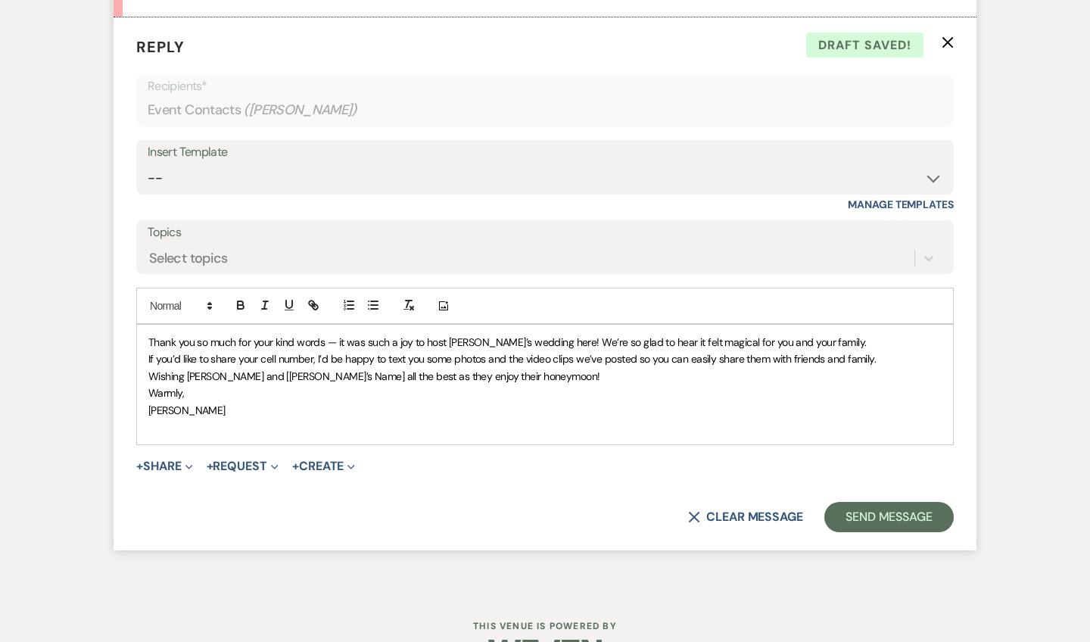
click at [148, 333] on div "Thank you so much for your kind words — it was such a joy to host [PERSON_NAME]…" at bounding box center [545, 385] width 816 height 120
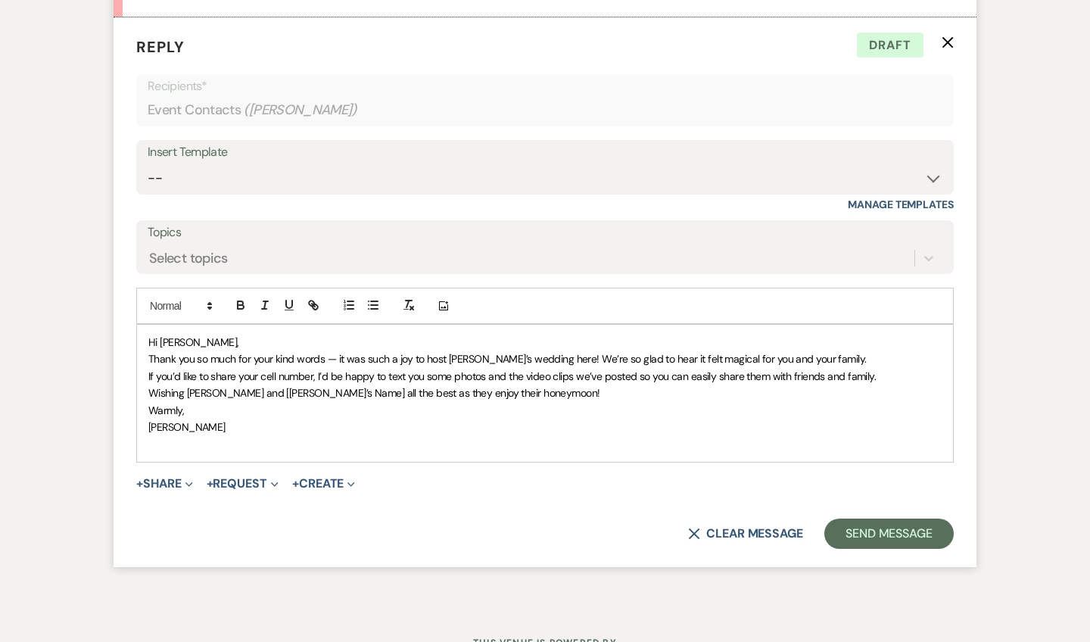
click at [148, 382] on div "Hi [PERSON_NAME], ﻿ Thank you so much for your kind words — it was such a joy t…" at bounding box center [545, 393] width 816 height 137
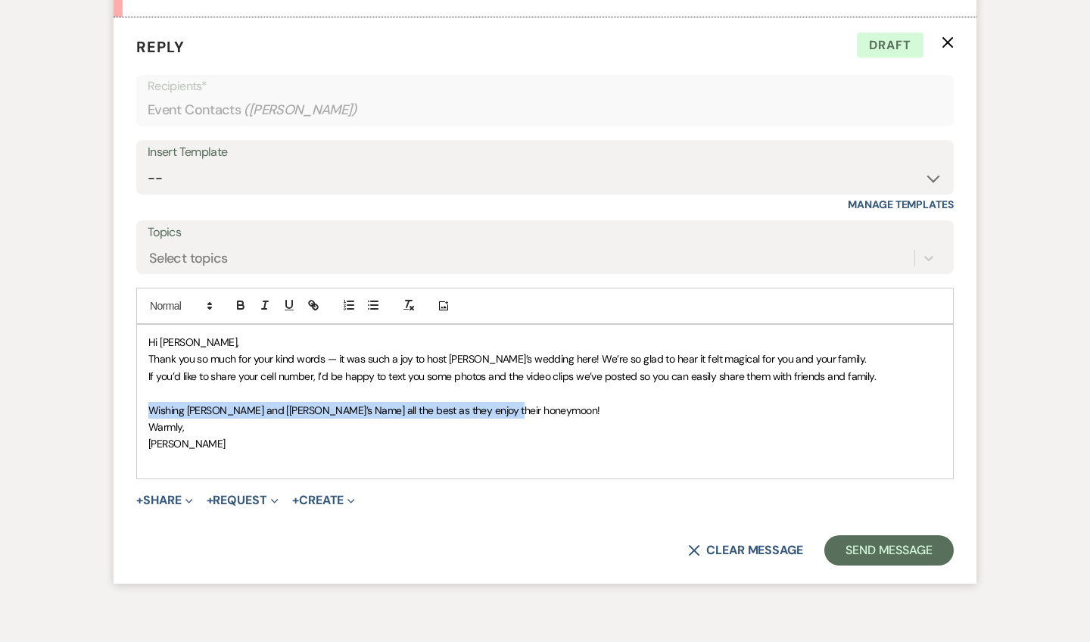
drag, startPoint x: 506, startPoint y: 401, endPoint x: 149, endPoint y: 397, distance: 356.6
click at [149, 402] on p "﻿ Wishing [PERSON_NAME] and [[PERSON_NAME]’s Name] all the best as they enjoy t…" at bounding box center [544, 410] width 793 height 17
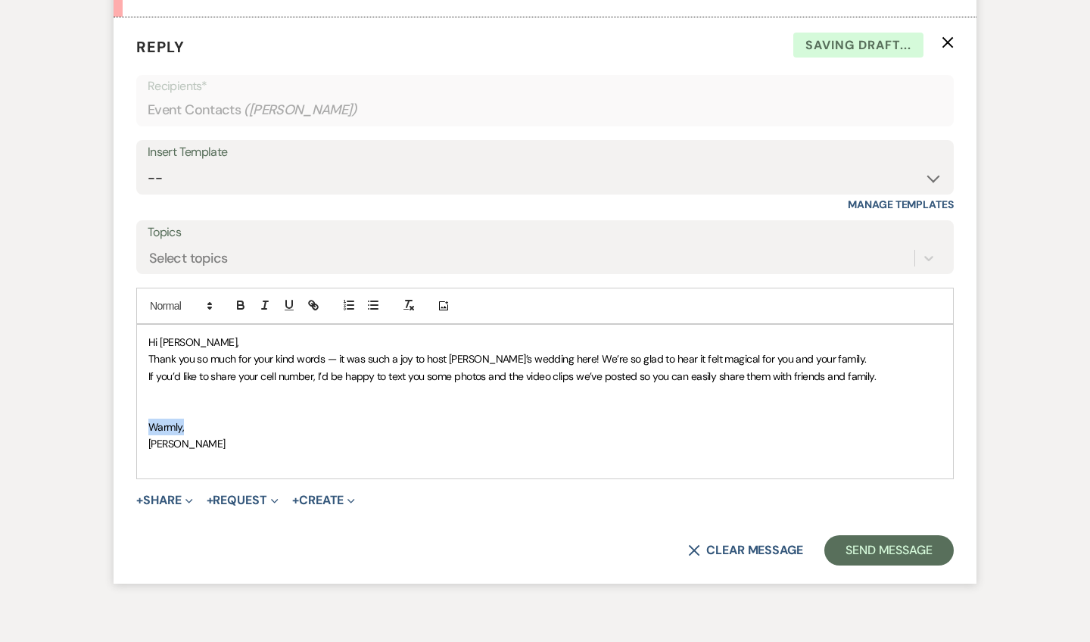
drag, startPoint x: 182, startPoint y: 416, endPoint x: 149, endPoint y: 416, distance: 32.6
click at [149, 419] on p "Warmly," at bounding box center [544, 427] width 793 height 17
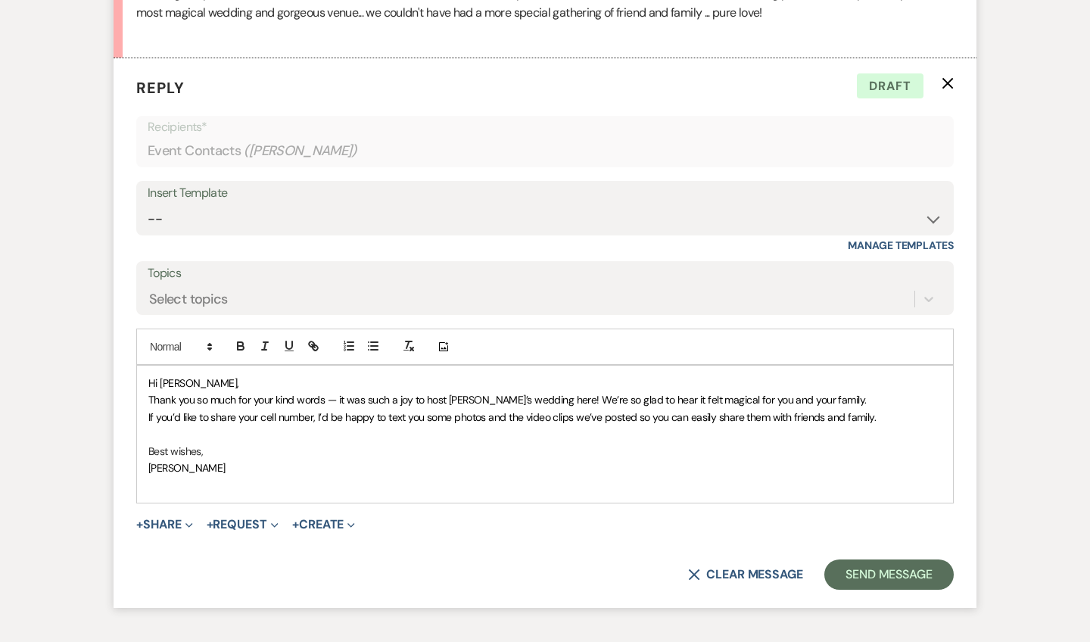
scroll to position [895, 0]
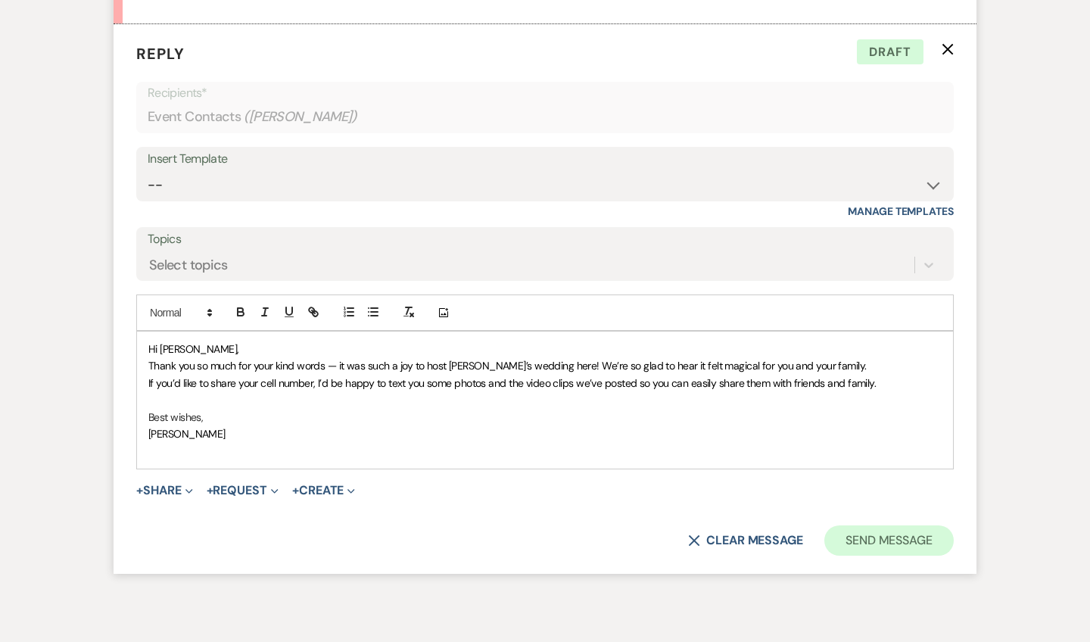
click at [883, 528] on button "Send Message" at bounding box center [889, 540] width 129 height 30
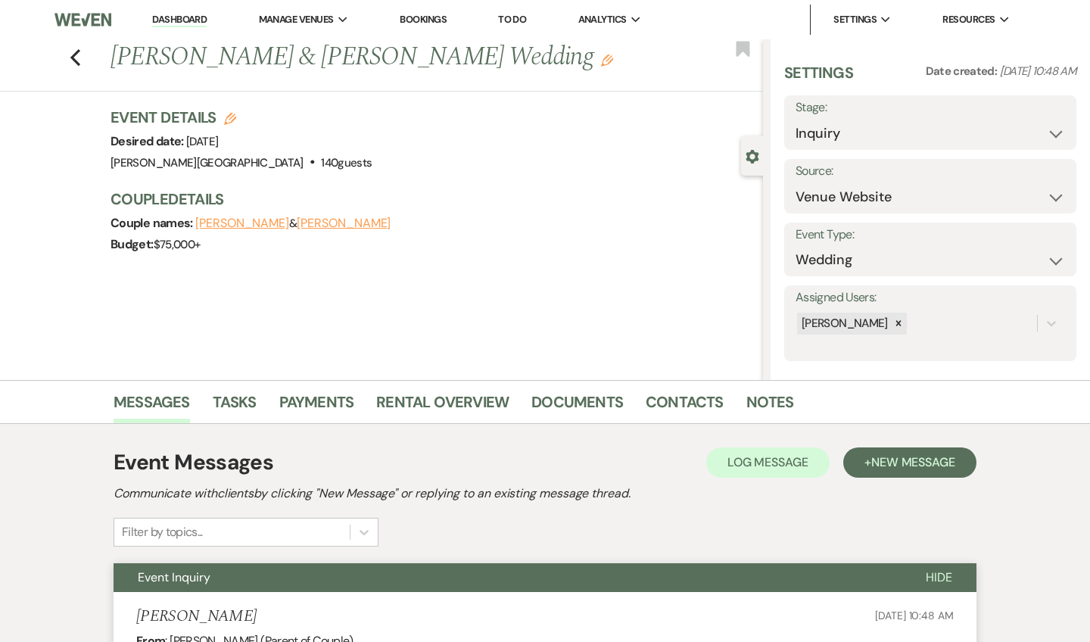
scroll to position [0, 0]
click at [71, 54] on icon "Previous" at bounding box center [75, 57] width 11 height 18
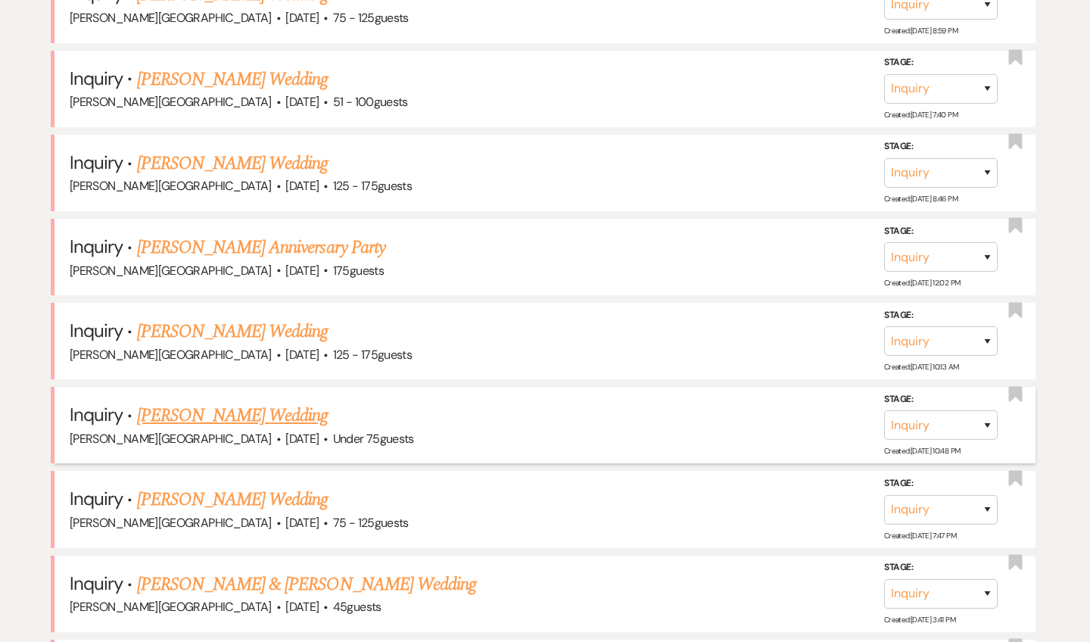
scroll to position [2635, 0]
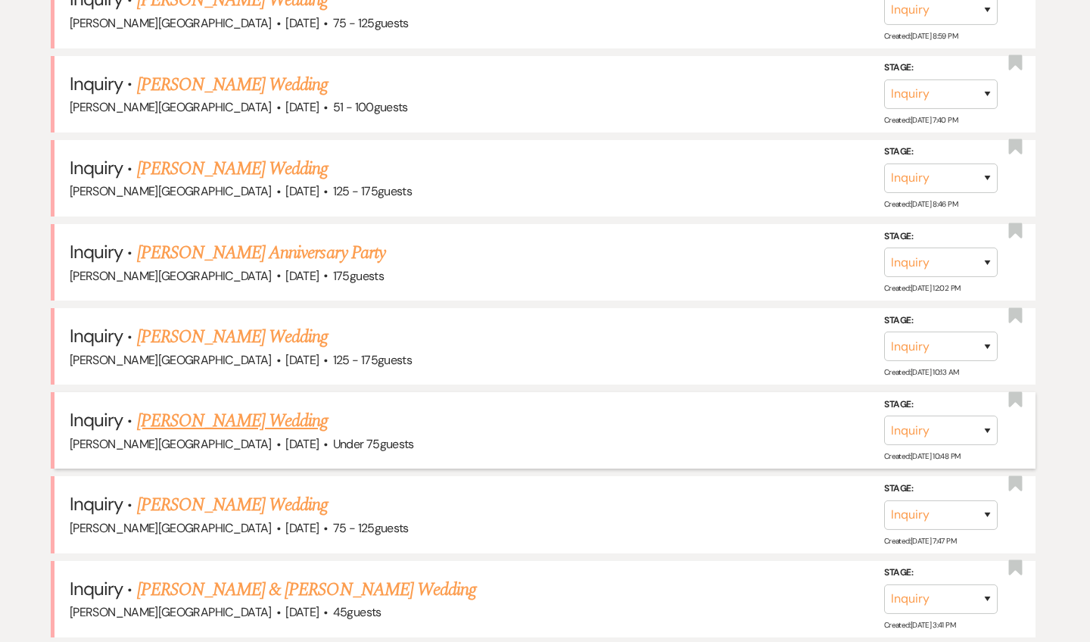
click at [260, 407] on link "[PERSON_NAME] Wedding" at bounding box center [233, 420] width 192 height 27
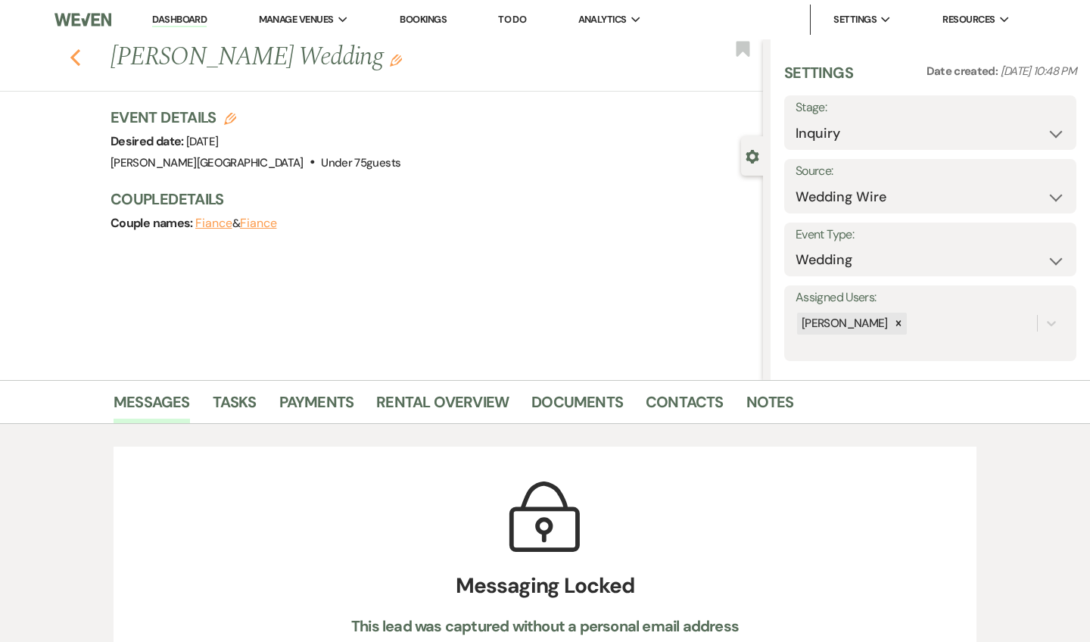
click at [74, 58] on use "button" at bounding box center [75, 57] width 10 height 17
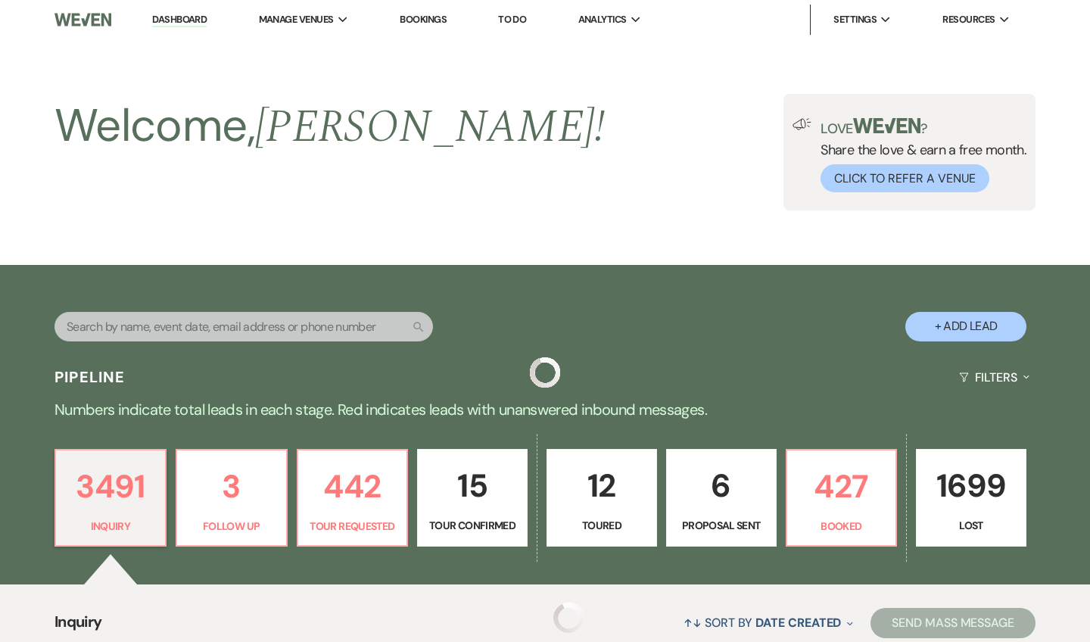
scroll to position [2635, 0]
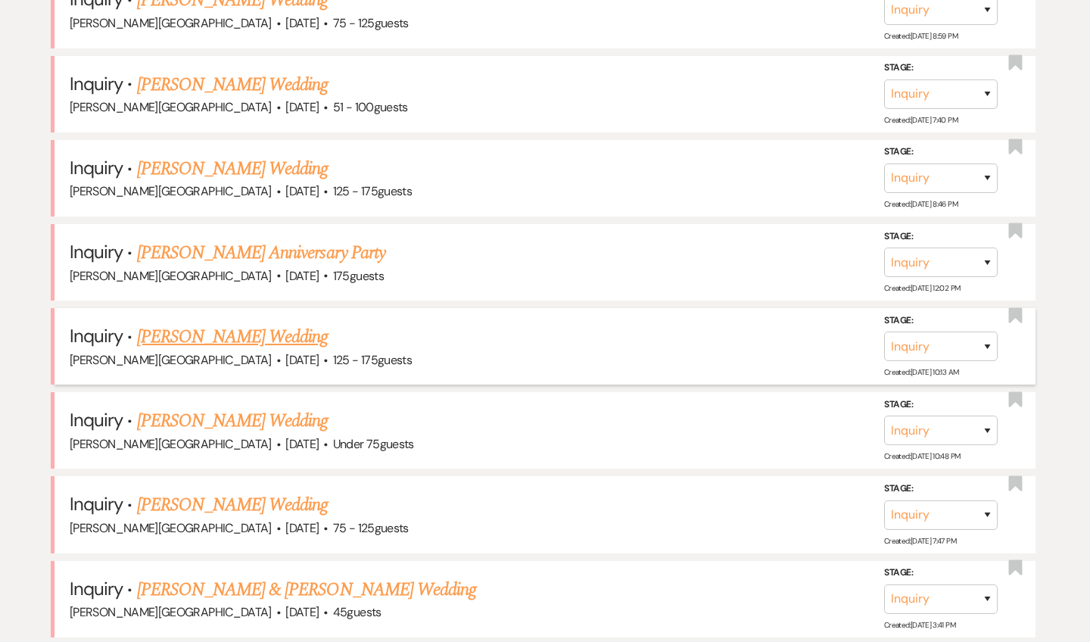
click at [230, 323] on link "[PERSON_NAME] Wedding" at bounding box center [233, 336] width 192 height 27
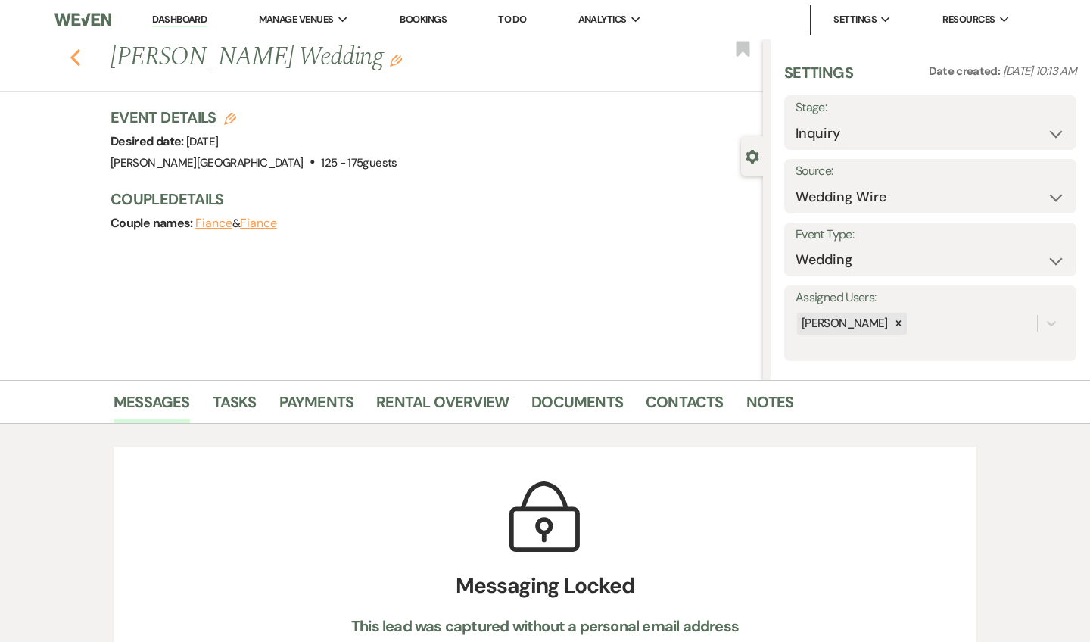
click at [76, 60] on use "button" at bounding box center [75, 57] width 10 height 17
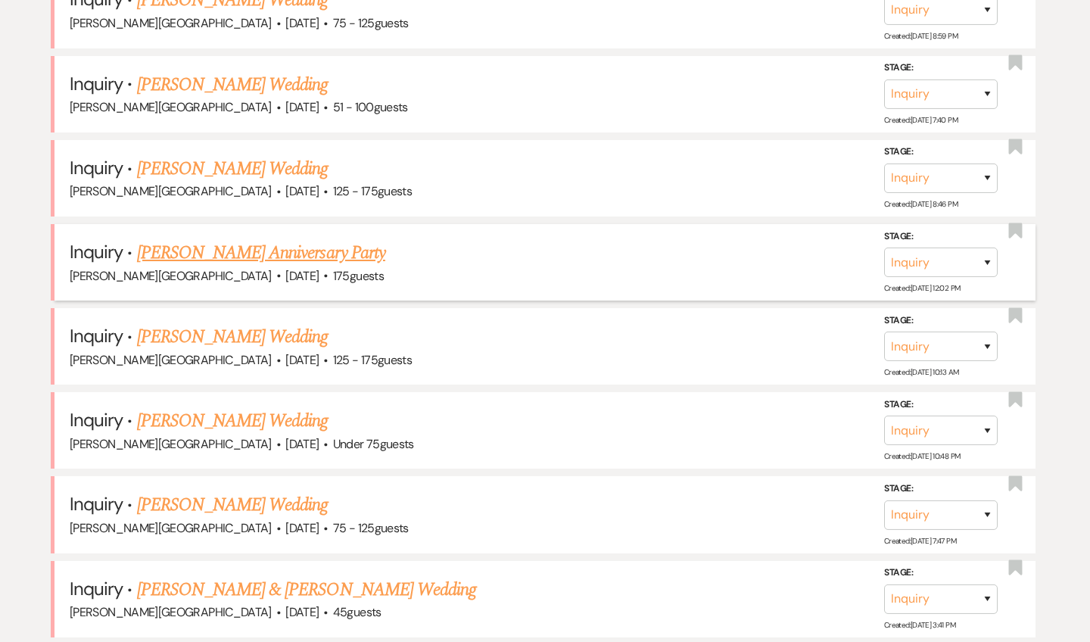
scroll to position [2598, 0]
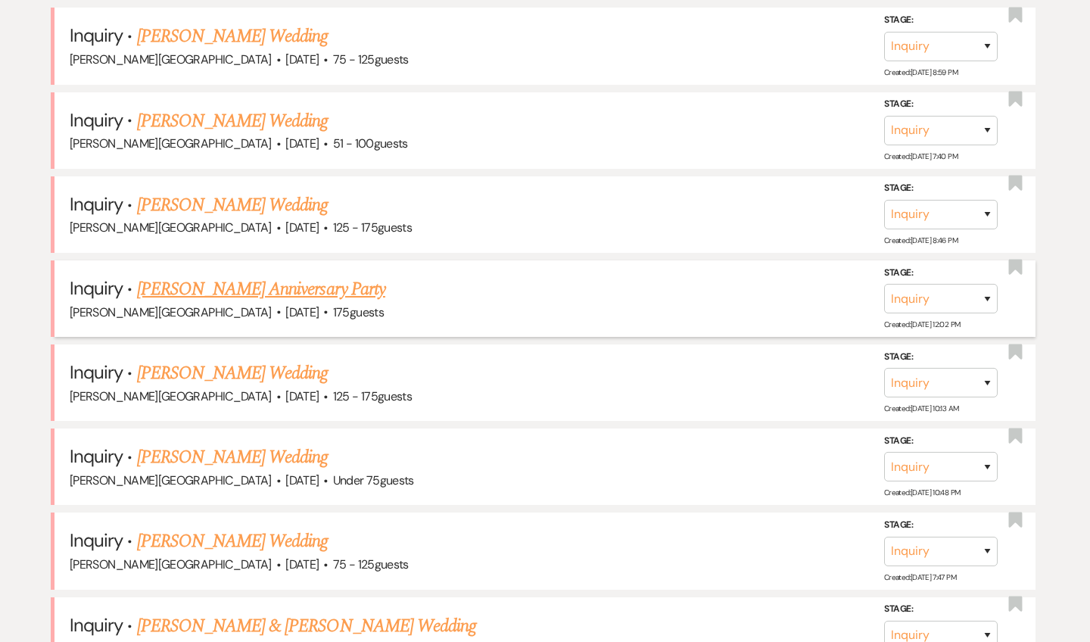
click at [238, 276] on link "[PERSON_NAME] Anniversary Party" at bounding box center [261, 289] width 248 height 27
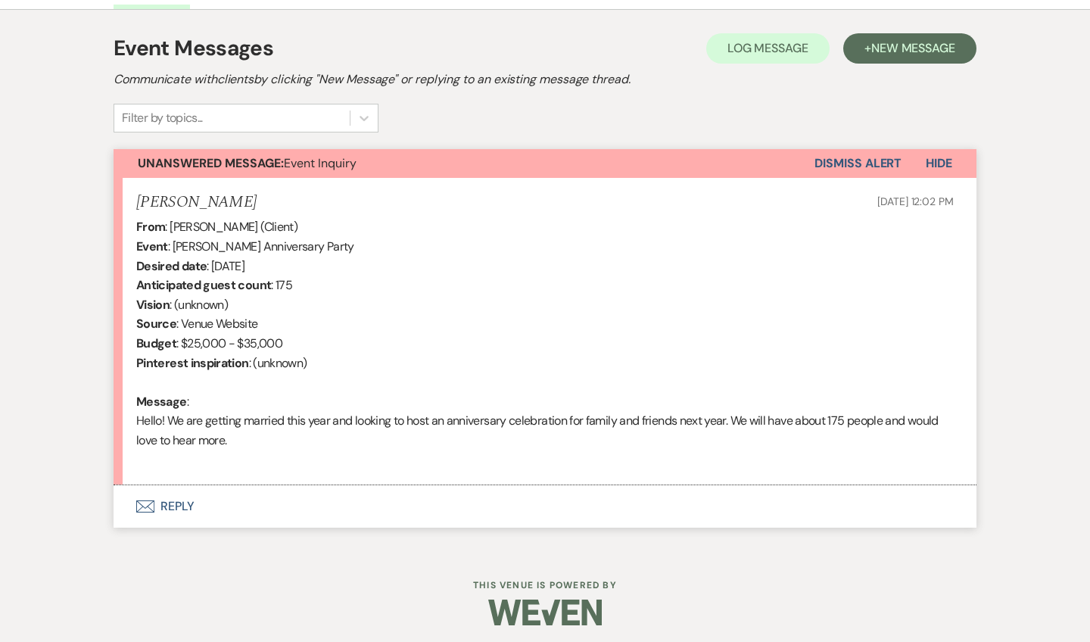
scroll to position [413, 0]
click at [183, 502] on button "Envelope Reply" at bounding box center [545, 507] width 863 height 42
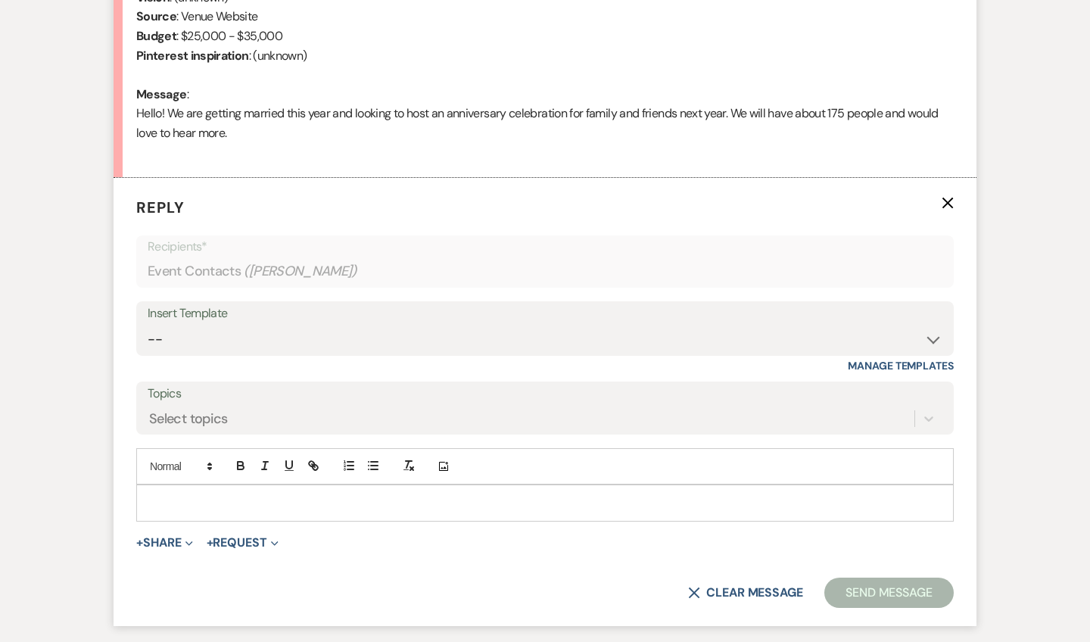
scroll to position [796, 0]
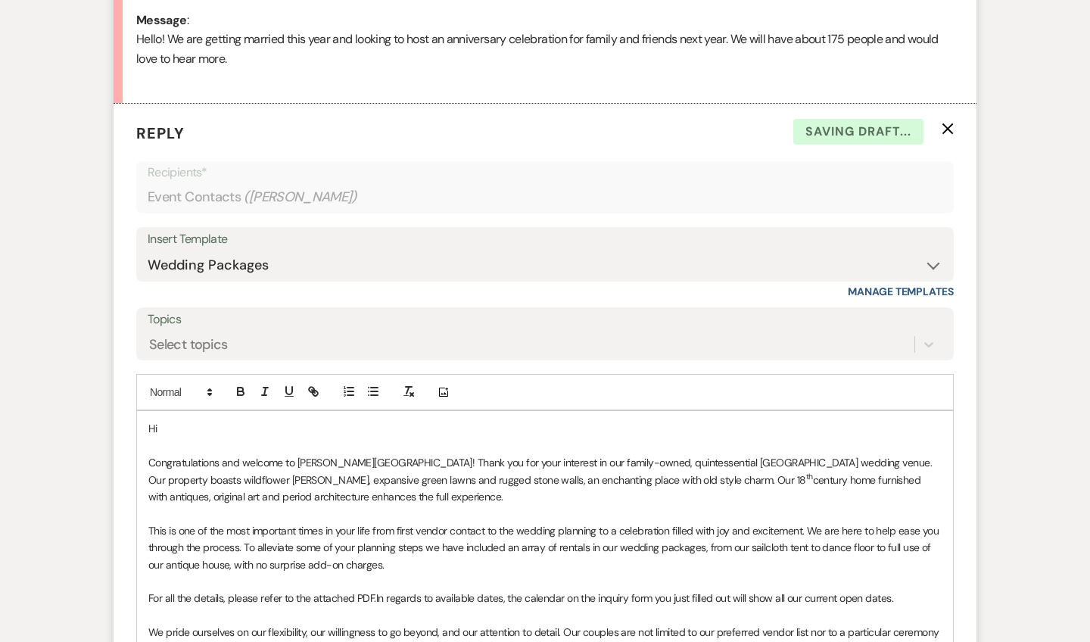
click at [183, 421] on p "Hi" at bounding box center [544, 428] width 793 height 17
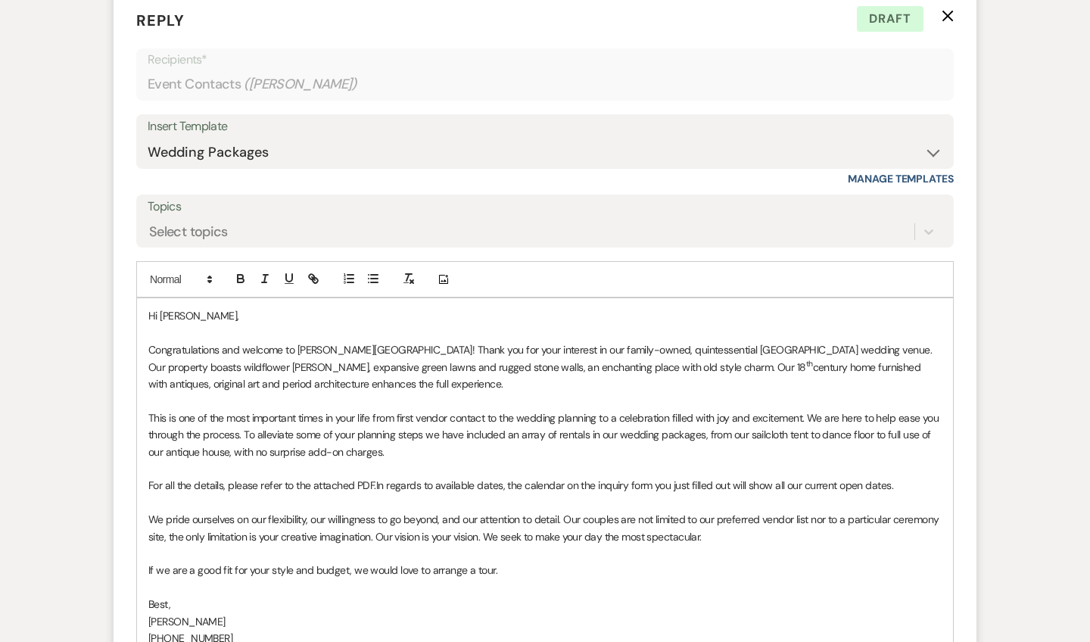
scroll to position [909, 0]
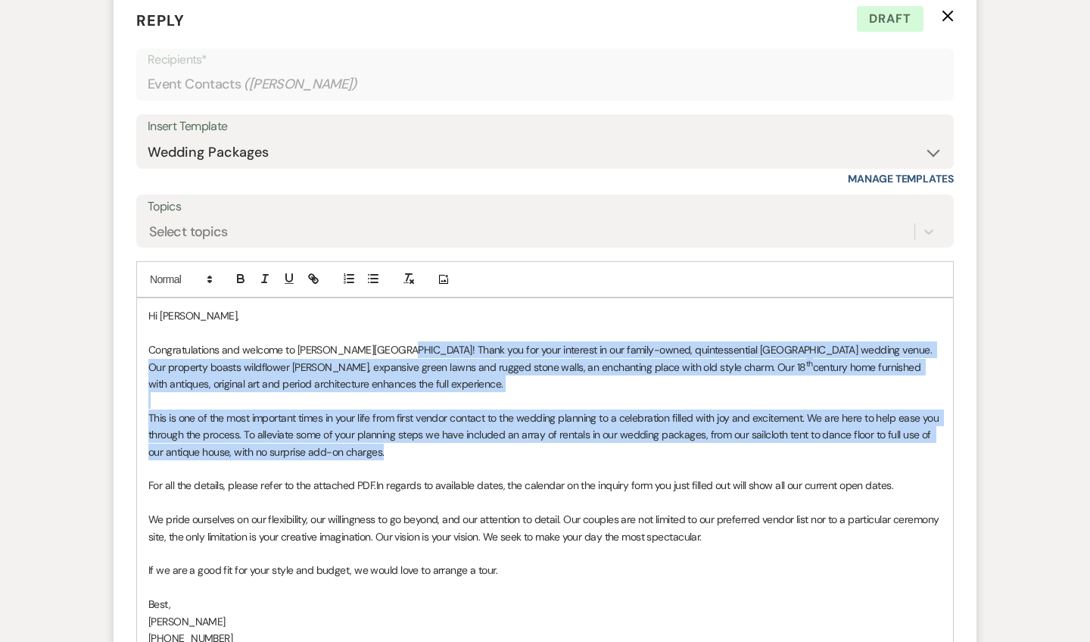
drag, startPoint x: 398, startPoint y: 444, endPoint x: 394, endPoint y: 343, distance: 100.8
click at [394, 343] on div "Hi [PERSON_NAME], Congratulations and welcome to [PERSON_NAME][GEOGRAPHIC_DATA]…" at bounding box center [545, 493] width 816 height 391
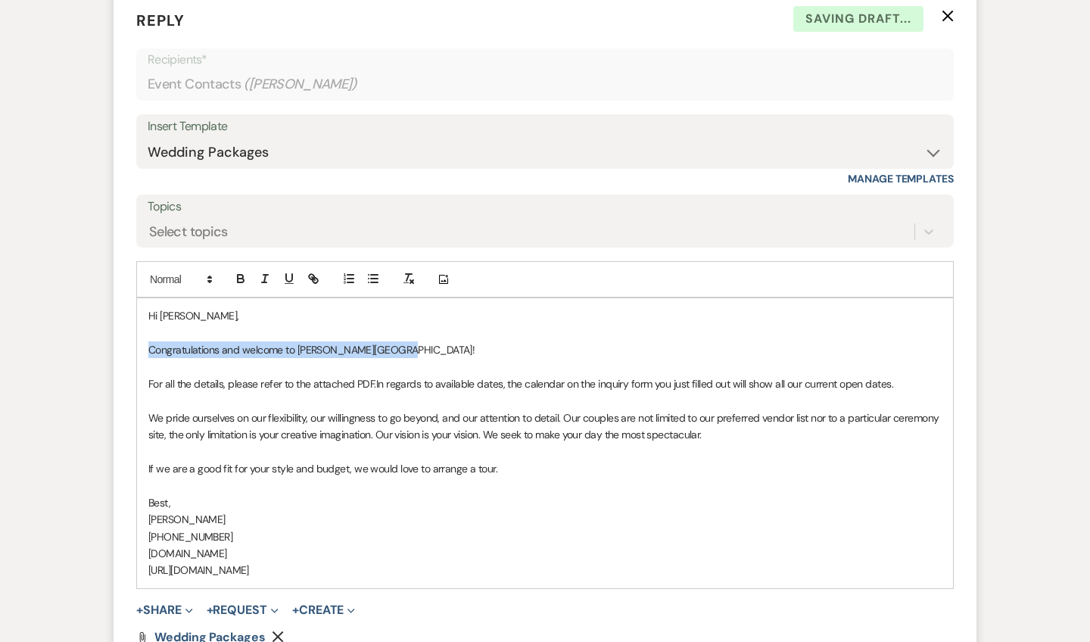
drag, startPoint x: 407, startPoint y: 338, endPoint x: 145, endPoint y: 338, distance: 262.0
click at [145, 338] on div "Hi [PERSON_NAME], Congratulations and welcome to [PERSON_NAME][GEOGRAPHIC_DATA]…" at bounding box center [545, 442] width 816 height 289
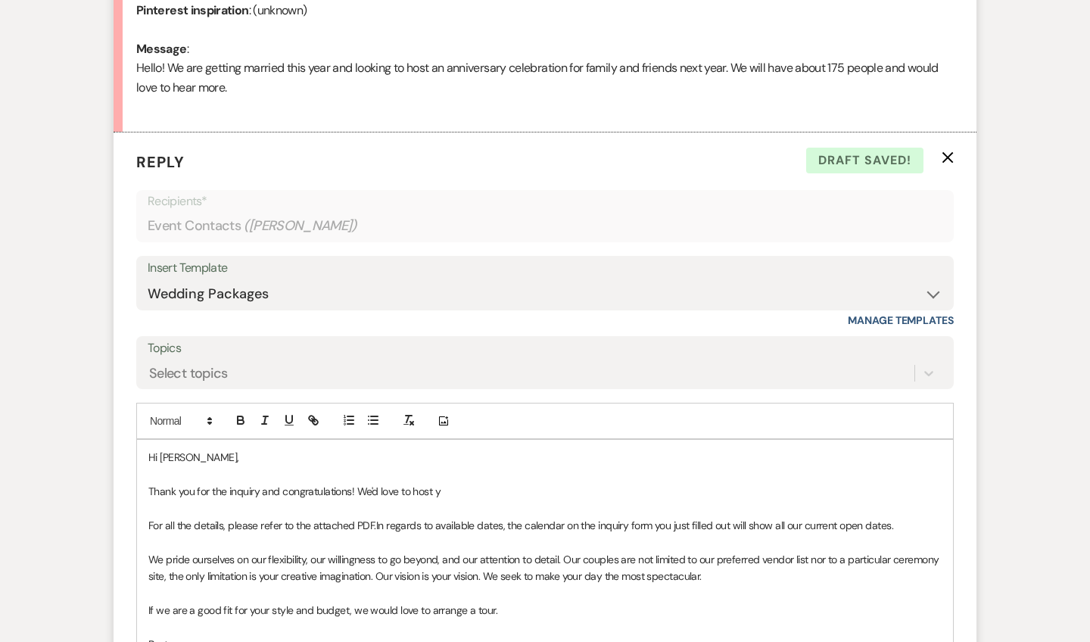
scroll to position [770, 0]
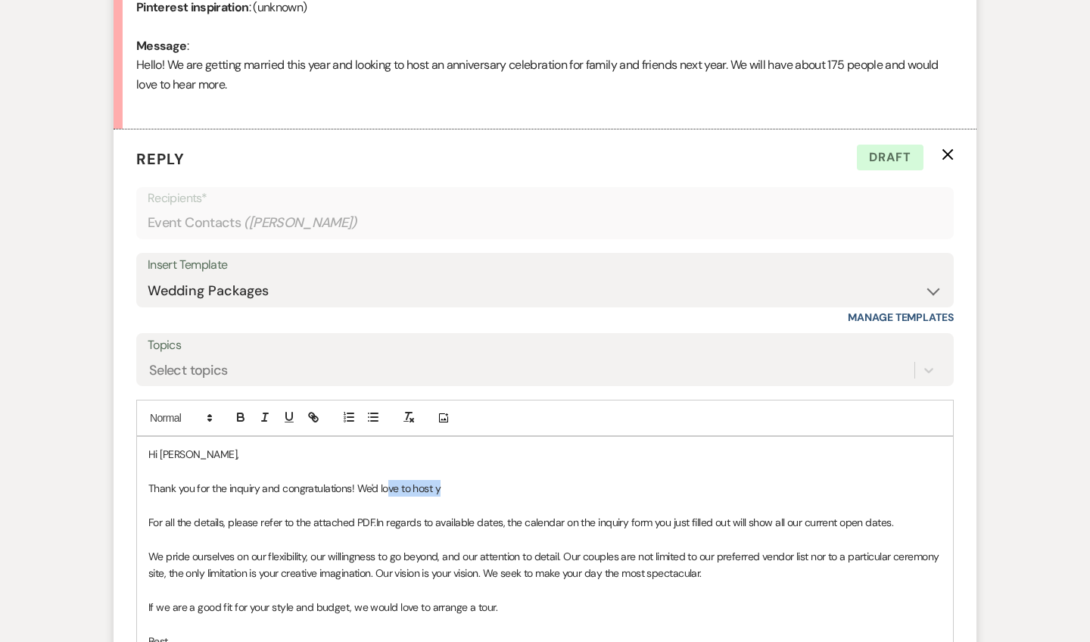
drag, startPoint x: 444, startPoint y: 476, endPoint x: 387, endPoint y: 476, distance: 56.8
click at [387, 480] on p "Thank you for the inquiry and congratulations! We'd love to host y" at bounding box center [544, 488] width 793 height 17
click at [148, 513] on div "Hi [PERSON_NAME], Thank you for the inquiry and congratulations! We'd love to h…" at bounding box center [545, 581] width 816 height 289
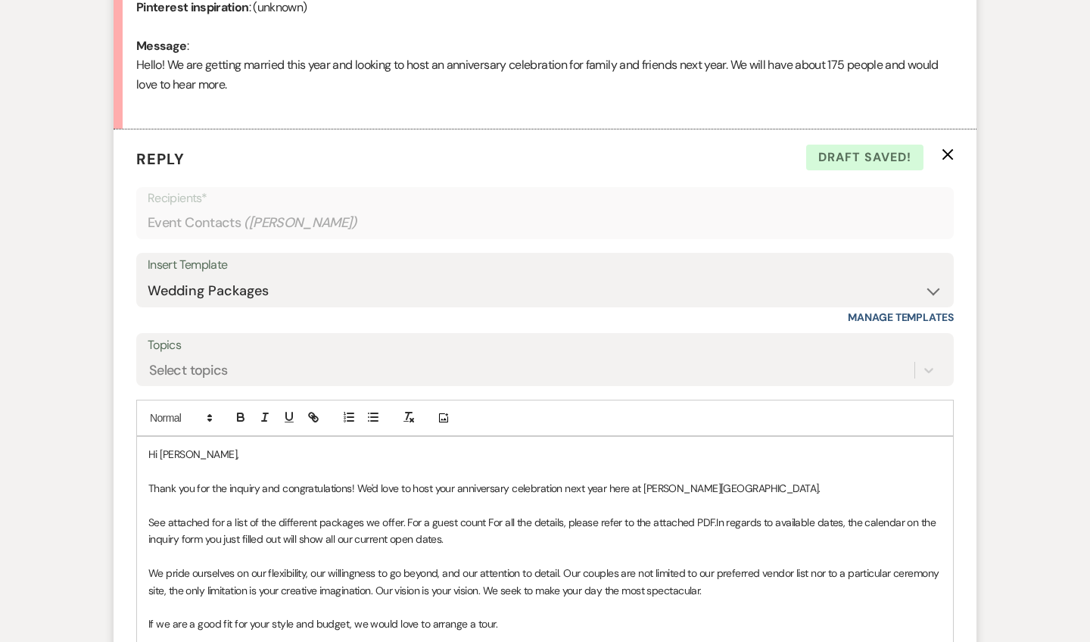
drag, startPoint x: 712, startPoint y: 511, endPoint x: 436, endPoint y: 513, distance: 276.4
click at [436, 514] on p "See attached for a list of the different packages we offer. For a guest count F…" at bounding box center [544, 531] width 793 height 34
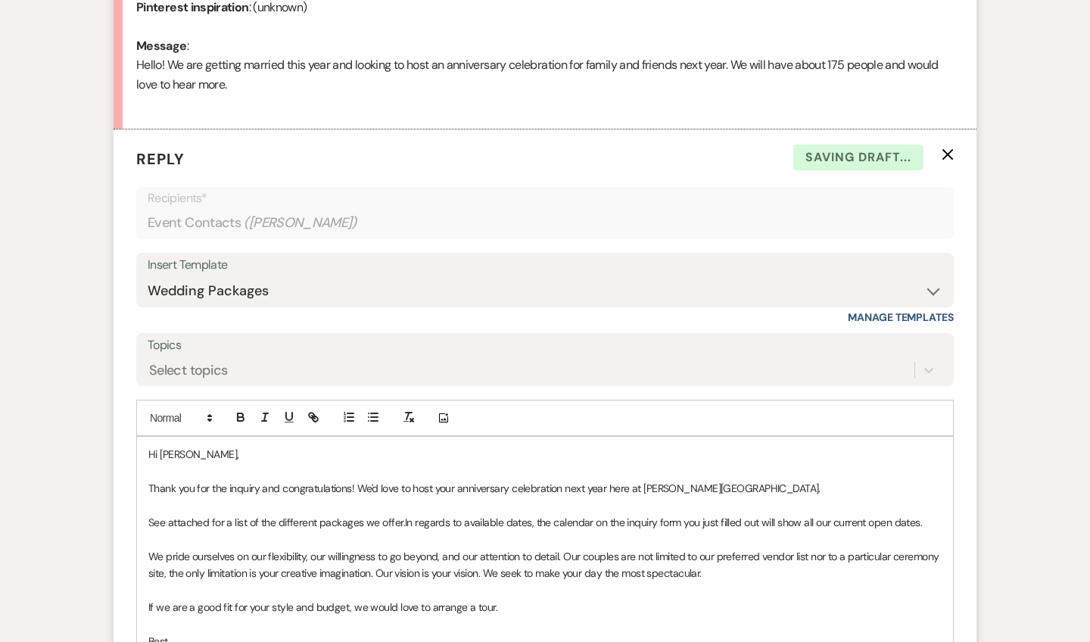
click at [710, 516] on span "In regards to available dates, the calendar on the inquiry form you just filled…" at bounding box center [663, 523] width 517 height 14
click at [715, 516] on span "In regards to available dates, the calendar on the inquiry form you just filled…" at bounding box center [663, 523] width 517 height 14
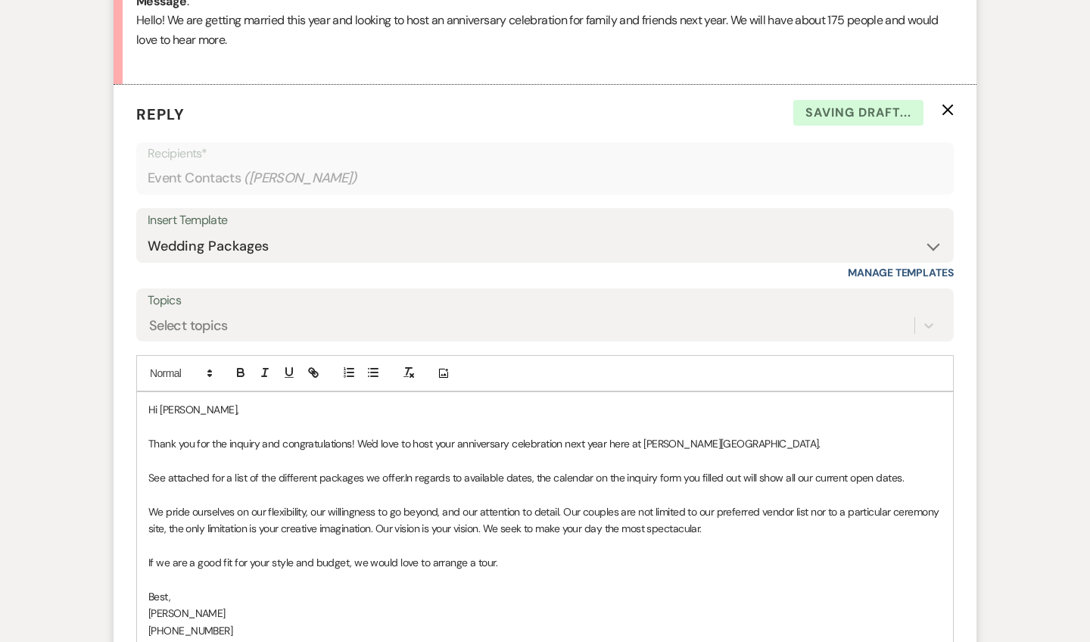
scroll to position [817, 0]
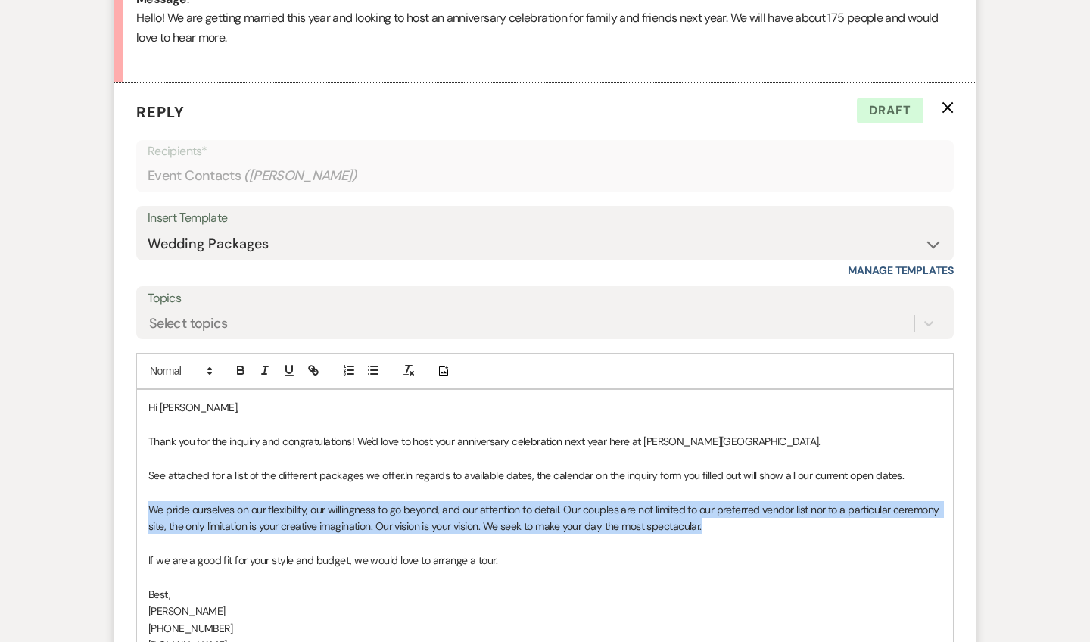
drag, startPoint x: 627, startPoint y: 516, endPoint x: 111, endPoint y: 502, distance: 516.5
click at [111, 502] on div "Messages Tasks Payments Rental Overview Documents Contacts Notes Event Messages…" at bounding box center [545, 206] width 1090 height 1287
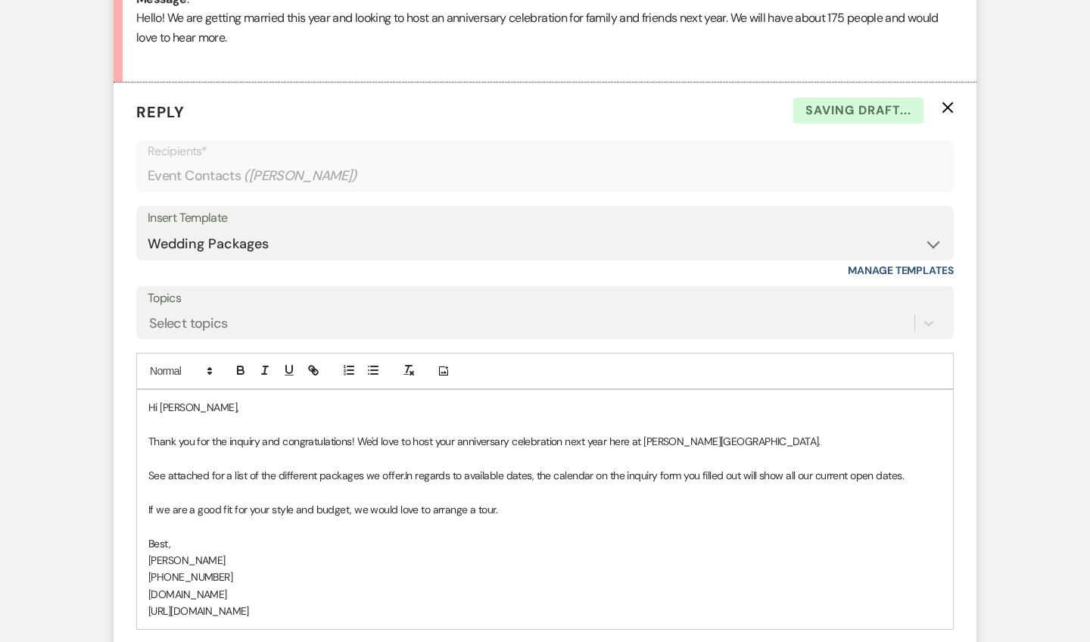
click at [152, 501] on p "If we are a good fit for your style and budget, we would love to arrange a tour." at bounding box center [544, 509] width 793 height 17
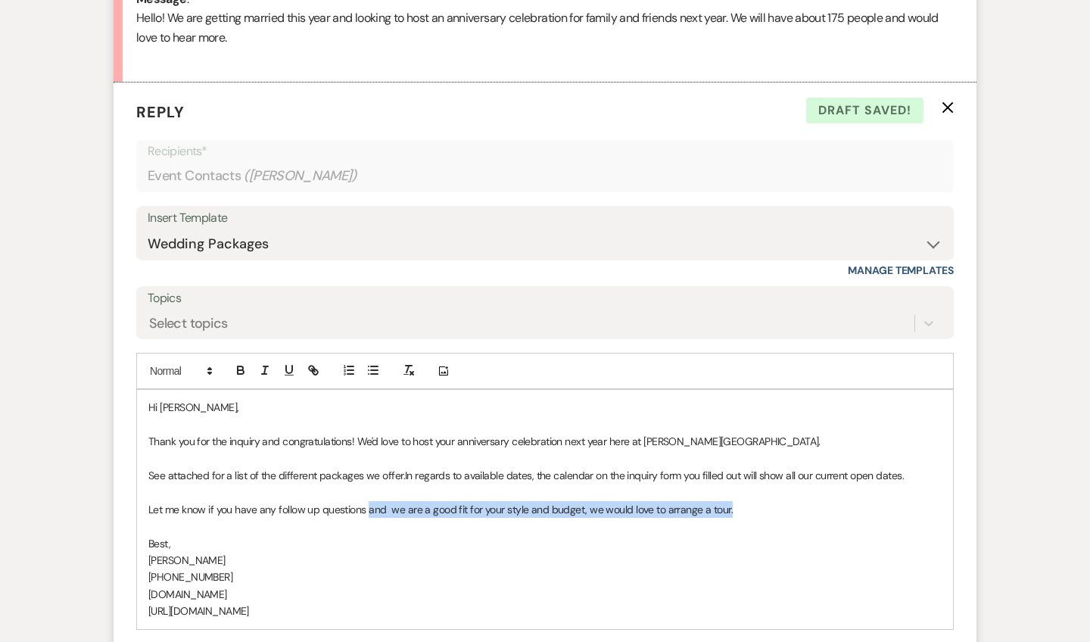
drag, startPoint x: 731, startPoint y: 500, endPoint x: 369, endPoint y: 499, distance: 361.9
click at [369, 501] on p "Let me know if you have any follow up questions and we are a good fit for your …" at bounding box center [544, 509] width 793 height 17
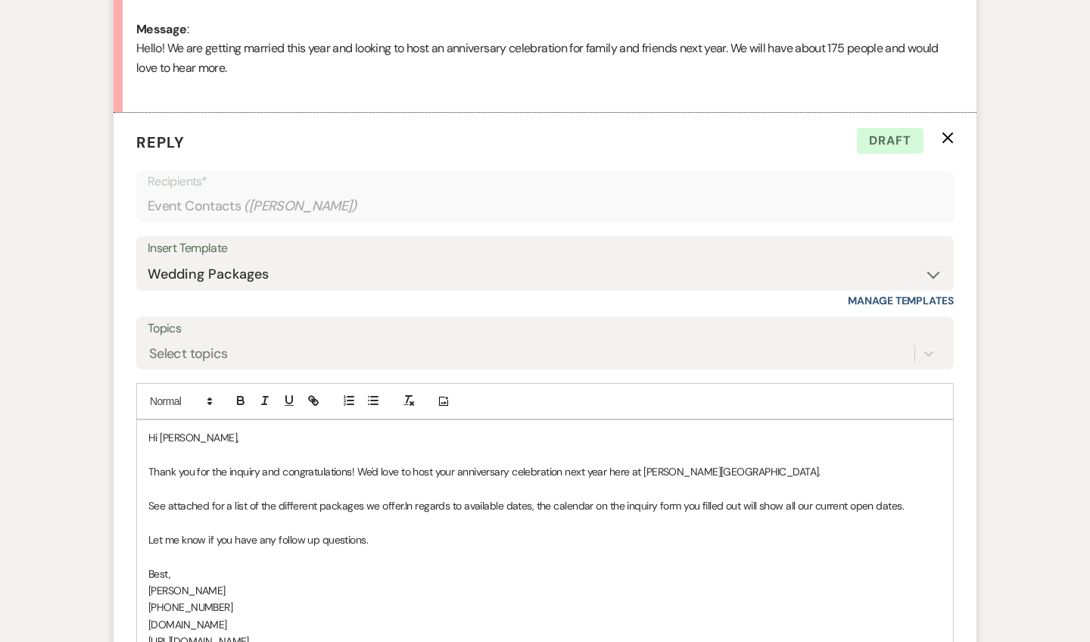
scroll to position [987, 0]
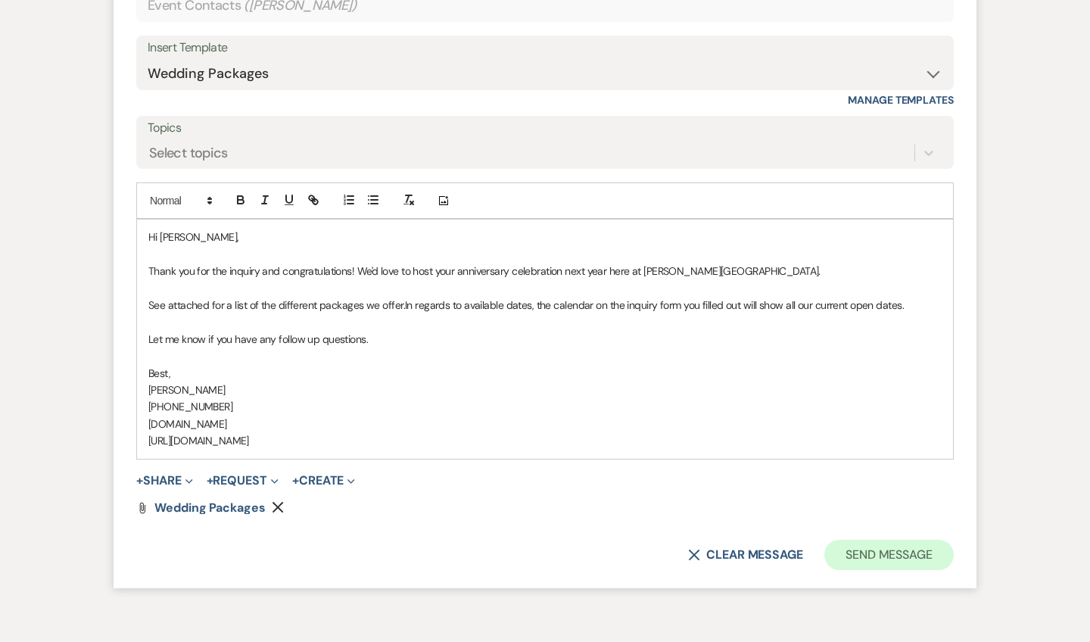
click at [869, 540] on button "Send Message" at bounding box center [889, 555] width 129 height 30
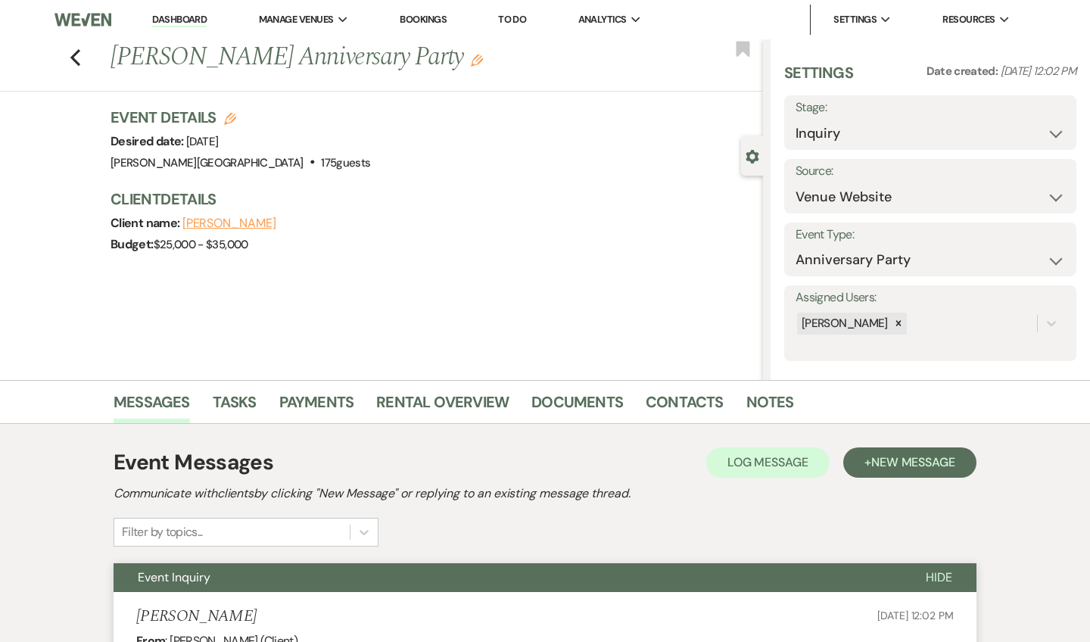
scroll to position [0, 0]
click at [73, 59] on use "button" at bounding box center [75, 57] width 10 height 17
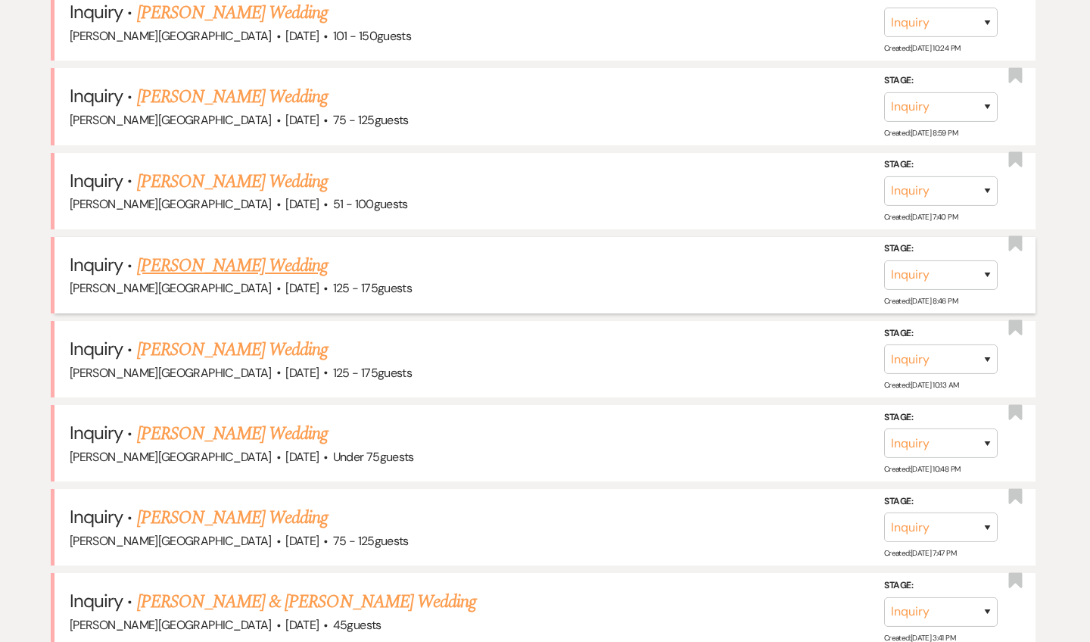
scroll to position [2526, 0]
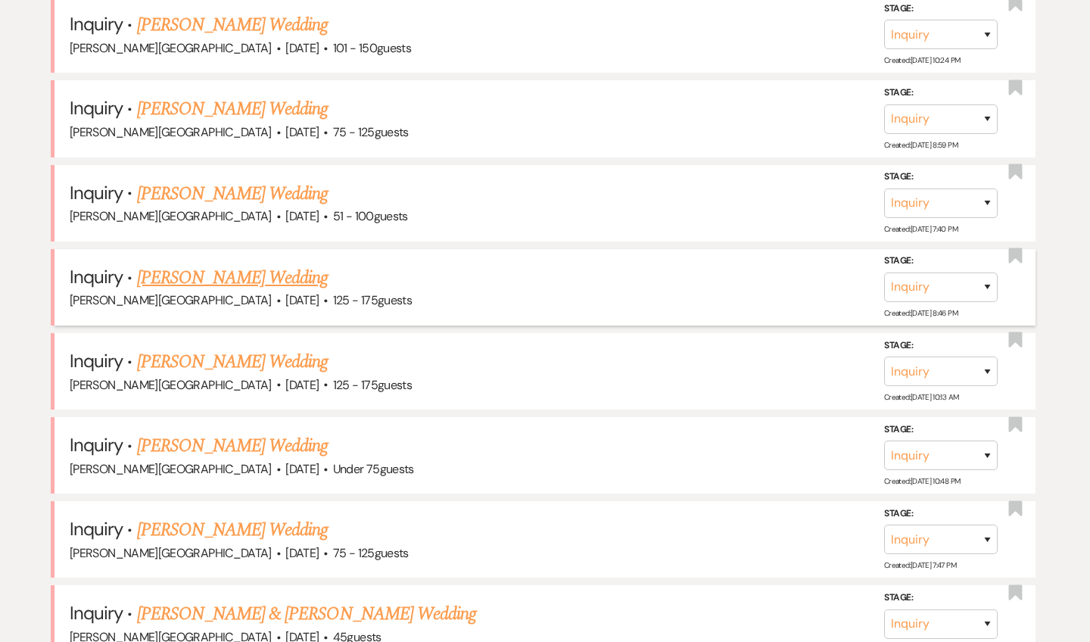
click at [236, 264] on link "[PERSON_NAME] Wedding" at bounding box center [233, 277] width 192 height 27
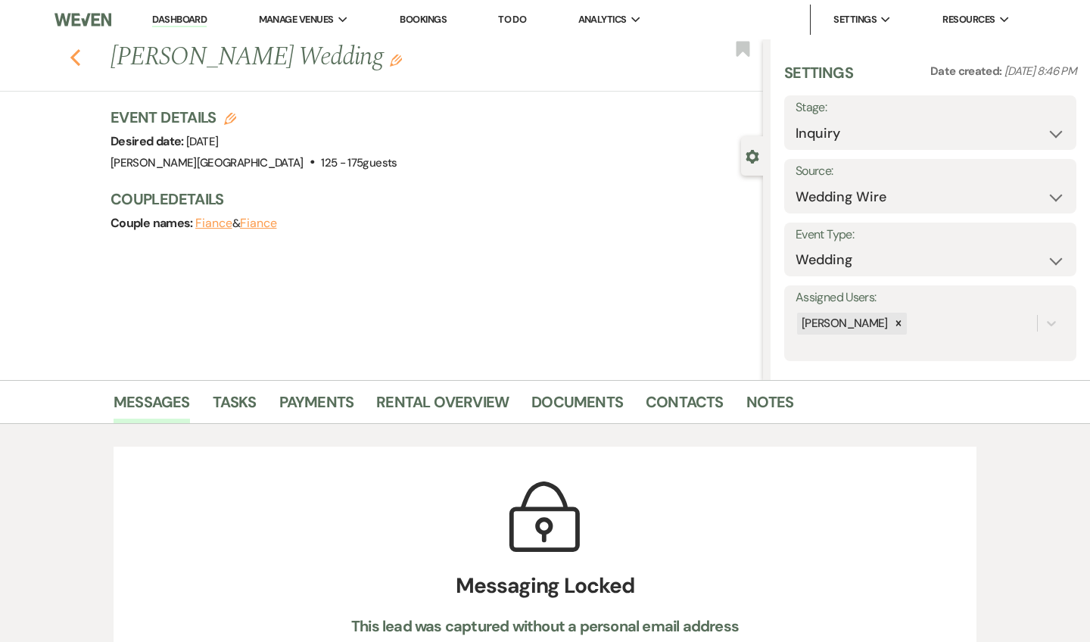
click at [78, 58] on icon "Previous" at bounding box center [75, 57] width 11 height 18
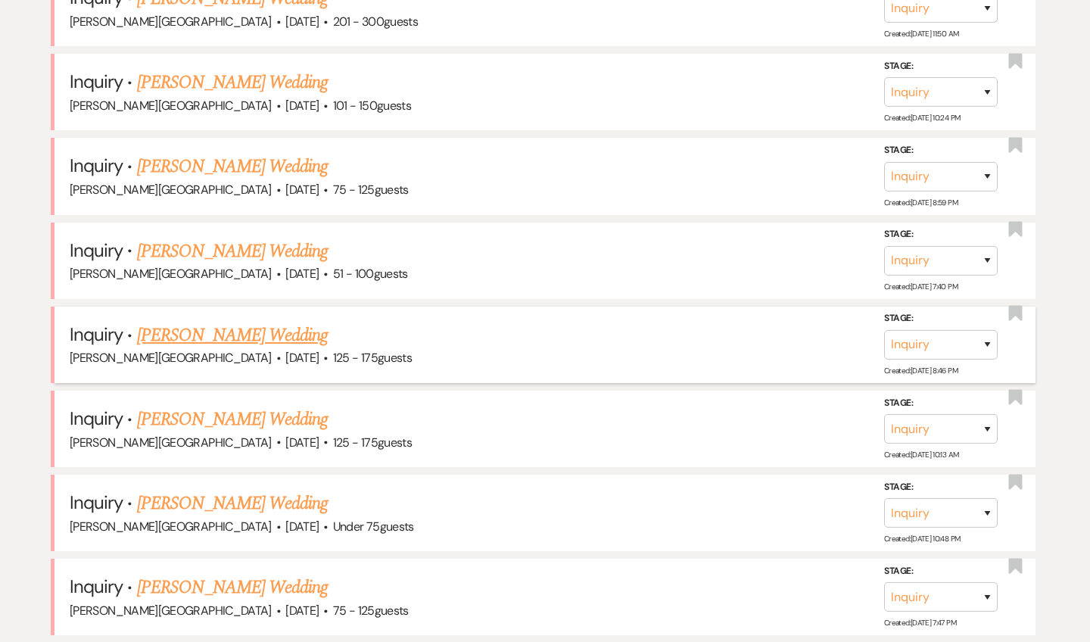
scroll to position [2467, 0]
click at [223, 238] on link "[PERSON_NAME] Wedding" at bounding box center [233, 251] width 192 height 27
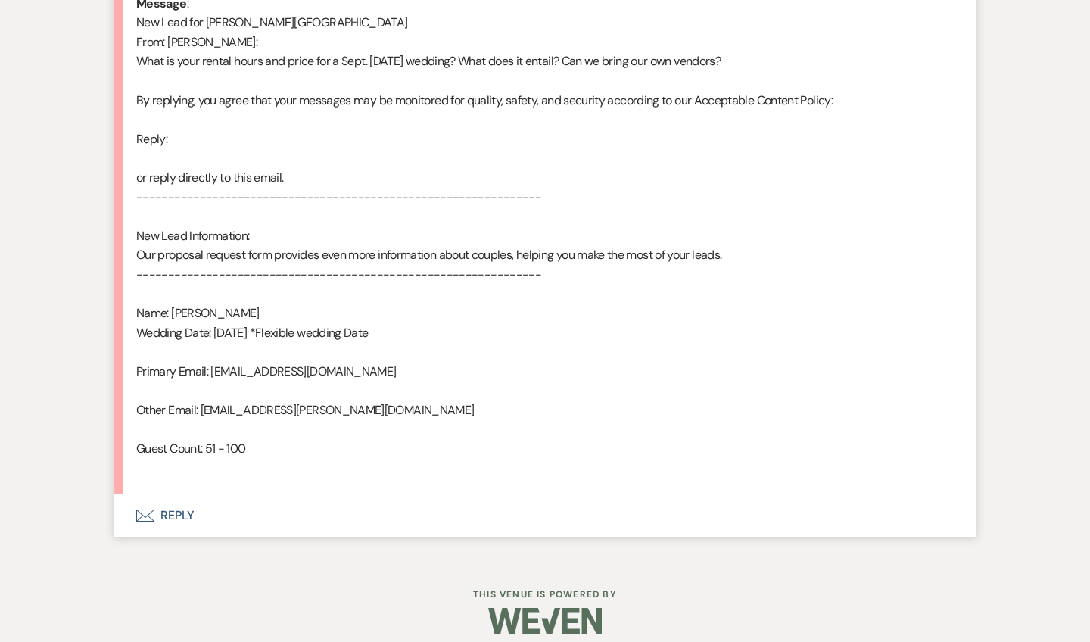
scroll to position [811, 0]
click at [178, 496] on button "Envelope Reply" at bounding box center [545, 517] width 863 height 42
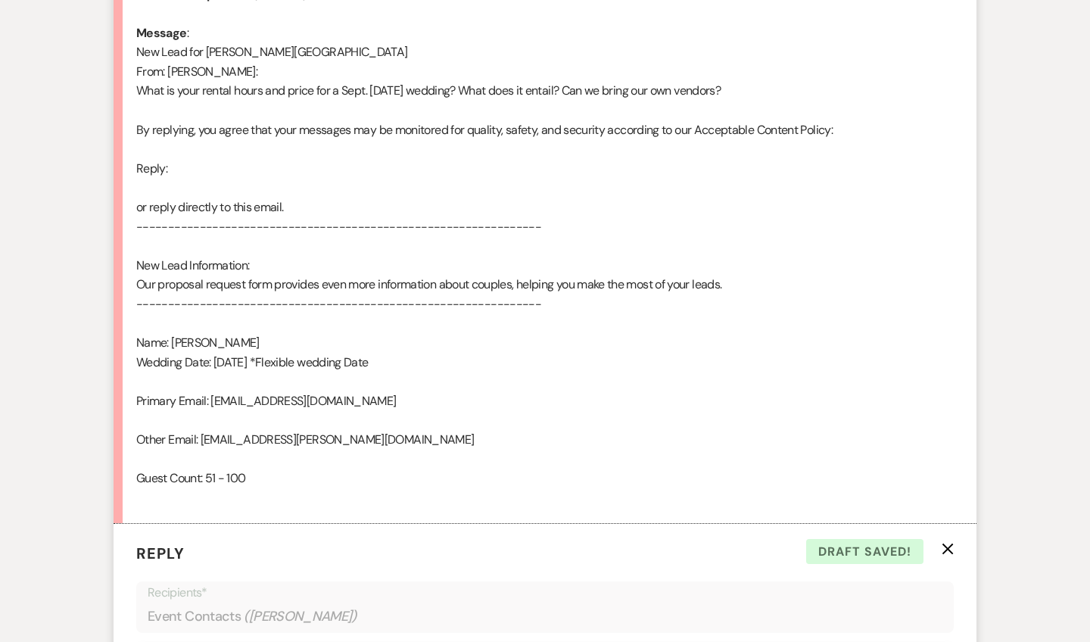
scroll to position [1213, 0]
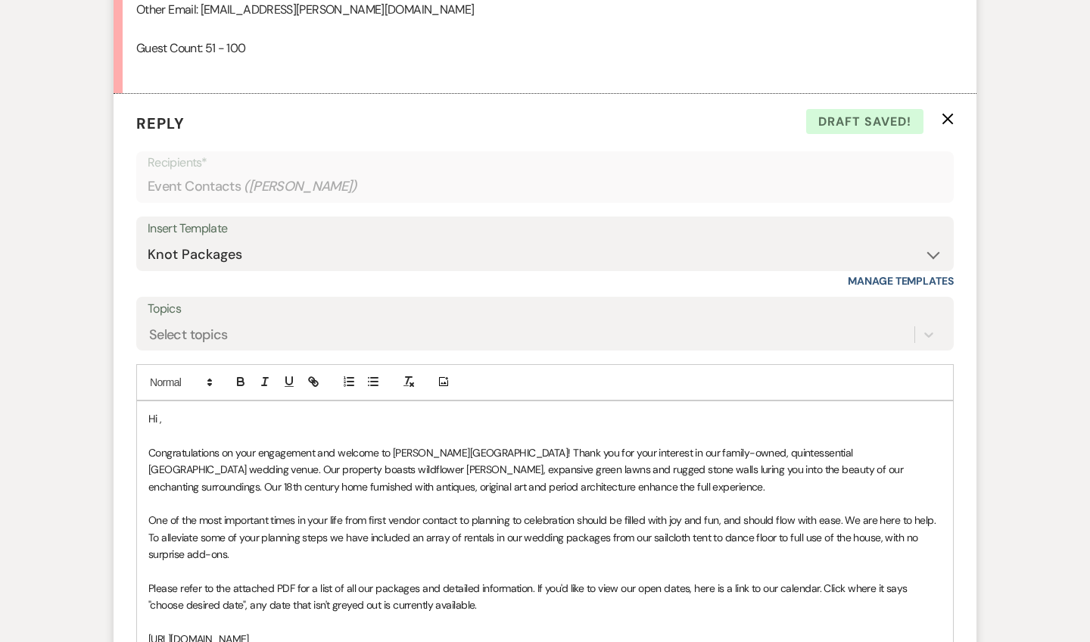
click at [210, 410] on p "Hi ," at bounding box center [544, 418] width 793 height 17
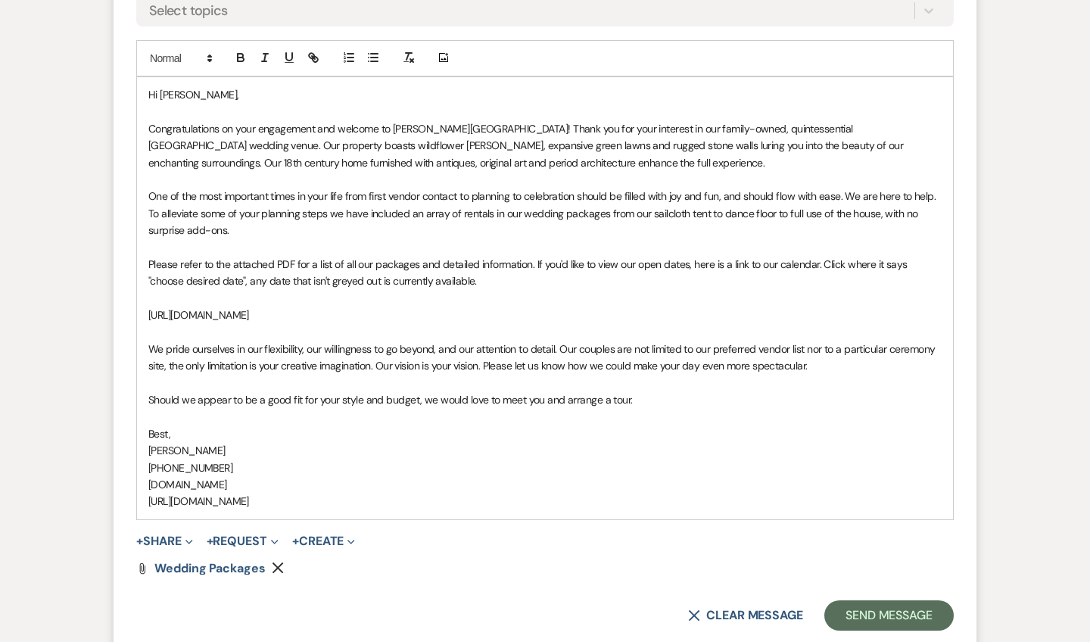
scroll to position [1553, 0]
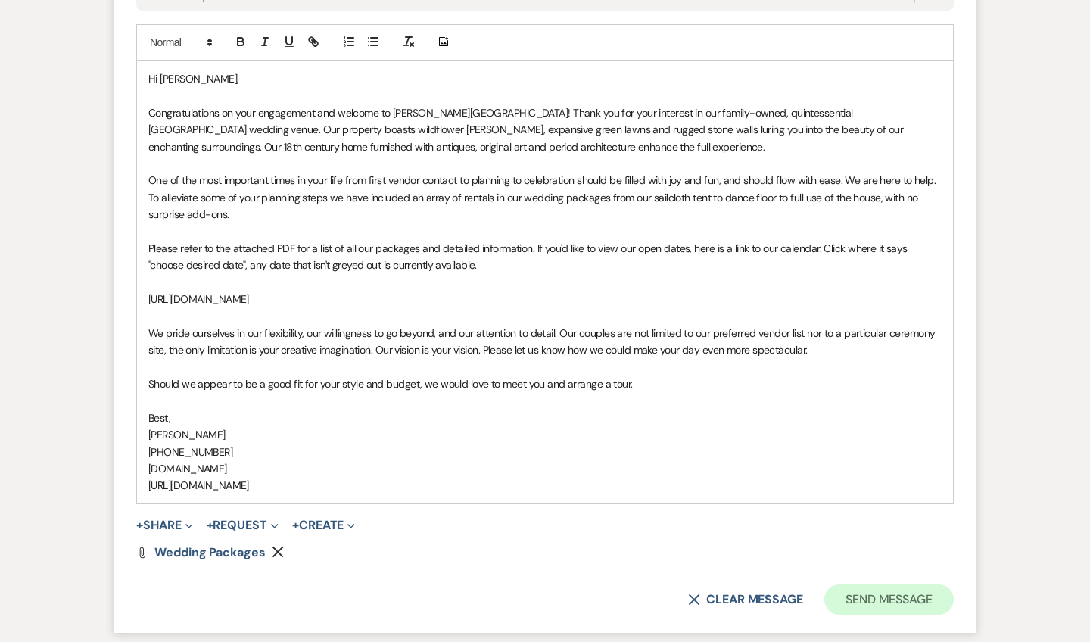
click at [891, 585] on button "Send Message" at bounding box center [889, 600] width 129 height 30
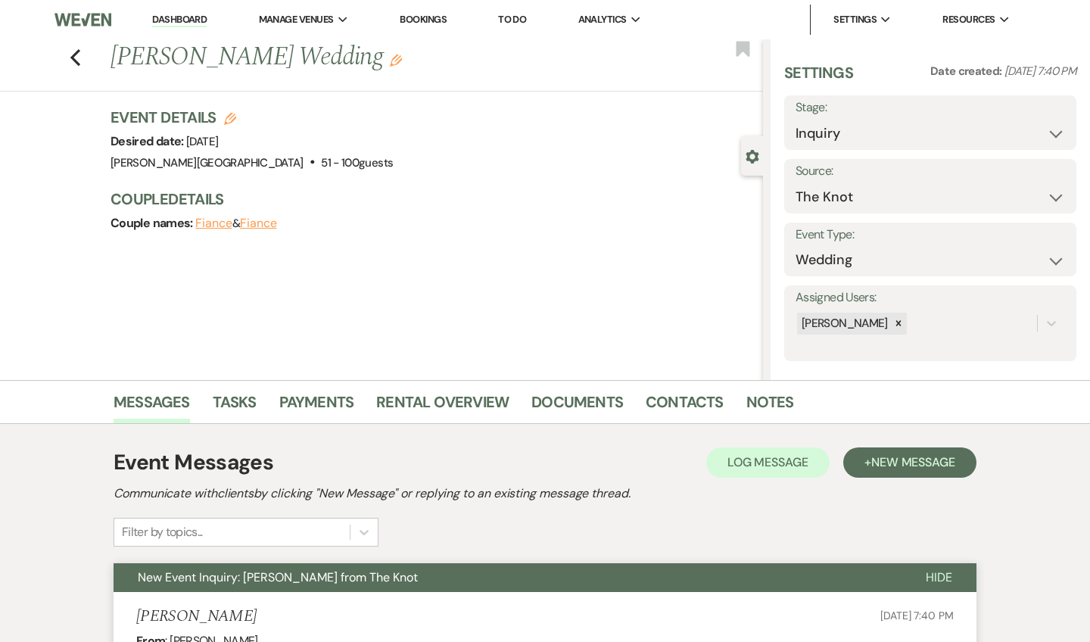
scroll to position [0, 0]
click at [70, 58] on icon "Previous" at bounding box center [75, 57] width 11 height 18
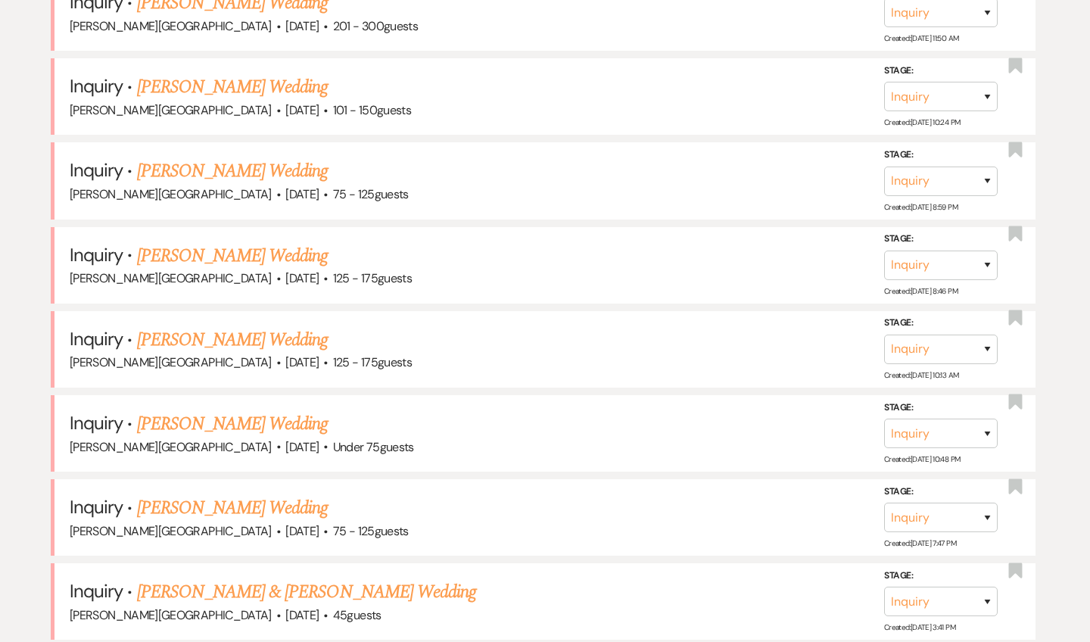
scroll to position [2456, 0]
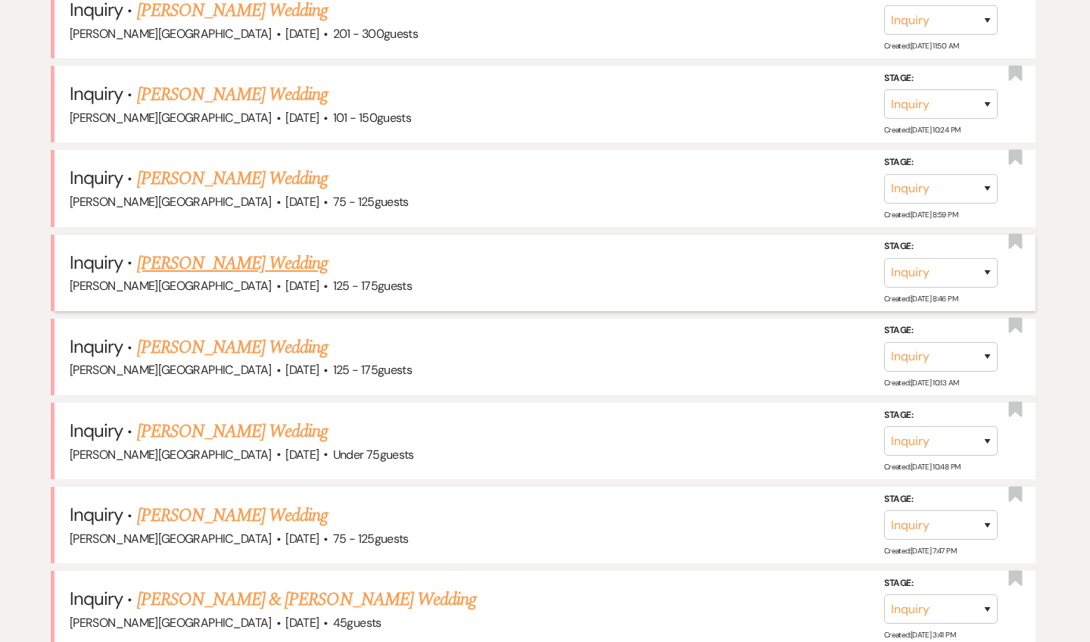
click at [247, 250] on link "[PERSON_NAME] Wedding" at bounding box center [233, 263] width 192 height 27
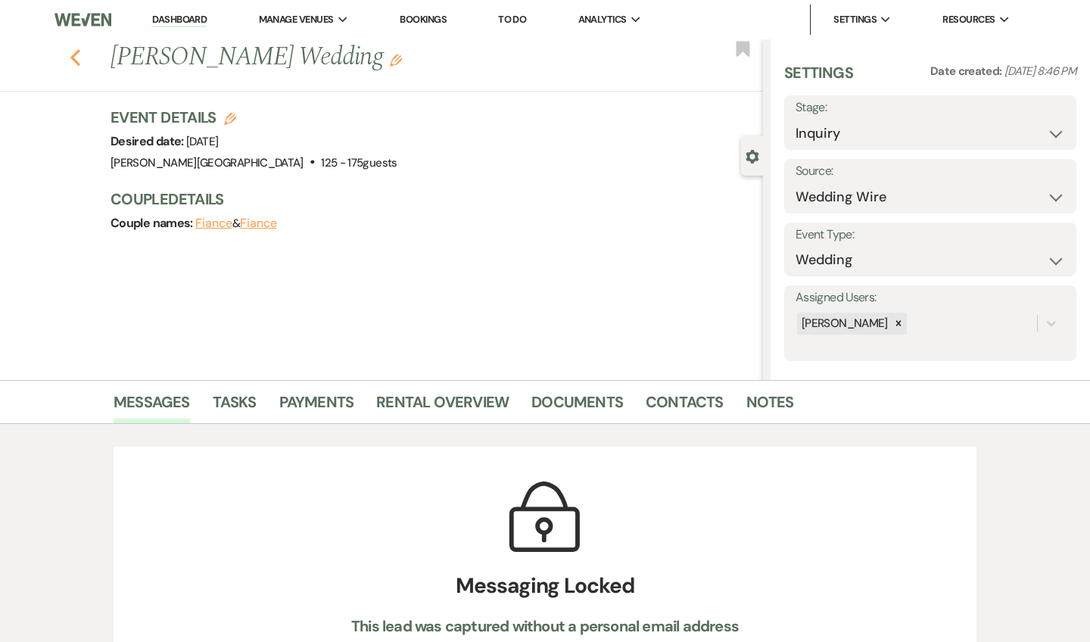
click at [79, 55] on icon "Previous" at bounding box center [75, 57] width 11 height 18
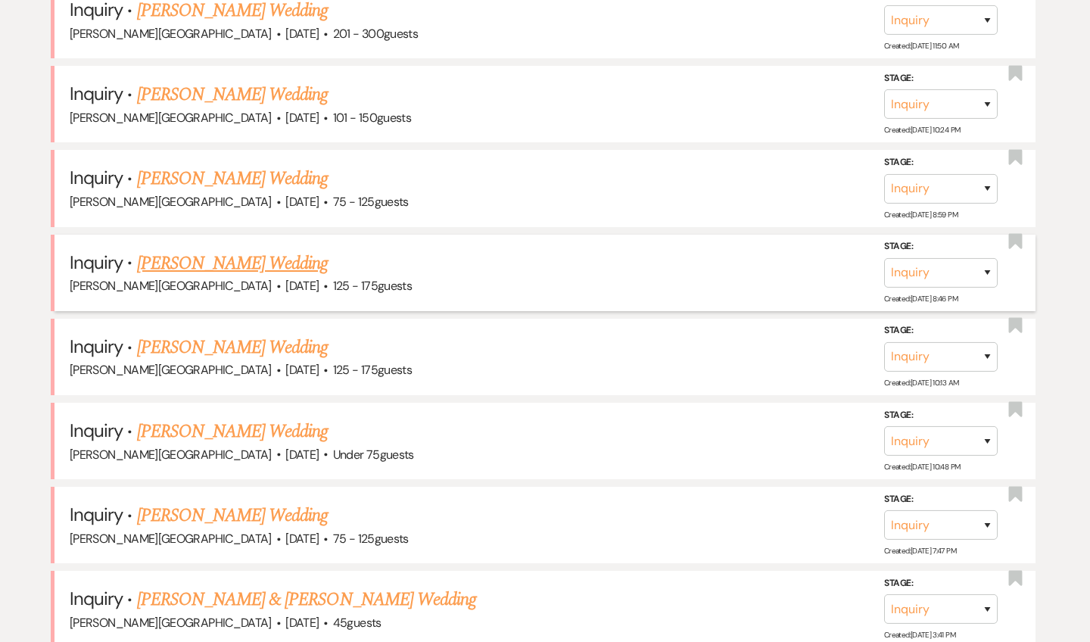
scroll to position [2370, 0]
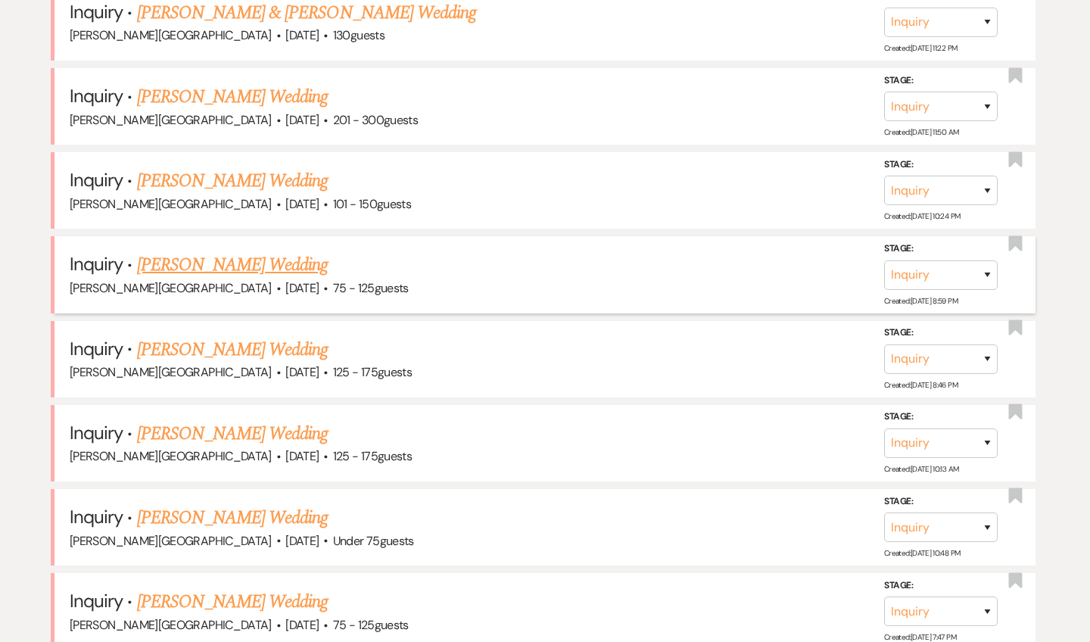
click at [271, 251] on link "[PERSON_NAME] Wedding" at bounding box center [233, 264] width 192 height 27
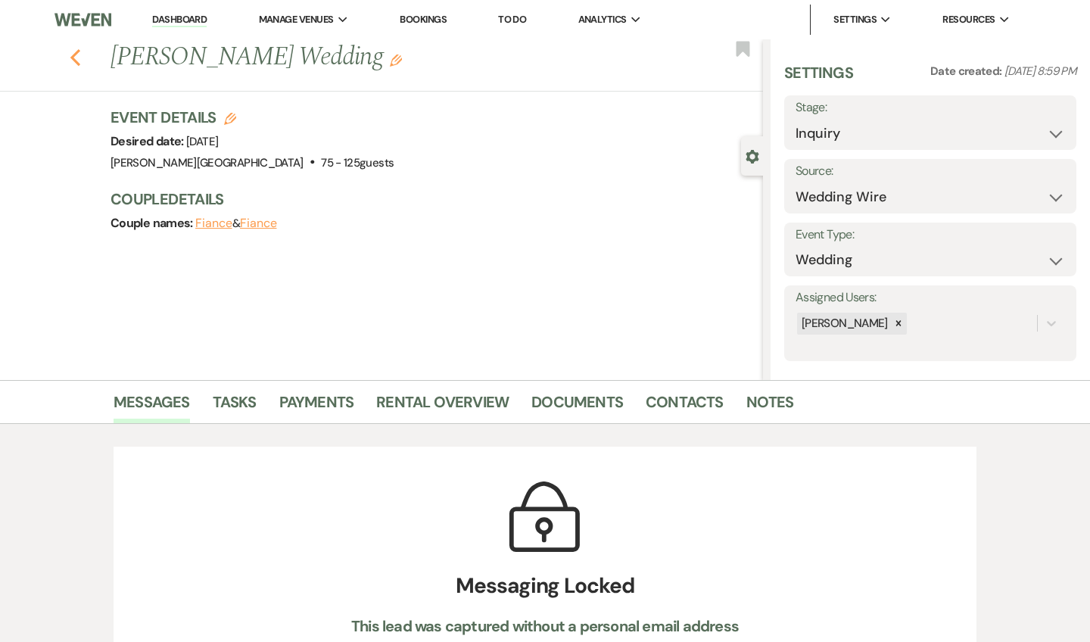
click at [73, 55] on use "button" at bounding box center [75, 57] width 10 height 17
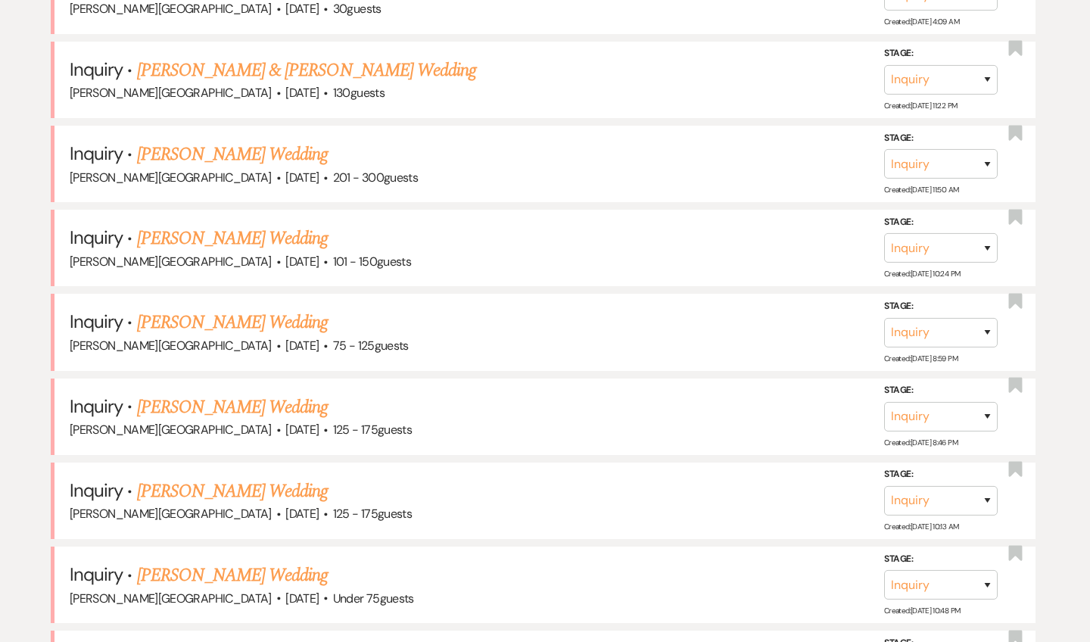
scroll to position [2305, 0]
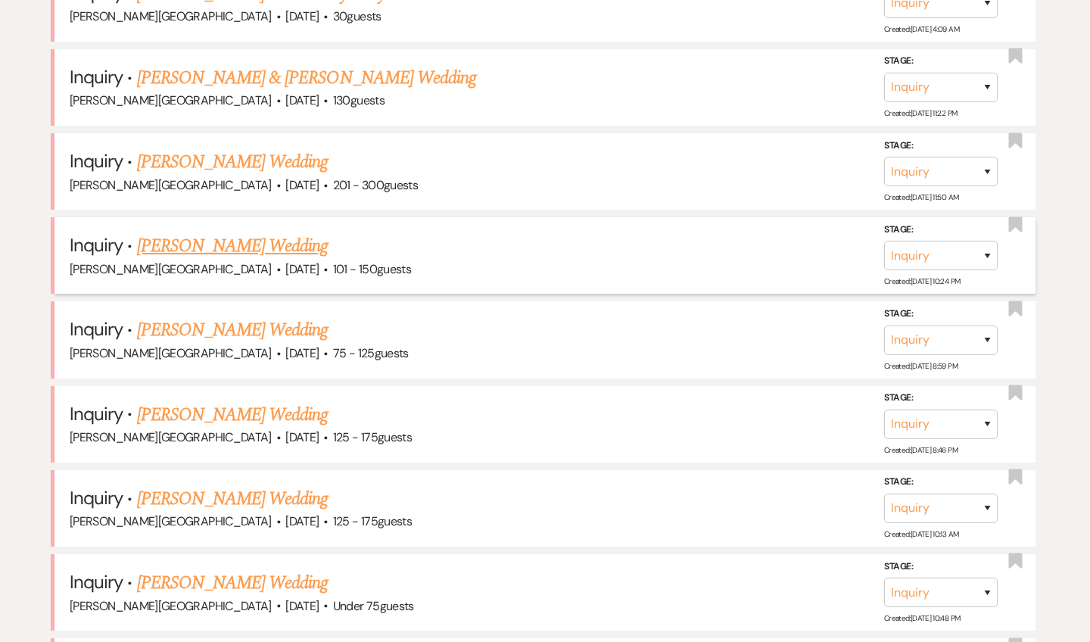
click at [214, 232] on link "[PERSON_NAME] Wedding" at bounding box center [233, 245] width 192 height 27
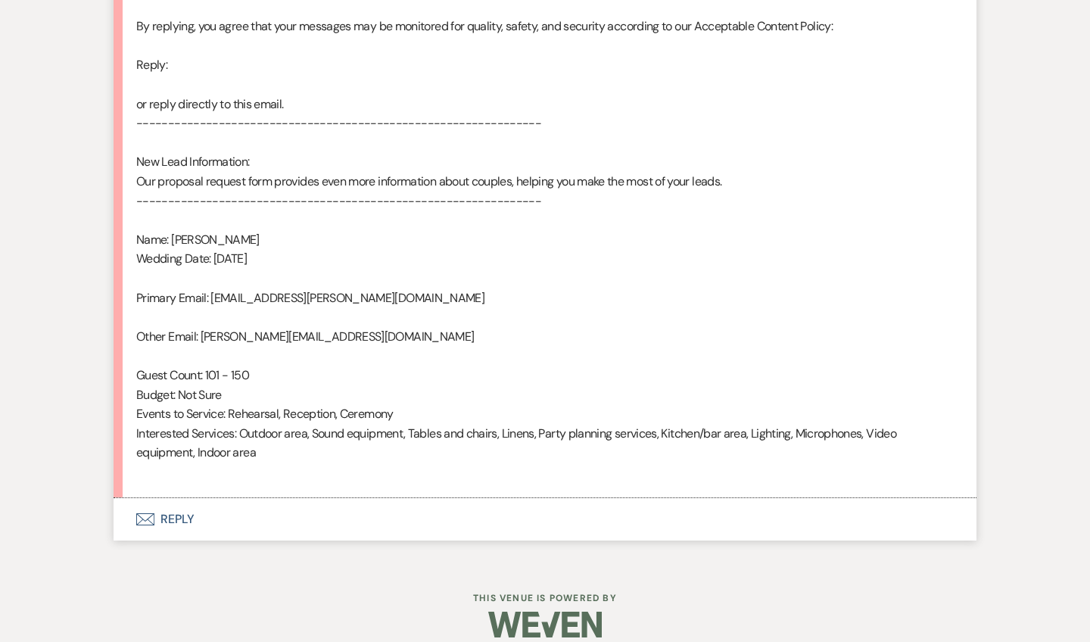
click at [187, 498] on button "Envelope Reply" at bounding box center [545, 519] width 863 height 42
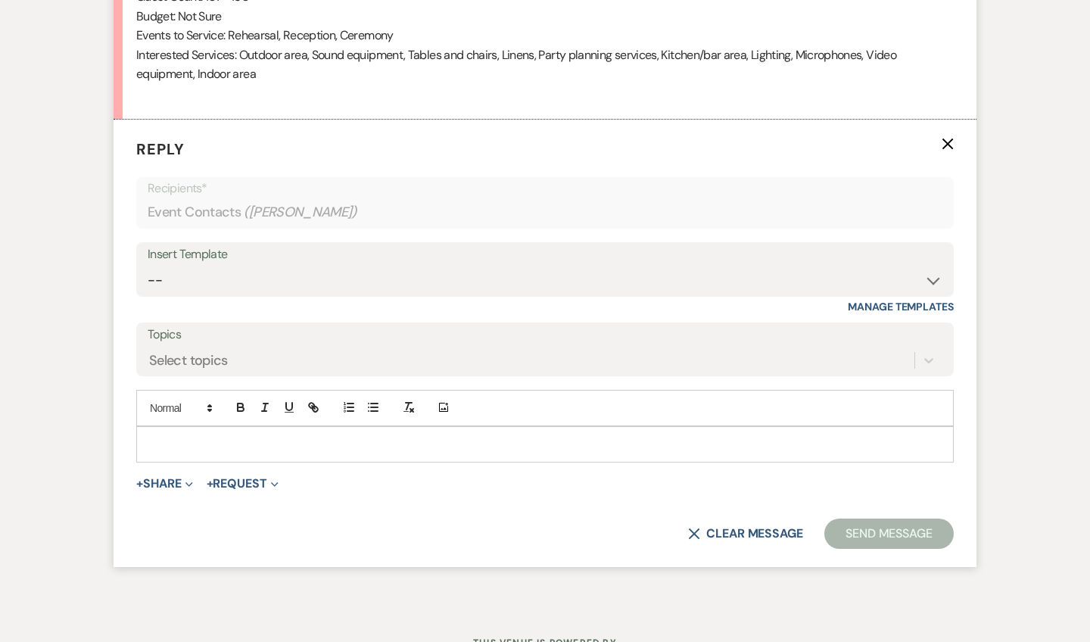
scroll to position [1288, 0]
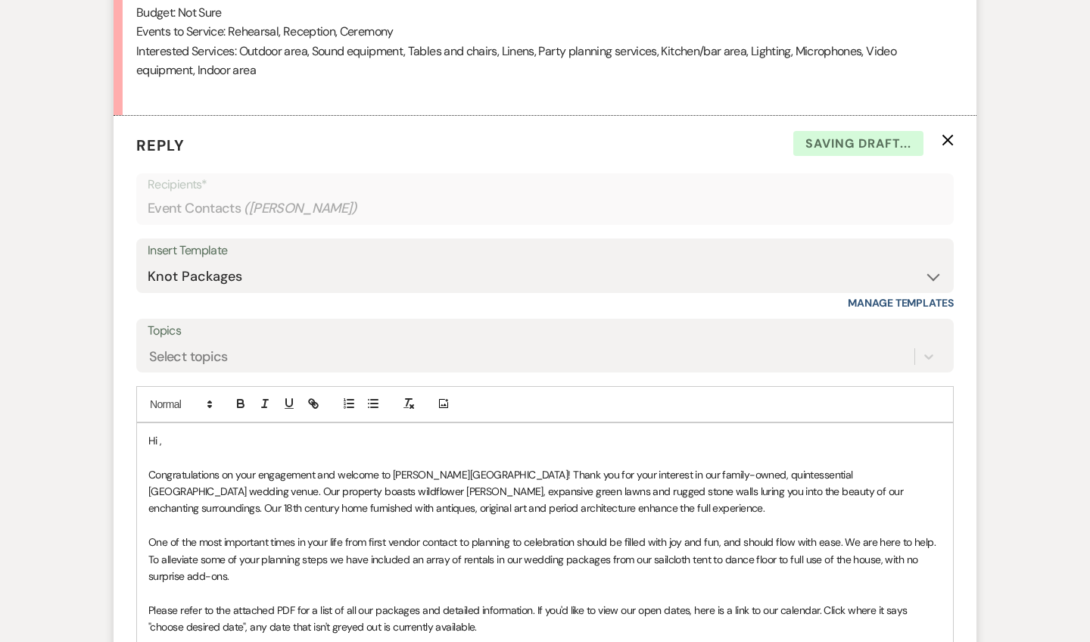
click at [210, 432] on p "Hi ," at bounding box center [544, 440] width 793 height 17
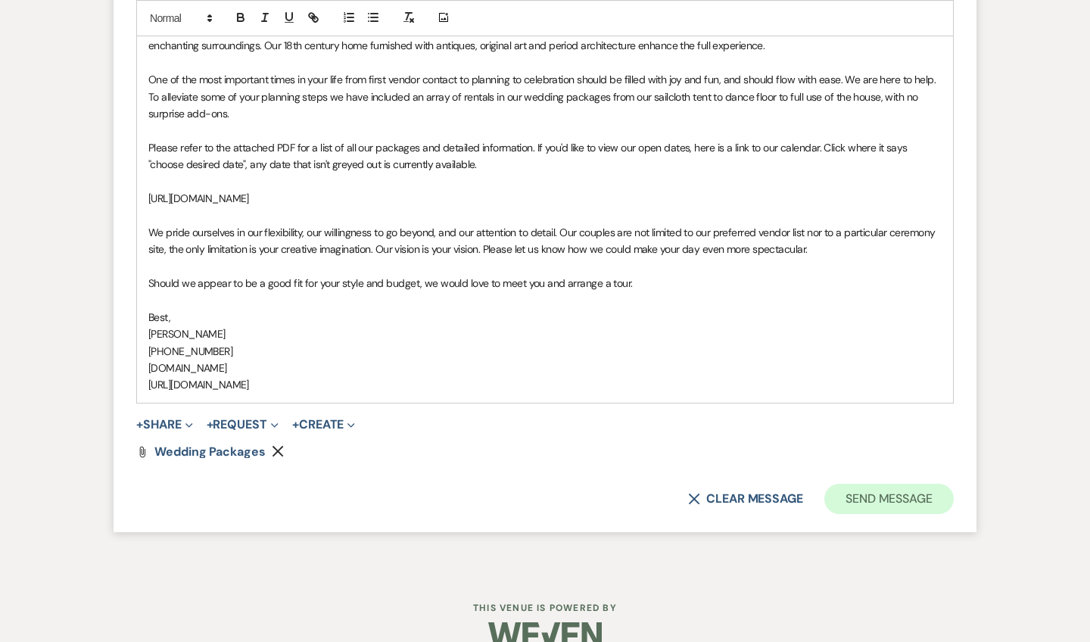
click at [857, 484] on button "Send Message" at bounding box center [889, 499] width 129 height 30
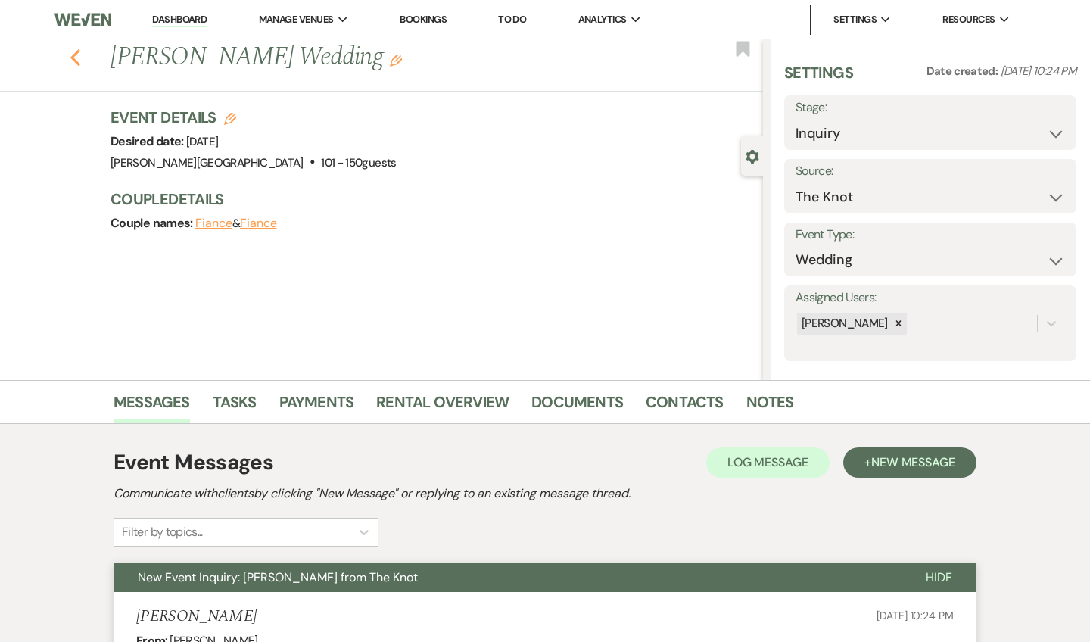
scroll to position [0, 0]
click at [78, 58] on icon "Previous" at bounding box center [75, 57] width 11 height 18
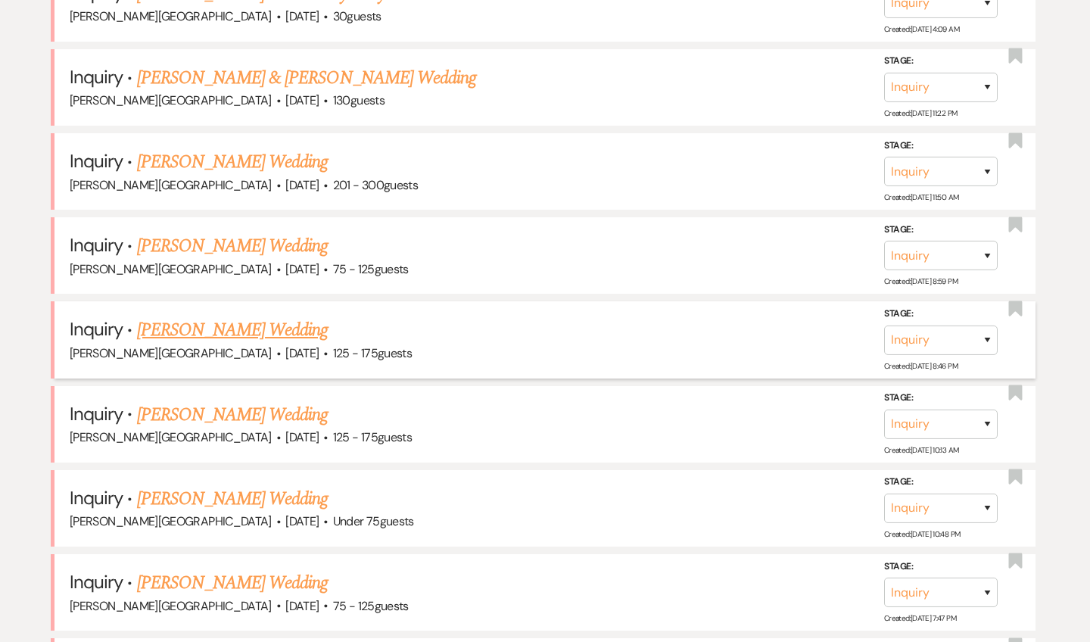
scroll to position [2253, 0]
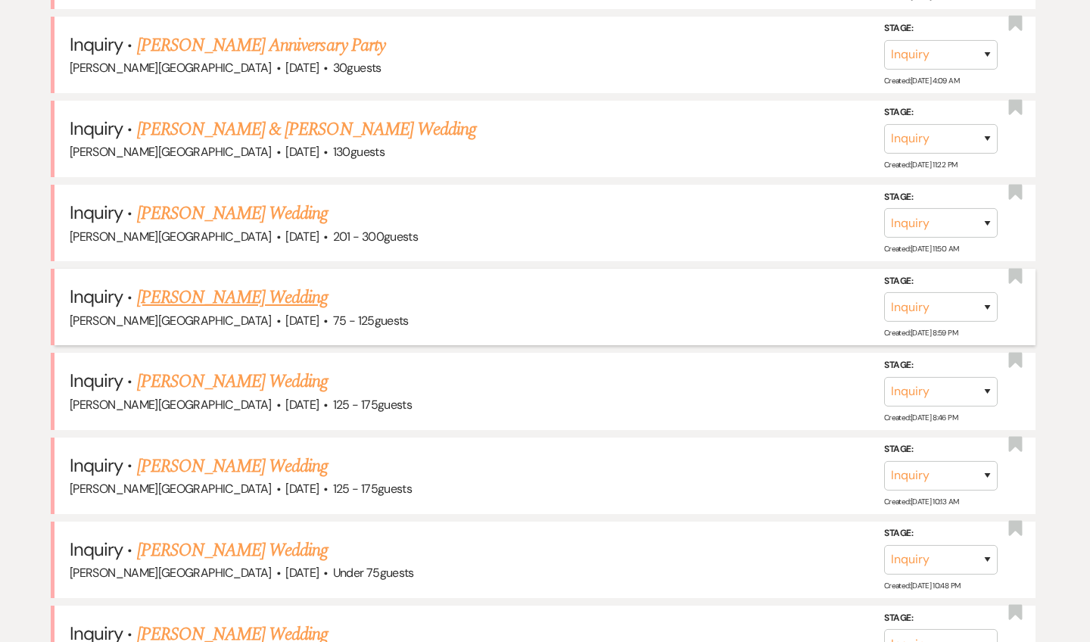
click at [258, 284] on link "[PERSON_NAME] Wedding" at bounding box center [233, 297] width 192 height 27
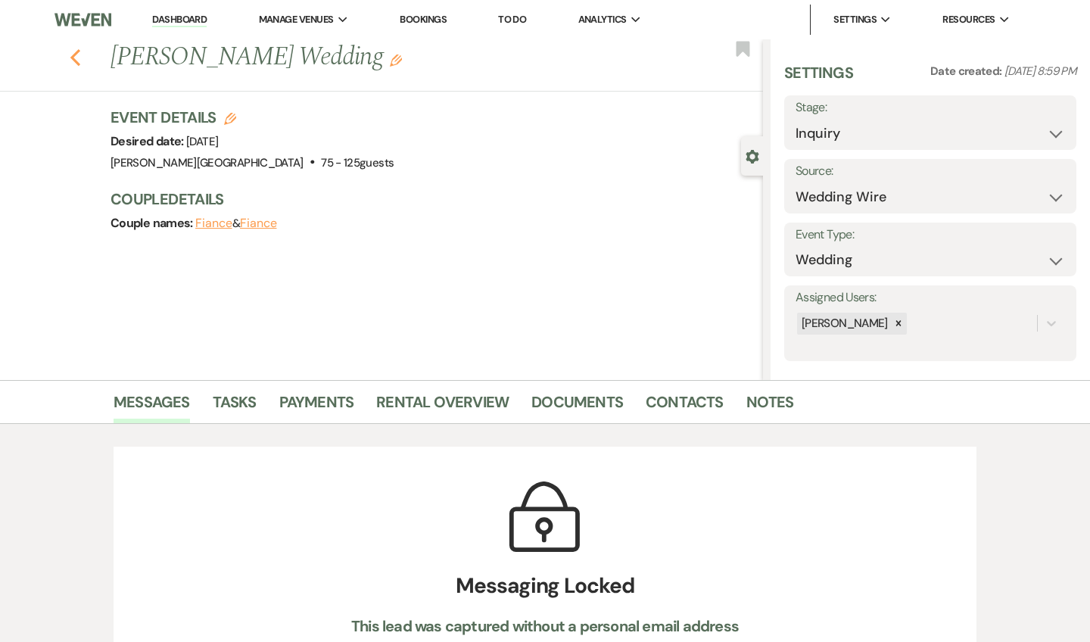
click at [76, 58] on icon "Previous" at bounding box center [75, 57] width 11 height 18
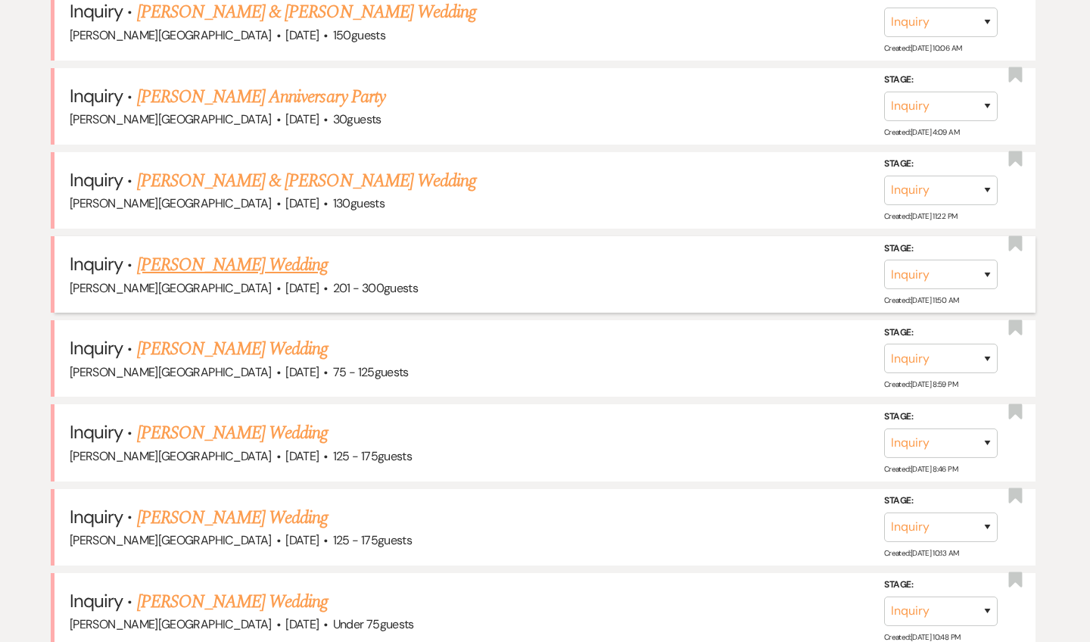
scroll to position [2199, 0]
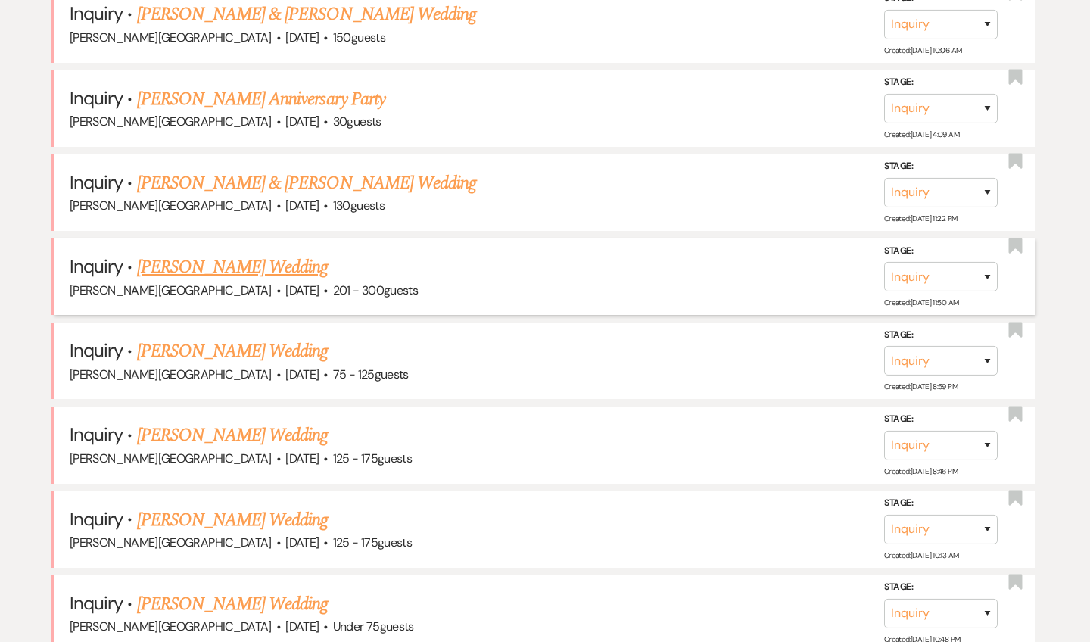
click at [250, 254] on link "[PERSON_NAME] Wedding" at bounding box center [233, 267] width 192 height 27
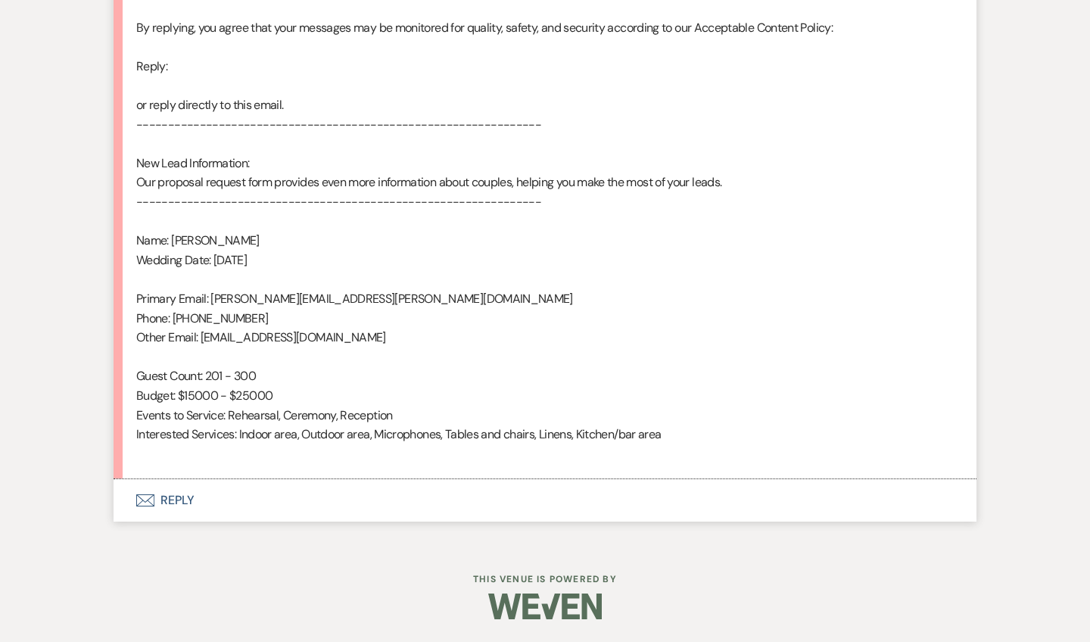
click at [174, 491] on button "Envelope Reply" at bounding box center [545, 500] width 863 height 42
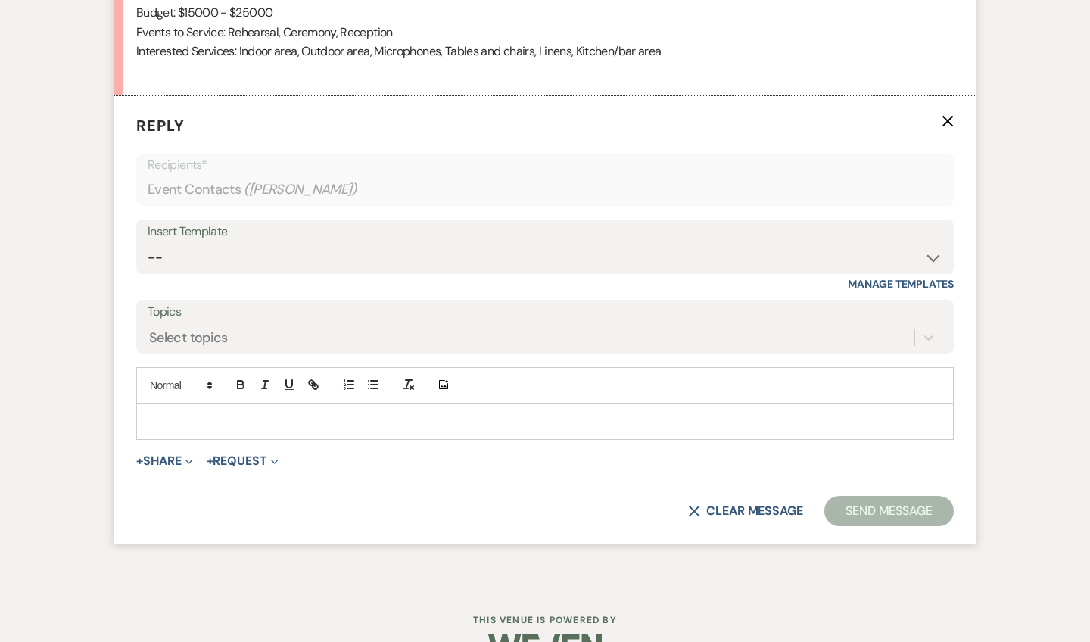
scroll to position [1269, 0]
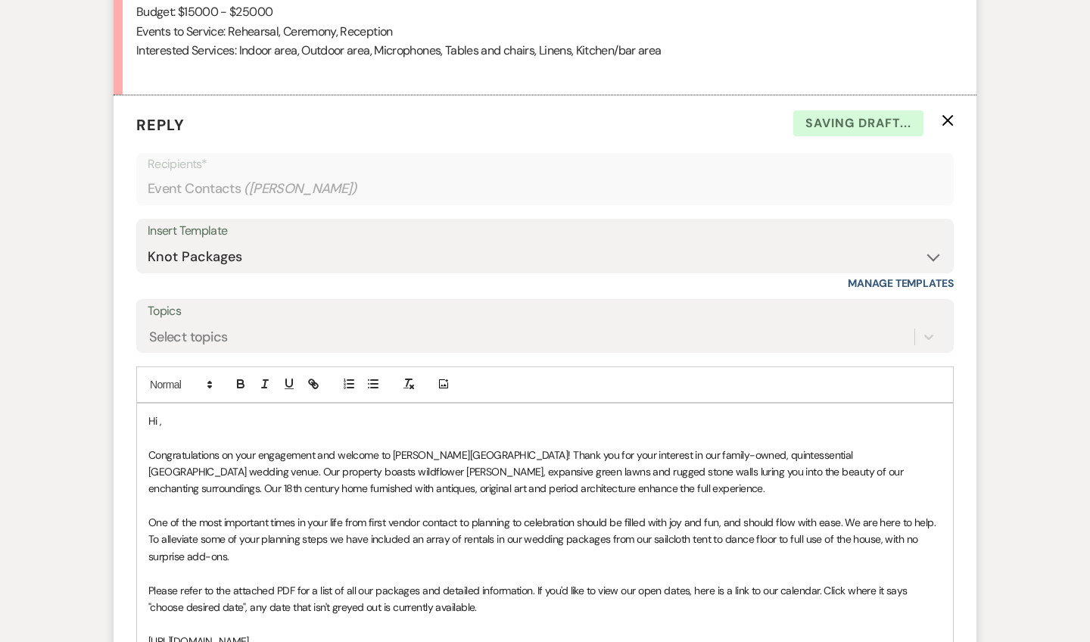
click at [193, 419] on p "Hi ," at bounding box center [544, 421] width 793 height 17
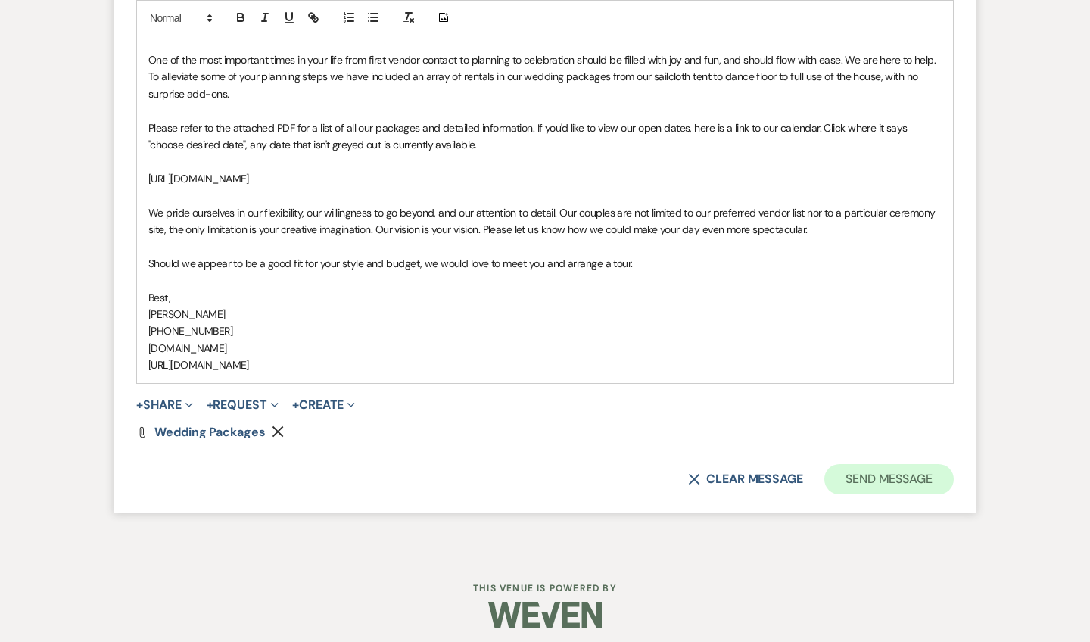
click at [889, 466] on button "Send Message" at bounding box center [889, 479] width 129 height 30
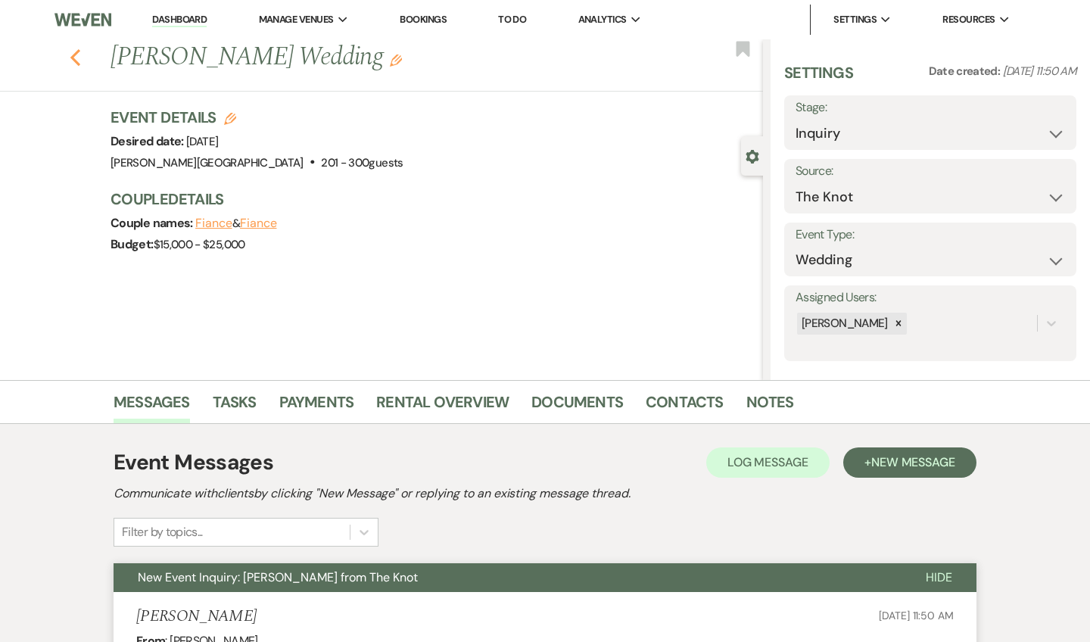
scroll to position [0, 0]
click at [71, 59] on icon "Previous" at bounding box center [75, 57] width 11 height 18
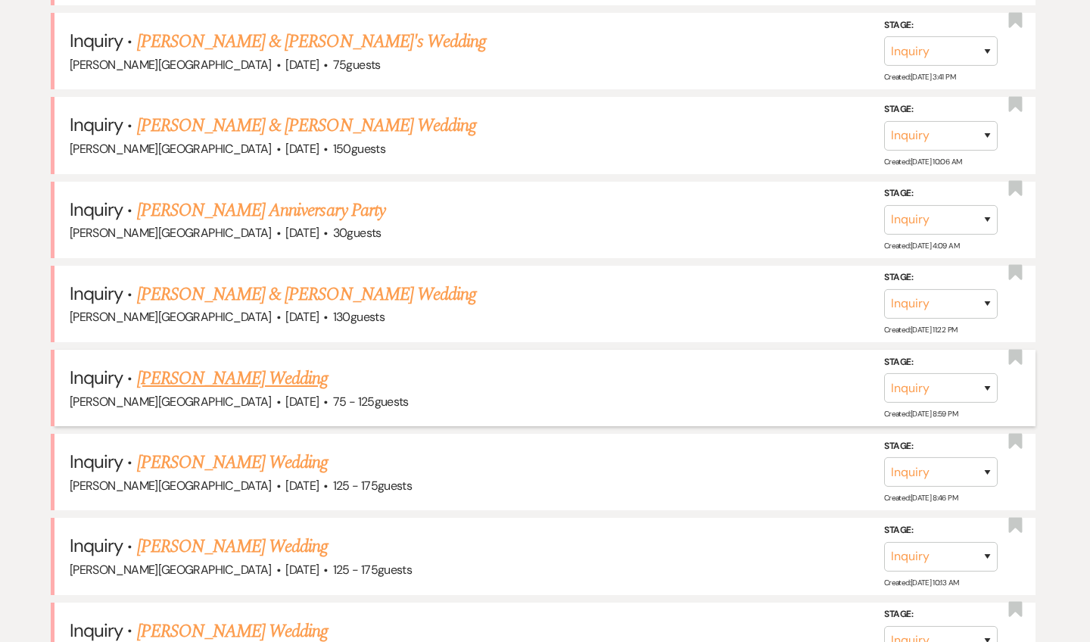
scroll to position [2085, 0]
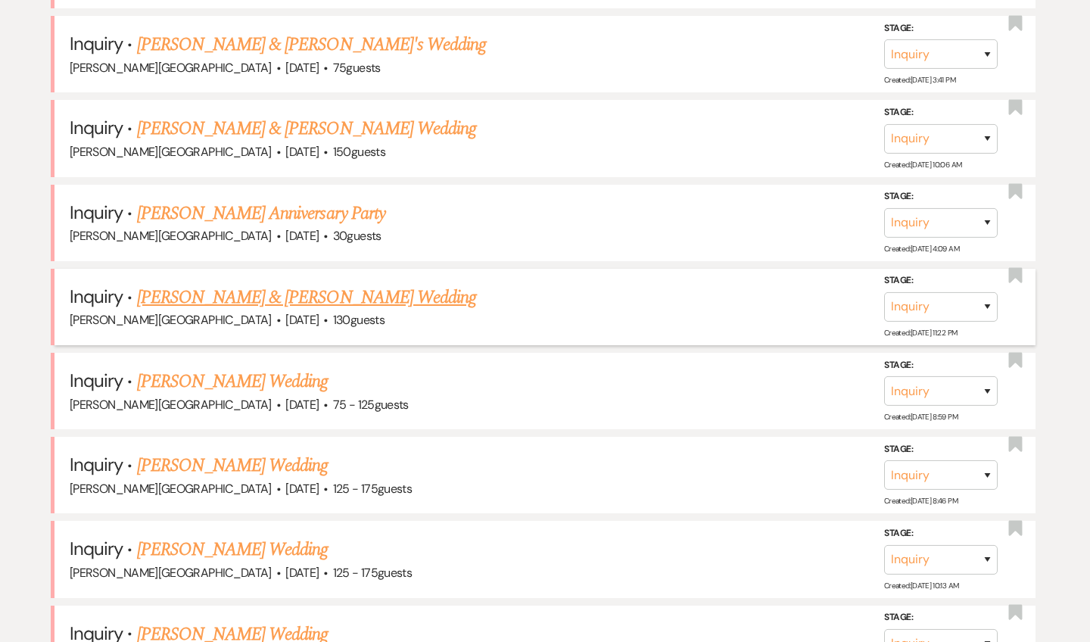
click at [262, 284] on link "[PERSON_NAME] & [PERSON_NAME] Wedding" at bounding box center [306, 297] width 339 height 27
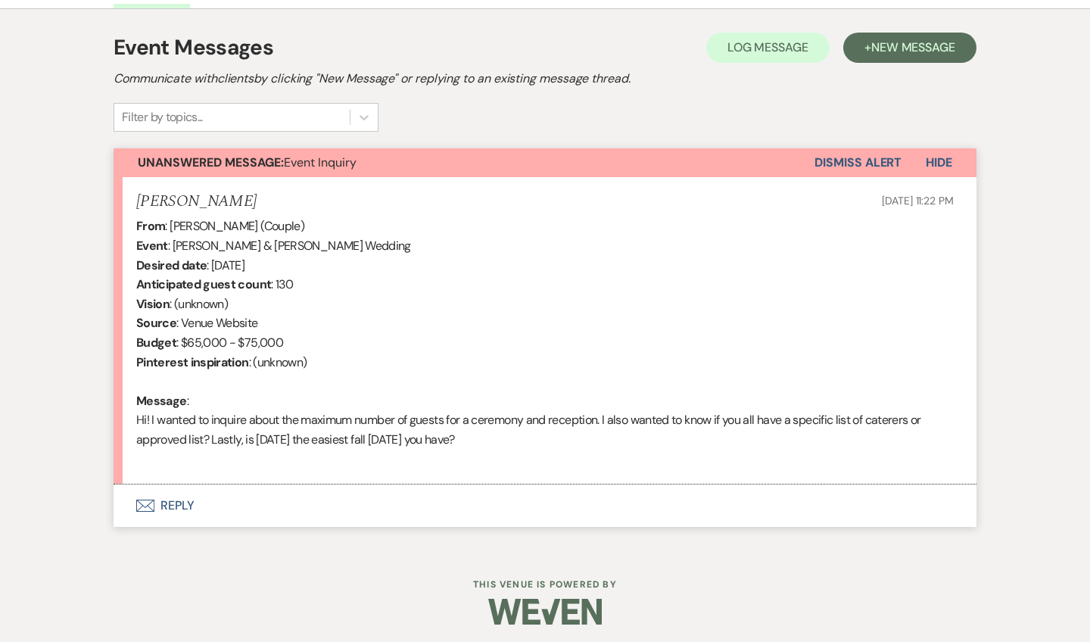
scroll to position [413, 0]
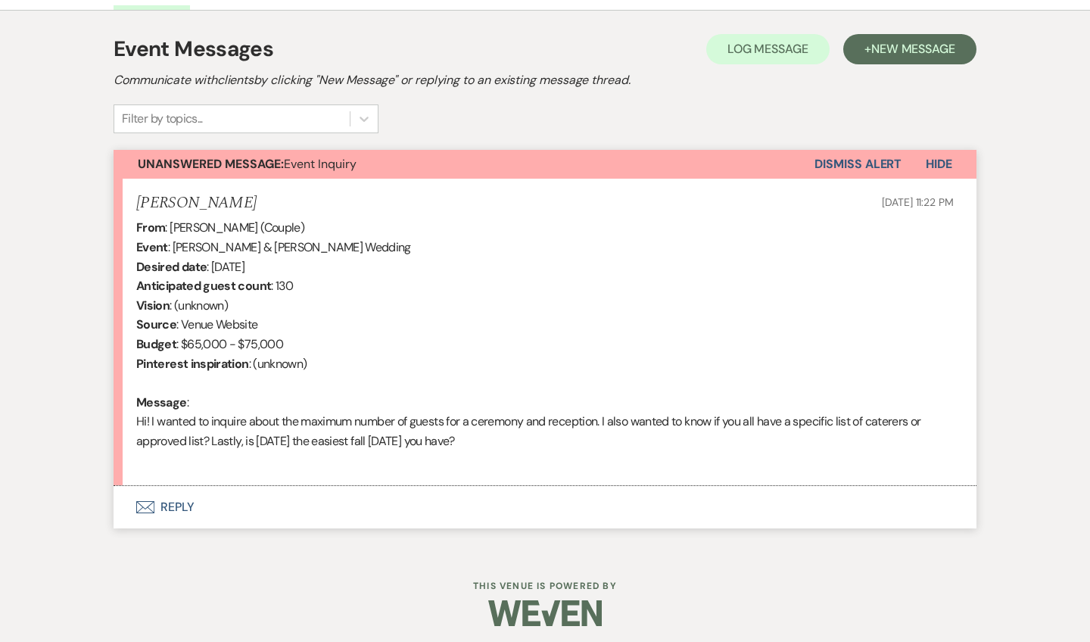
click at [187, 501] on button "Envelope Reply" at bounding box center [545, 507] width 863 height 42
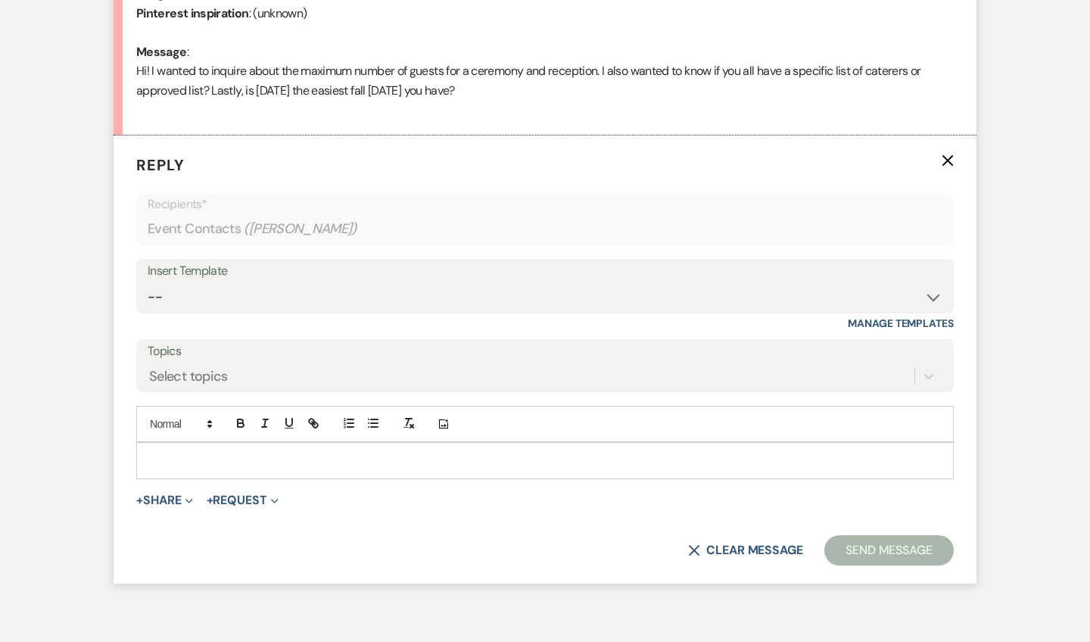
scroll to position [796, 0]
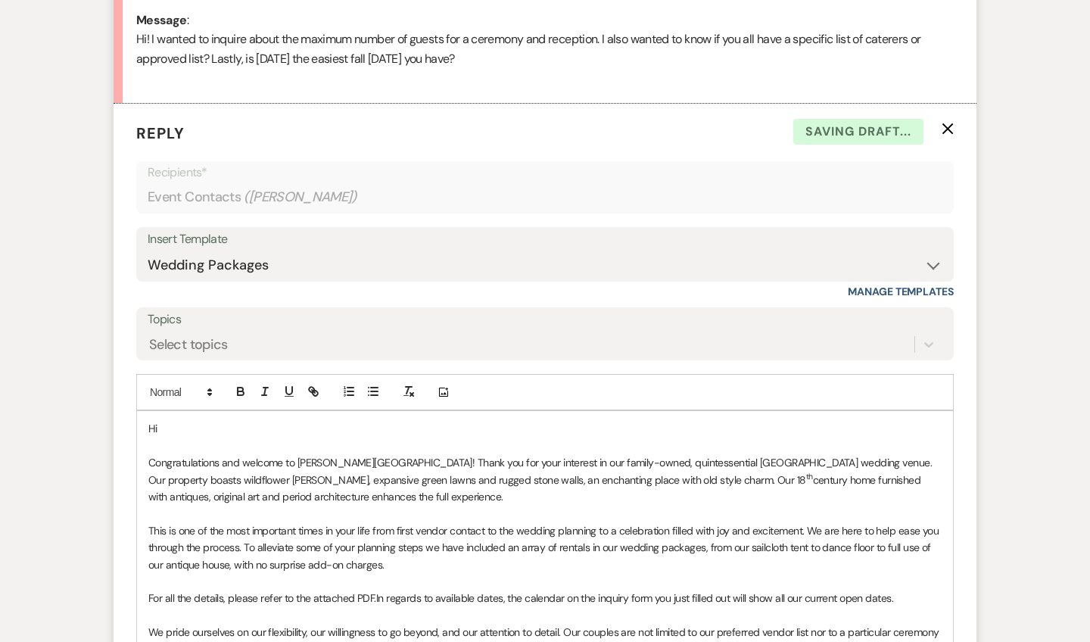
click at [230, 420] on p "Hi" at bounding box center [544, 428] width 793 height 17
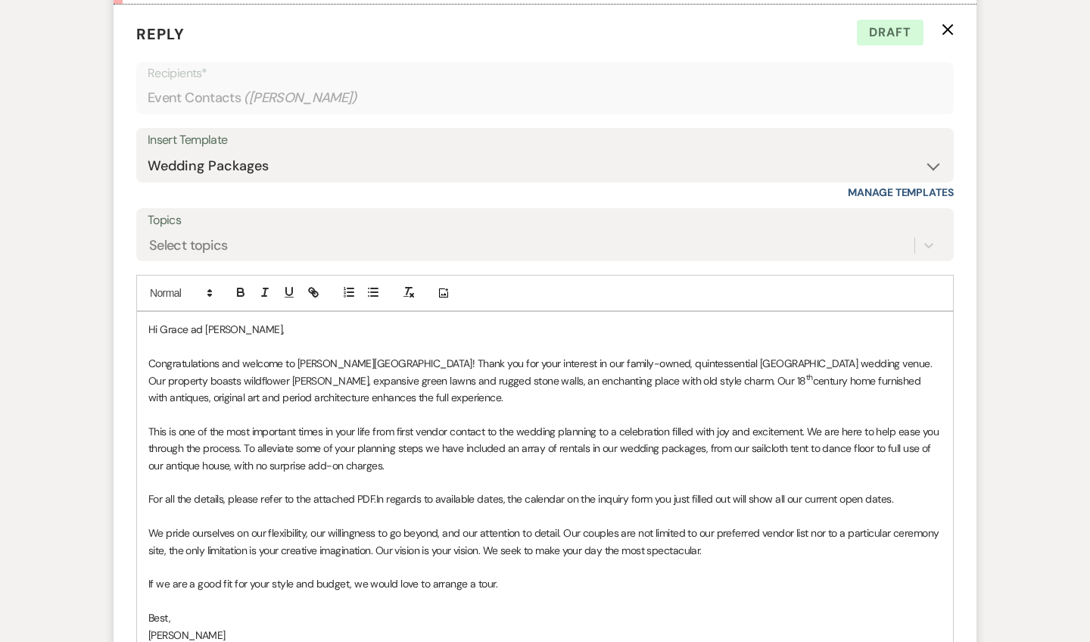
scroll to position [895, 0]
click at [378, 492] on span "In regards to available dates, the calendar on the inquiry form you just filled…" at bounding box center [634, 499] width 517 height 14
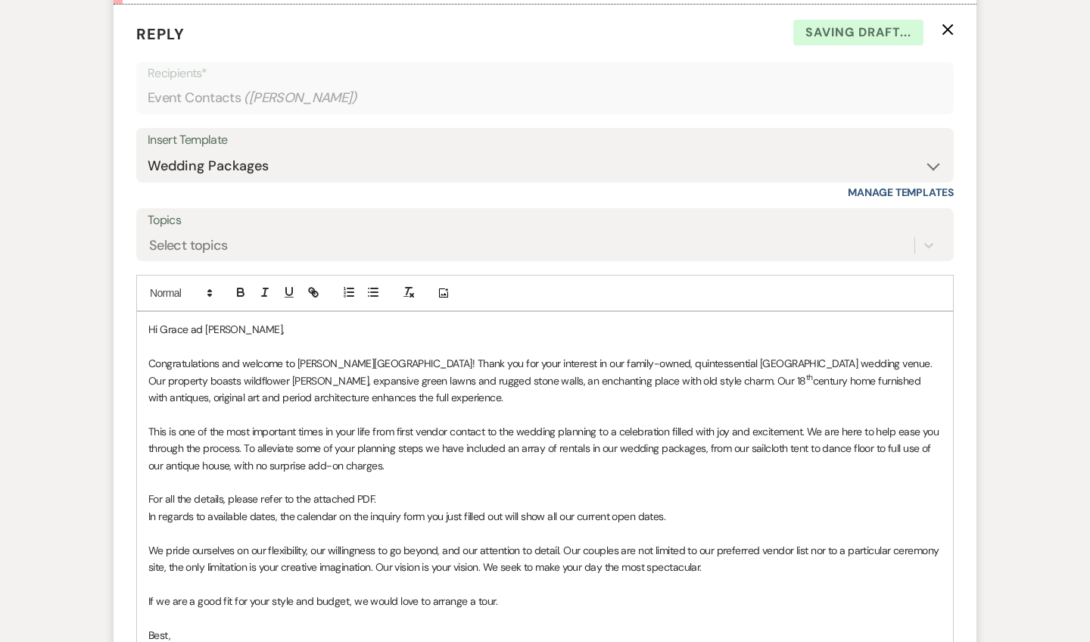
click at [455, 491] on p "For all the details, please refer to the attached PDF." at bounding box center [544, 499] width 793 height 17
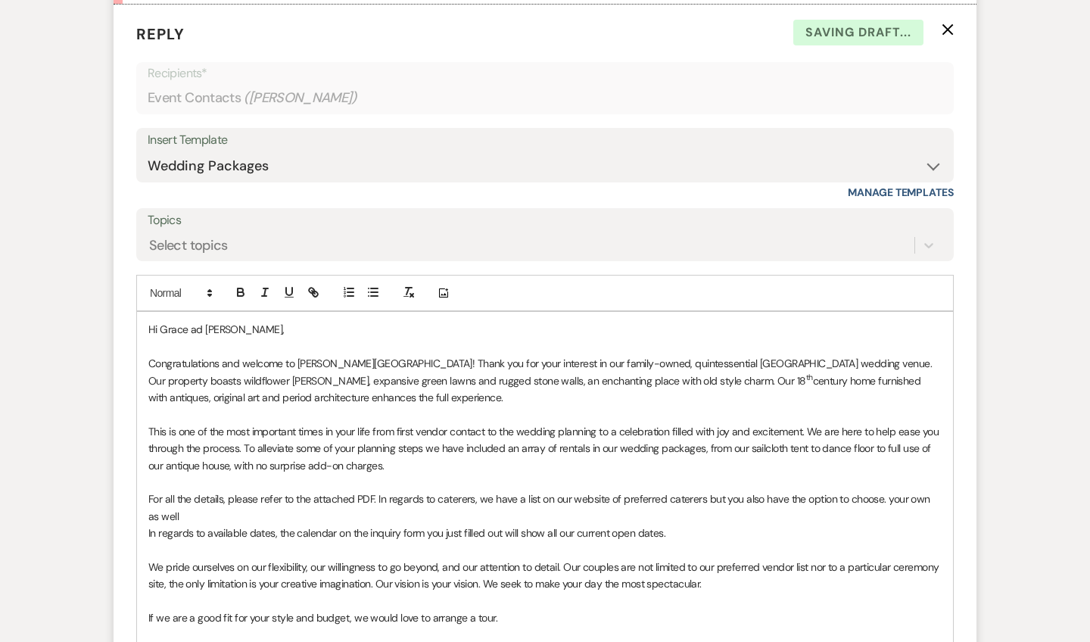
click at [884, 491] on p "For all the details, please refer to the attached PDF. In regards to caterers, …" at bounding box center [544, 508] width 793 height 34
click at [214, 493] on p "For all the details, please refer to the attached PDF. In regards to caterers, …" at bounding box center [544, 508] width 793 height 34
click at [187, 505] on p "For all the details, please refer to the attached PDF. In regards to caterers, …" at bounding box center [544, 508] width 793 height 34
drag, startPoint x: 205, startPoint y: 519, endPoint x: 155, endPoint y: 519, distance: 50.0
click at [155, 526] on span "In regards to available dates, the calendar on the inquiry form you just filled…" at bounding box center [406, 533] width 517 height 14
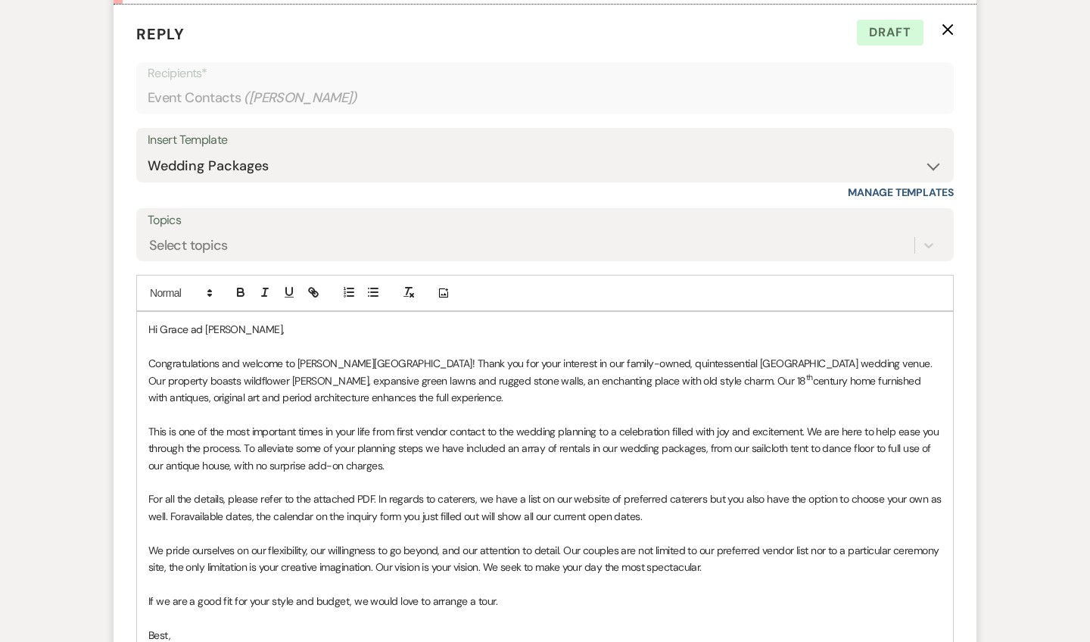
click at [569, 491] on p "For all the details, please refer to the attached PDF. In regards to caterers, …" at bounding box center [544, 508] width 793 height 34
drag, startPoint x: 797, startPoint y: 488, endPoint x: 715, endPoint y: 488, distance: 81.0
click at [715, 491] on p "For all the details, please refer to the attached PDF. In regards to caterers, …" at bounding box center [544, 508] width 793 height 34
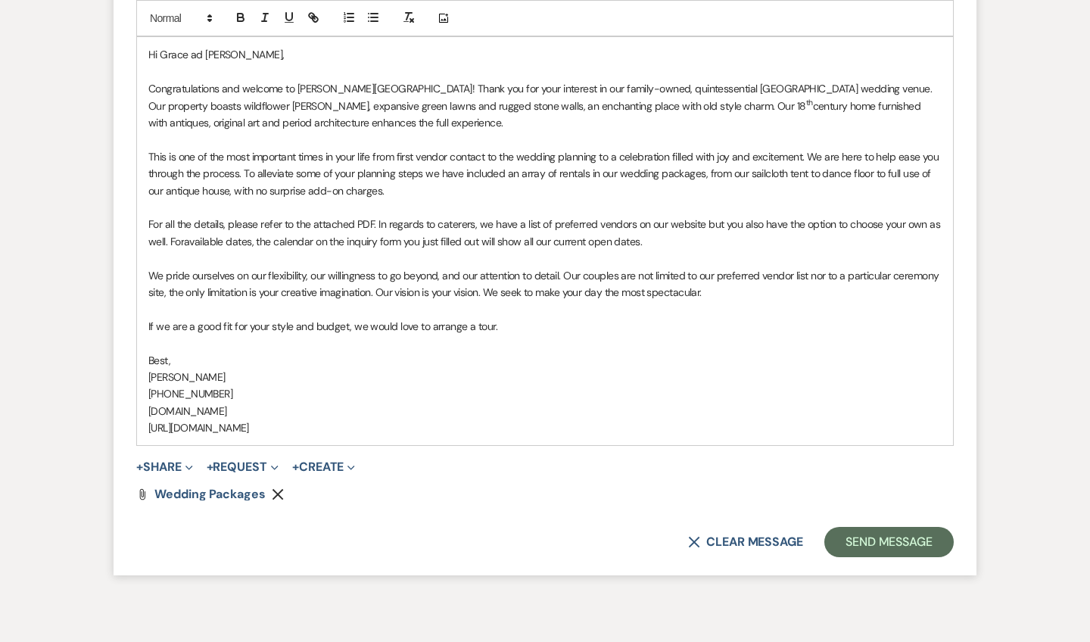
scroll to position [1180, 0]
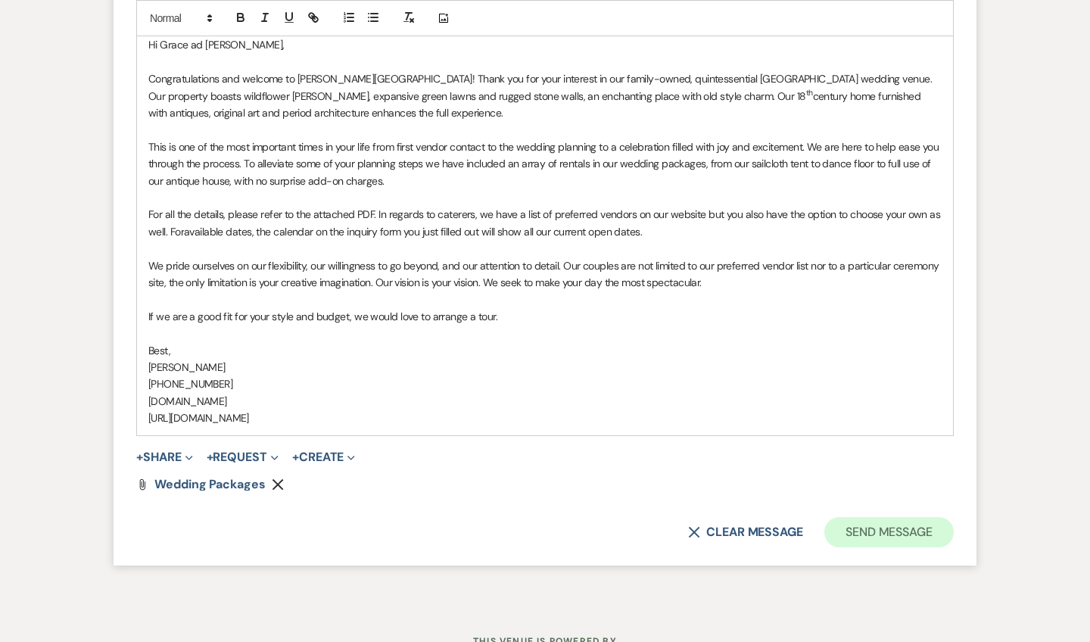
click at [857, 517] on button "Send Message" at bounding box center [889, 532] width 129 height 30
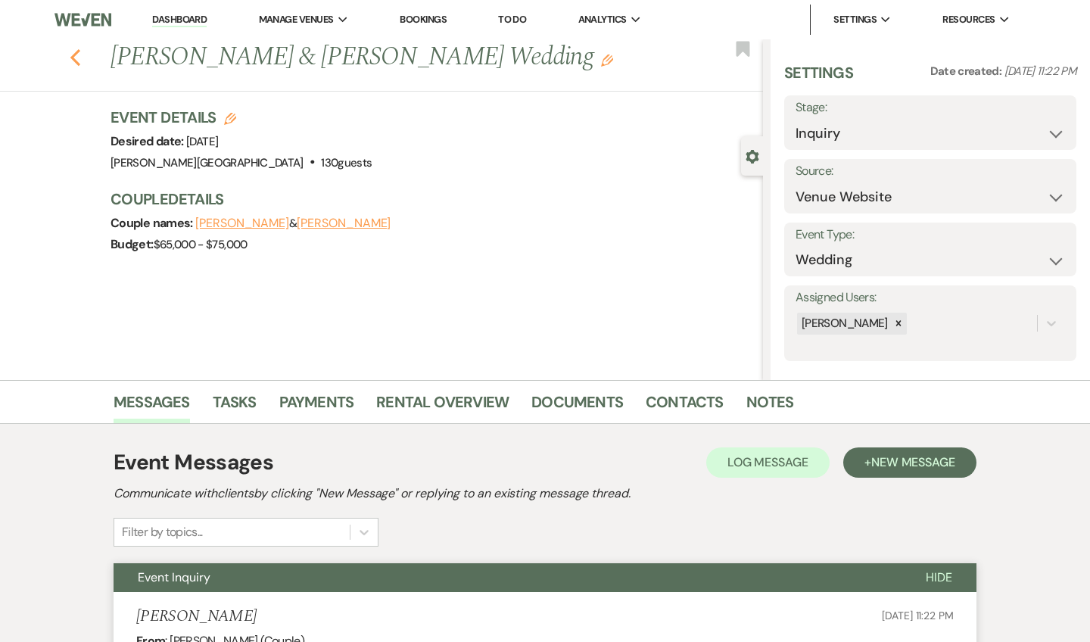
scroll to position [0, 0]
click at [77, 57] on icon "Previous" at bounding box center [75, 57] width 11 height 18
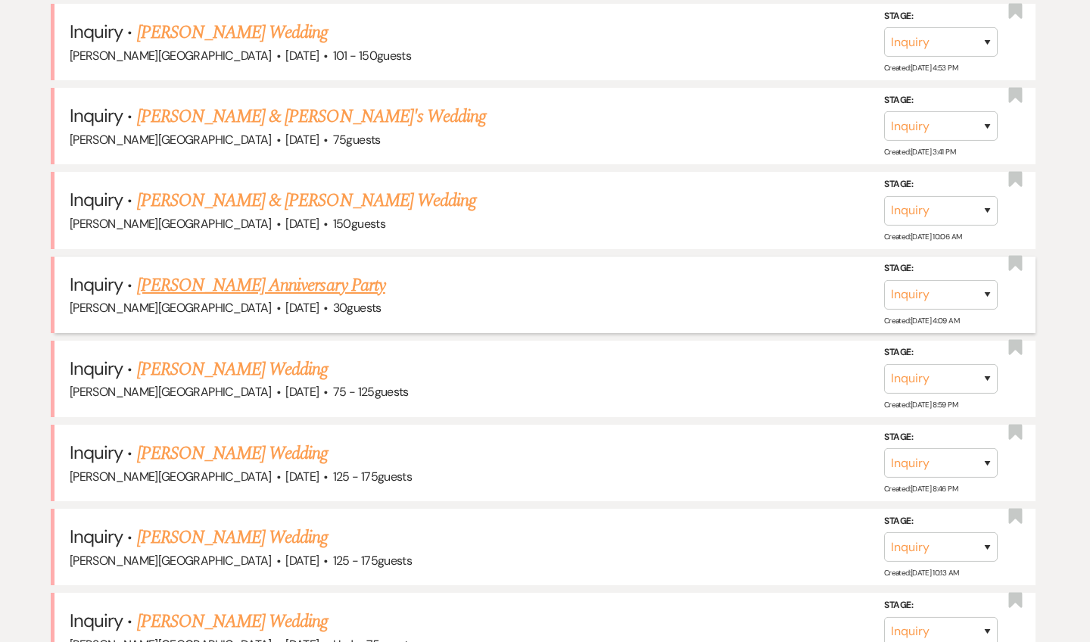
scroll to position [2009, 0]
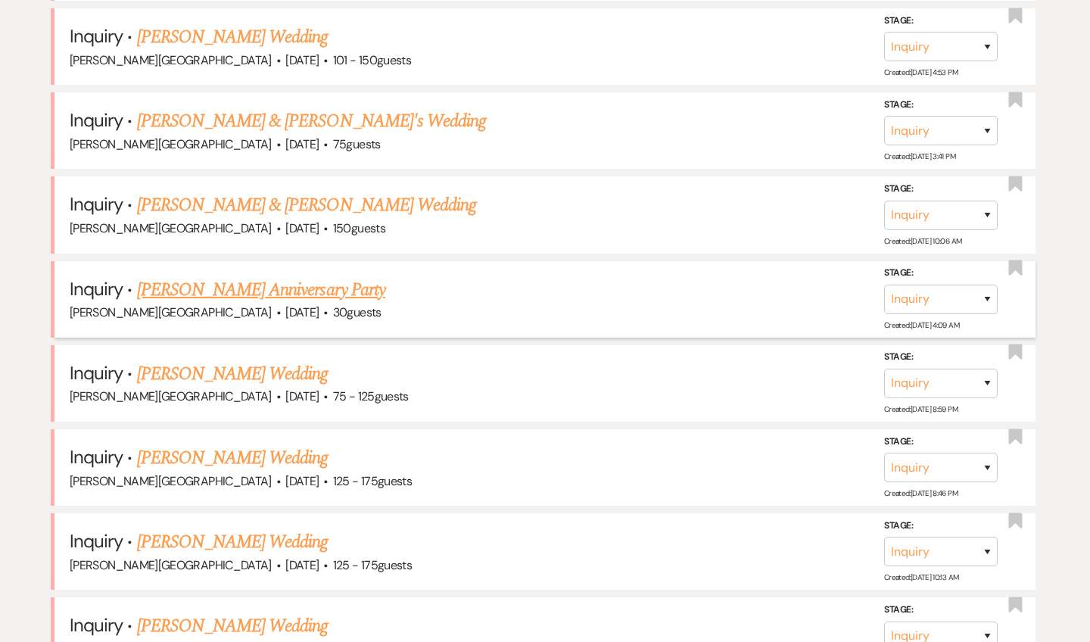
click at [238, 276] on link "[PERSON_NAME] Anniversary Party" at bounding box center [261, 289] width 248 height 27
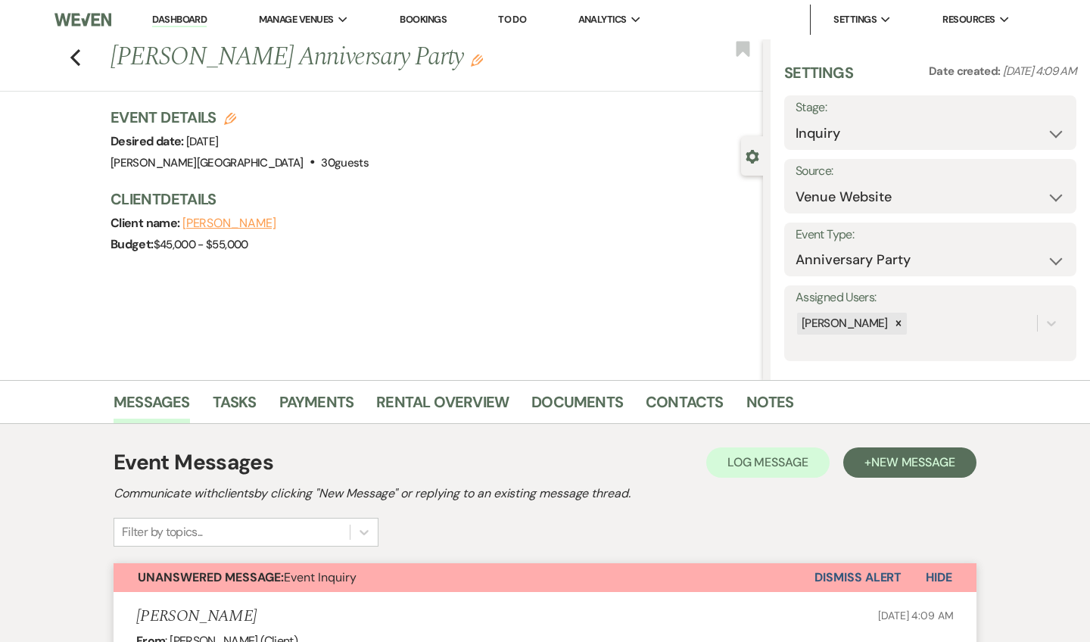
click at [844, 581] on button "Dismiss Alert" at bounding box center [858, 577] width 87 height 29
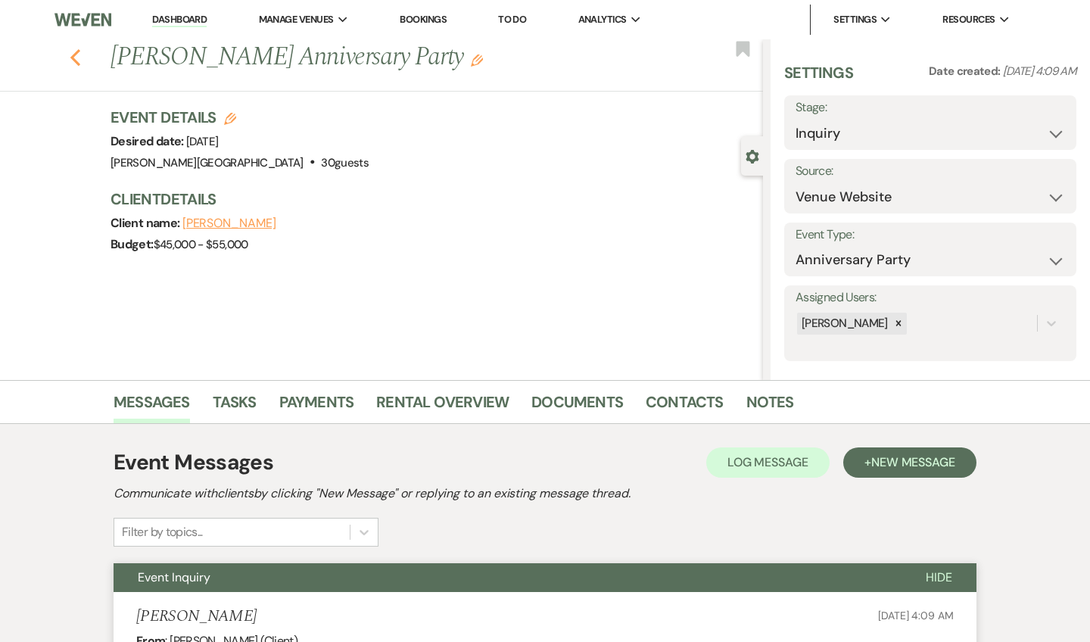
click at [76, 57] on icon "Previous" at bounding box center [75, 57] width 11 height 18
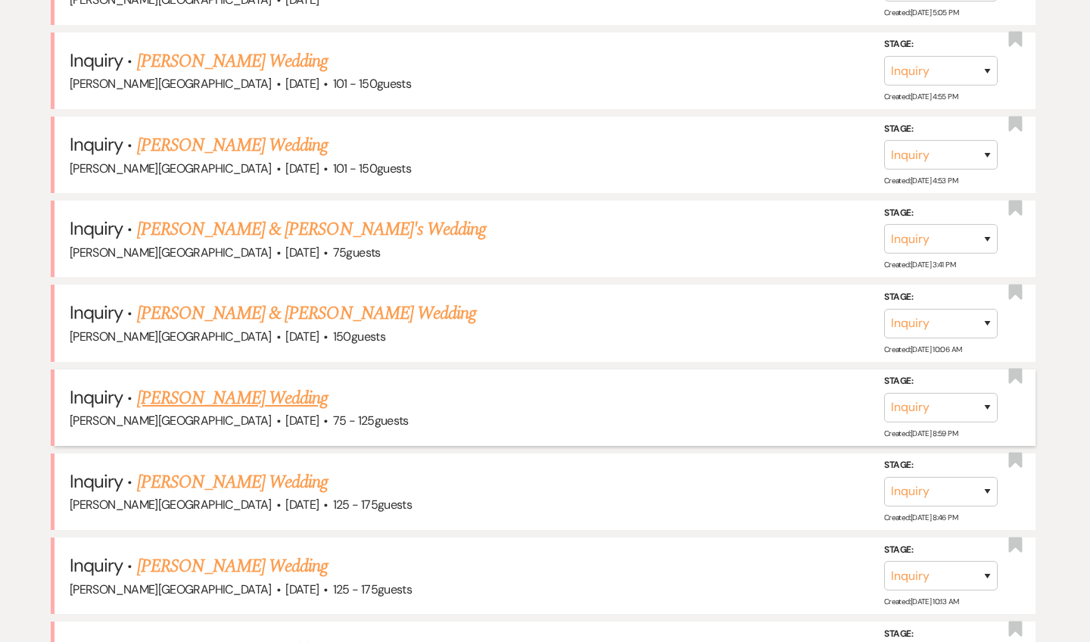
scroll to position [1900, 0]
click at [255, 301] on link "[PERSON_NAME] & [PERSON_NAME] Wedding" at bounding box center [306, 314] width 339 height 27
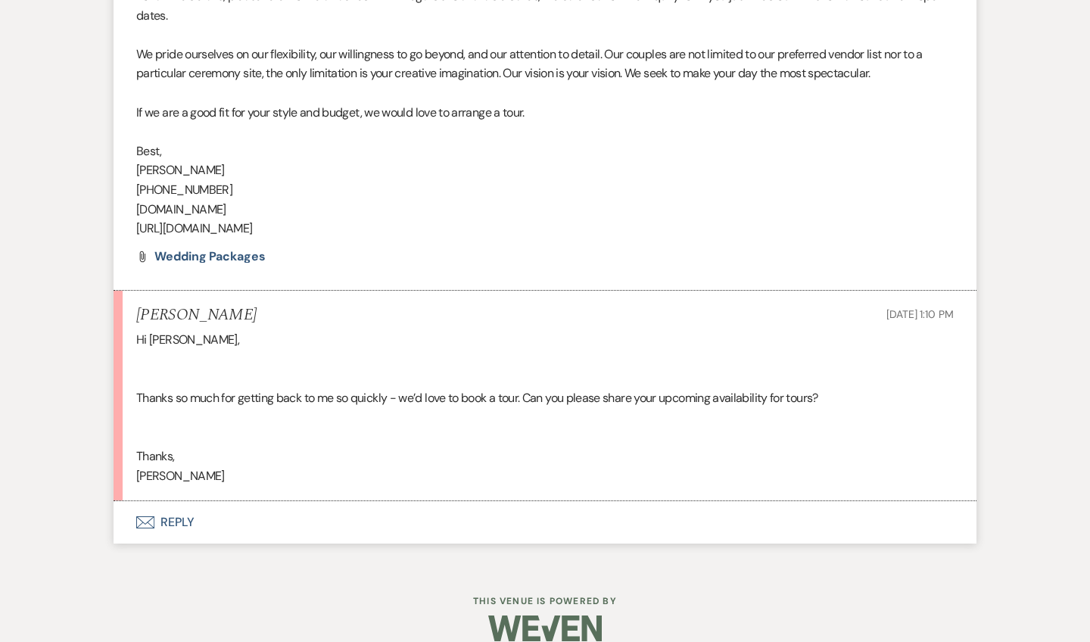
scroll to position [1180, 0]
click at [182, 509] on button "Envelope Reply" at bounding box center [545, 523] width 863 height 42
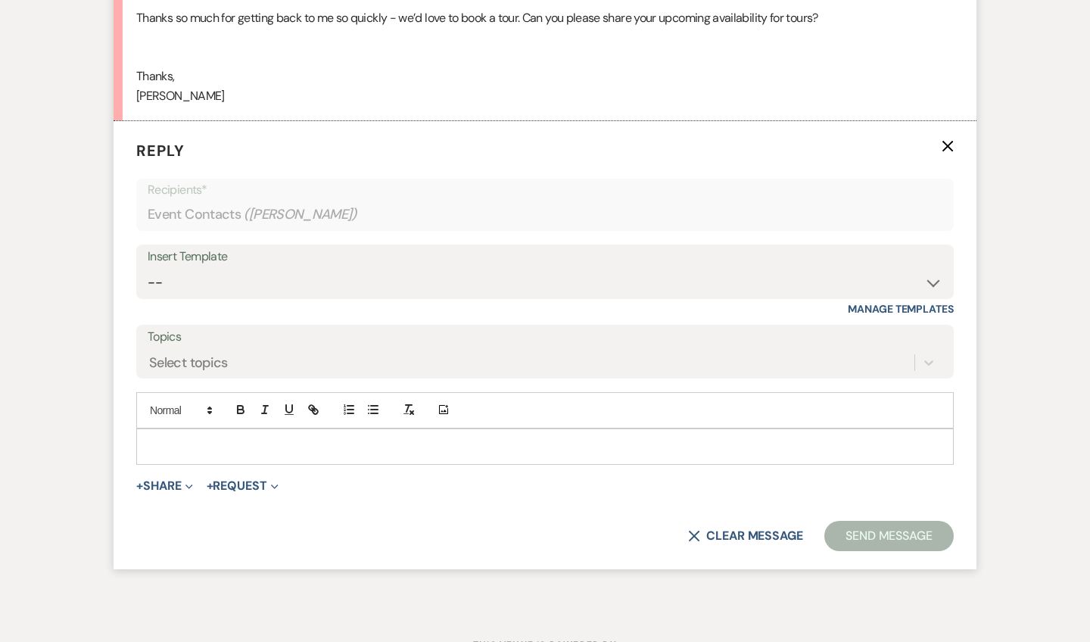
scroll to position [1563, 0]
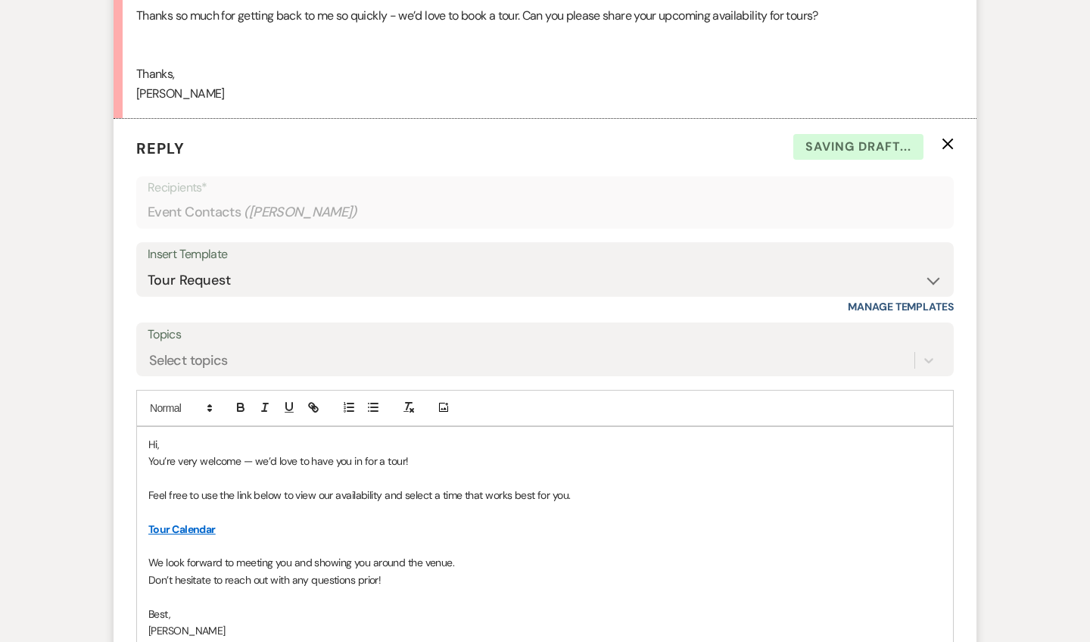
click at [177, 436] on p "Hi," at bounding box center [544, 444] width 793 height 17
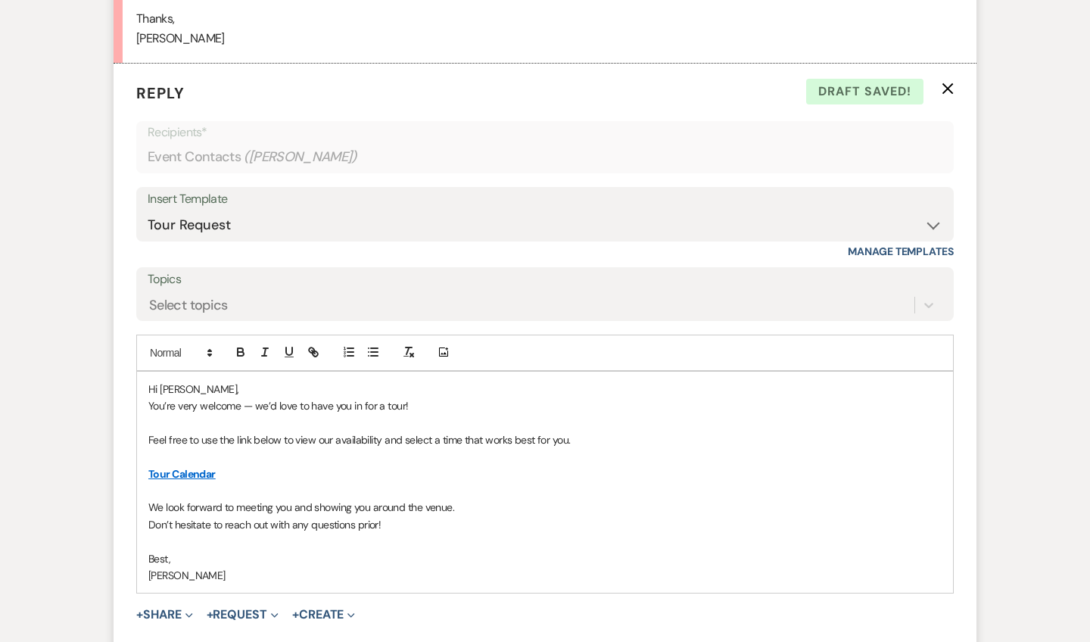
scroll to position [1629, 0]
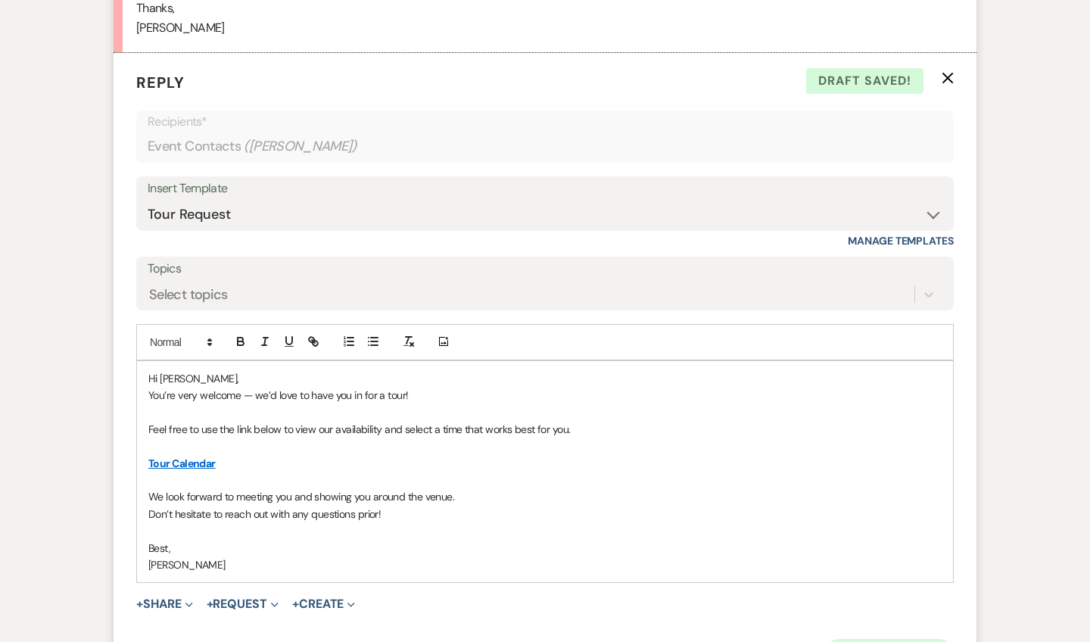
click at [879, 639] on button "Send Message" at bounding box center [889, 654] width 129 height 30
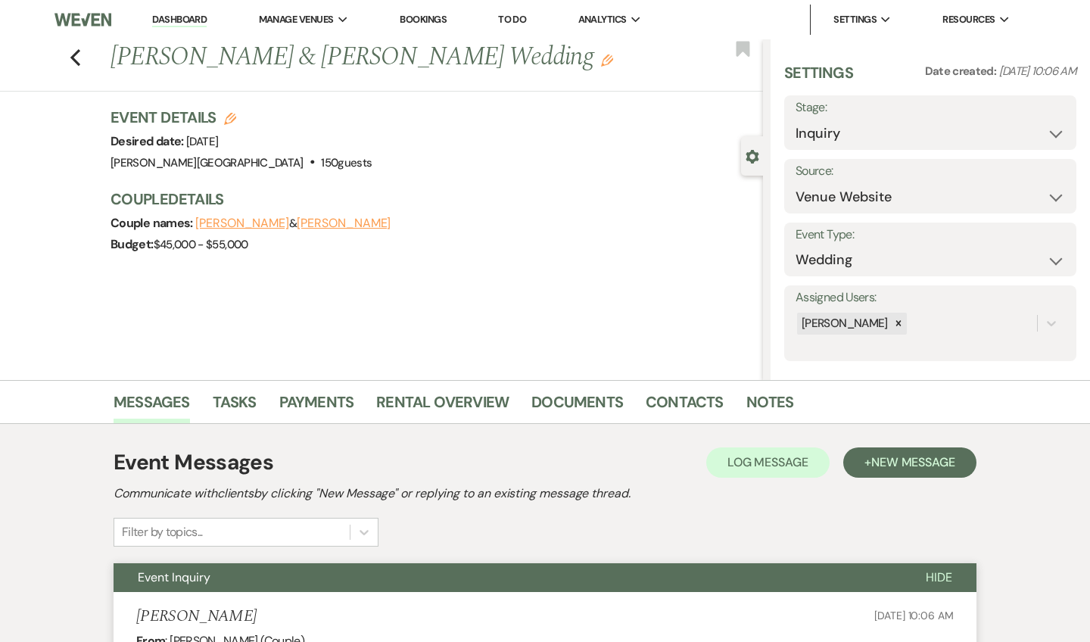
scroll to position [0, 0]
click at [75, 56] on icon "Previous" at bounding box center [75, 57] width 11 height 18
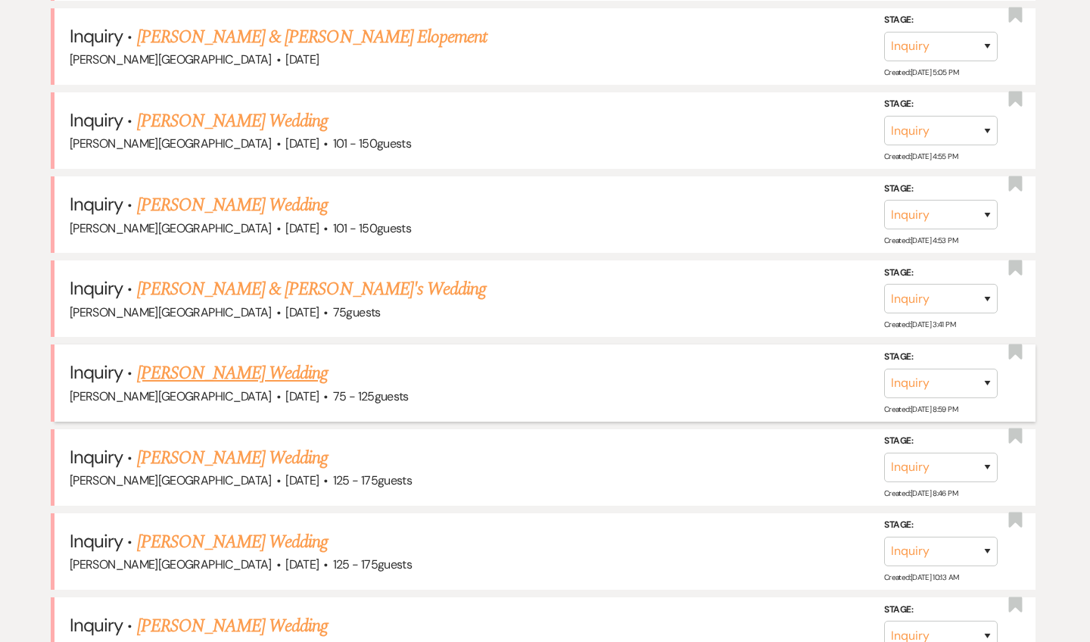
scroll to position [1832, 0]
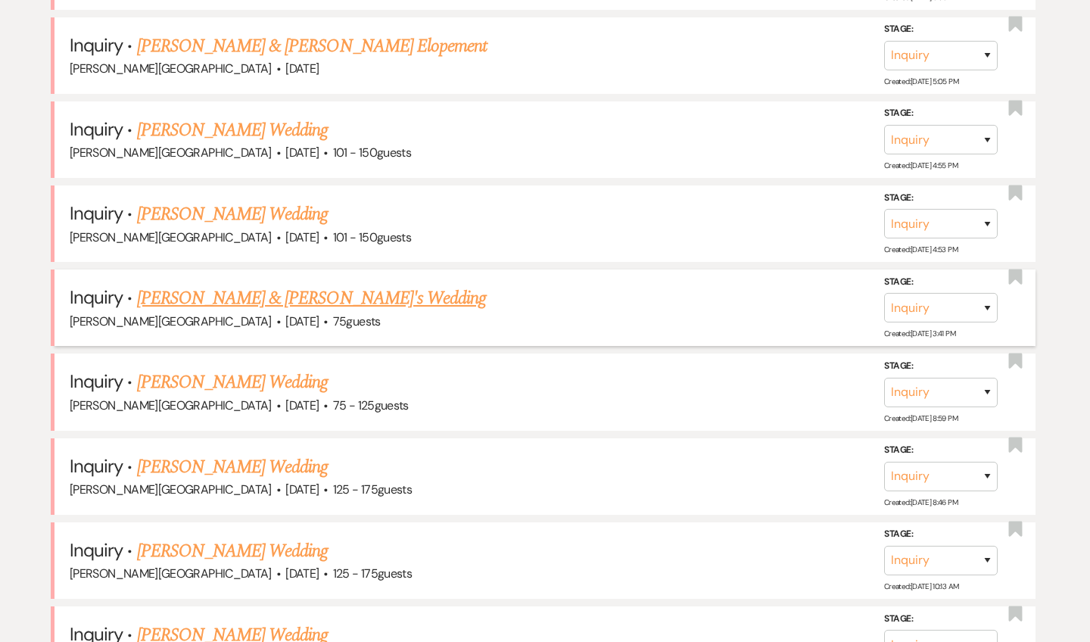
click at [233, 285] on link "[PERSON_NAME] & [PERSON_NAME]'s Wedding" at bounding box center [312, 298] width 350 height 27
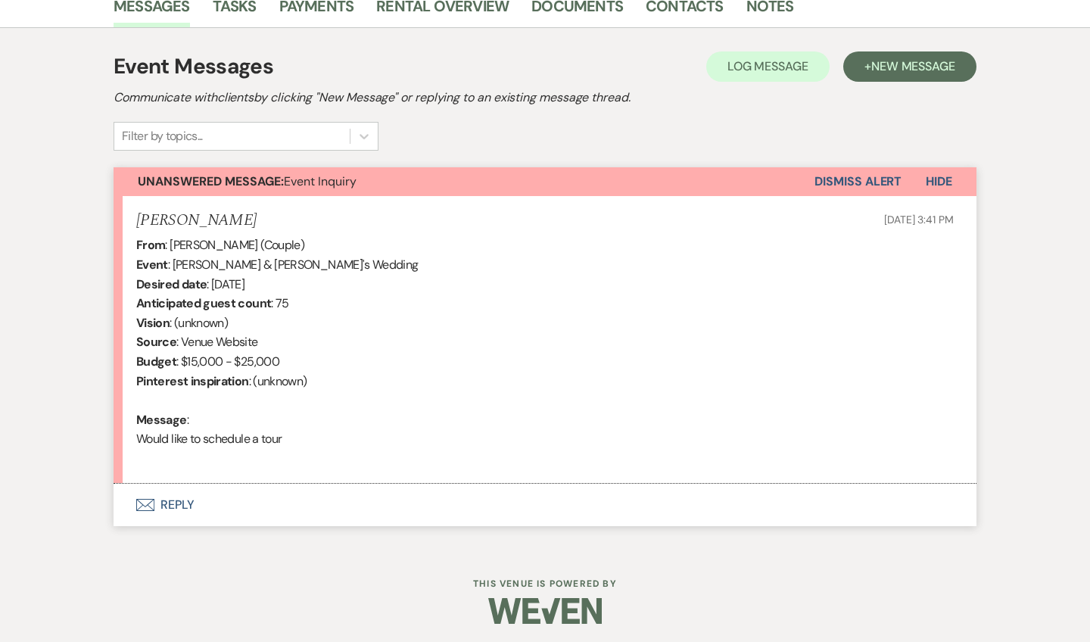
scroll to position [394, 0]
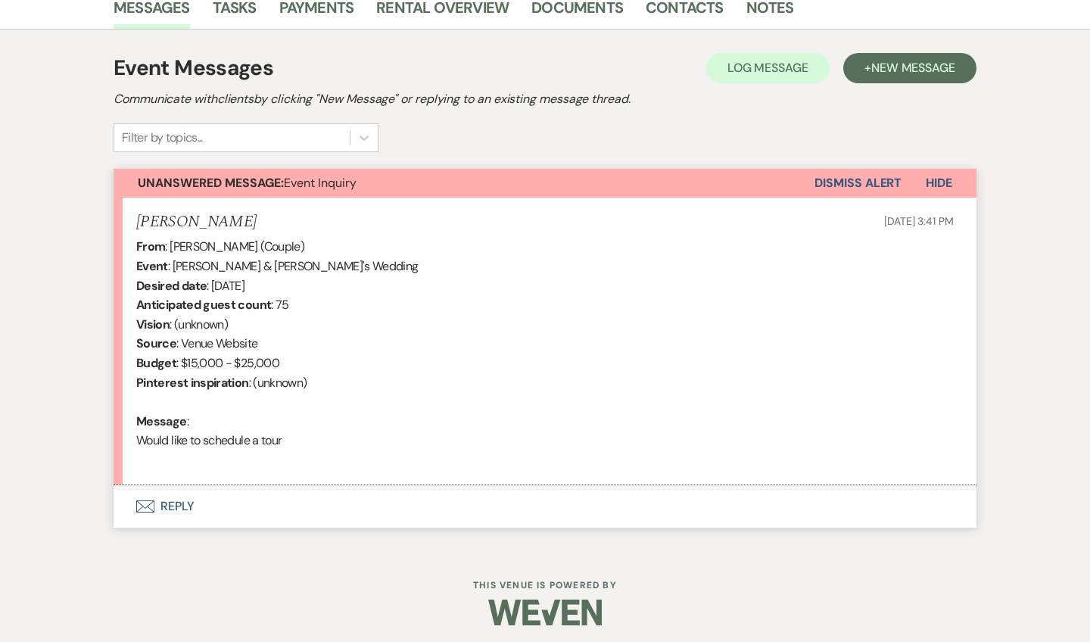
click at [182, 497] on button "Envelope Reply" at bounding box center [545, 506] width 863 height 42
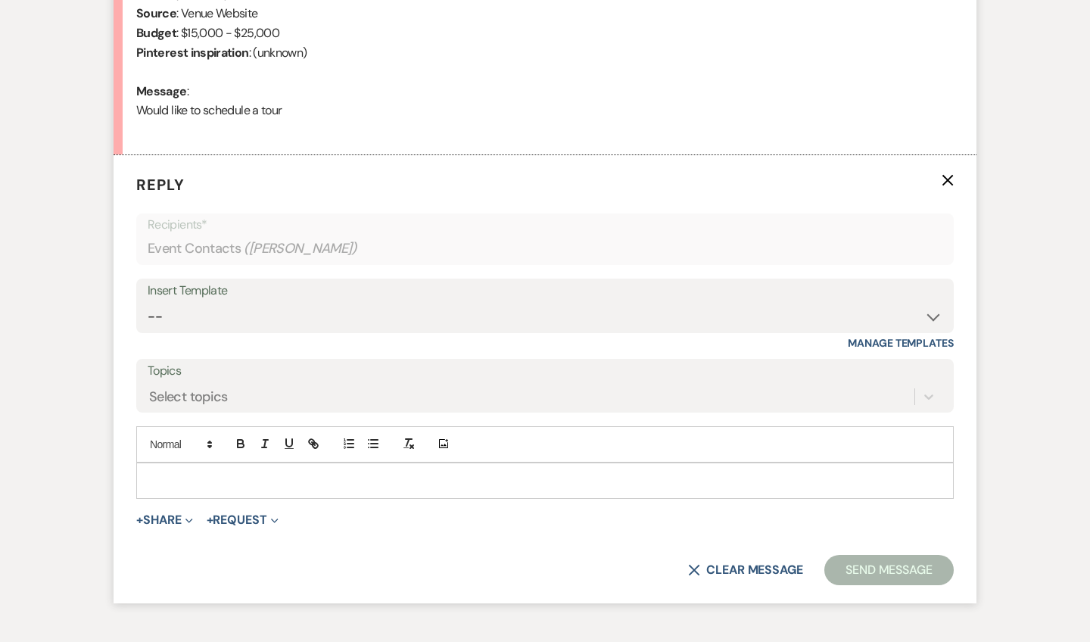
scroll to position [777, 0]
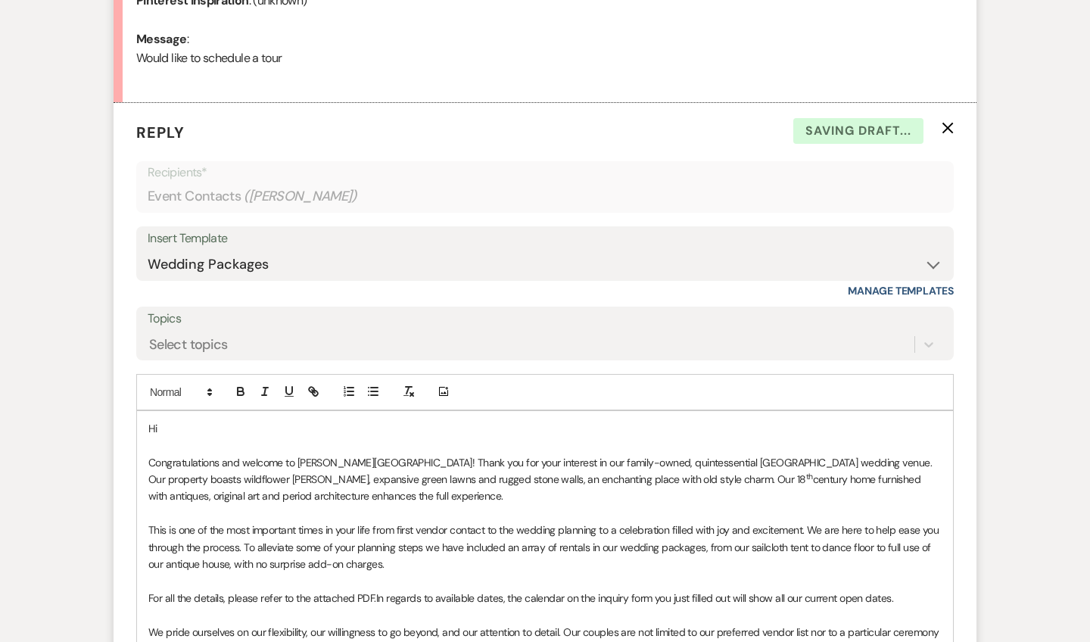
click at [192, 420] on p "Hi" at bounding box center [544, 428] width 793 height 17
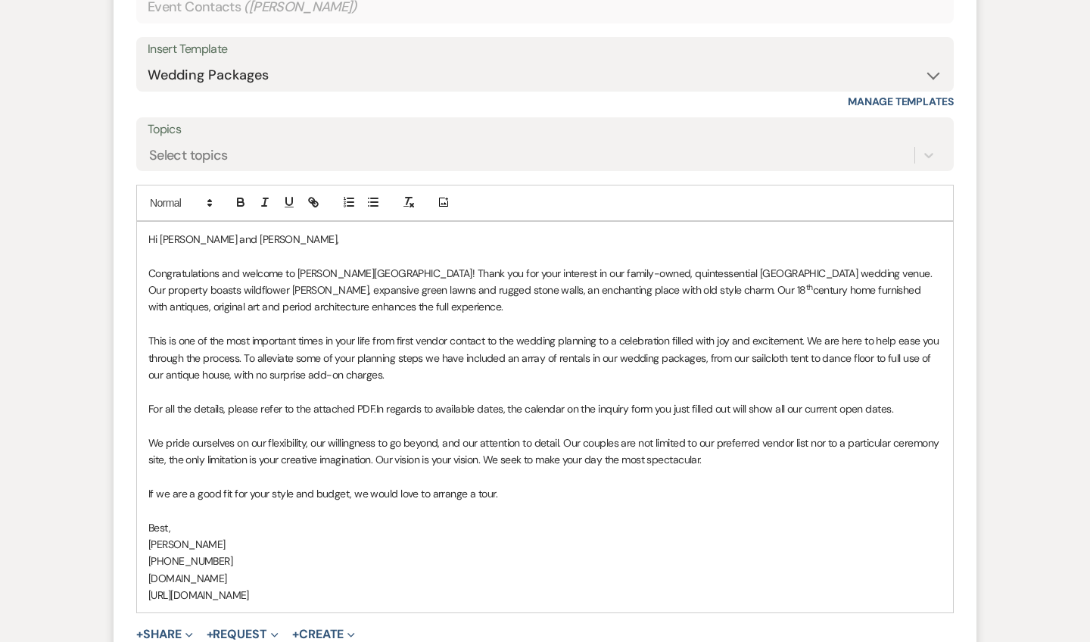
scroll to position [1064, 0]
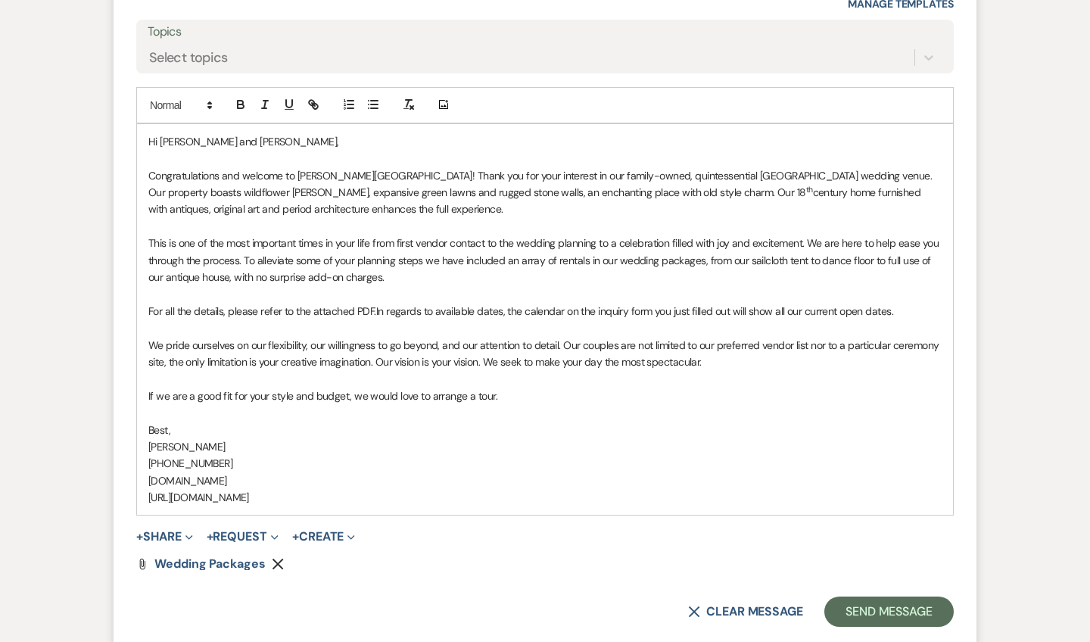
click at [544, 388] on p "If we are a good fit for your style and budget, we would love to arrange a tour." at bounding box center [544, 396] width 793 height 17
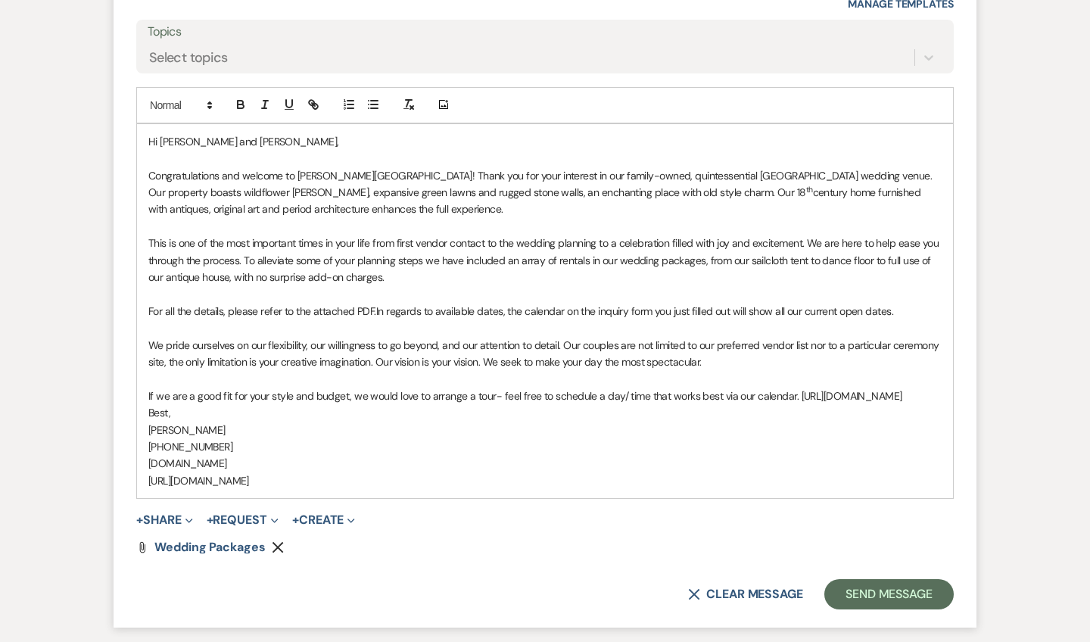
click at [147, 421] on div "Hi [PERSON_NAME] and [PERSON_NAME], Congratulations and welcome to [PERSON_NAME…" at bounding box center [545, 311] width 816 height 374
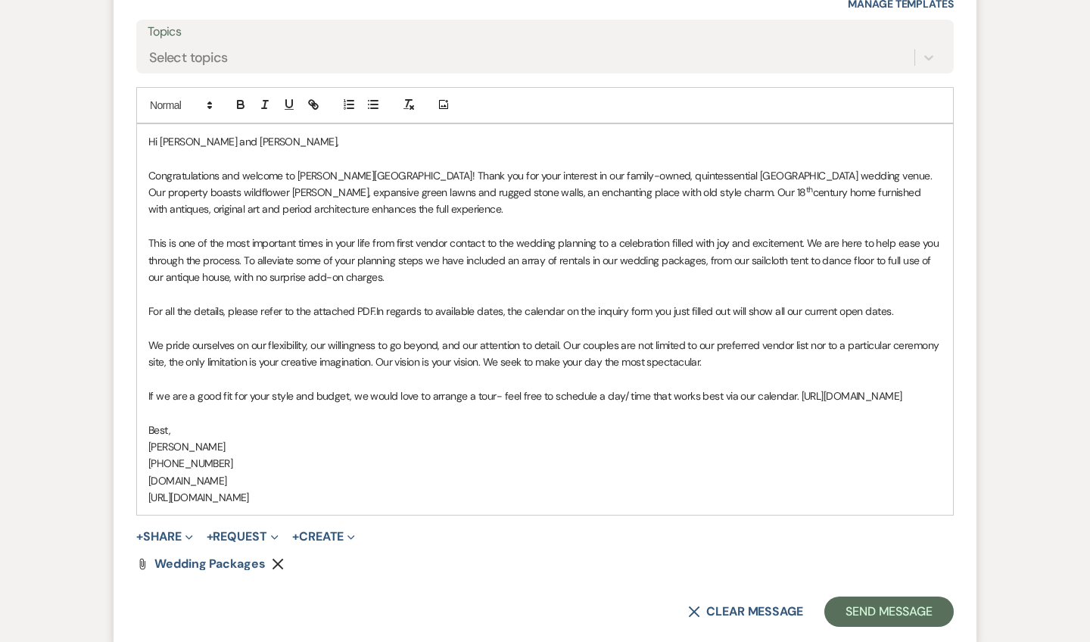
click at [147, 398] on div "Hi [PERSON_NAME] and [PERSON_NAME], Congratulations and welcome to [PERSON_NAME…" at bounding box center [545, 319] width 816 height 391
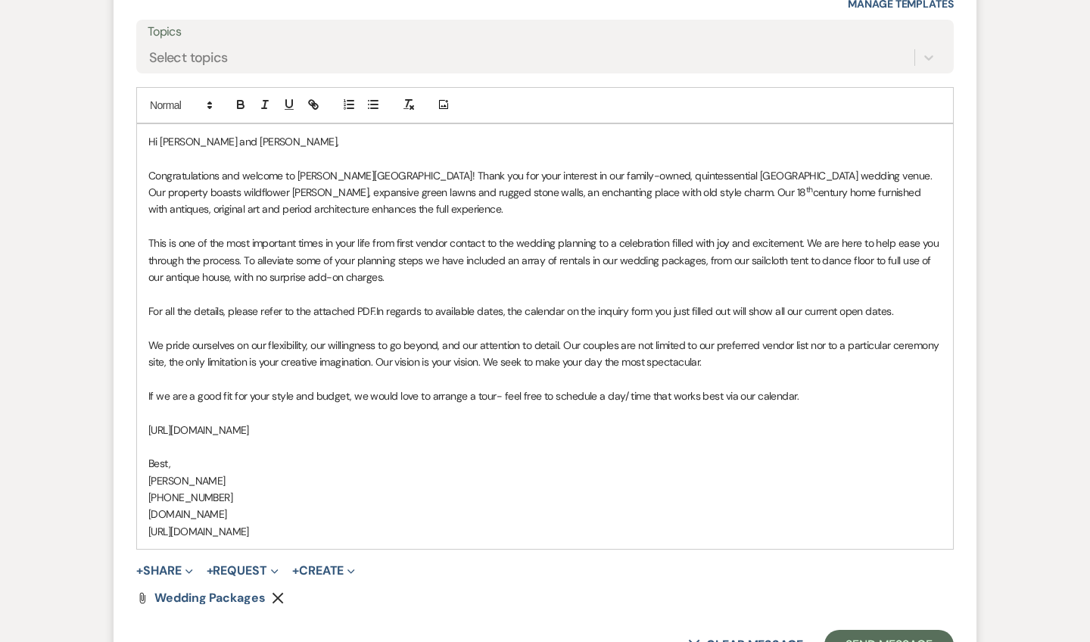
drag, startPoint x: 366, startPoint y: 417, endPoint x: 145, endPoint y: 411, distance: 221.2
click at [145, 411] on div "Hi [PERSON_NAME] and [PERSON_NAME], Congratulations and welcome to [PERSON_NAME…" at bounding box center [545, 336] width 816 height 425
click at [313, 104] on icon "button" at bounding box center [315, 106] width 5 height 5
drag, startPoint x: 297, startPoint y: 447, endPoint x: 198, endPoint y: 447, distance: 98.4
click at [198, 447] on input "Tour Calendar" at bounding box center [261, 454] width 129 height 20
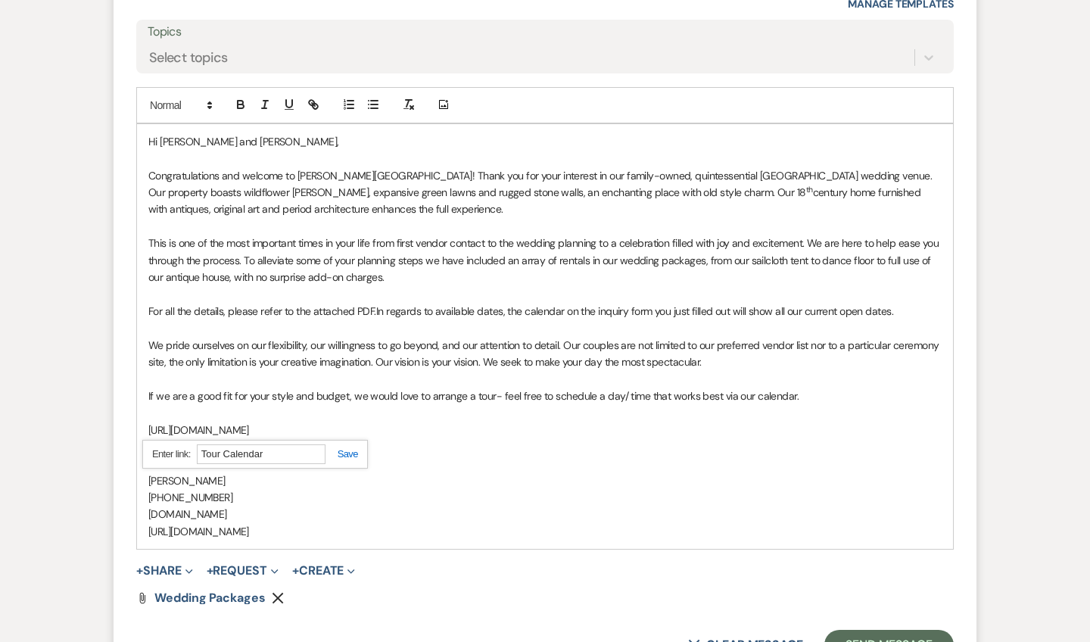
paste input "[URL][DOMAIN_NAME]"
click at [350, 448] on link at bounding box center [342, 453] width 33 height 11
drag, startPoint x: 204, startPoint y: 417, endPoint x: 145, endPoint y: 417, distance: 59.8
click at [145, 417] on div "Hi [PERSON_NAME] and [PERSON_NAME], Congratulations and welcome to [PERSON_NAME…" at bounding box center [545, 336] width 816 height 425
click at [314, 103] on line "button" at bounding box center [313, 104] width 3 height 3
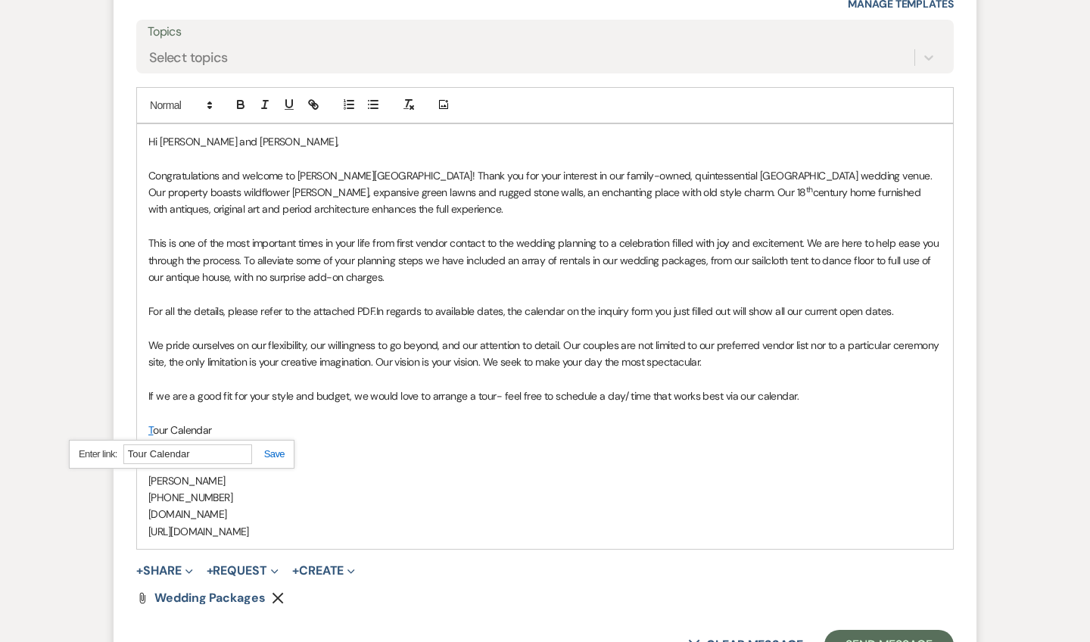
paste input "[URL][DOMAIN_NAME]"
click at [271, 453] on div "[URL][DOMAIN_NAME]" at bounding box center [182, 455] width 226 height 30
click at [274, 448] on link at bounding box center [268, 453] width 33 height 11
click at [316, 438] on p at bounding box center [544, 446] width 793 height 17
click at [888, 630] on button "Send Message" at bounding box center [889, 645] width 129 height 30
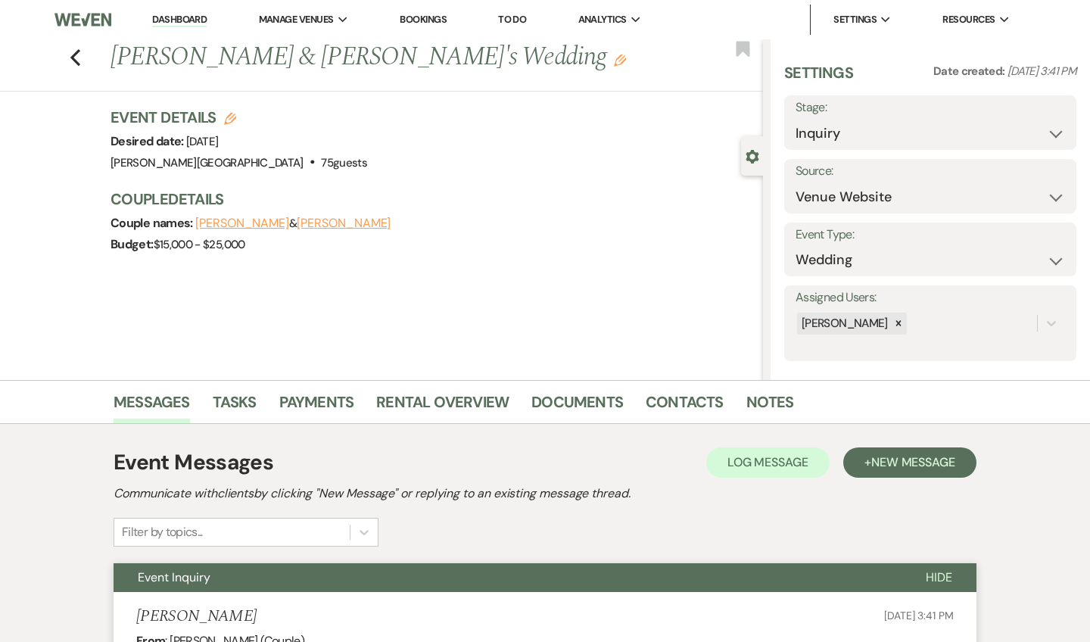
scroll to position [0, 0]
click at [73, 59] on icon "Previous" at bounding box center [75, 57] width 11 height 18
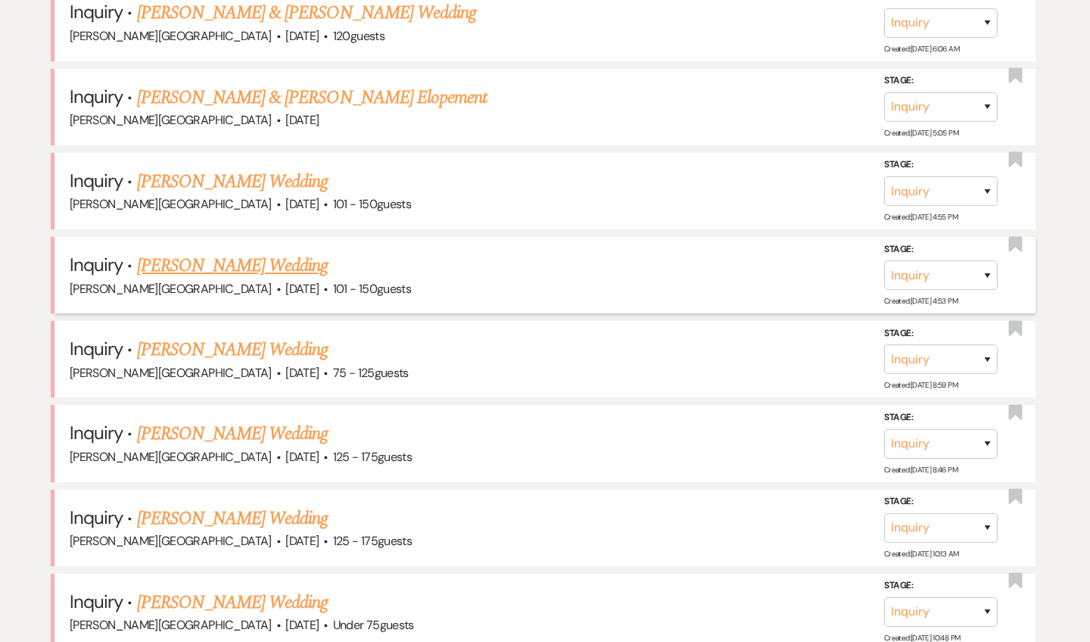
scroll to position [1779, 0]
click at [226, 254] on link "[PERSON_NAME] Wedding" at bounding box center [233, 267] width 192 height 27
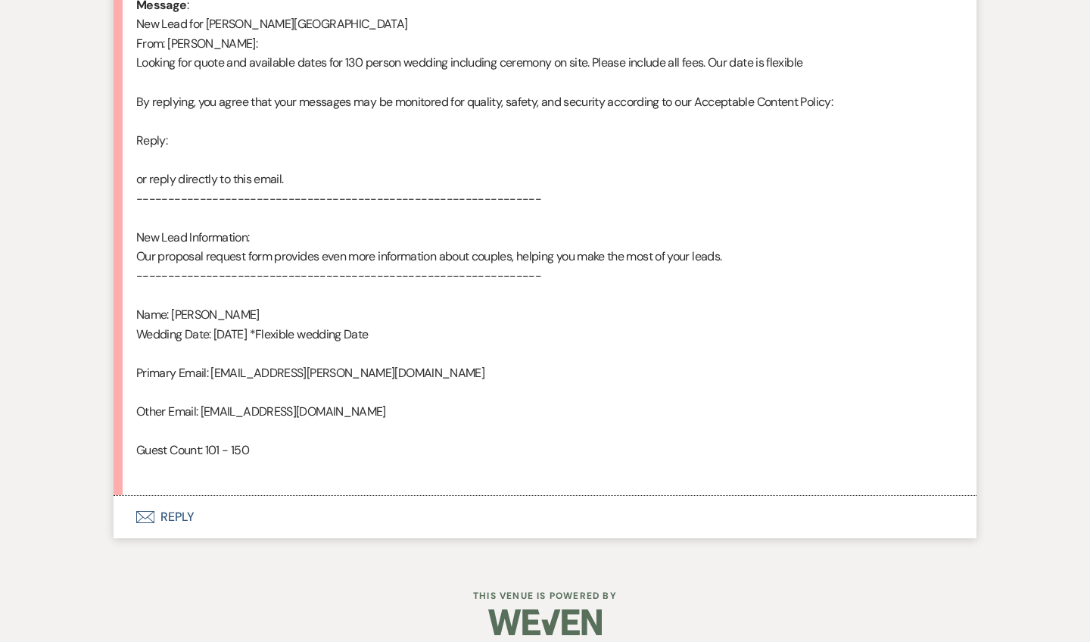
click at [182, 496] on button "Envelope Reply" at bounding box center [545, 517] width 863 height 42
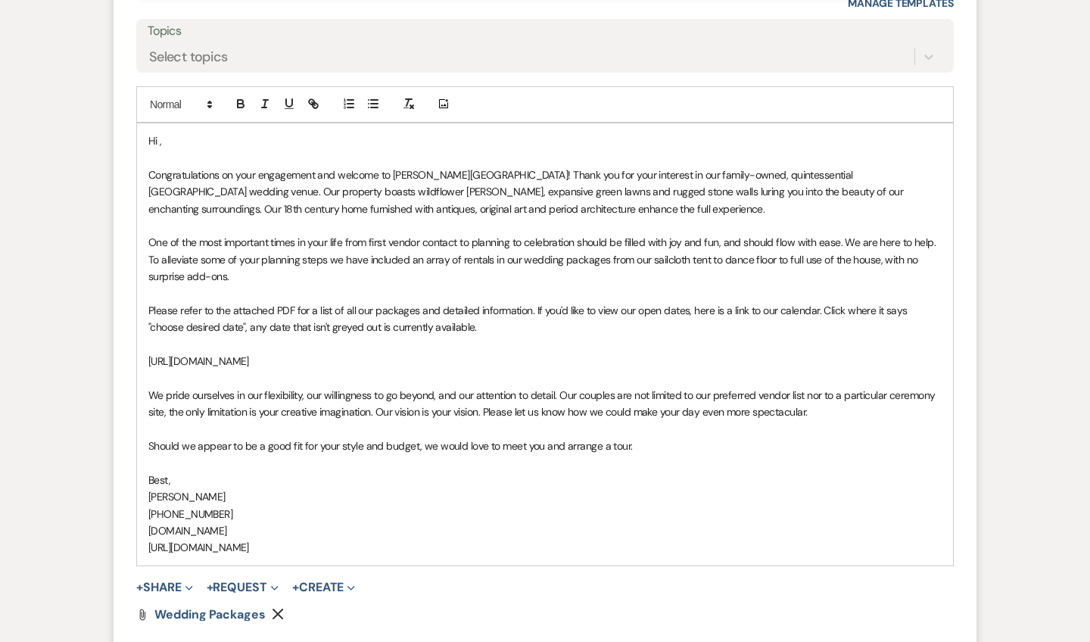
scroll to position [1463, 0]
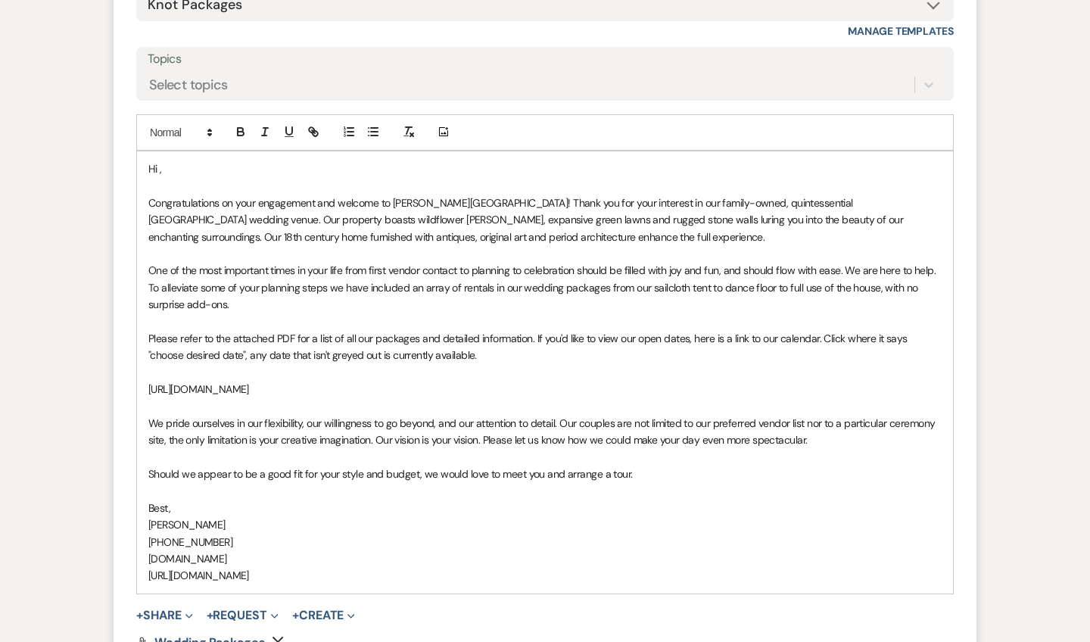
click at [179, 161] on p "Hi ," at bounding box center [544, 169] width 793 height 17
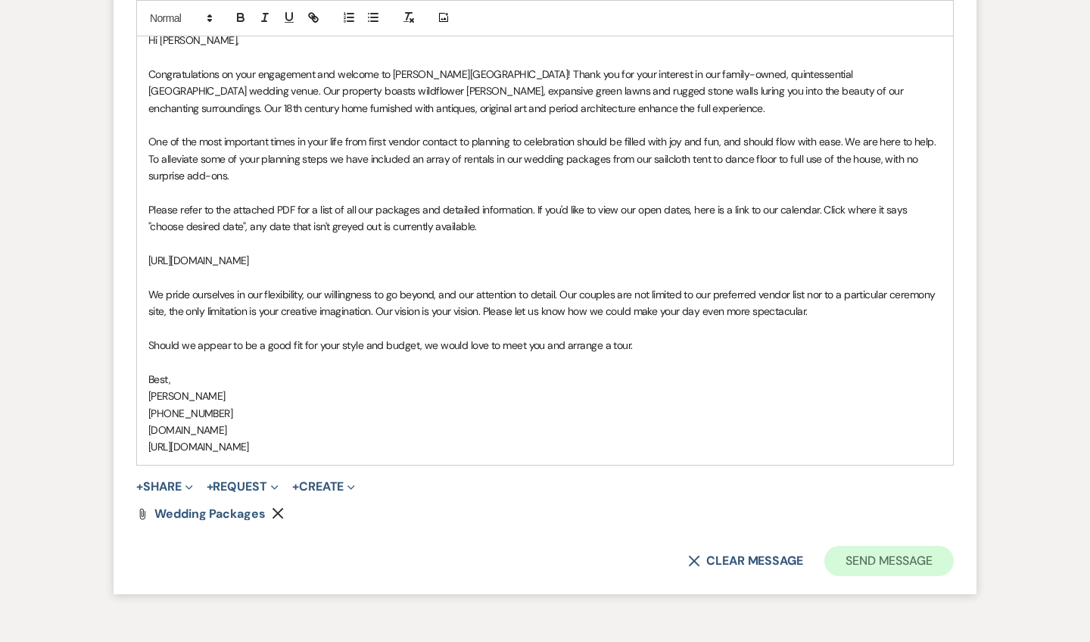
click at [862, 546] on button "Send Message" at bounding box center [889, 561] width 129 height 30
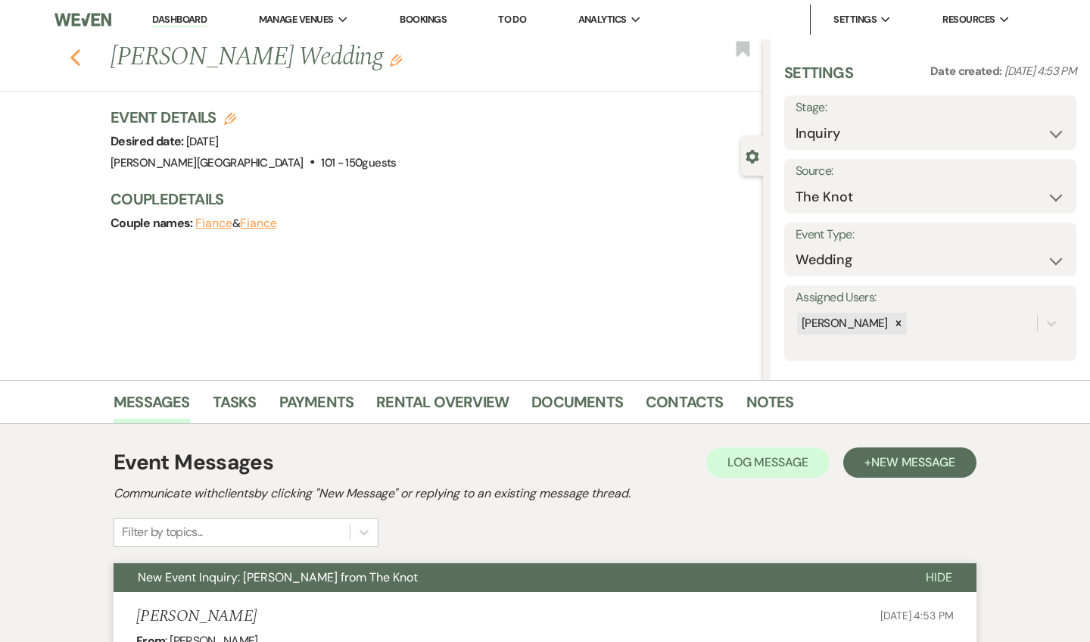
scroll to position [0, 0]
click at [79, 58] on icon "Previous" at bounding box center [75, 57] width 11 height 18
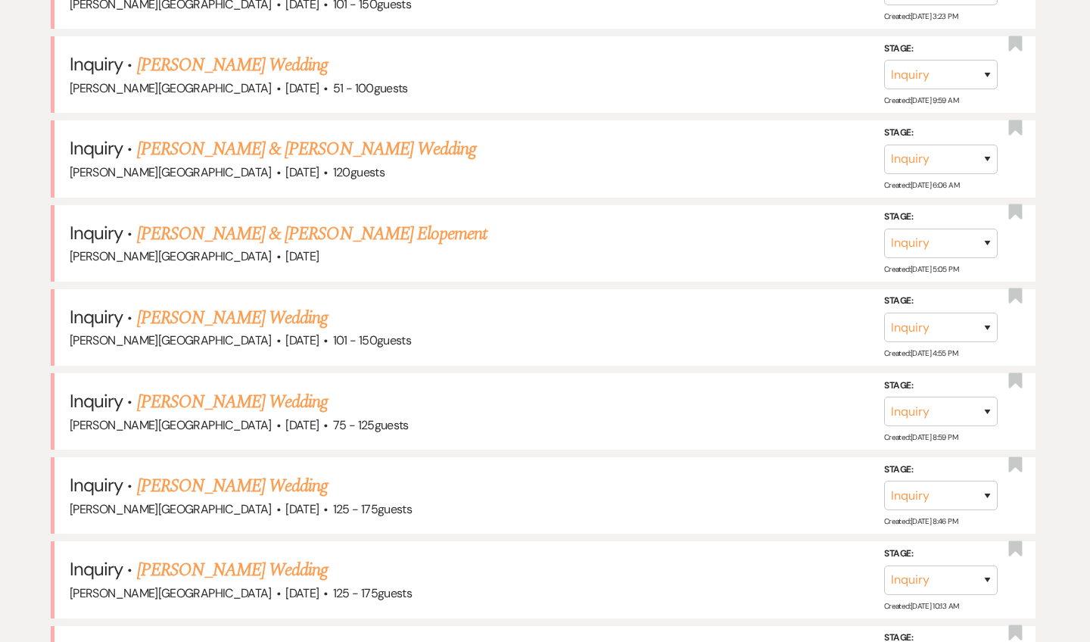
scroll to position [1643, 0]
click at [223, 305] on link "[PERSON_NAME] Wedding" at bounding box center [233, 318] width 192 height 27
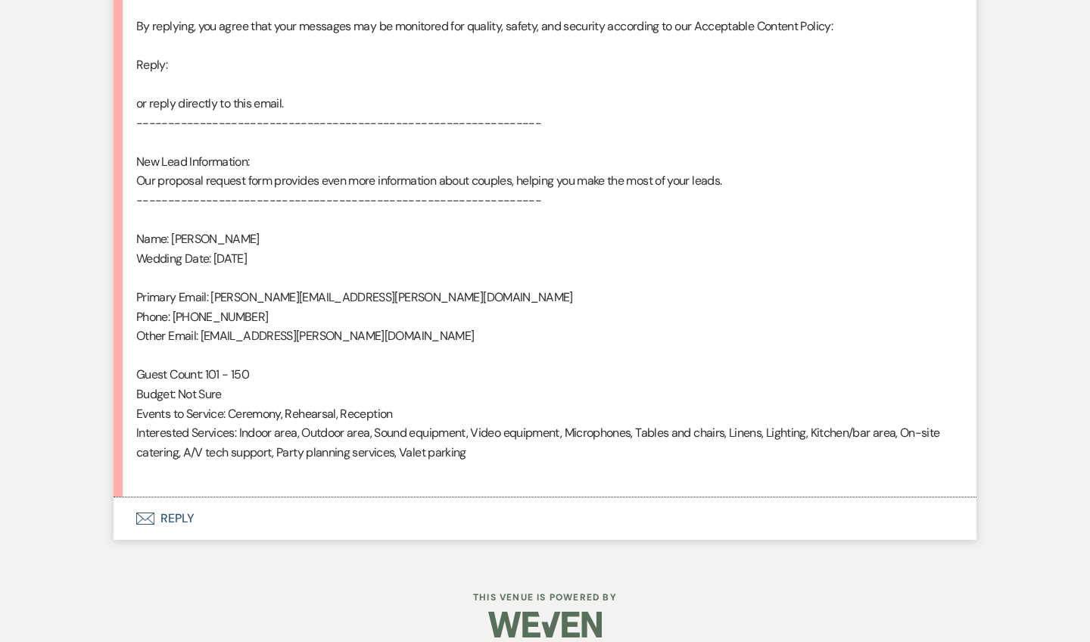
click at [175, 497] on button "Envelope Reply" at bounding box center [545, 518] width 863 height 42
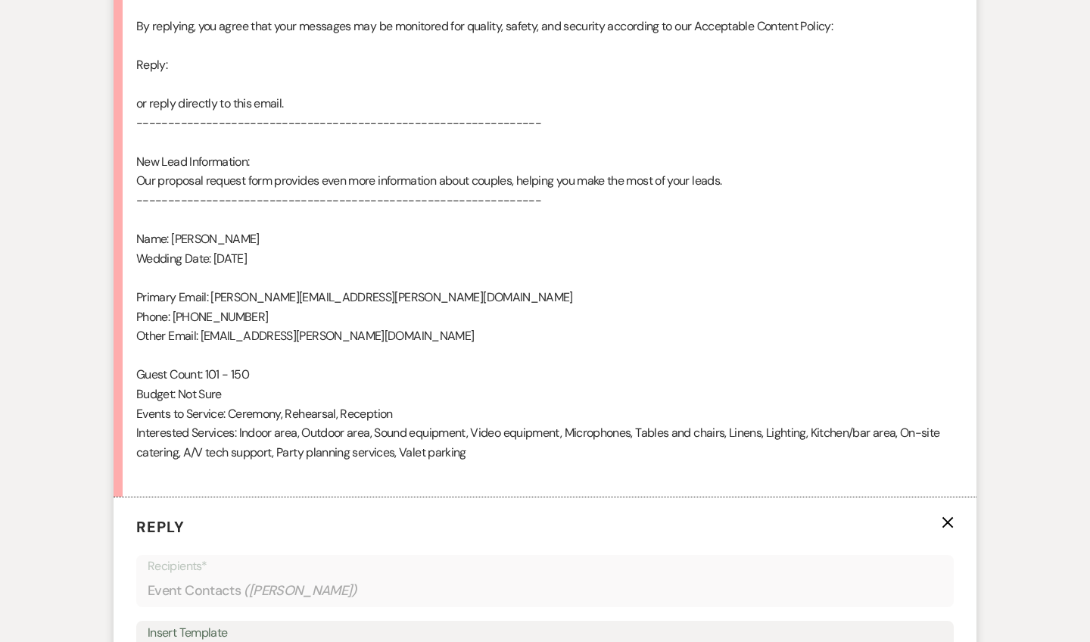
scroll to position [1269, 0]
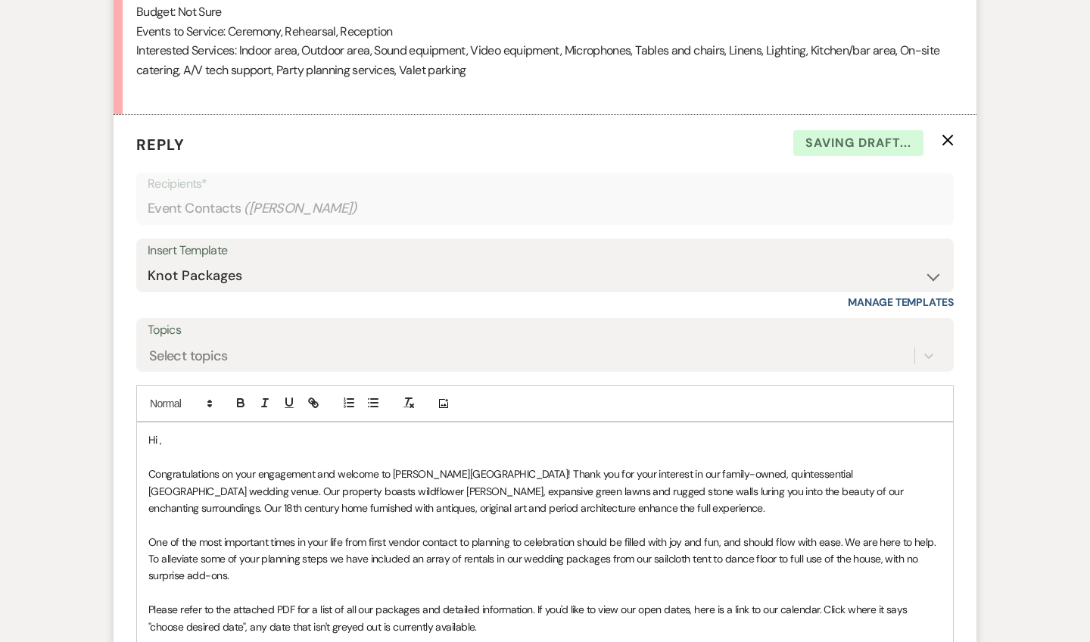
click at [201, 432] on p "Hi ," at bounding box center [544, 440] width 793 height 17
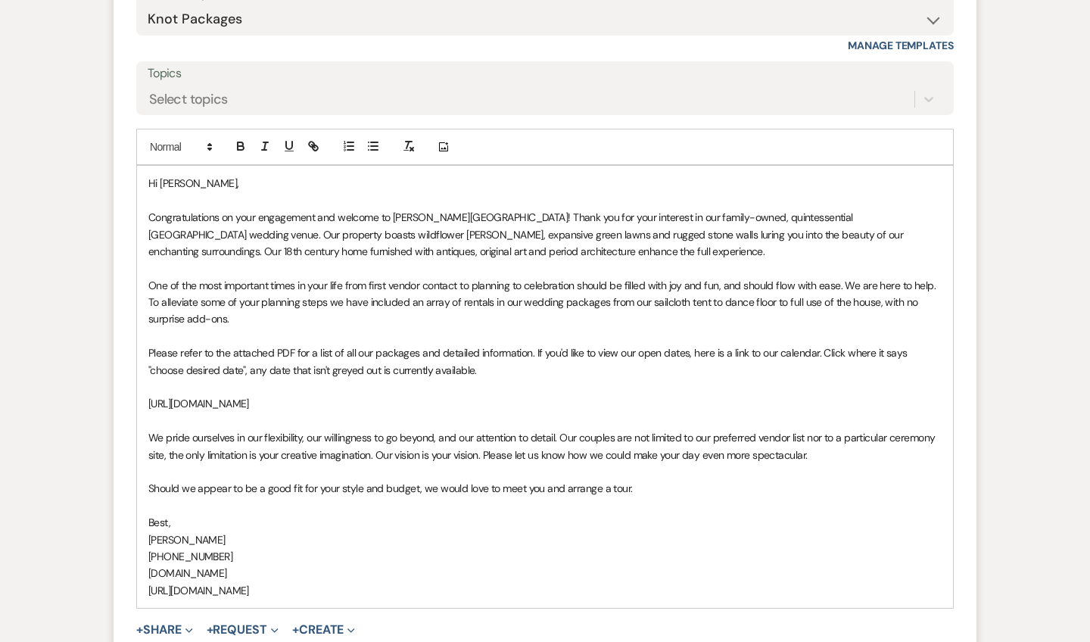
scroll to position [1695, 0]
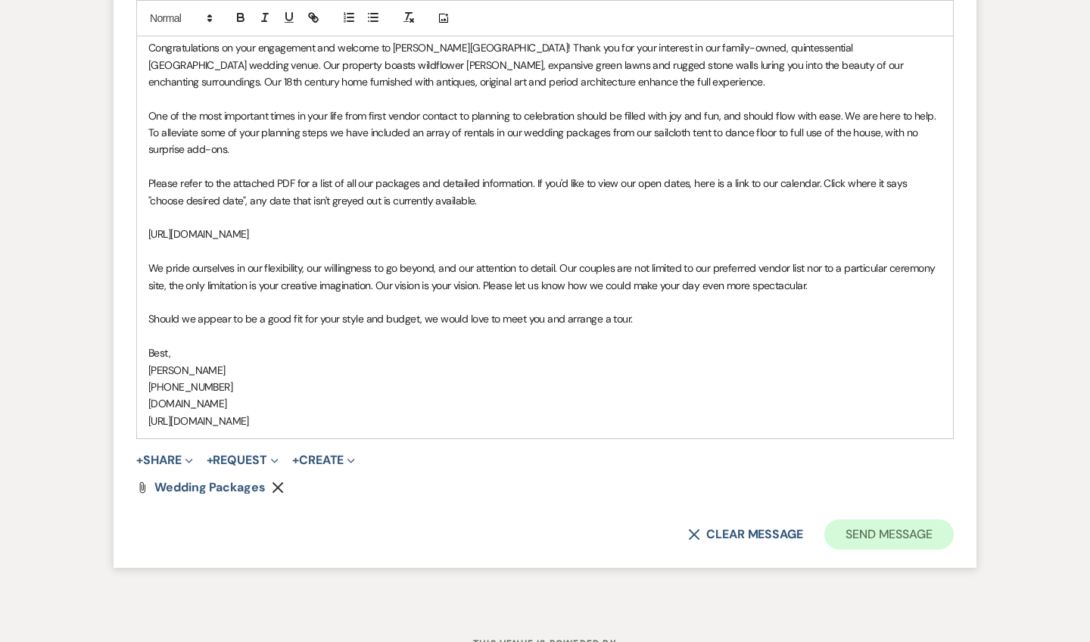
click at [846, 519] on button "Send Message" at bounding box center [889, 534] width 129 height 30
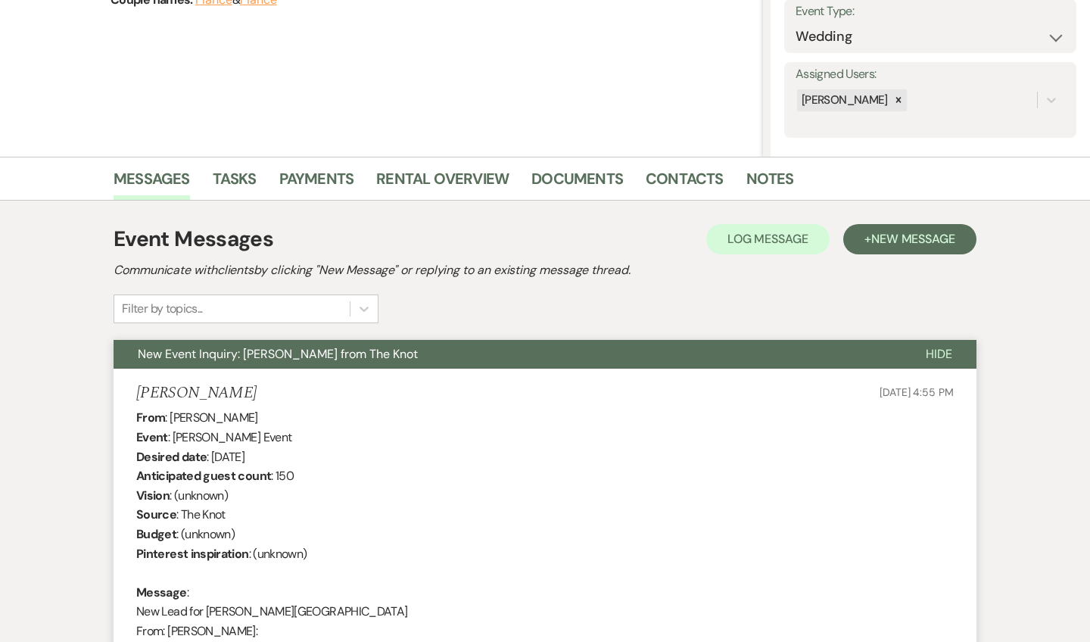
scroll to position [0, 0]
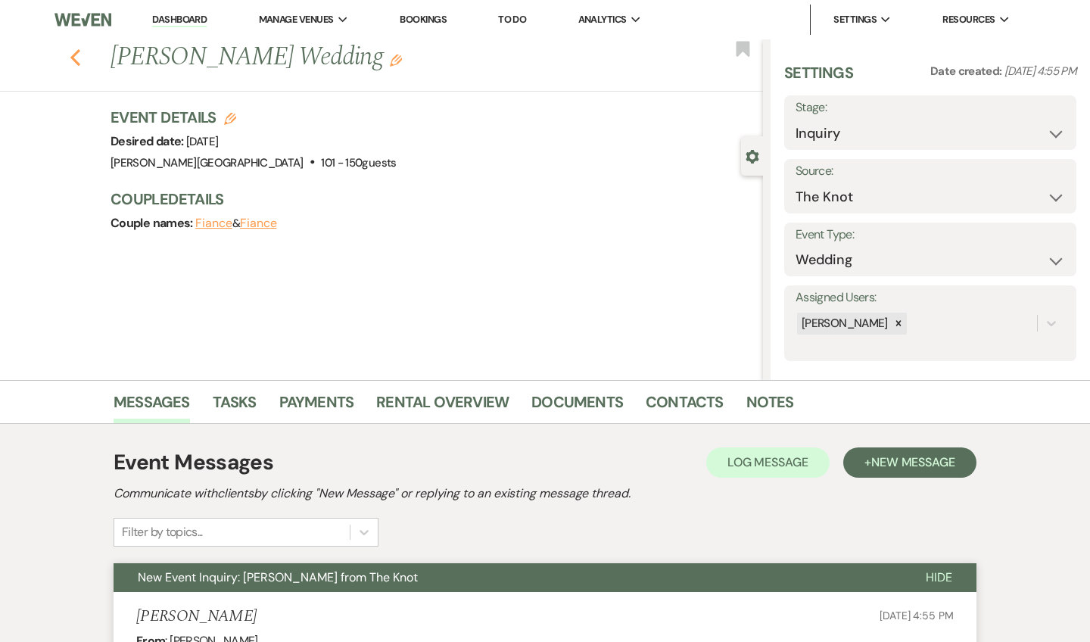
click at [71, 51] on icon "Previous" at bounding box center [75, 57] width 11 height 18
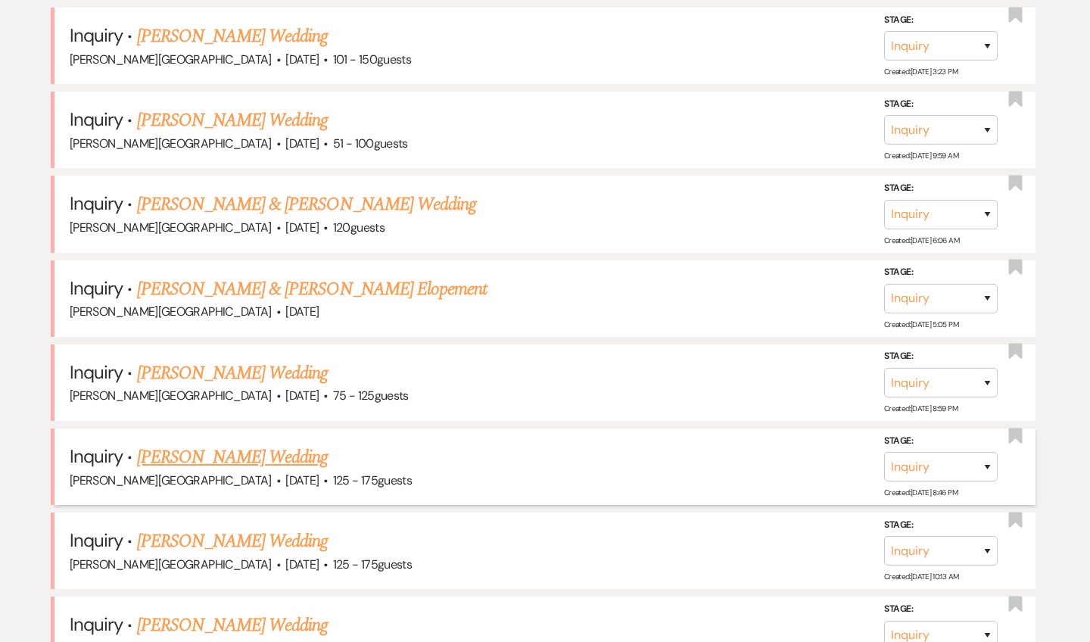
scroll to position [1582, 0]
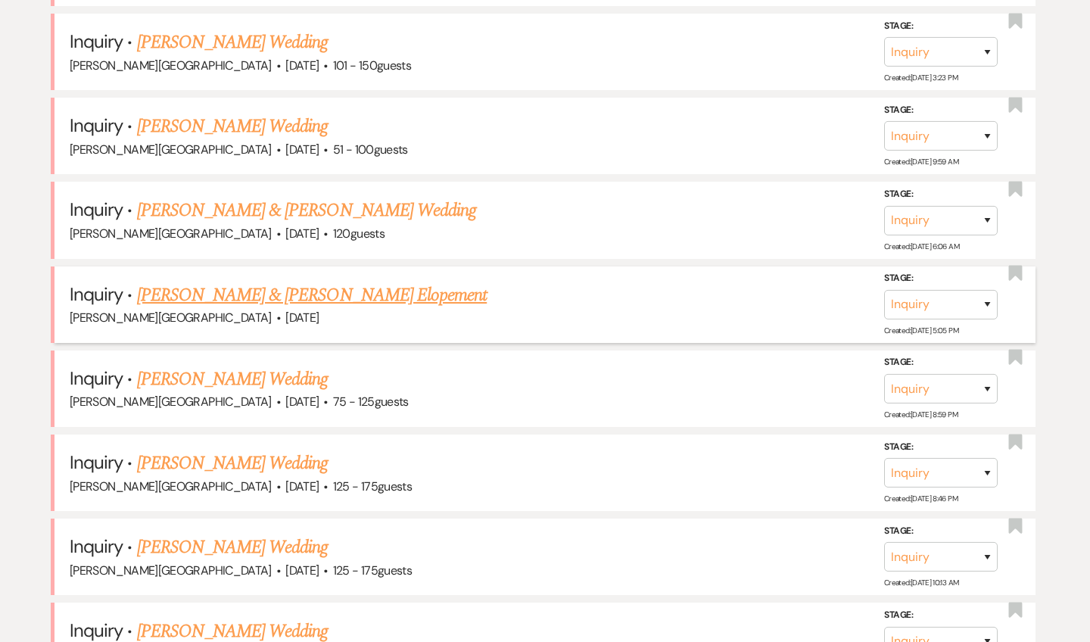
click at [229, 282] on link "[PERSON_NAME] & [PERSON_NAME] Elopement" at bounding box center [312, 295] width 351 height 27
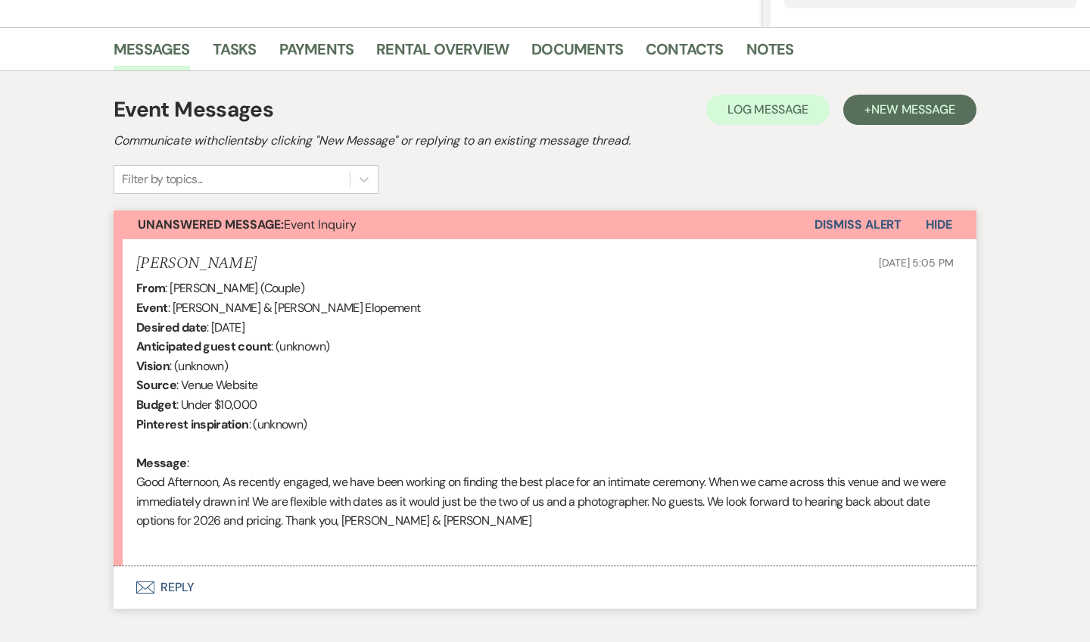
scroll to position [432, 0]
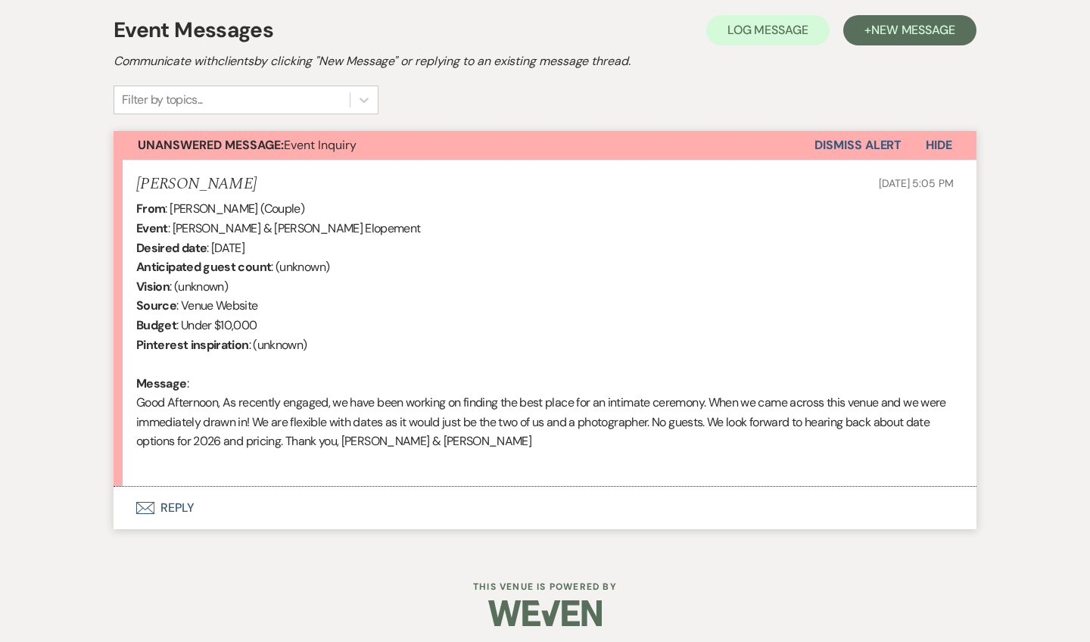
click at [185, 502] on button "Envelope Reply" at bounding box center [545, 508] width 863 height 42
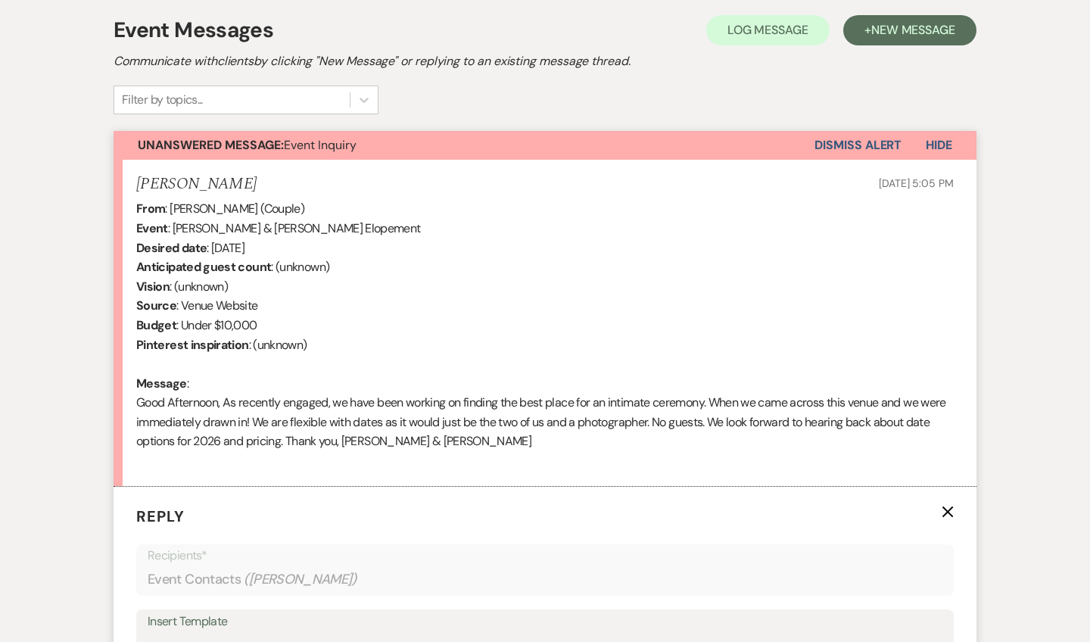
scroll to position [815, 0]
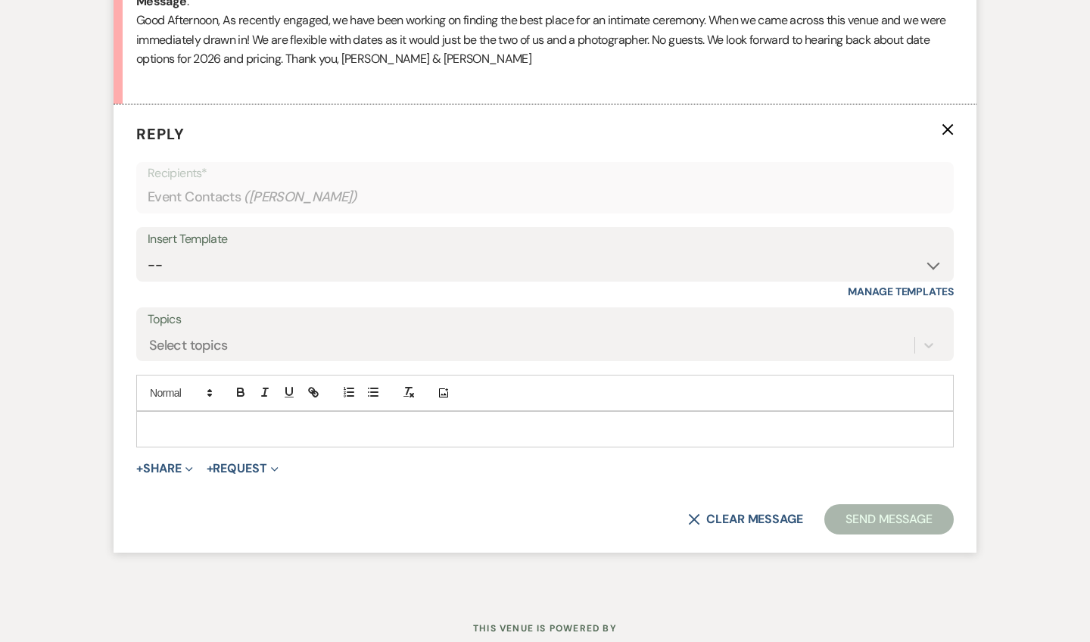
click at [174, 421] on p at bounding box center [544, 429] width 793 height 17
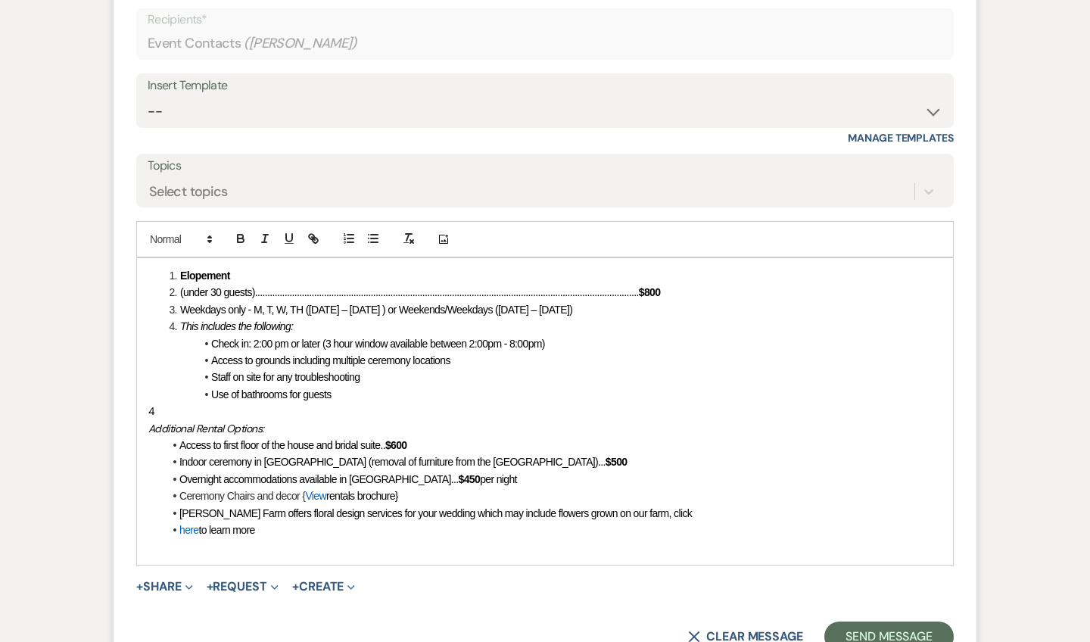
scroll to position [970, 0]
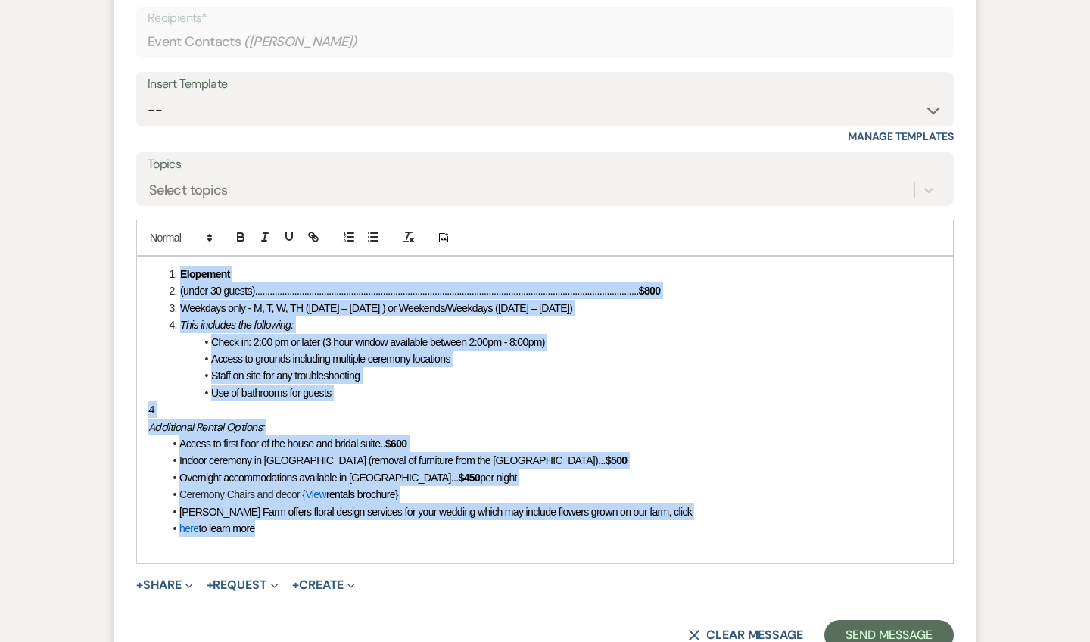
drag, startPoint x: 273, startPoint y: 517, endPoint x: 157, endPoint y: 262, distance: 280.2
click at [157, 262] on div "Elopement (under 30 guests)....................................................…" at bounding box center [545, 410] width 816 height 307
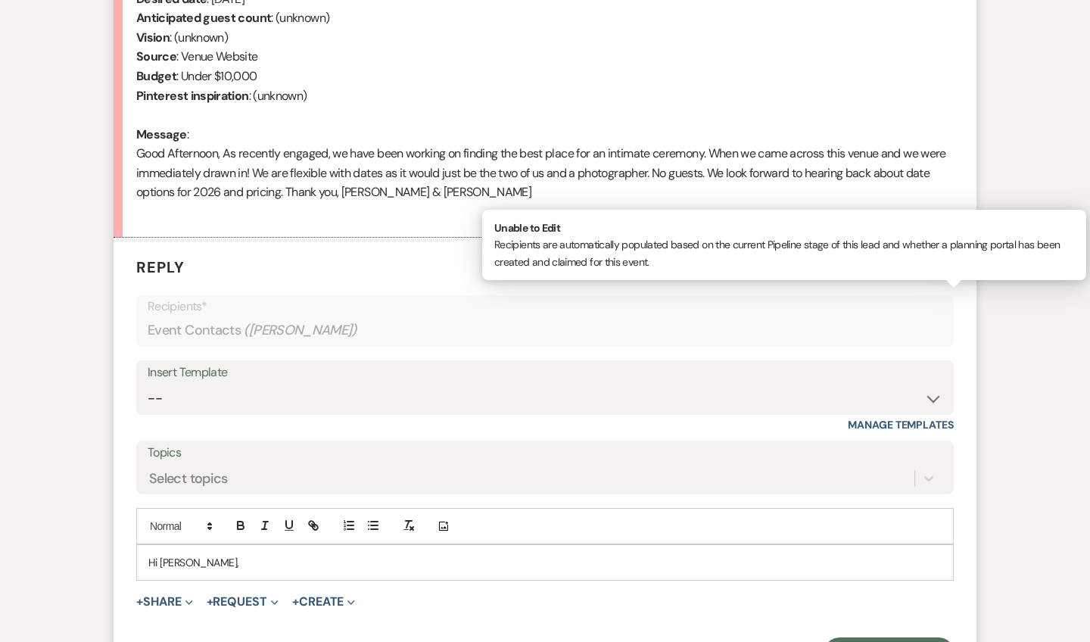
scroll to position [694, 0]
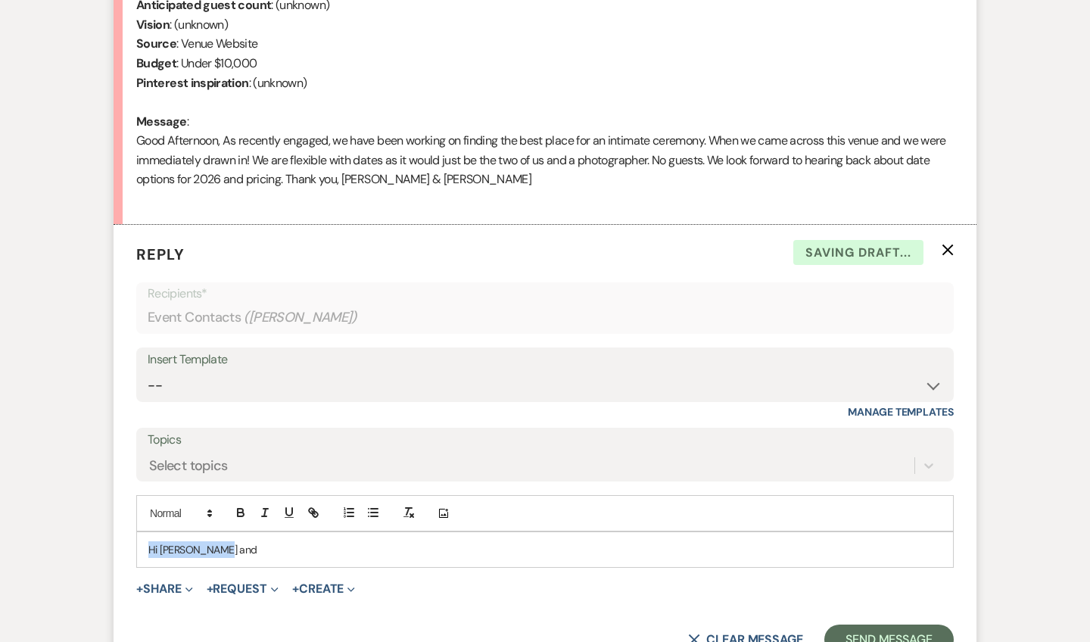
drag, startPoint x: 209, startPoint y: 542, endPoint x: 142, endPoint y: 542, distance: 67.4
click at [142, 542] on div "Hi [PERSON_NAME] and" at bounding box center [545, 549] width 816 height 35
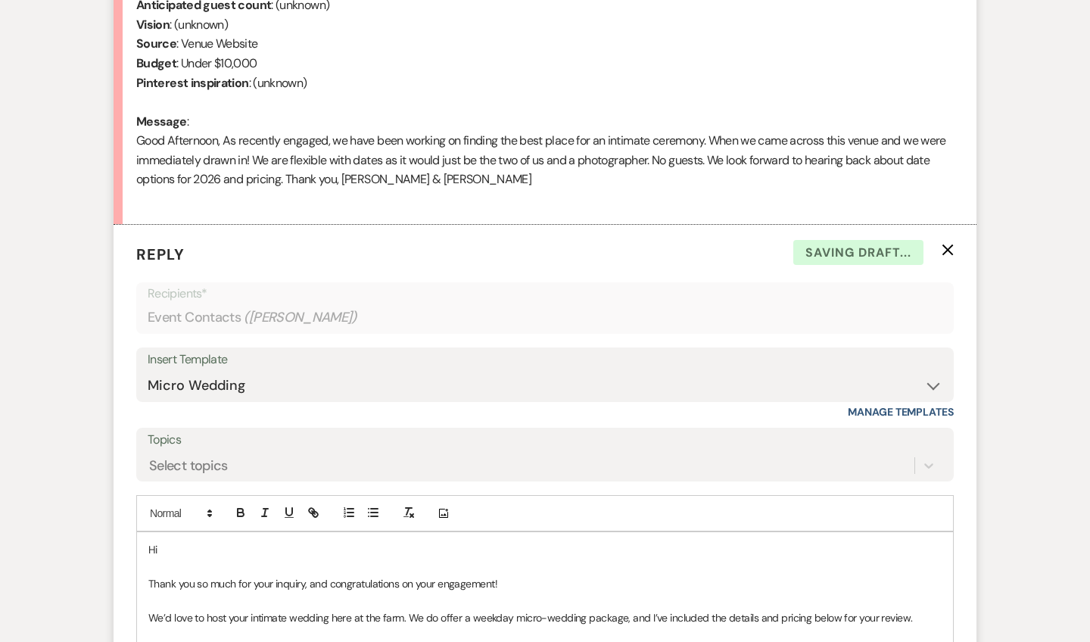
click at [173, 541] on p "Hi" at bounding box center [544, 549] width 793 height 17
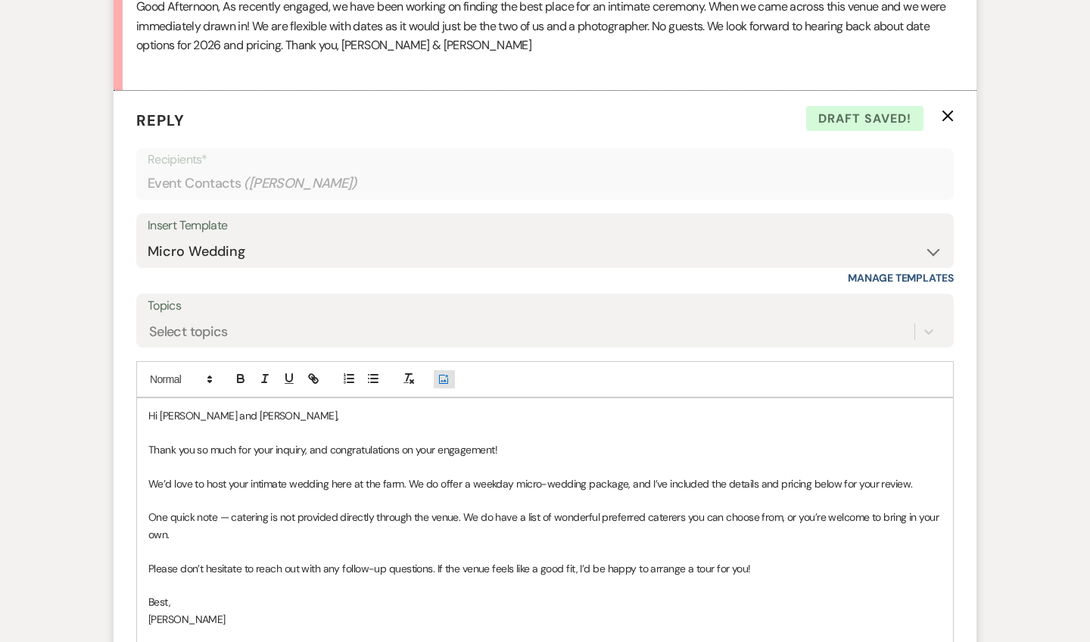
scroll to position [830, 0]
drag, startPoint x: 332, startPoint y: 472, endPoint x: 291, endPoint y: 472, distance: 40.9
click at [291, 474] on p "We’d love to host your intimate wedding here at the farm. We do offer a weekday…" at bounding box center [544, 482] width 793 height 17
drag, startPoint x: 591, startPoint y: 470, endPoint x: 522, endPoint y: 467, distance: 69.0
click at [522, 474] on p "We’d love to host your intimate ceremony here at the farm. We do offer a weekda…" at bounding box center [544, 482] width 793 height 17
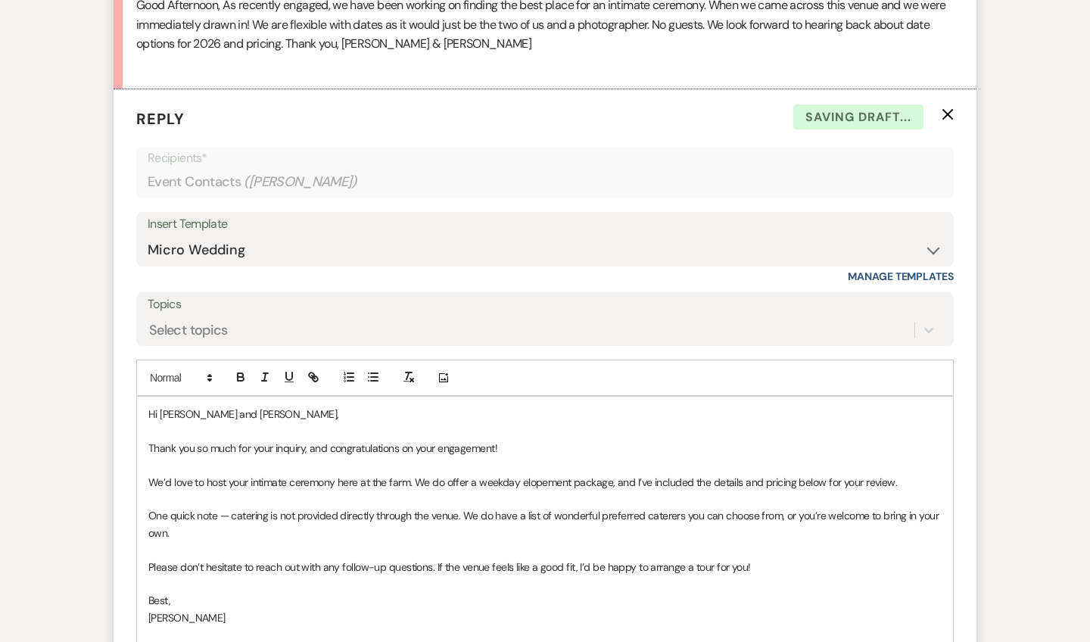
scroll to position [894, 0]
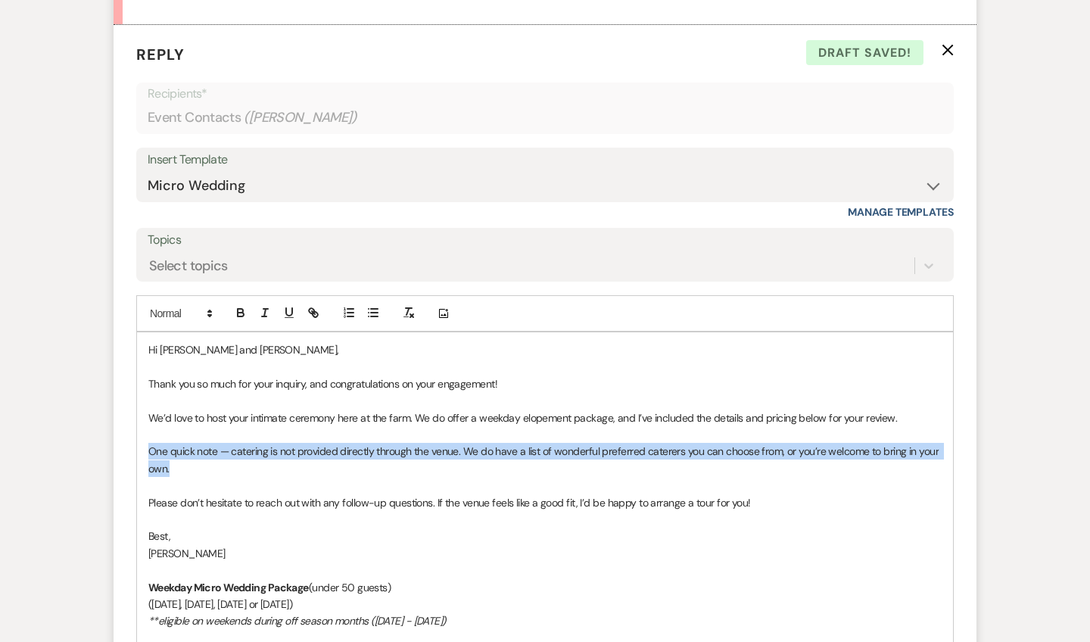
drag, startPoint x: 238, startPoint y: 458, endPoint x: 142, endPoint y: 441, distance: 96.8
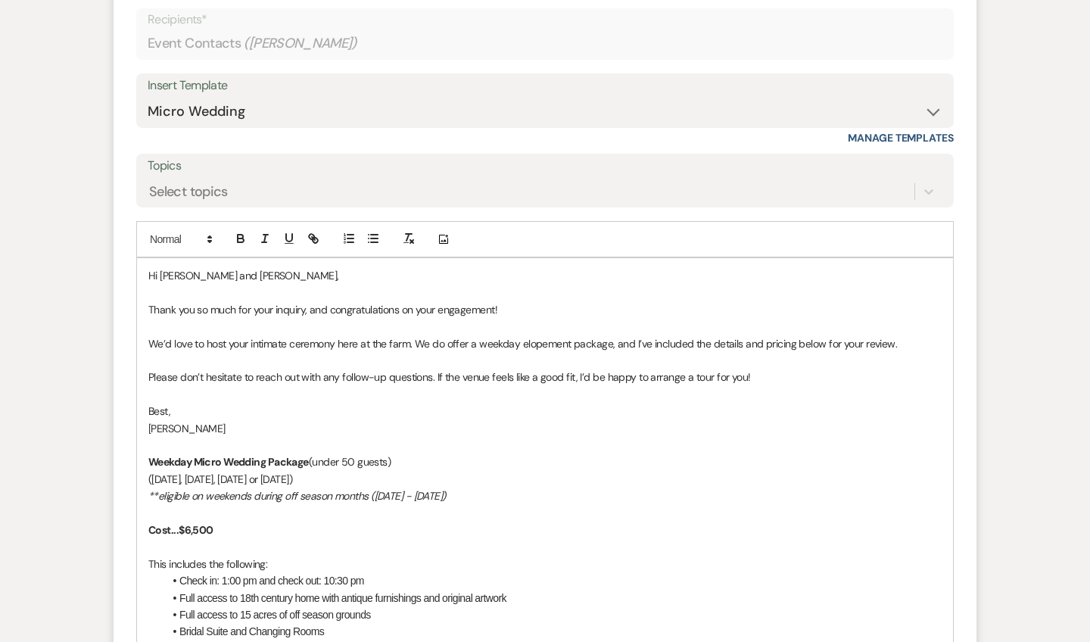
scroll to position [969, 0]
drag, startPoint x: 311, startPoint y: 447, endPoint x: 150, endPoint y: 451, distance: 161.3
click at [150, 454] on strong "Weekday Micro Wedding Package" at bounding box center [228, 461] width 161 height 14
click at [295, 453] on p "Elopement Package (under 50 guests)" at bounding box center [544, 461] width 793 height 17
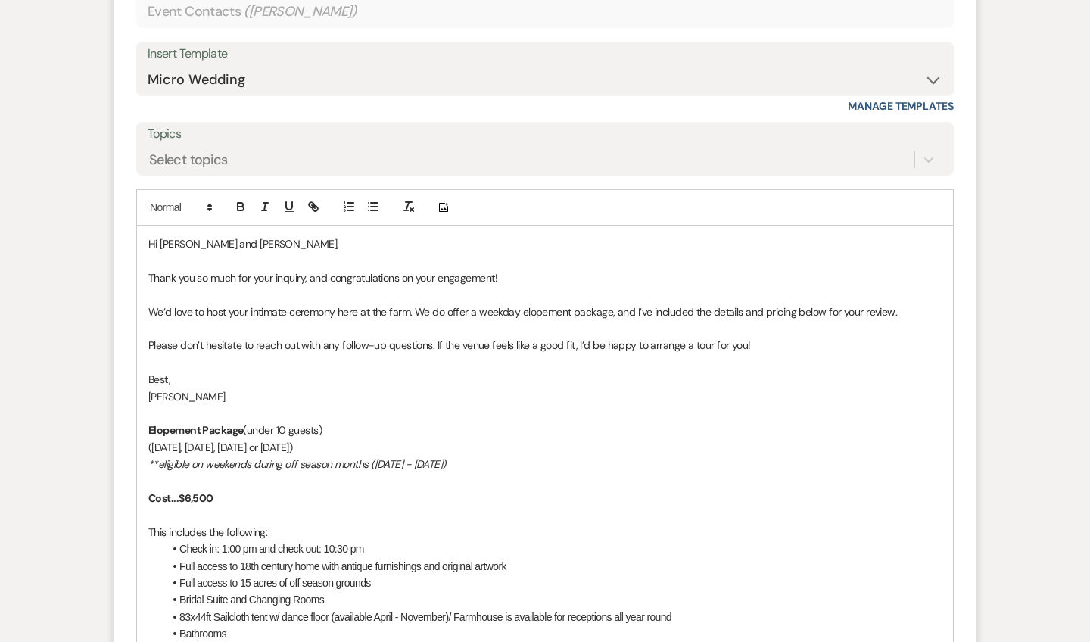
scroll to position [1006, 0]
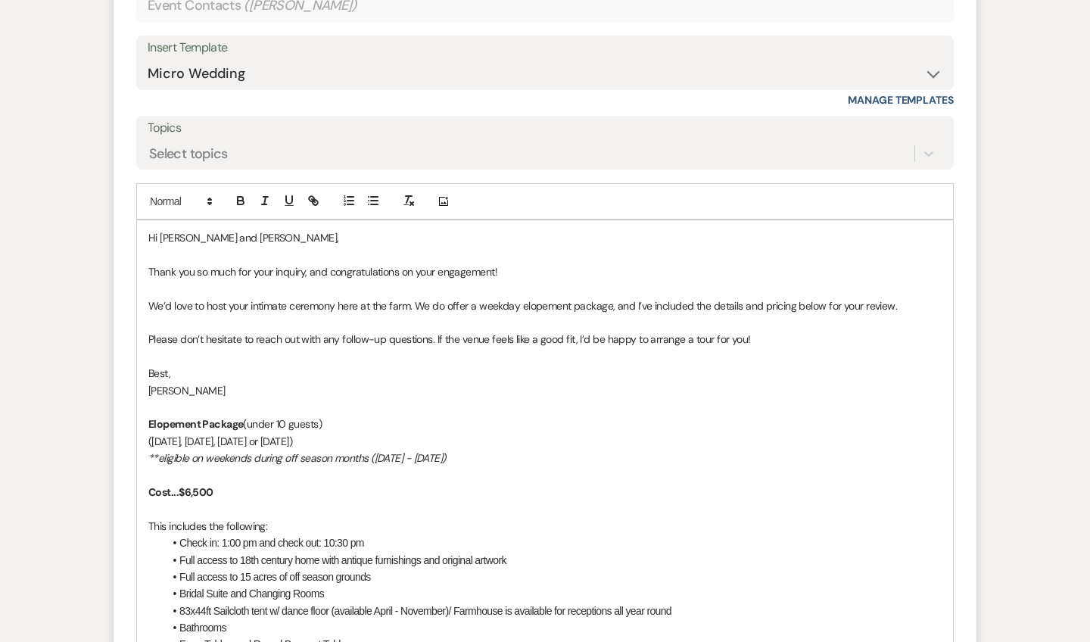
drag, startPoint x: 344, startPoint y: 431, endPoint x: 286, endPoint y: 431, distance: 58.3
click at [286, 433] on p "([DATE], [DATE], [DATE] or [DATE])" at bounding box center [544, 441] width 793 height 17
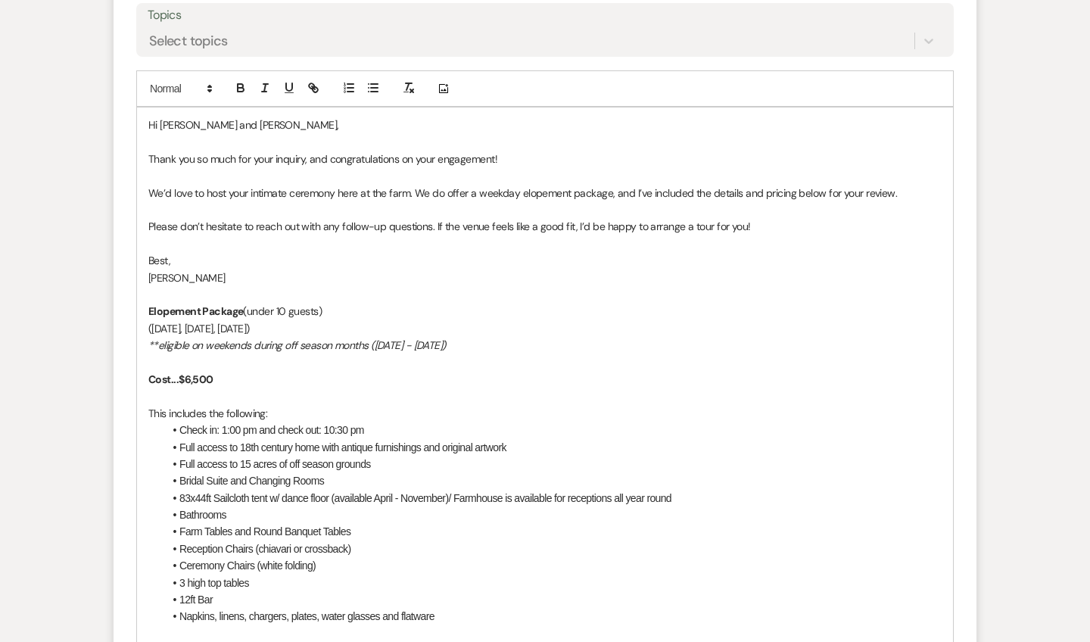
scroll to position [1118, 0]
click at [148, 331] on div "Hi [PERSON_NAME] and [PERSON_NAME], Thank you so much for your inquiry, and con…" at bounding box center [545, 430] width 816 height 645
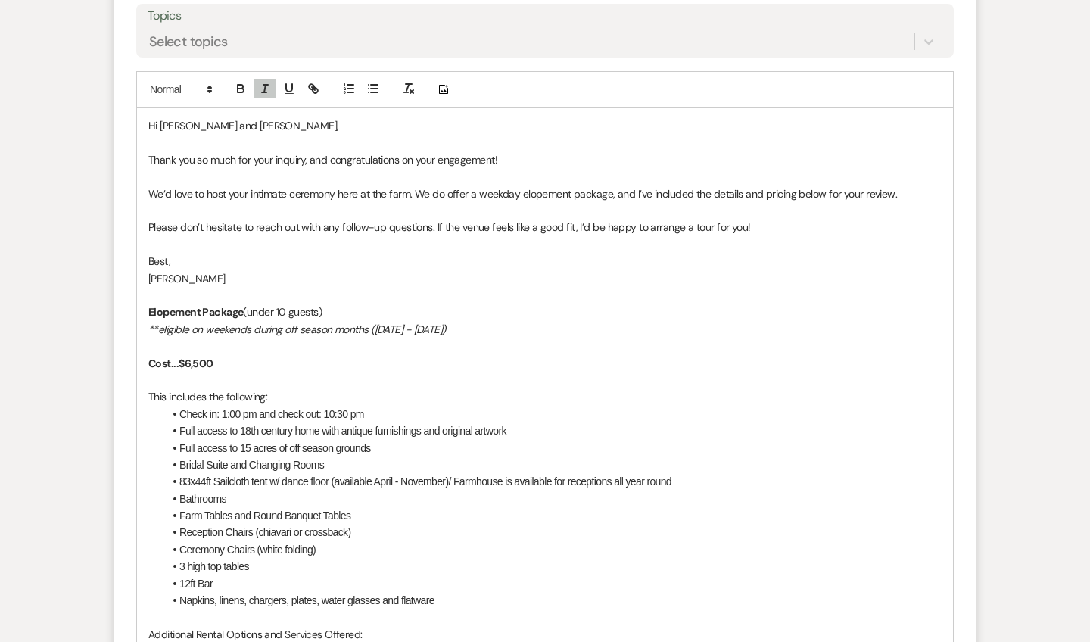
drag, startPoint x: 502, startPoint y: 321, endPoint x: 233, endPoint y: 319, distance: 268.8
click at [233, 321] on p "**eligible on weekends during off season months ([DATE] - [DATE])" at bounding box center [544, 329] width 793 height 17
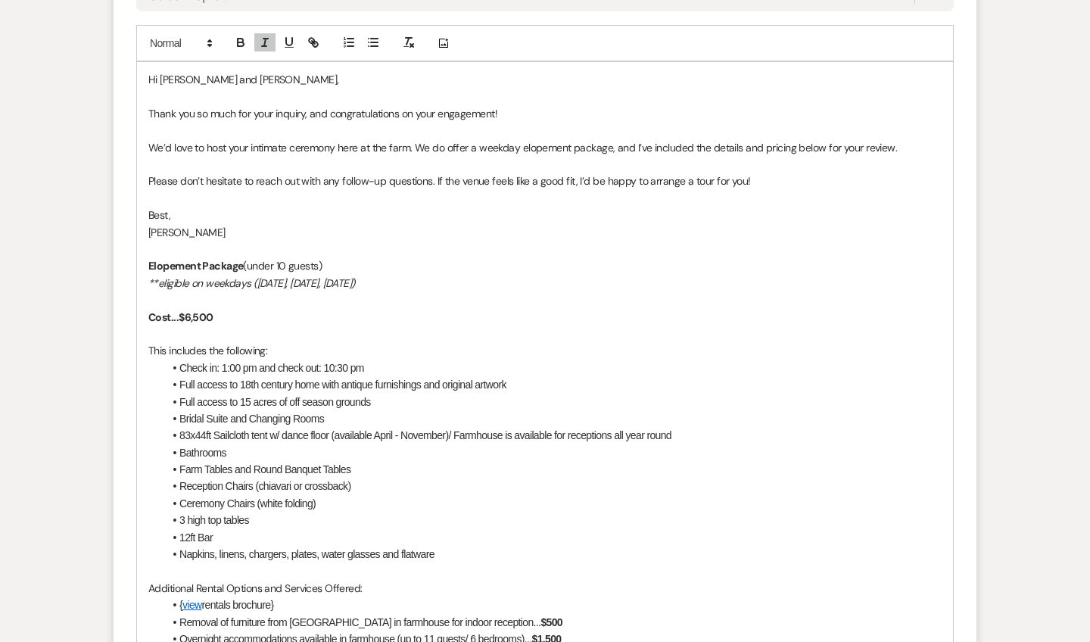
click at [193, 310] on strong "Cost...$6,500" at bounding box center [180, 317] width 65 height 14
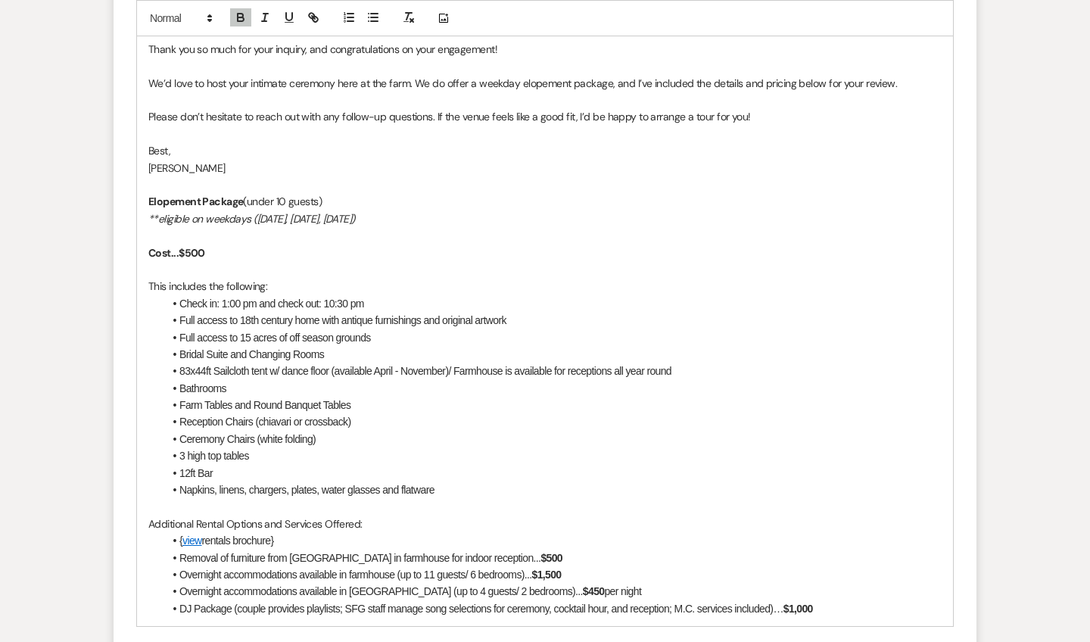
scroll to position [1230, 0]
drag, startPoint x: 380, startPoint y: 285, endPoint x: 182, endPoint y: 282, distance: 198.4
click at [182, 294] on li "Check in: 1:00 pm and check out: 10:30 pm" at bounding box center [553, 302] width 778 height 17
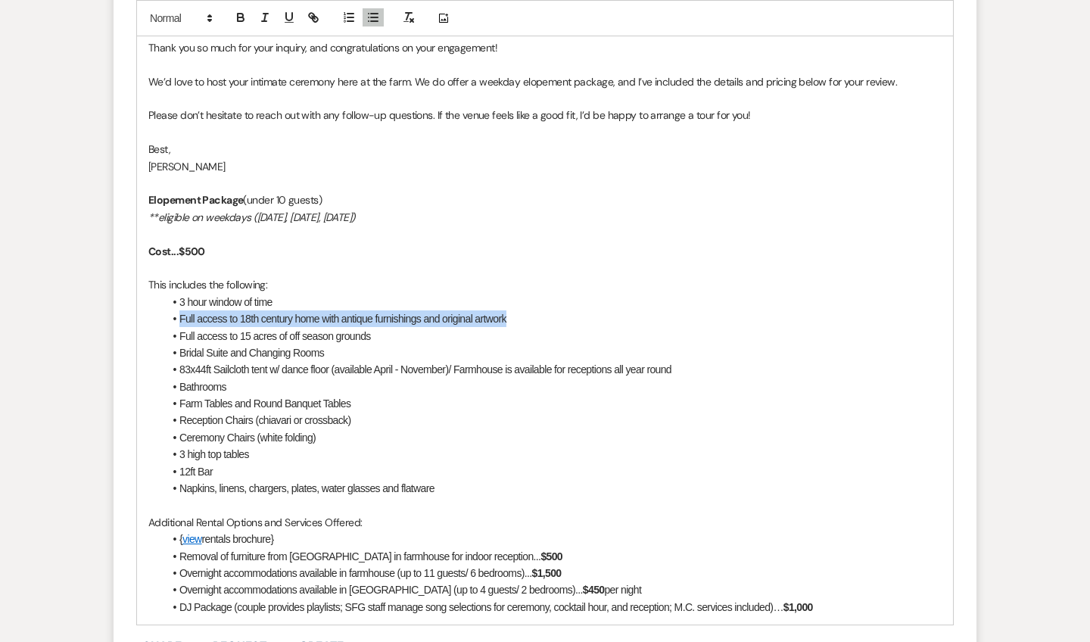
drag, startPoint x: 519, startPoint y: 304, endPoint x: 175, endPoint y: 304, distance: 343.7
click at [175, 310] on li "Full access to 18th century home with antique furnishings and original artwork" at bounding box center [553, 318] width 778 height 17
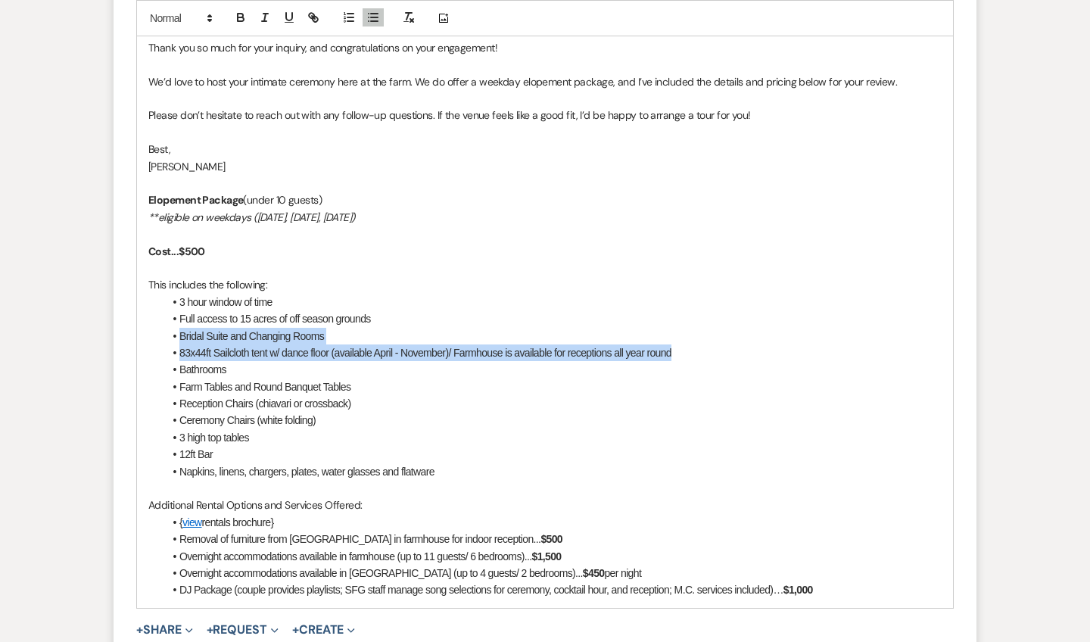
drag, startPoint x: 686, startPoint y: 339, endPoint x: 127, endPoint y: 326, distance: 558.9
click at [127, 326] on form "Reply X Draft Recipients* Event Contacts ( Madison [PERSON_NAME] ) Insert Templ…" at bounding box center [545, 201] width 863 height 1024
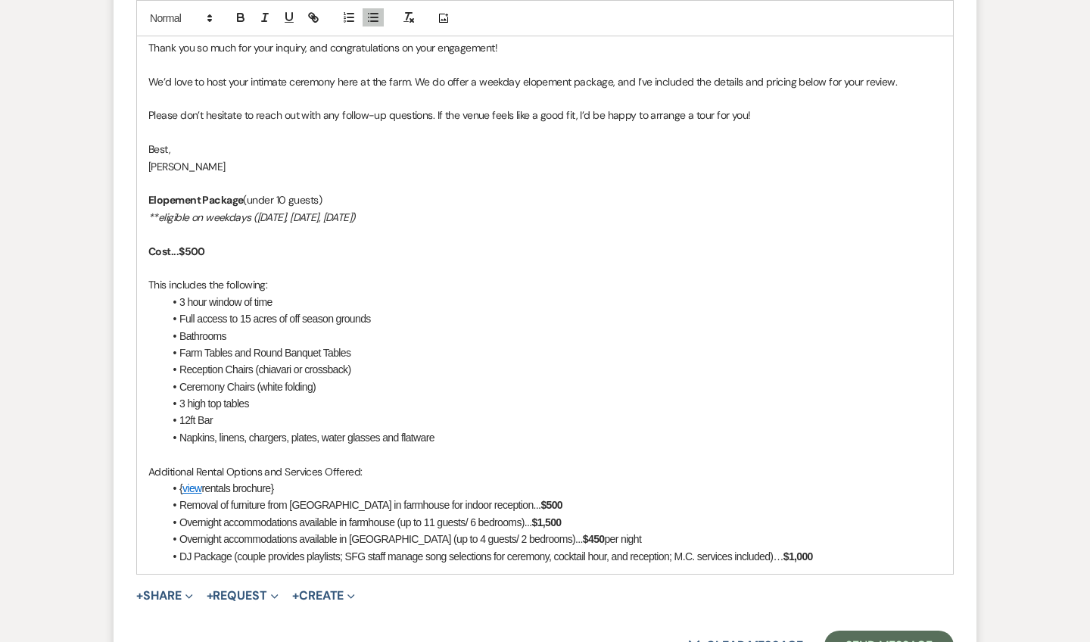
click at [178, 328] on li "Bathrooms" at bounding box center [553, 336] width 778 height 17
click at [266, 328] on li "Access to outdoor Bathrooms" at bounding box center [553, 336] width 778 height 17
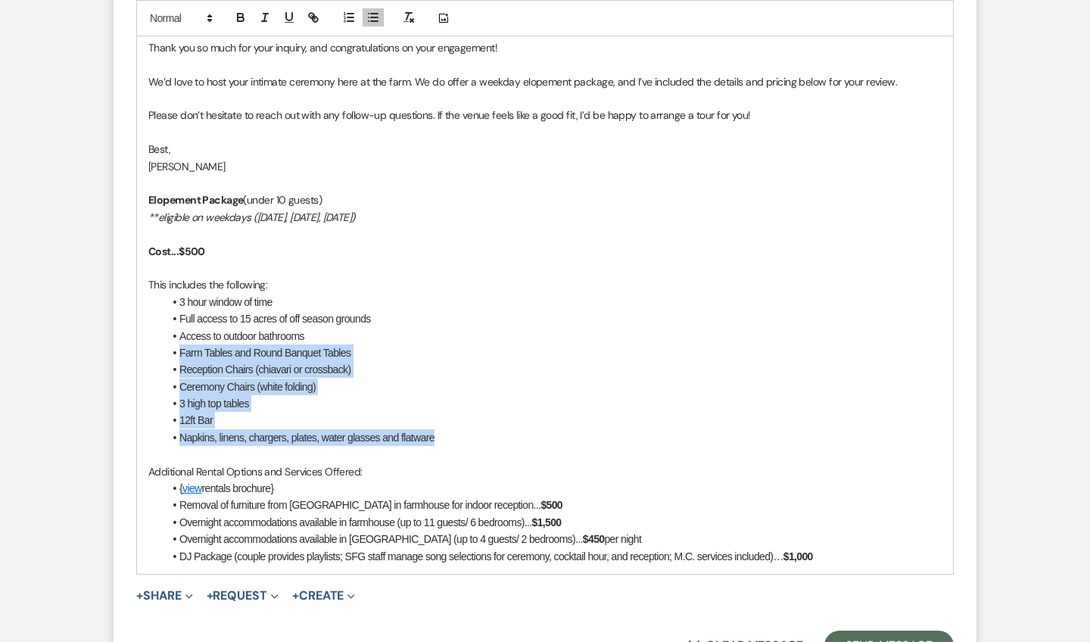
drag, startPoint x: 440, startPoint y: 419, endPoint x: 167, endPoint y: 342, distance: 283.1
click at [167, 342] on ul "3 hour window of time Full access to 15 acres of off season grounds Access to o…" at bounding box center [553, 370] width 778 height 153
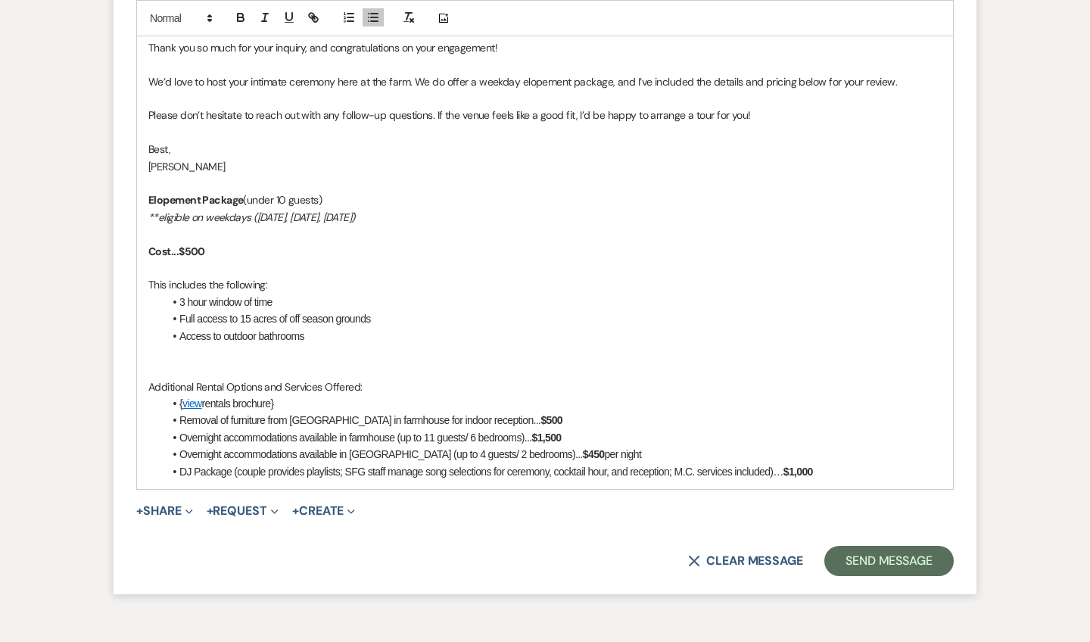
click at [329, 328] on li "Access to outdoor bathrooms" at bounding box center [553, 336] width 778 height 17
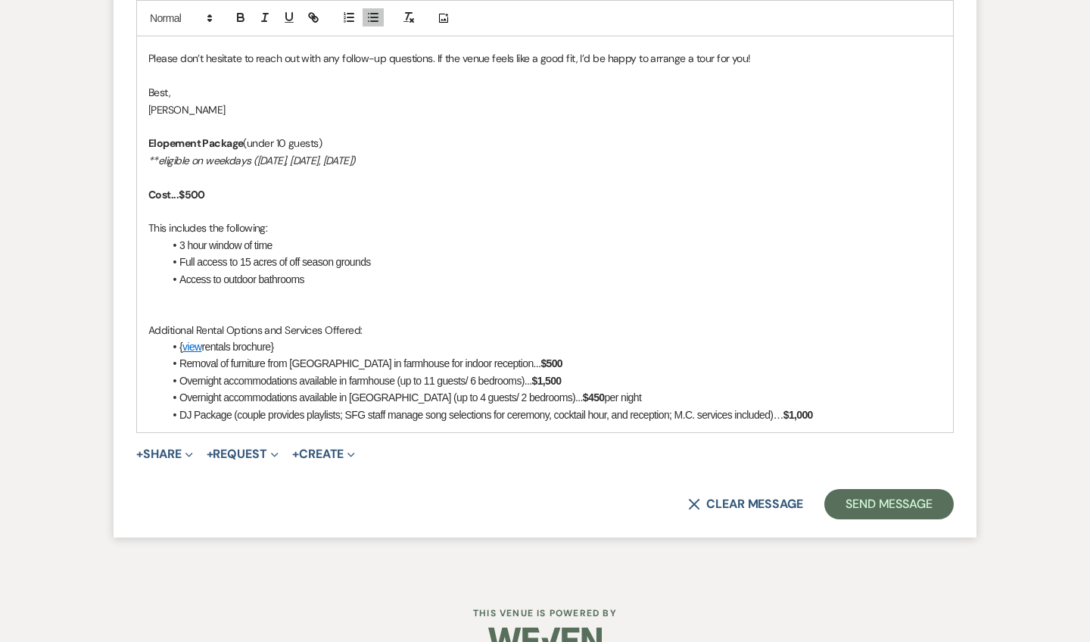
scroll to position [1290, 0]
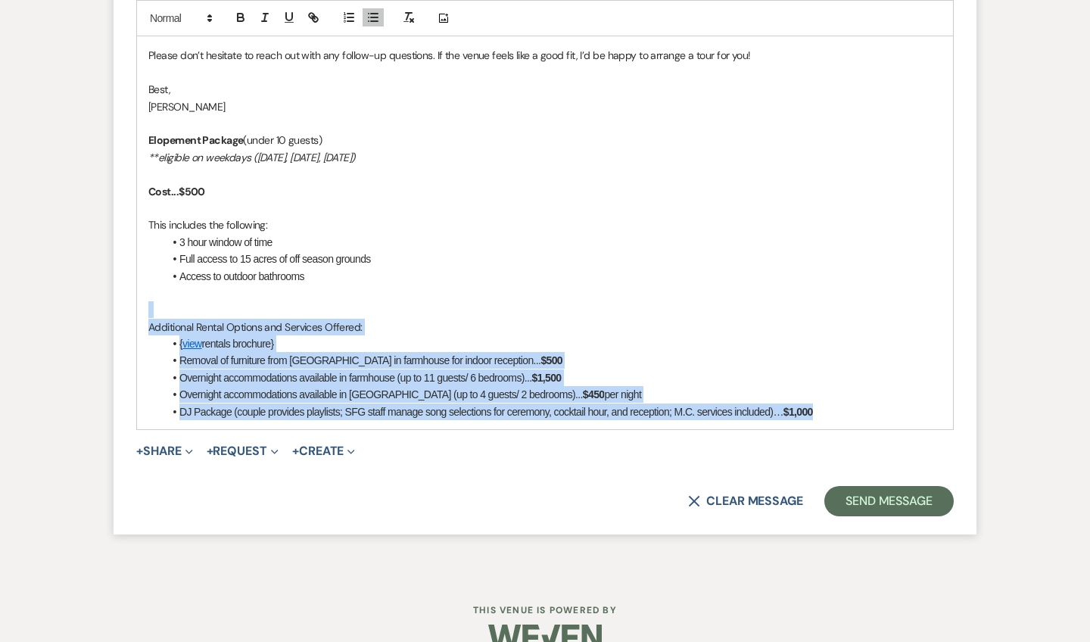
drag, startPoint x: 834, startPoint y: 391, endPoint x: 140, endPoint y: 294, distance: 700.3
click at [140, 294] on div "Hi [PERSON_NAME] and [PERSON_NAME], Thank you so much for your inquiry, and con…" at bounding box center [545, 182] width 816 height 493
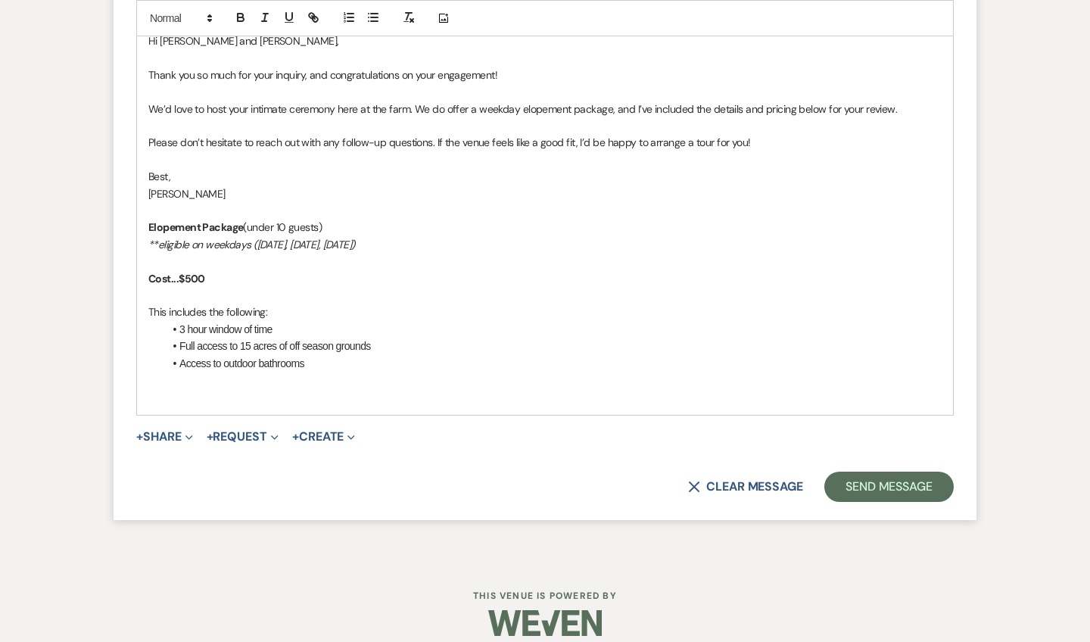
scroll to position [1186, 0]
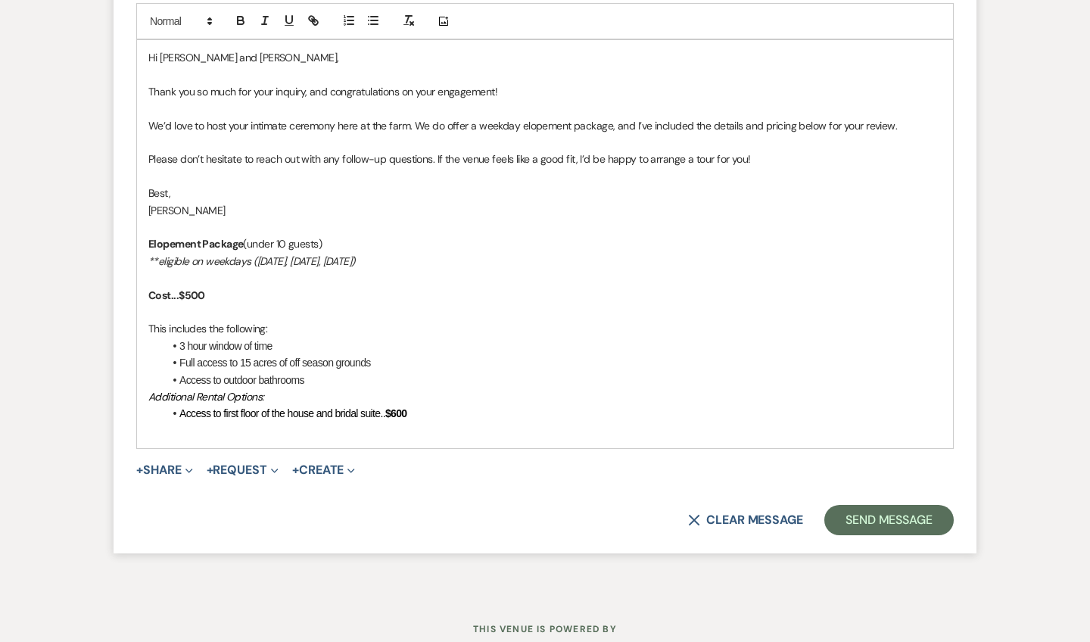
click at [150, 390] on em "Additional Rental Options:" at bounding box center [205, 397] width 115 height 14
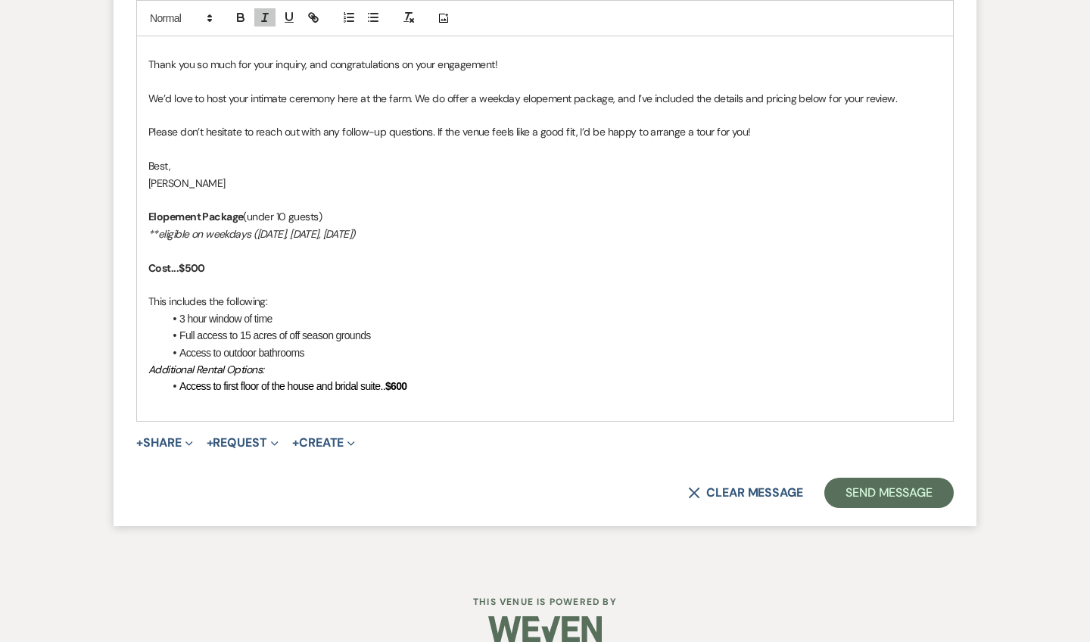
click at [403, 380] on strong "$600" at bounding box center [396, 386] width 22 height 12
drag, startPoint x: 338, startPoint y: 321, endPoint x: 311, endPoint y: 321, distance: 27.3
click at [311, 327] on li "Full access to 15 acres of off season grounds" at bounding box center [553, 335] width 778 height 17
click at [351, 327] on li "Full access to 15 acres of grounds" at bounding box center [553, 335] width 778 height 17
click at [416, 378] on li "Access to first floor of the house and bridal suite.. $200" at bounding box center [553, 386] width 778 height 17
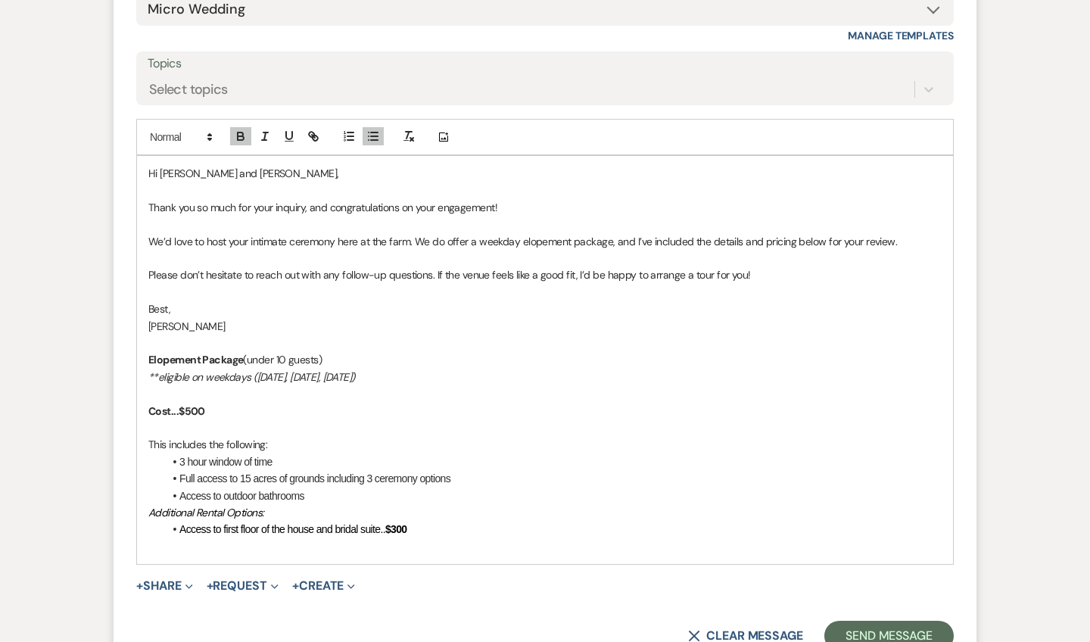
scroll to position [1074, 0]
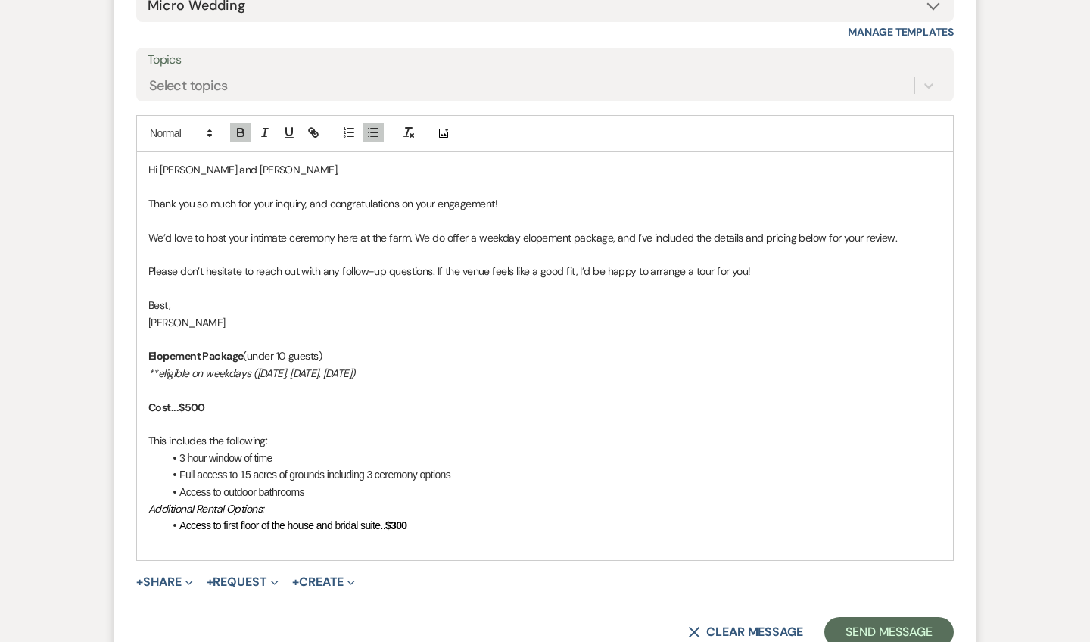
click at [198, 401] on strong "Cost...$500" at bounding box center [176, 408] width 57 height 14
click at [871, 617] on button "Send Message" at bounding box center [889, 632] width 129 height 30
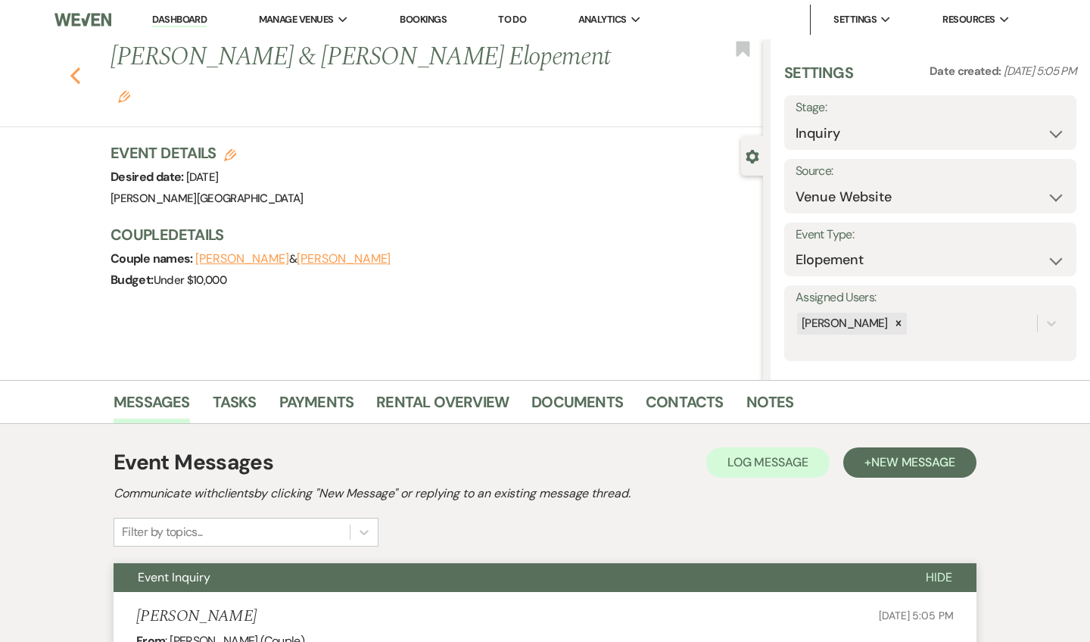
scroll to position [0, 0]
click at [76, 67] on icon "Previous" at bounding box center [75, 76] width 11 height 18
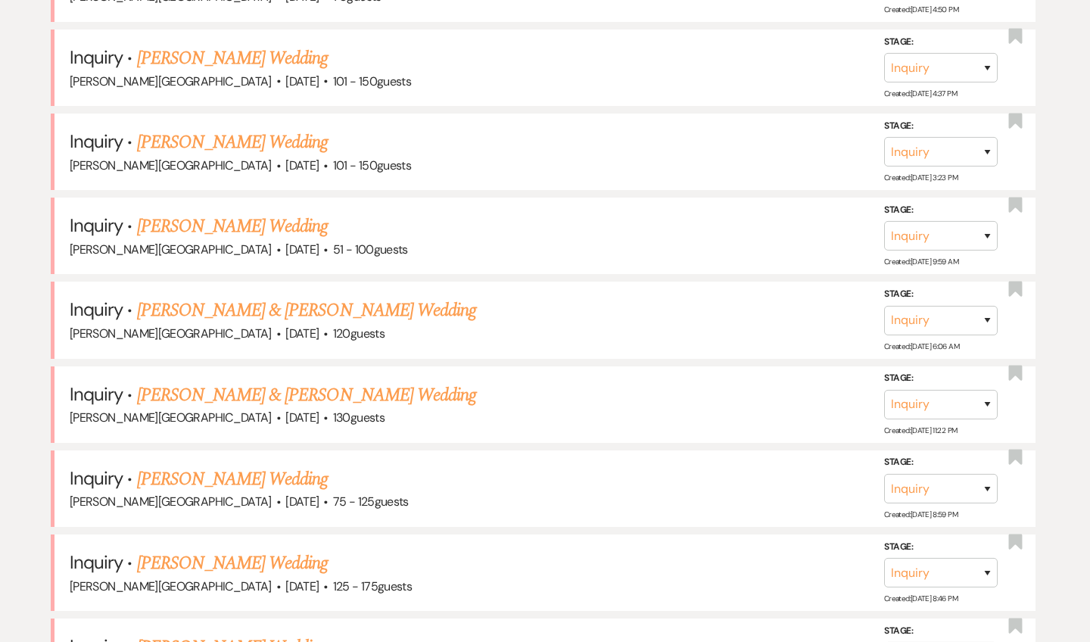
scroll to position [1478, 0]
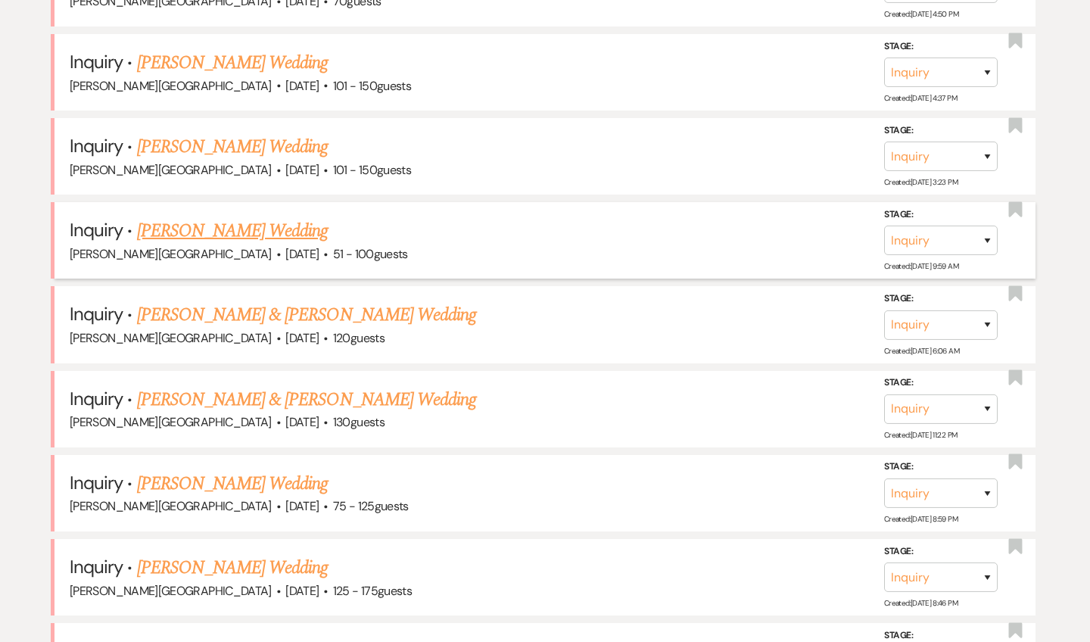
click at [229, 217] on link "[PERSON_NAME] Wedding" at bounding box center [233, 230] width 192 height 27
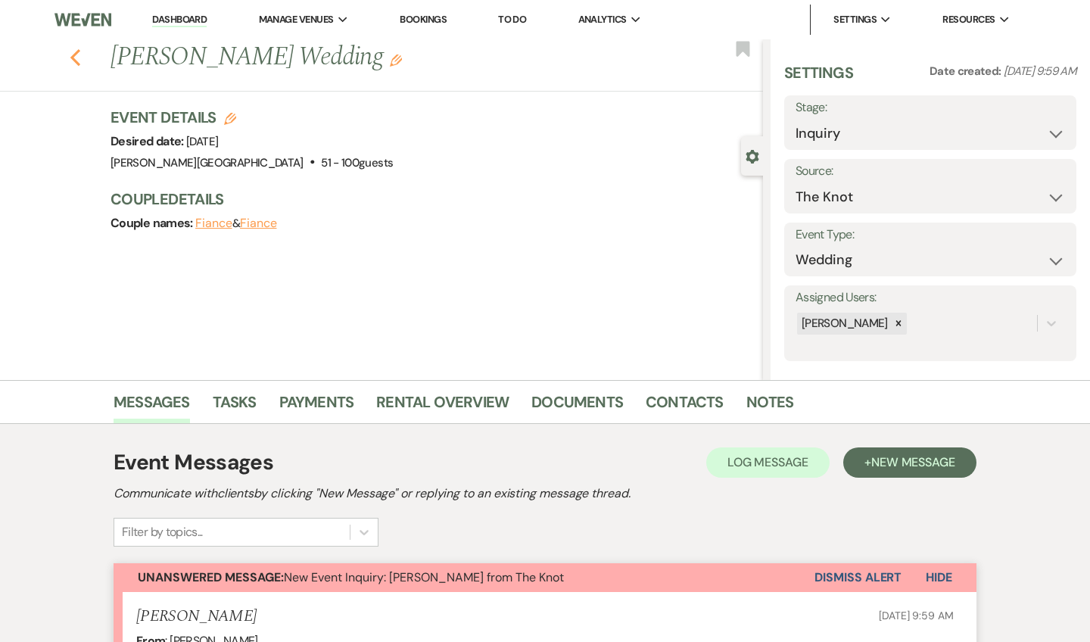
click at [76, 58] on icon "Previous" at bounding box center [75, 57] width 11 height 18
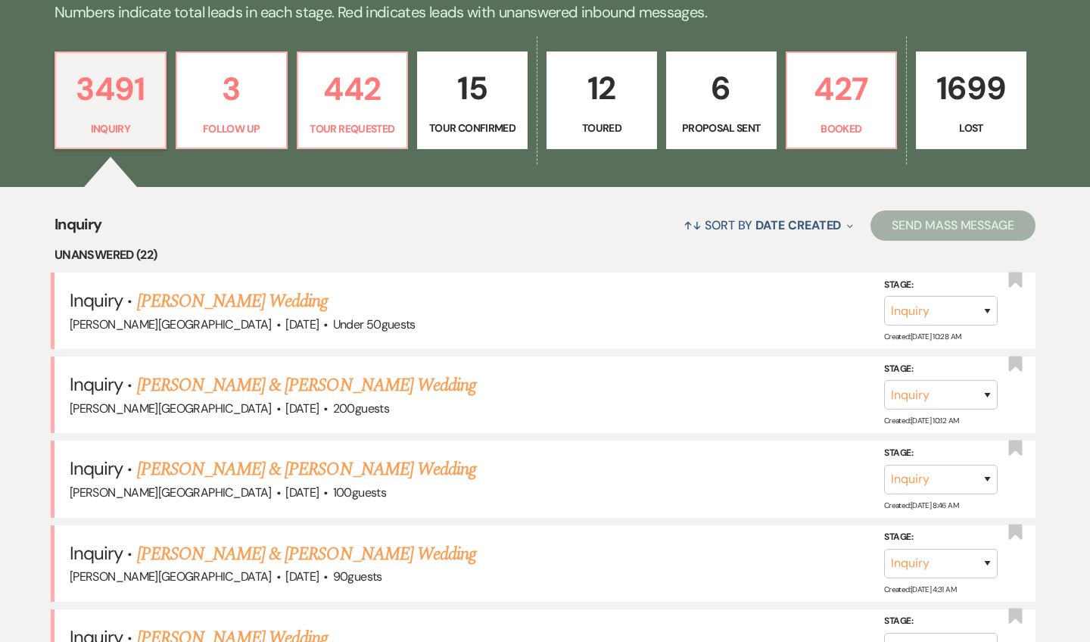
scroll to position [341, 0]
